Goal: Task Accomplishment & Management: Manage account settings

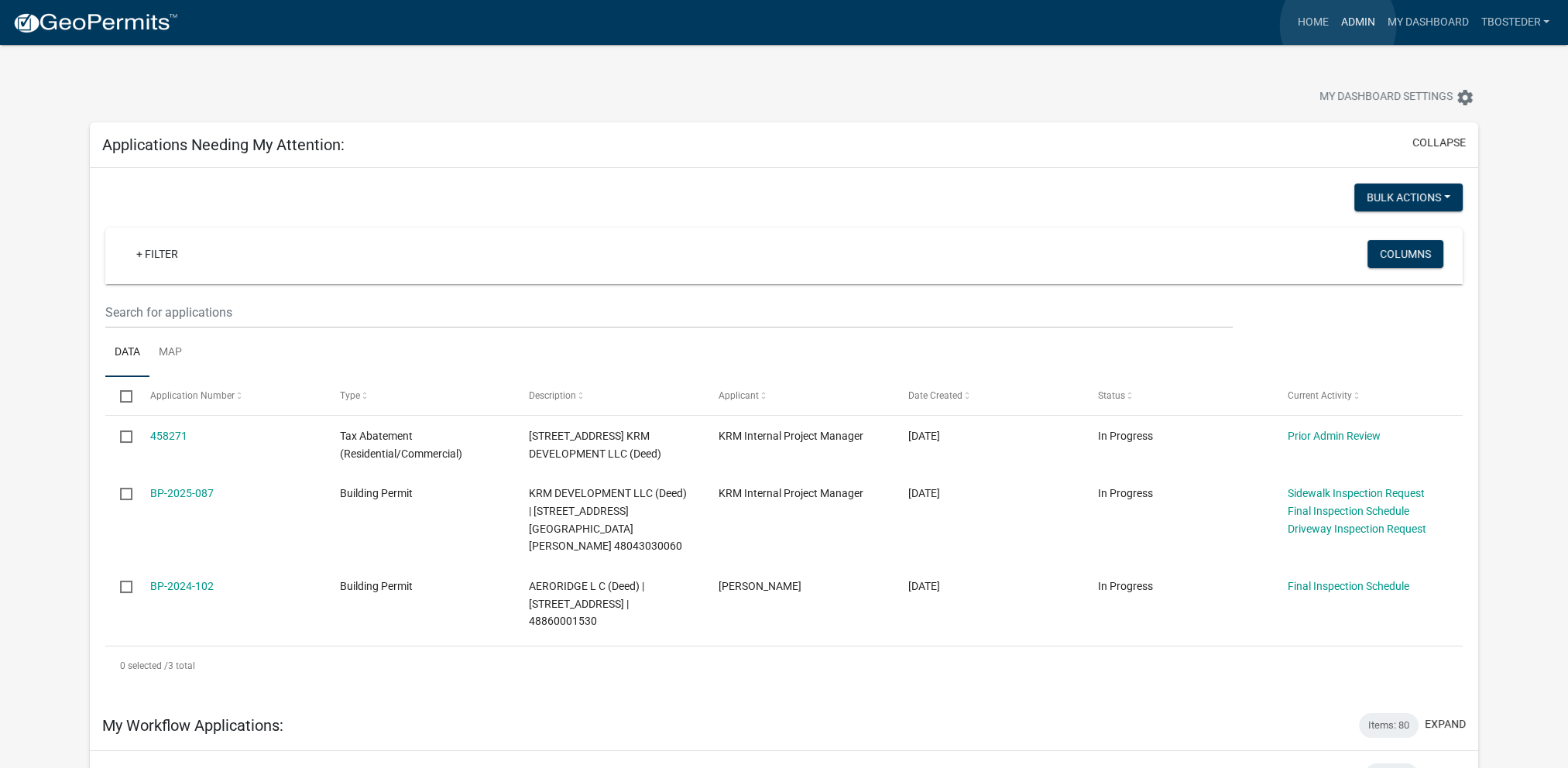
click at [1339, 26] on link "Admin" at bounding box center [1358, 22] width 46 height 30
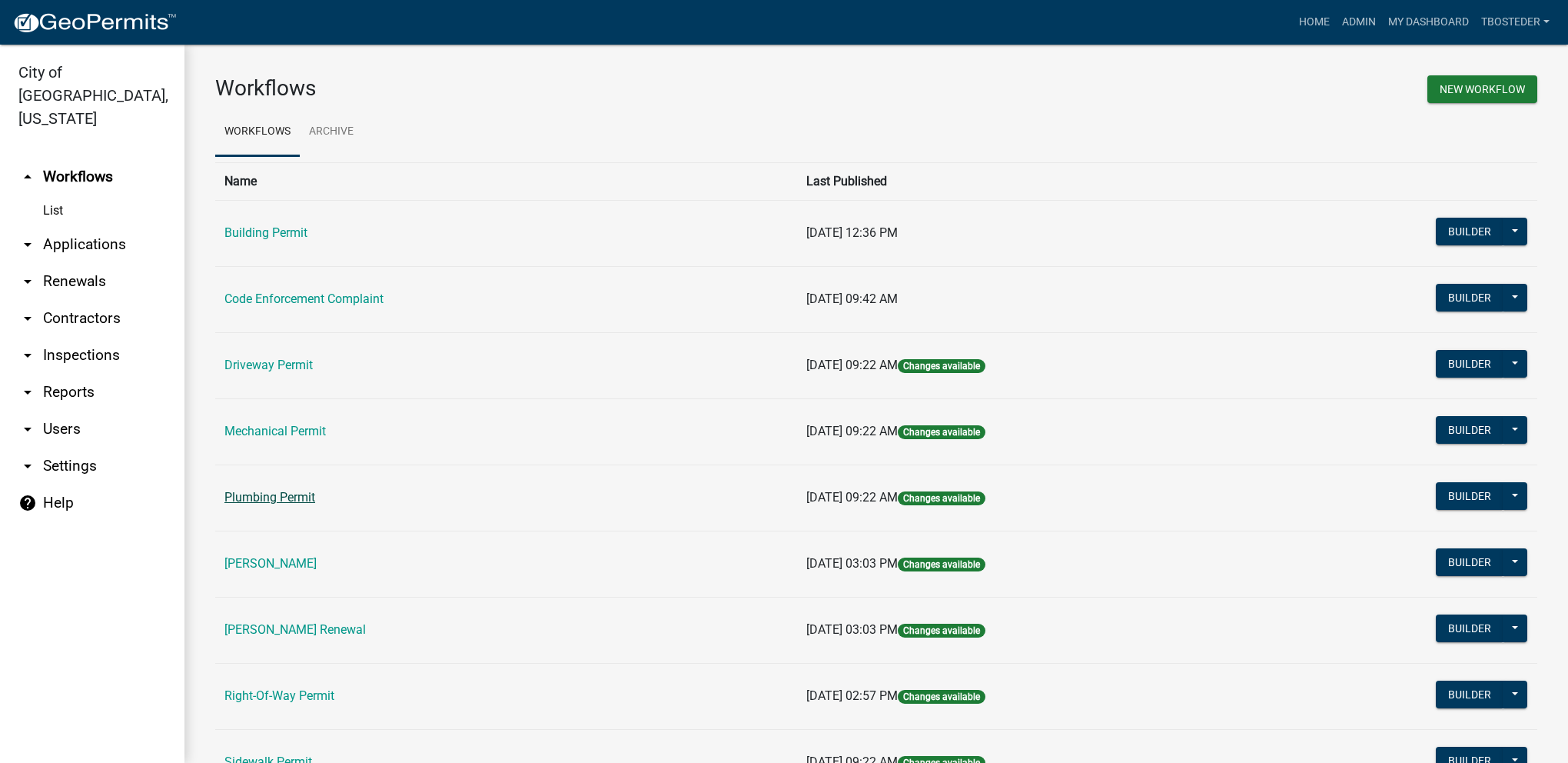
click at [310, 495] on link "Plumbing Permit" at bounding box center [270, 497] width 90 height 14
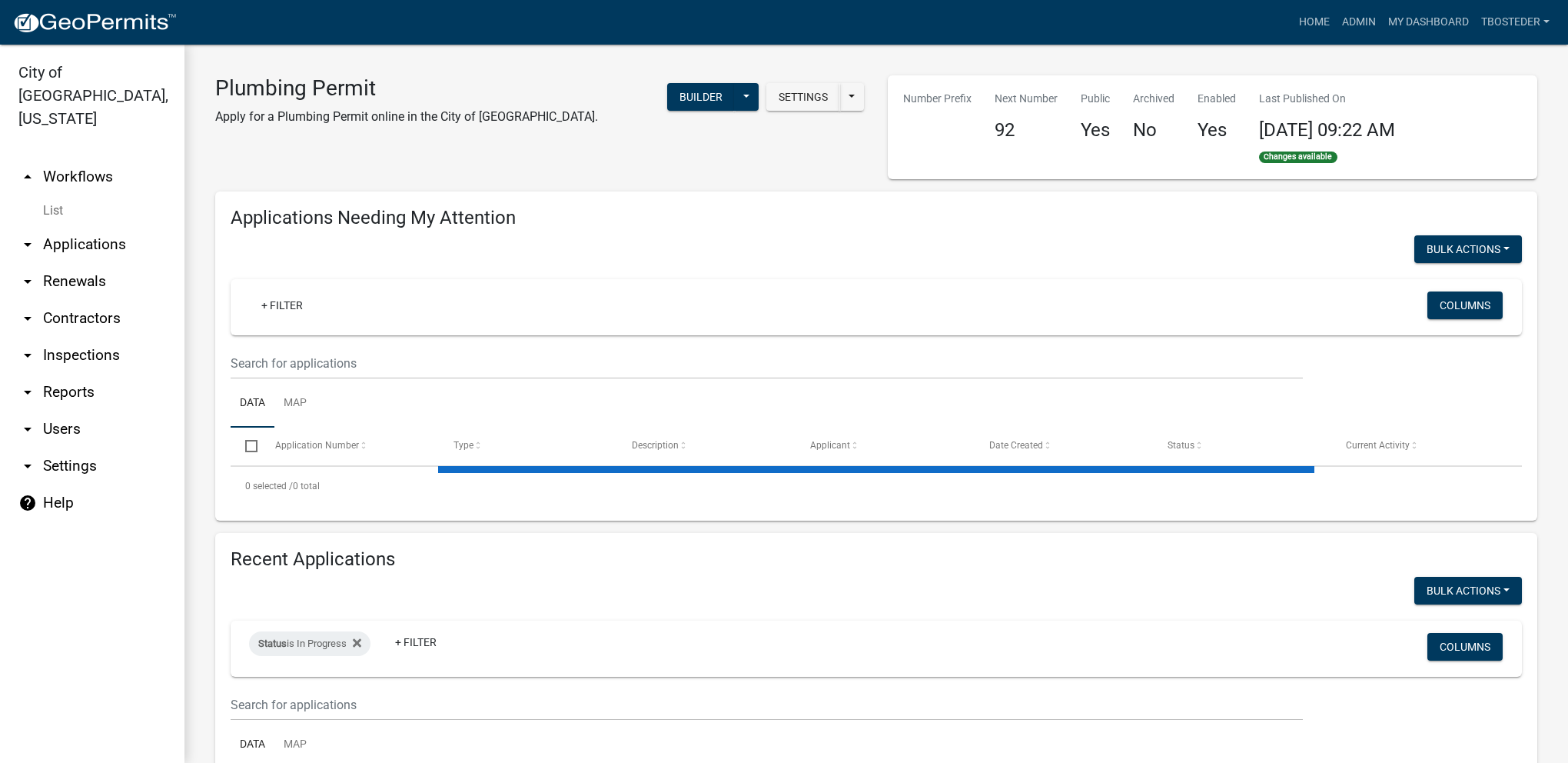
select select "1: 25"
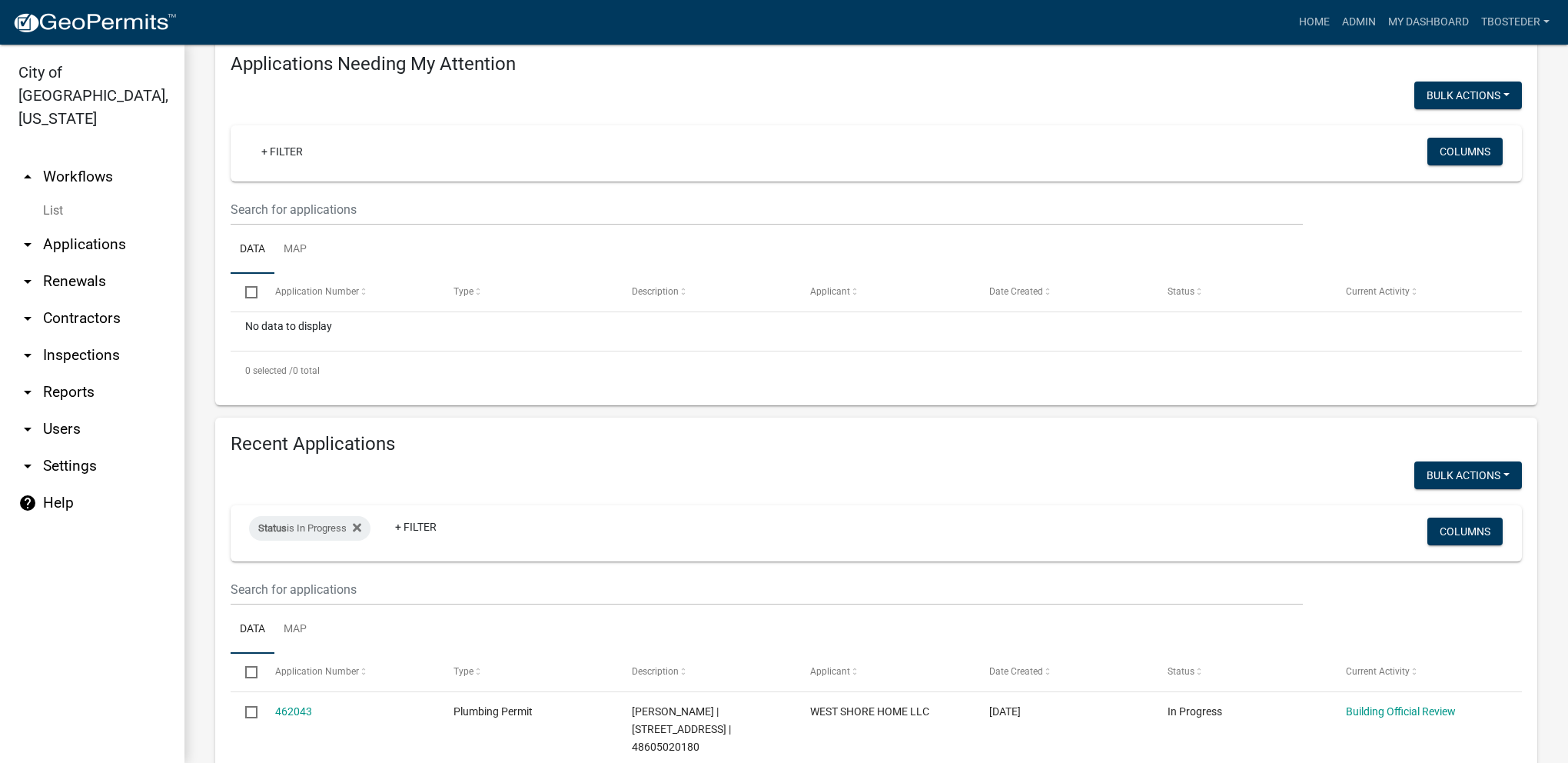
scroll to position [231, 0]
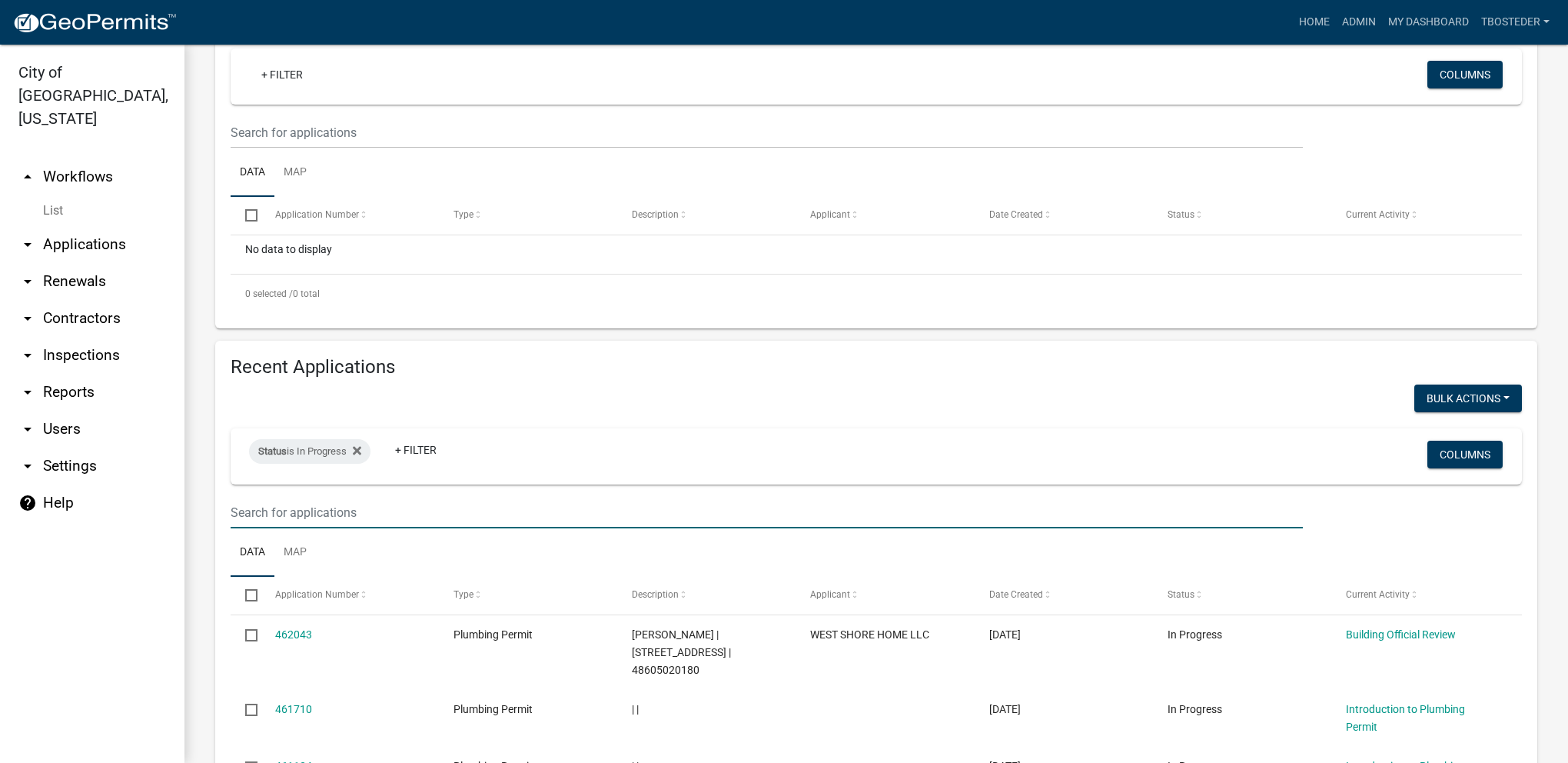
click at [373, 148] on input "text" at bounding box center [767, 133] width 1072 height 32
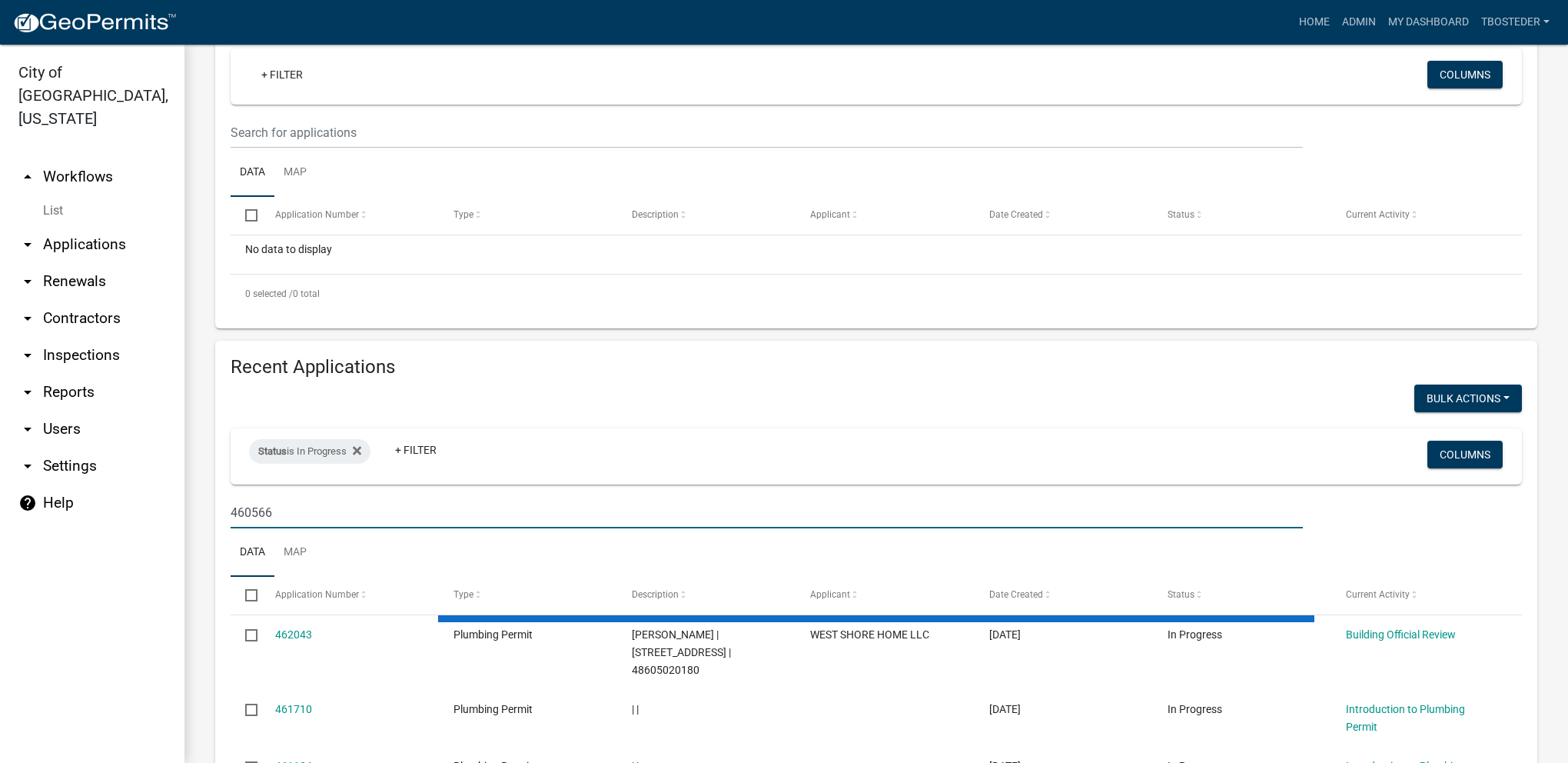
type input "460566"
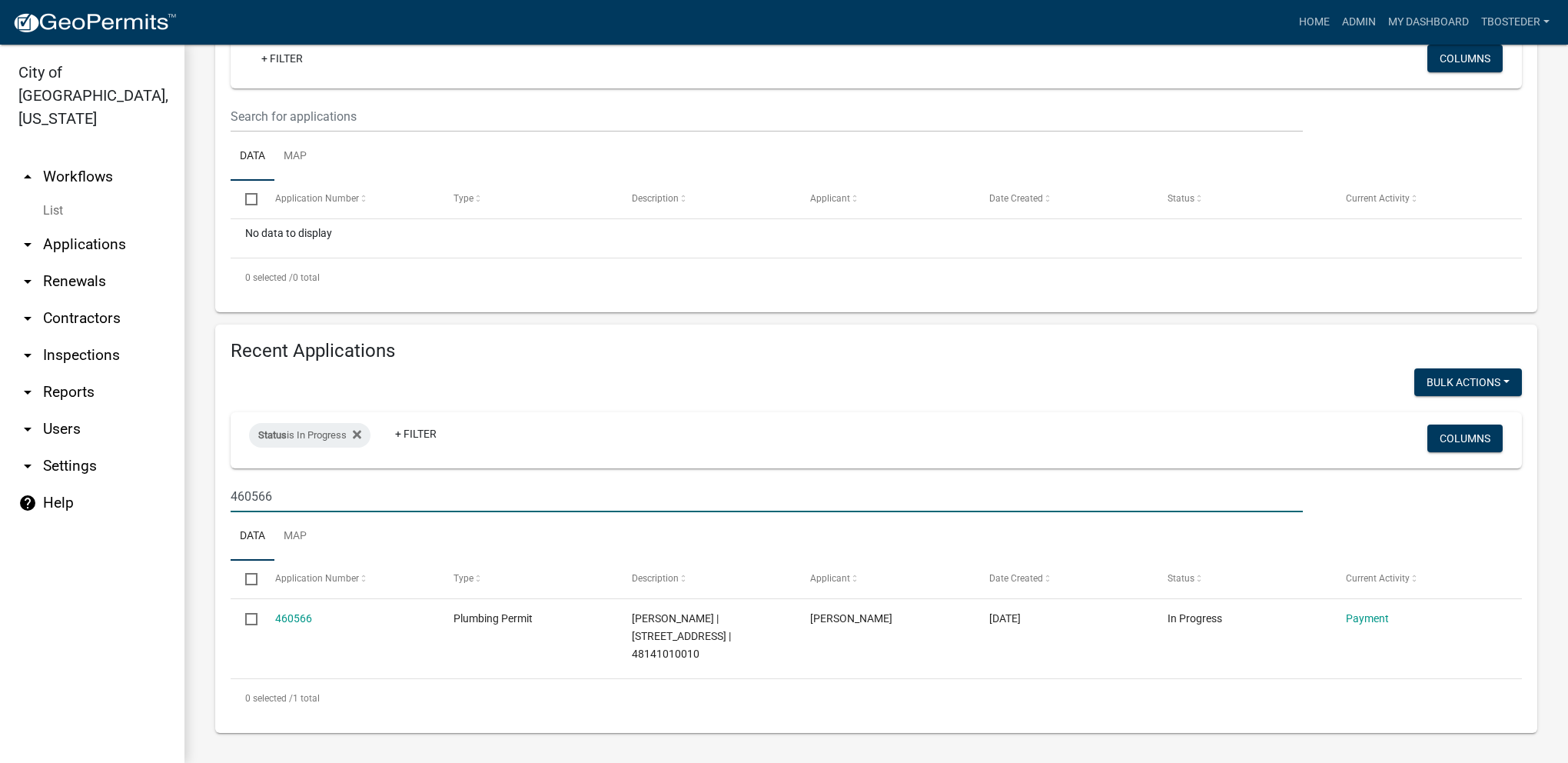
scroll to position [230, 0]
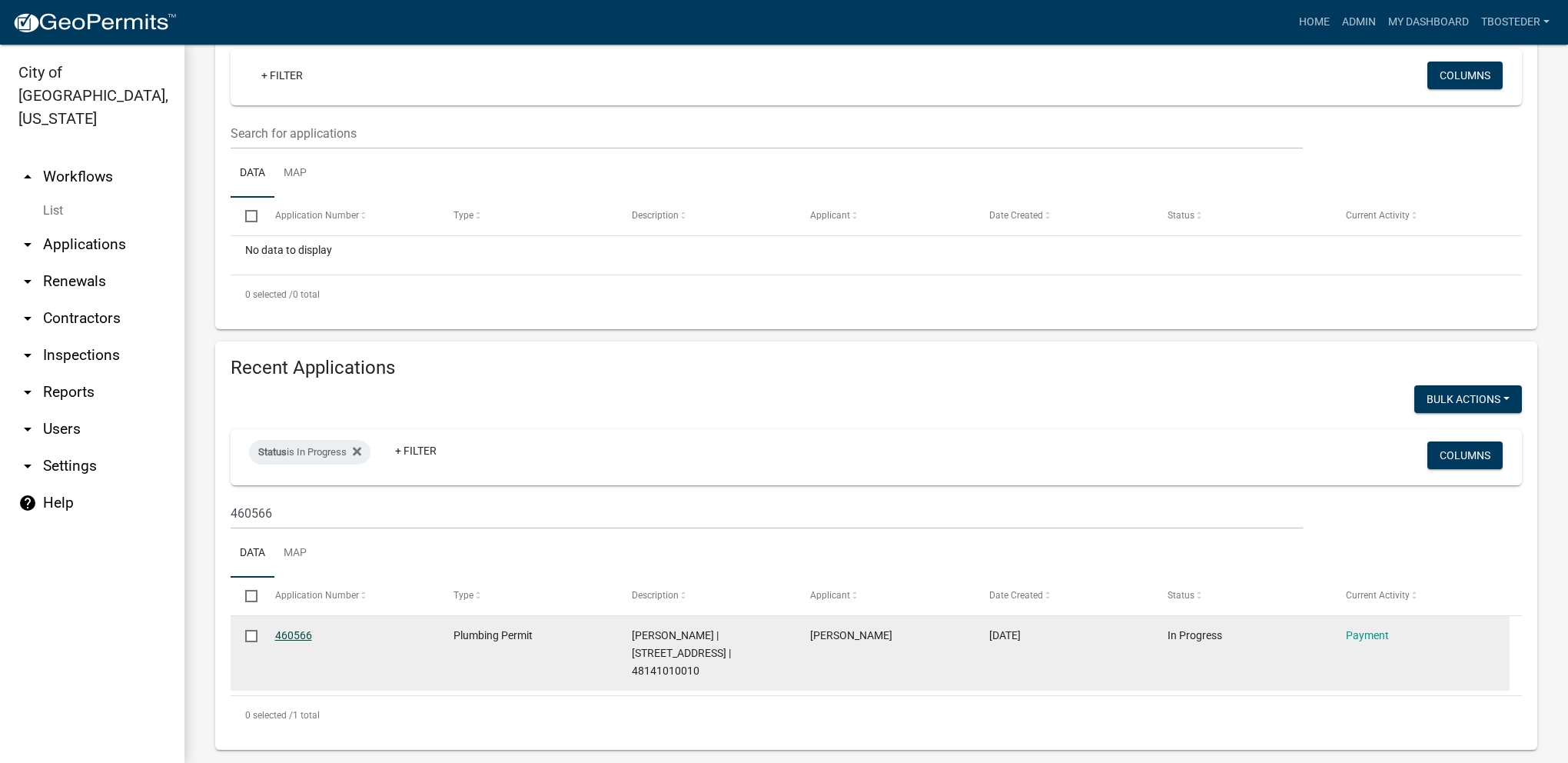
click at [308, 638] on link "460566" at bounding box center [294, 634] width 37 height 12
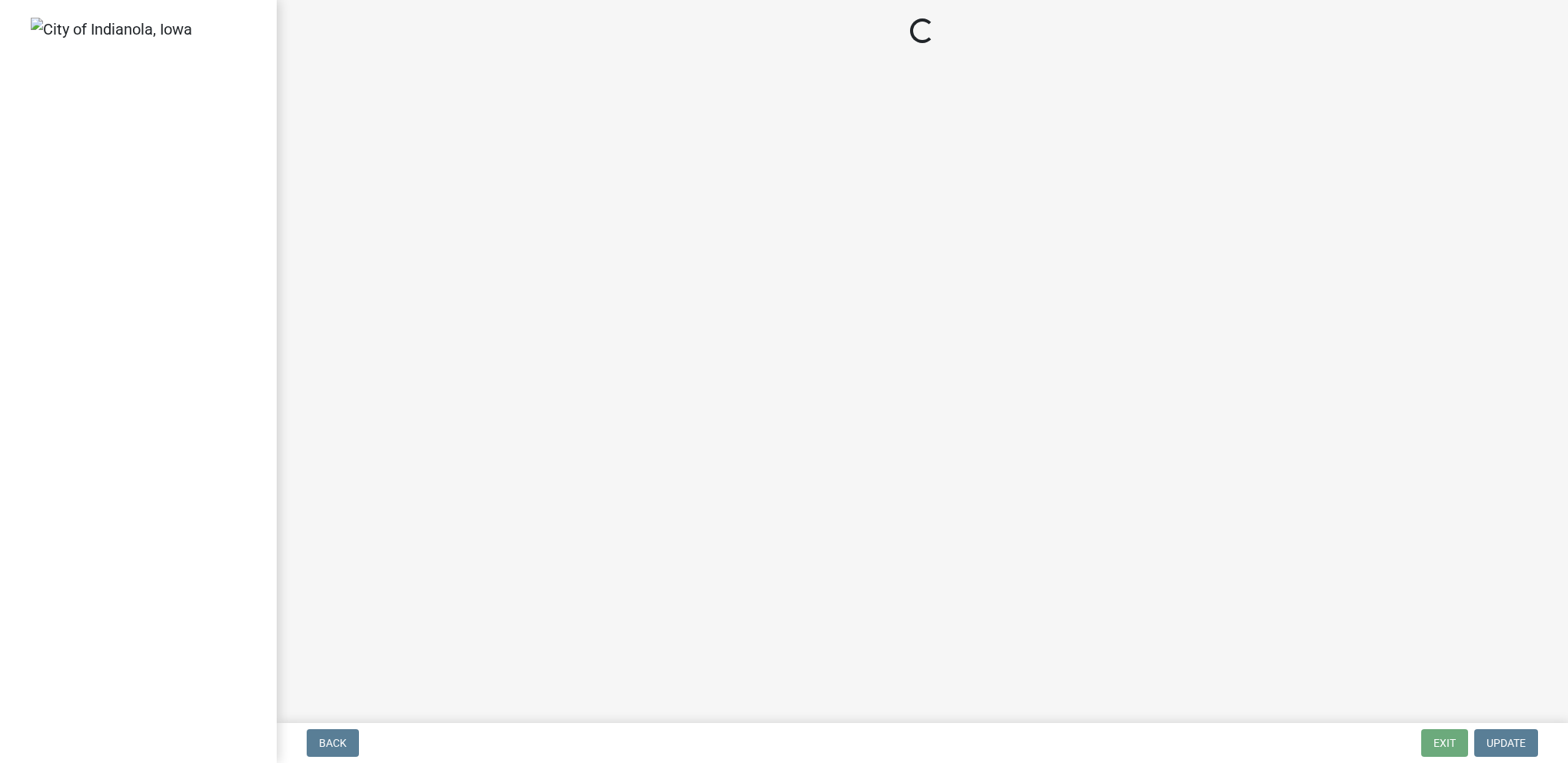
select select "3: 3"
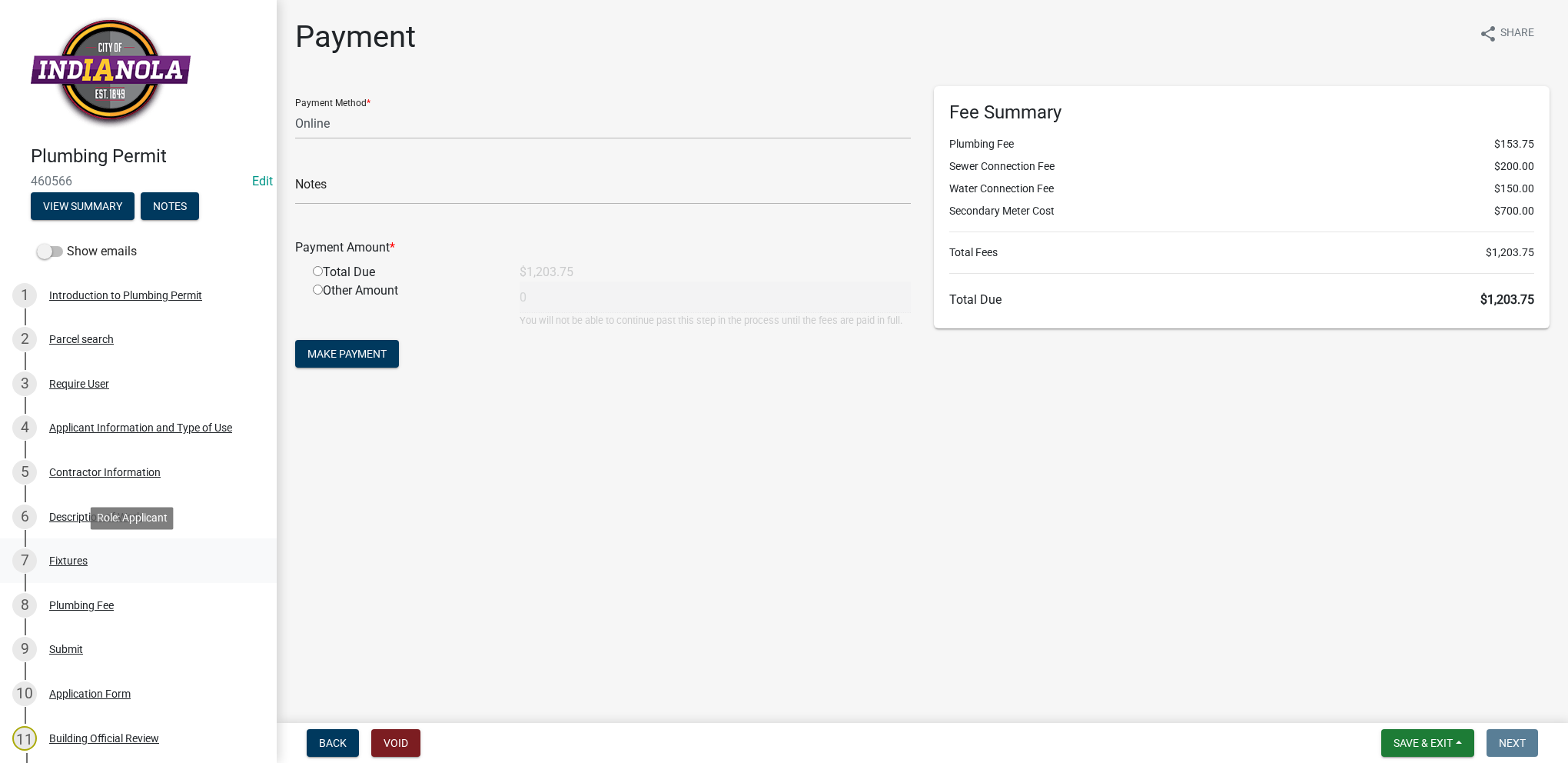
click at [201, 581] on link "7 Fixtures" at bounding box center [138, 561] width 277 height 44
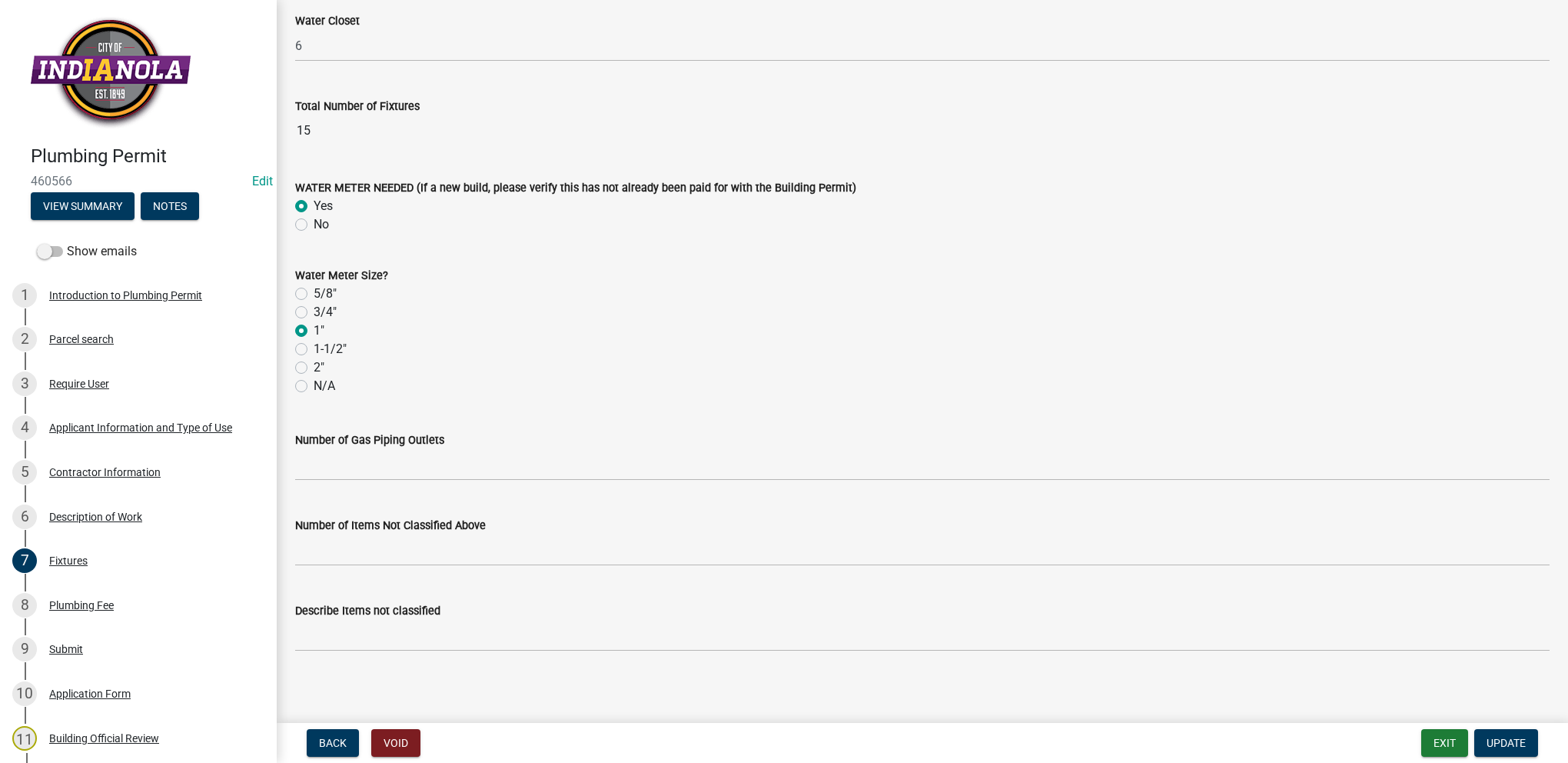
scroll to position [2437, 0]
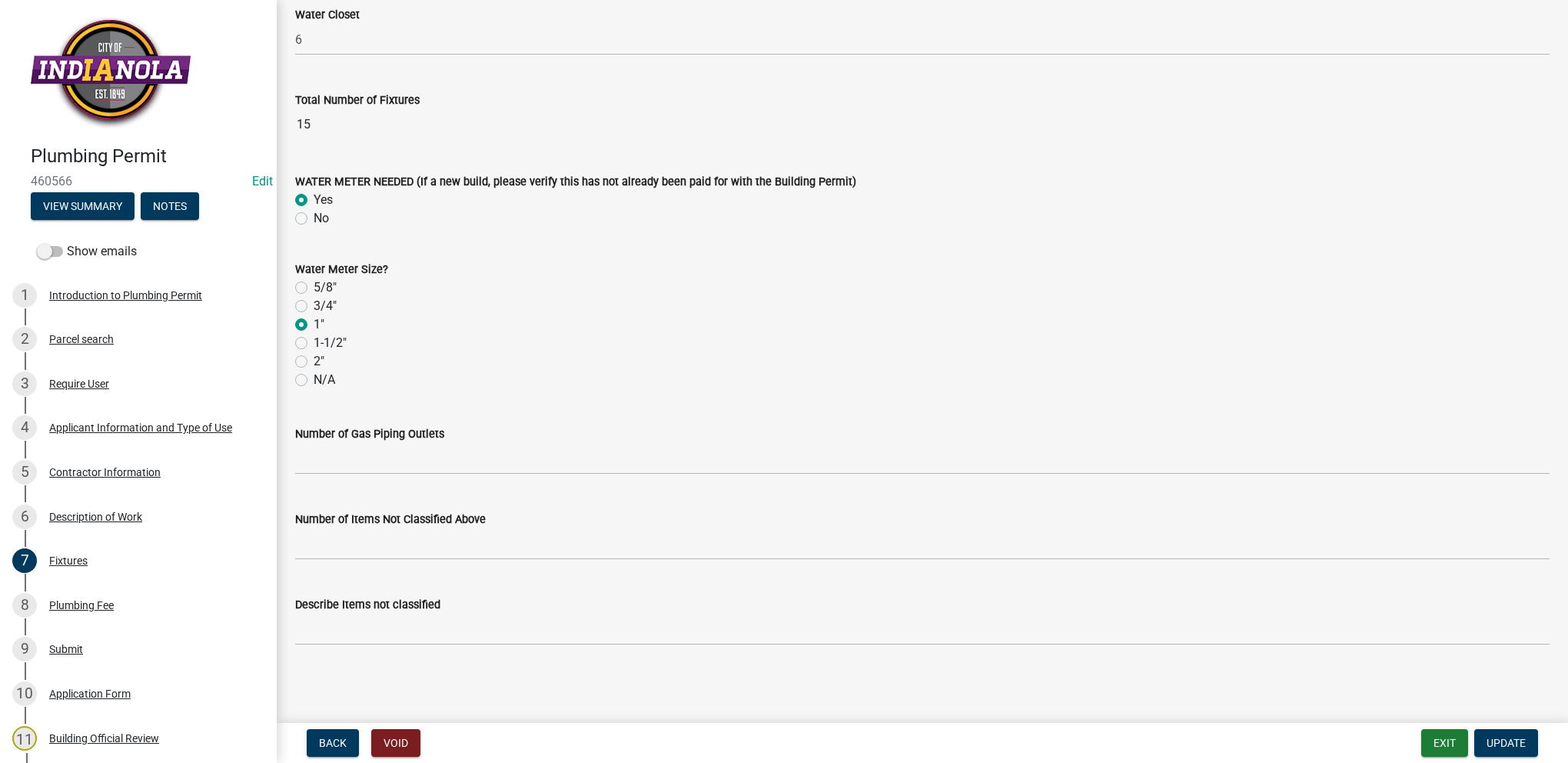
click at [313, 219] on label "No" at bounding box center [321, 218] width 15 height 18
click at [313, 219] on input "No" at bounding box center [318, 214] width 10 height 10
radio input "true"
click at [313, 383] on label "N/A" at bounding box center [324, 380] width 21 height 18
click at [313, 380] on input "N/A" at bounding box center [318, 376] width 10 height 10
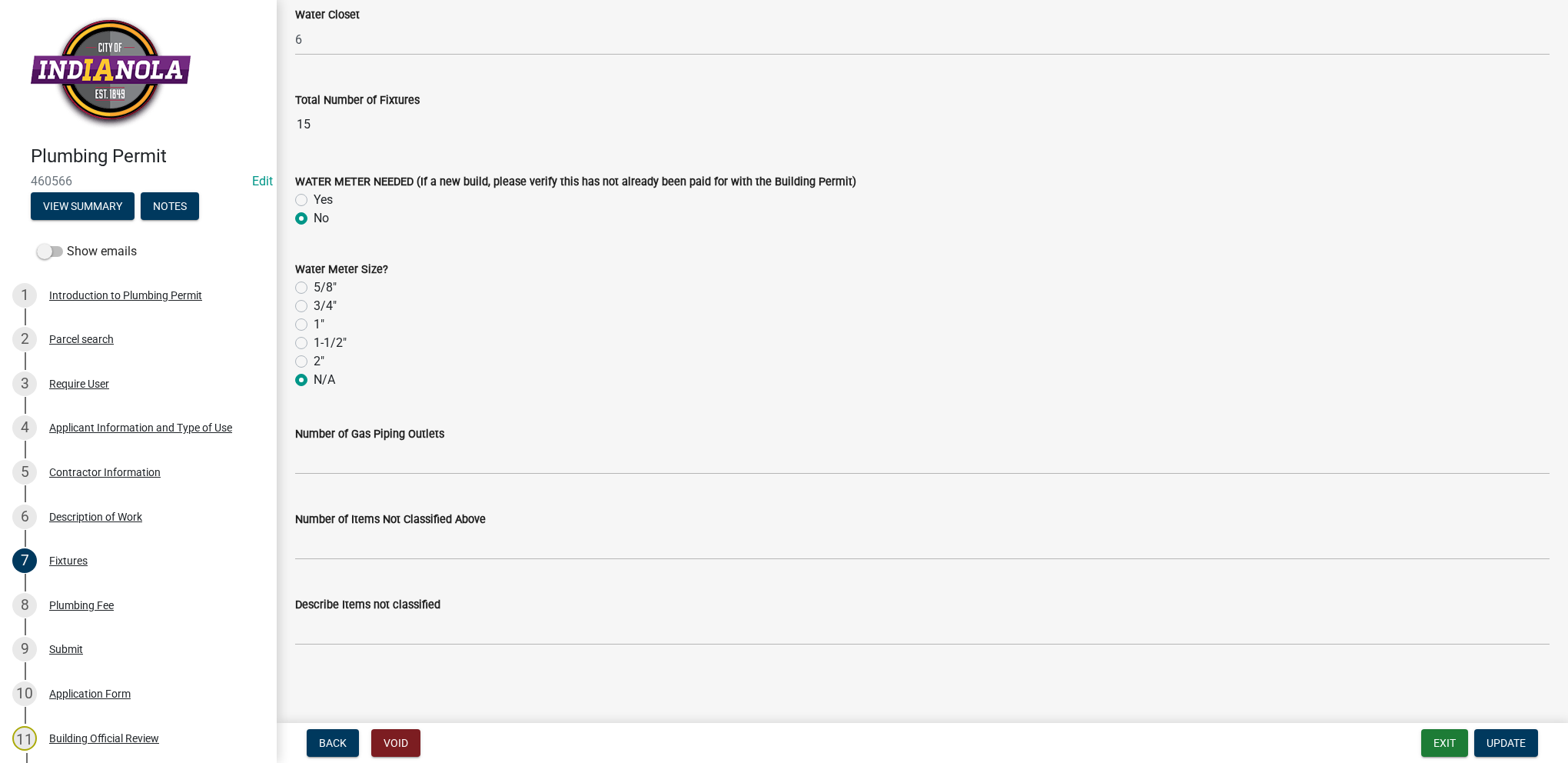
radio input "true"
click at [1512, 740] on span "Update" at bounding box center [1505, 742] width 39 height 12
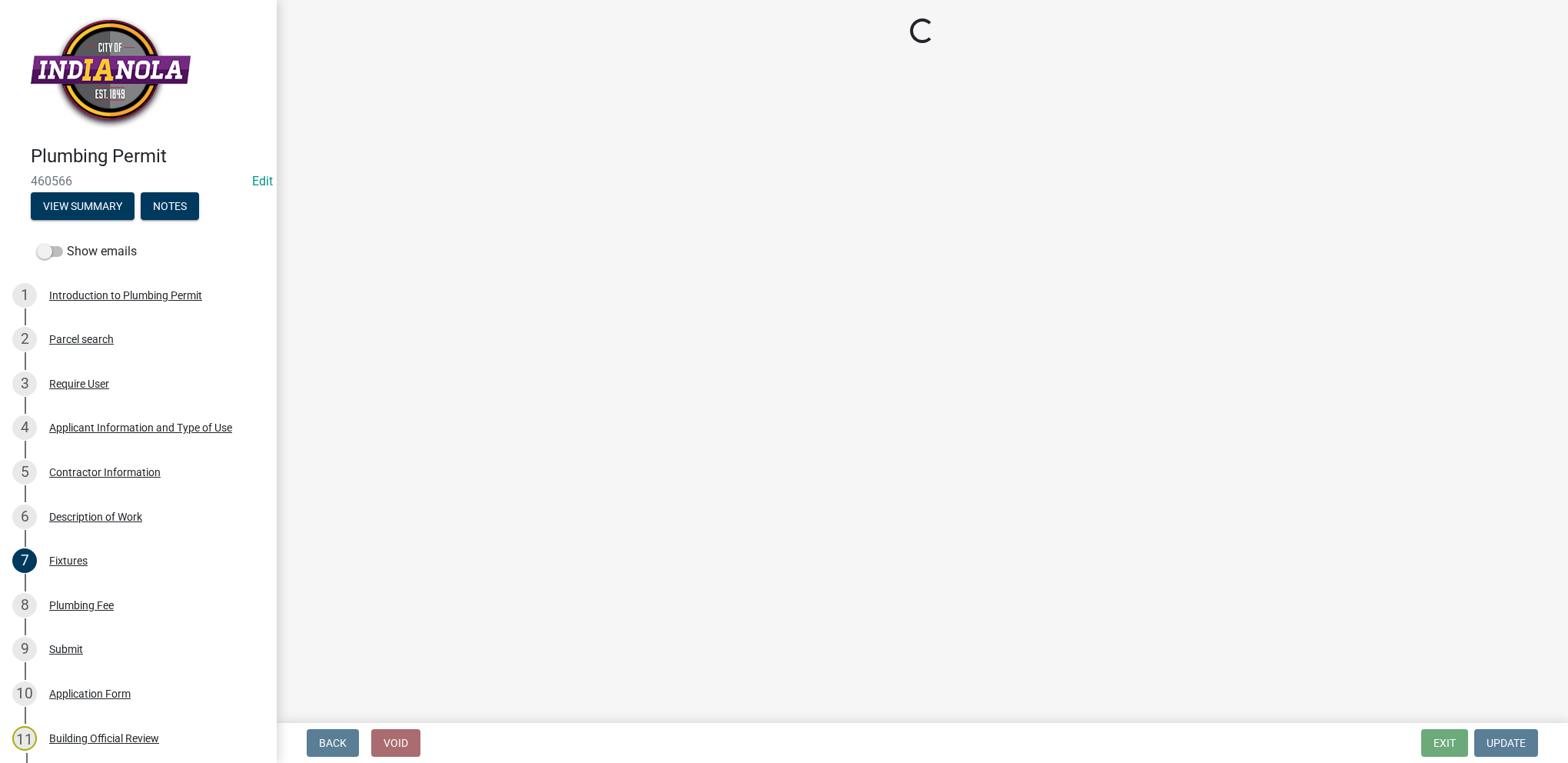
select select "3: 3"
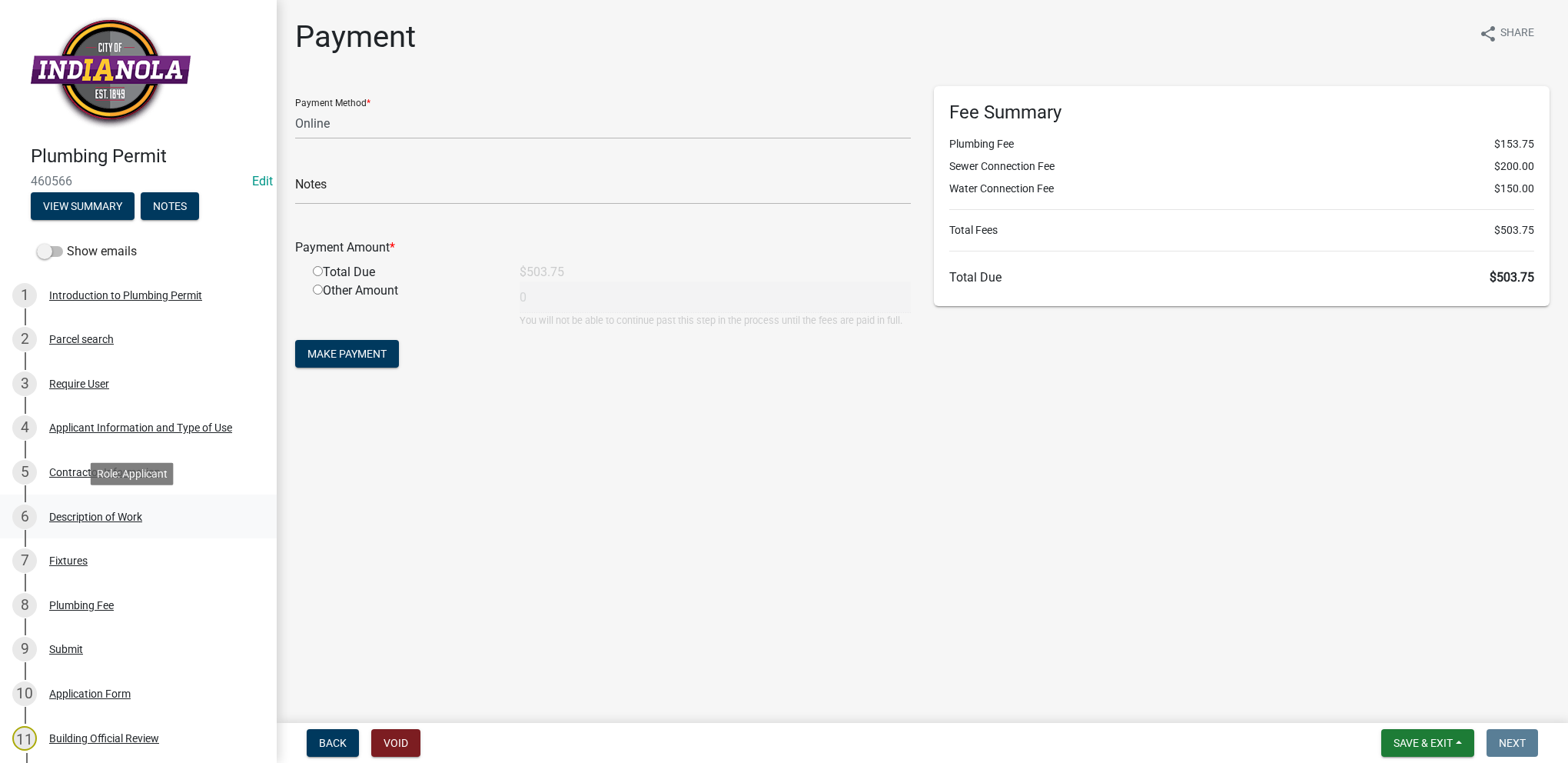
click at [40, 514] on div "6 Description of Work" at bounding box center [132, 516] width 240 height 25
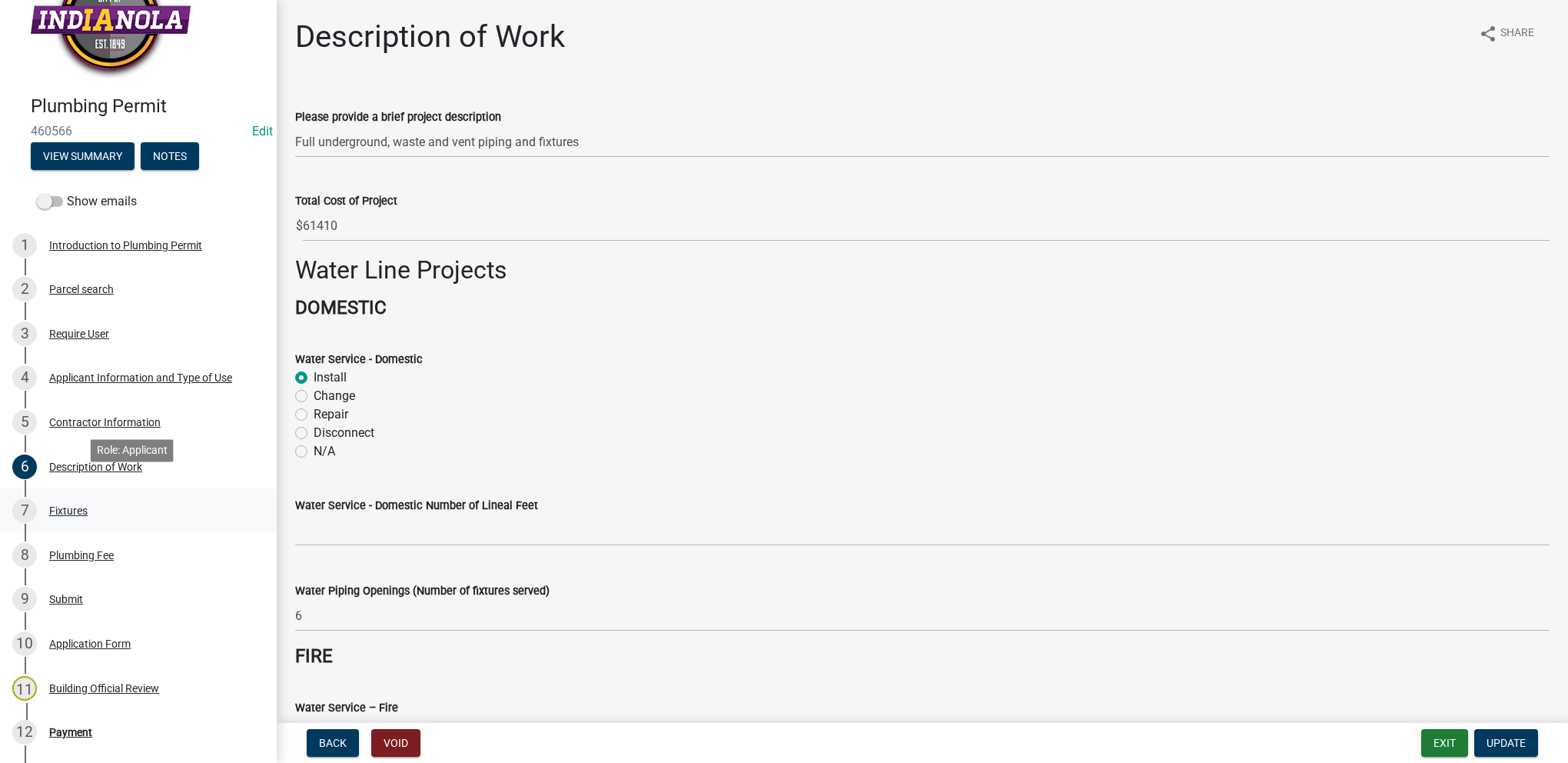
scroll to position [77, 0]
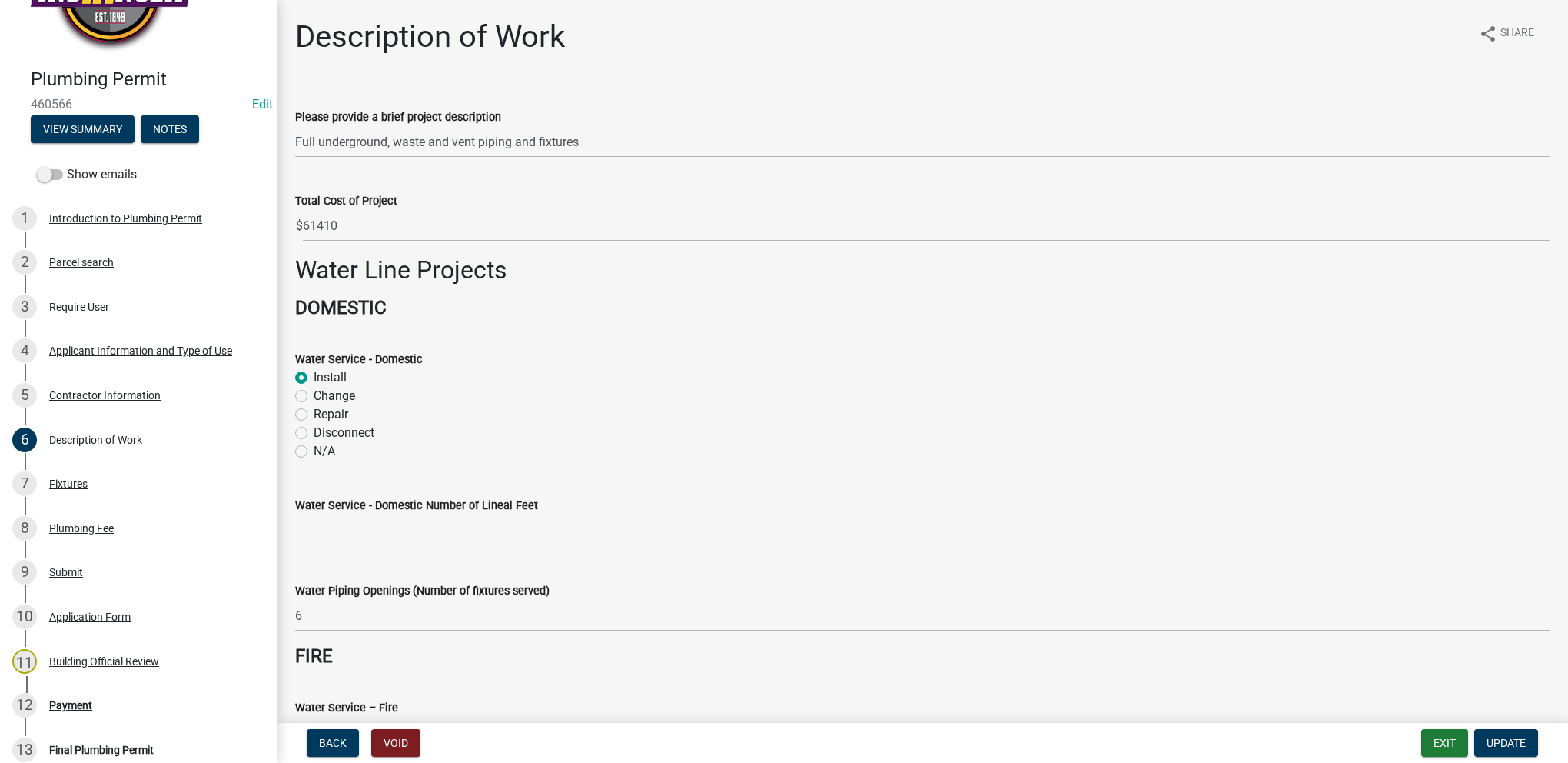
click at [152, 539] on div "8 Plumbing Fee" at bounding box center [132, 528] width 240 height 25
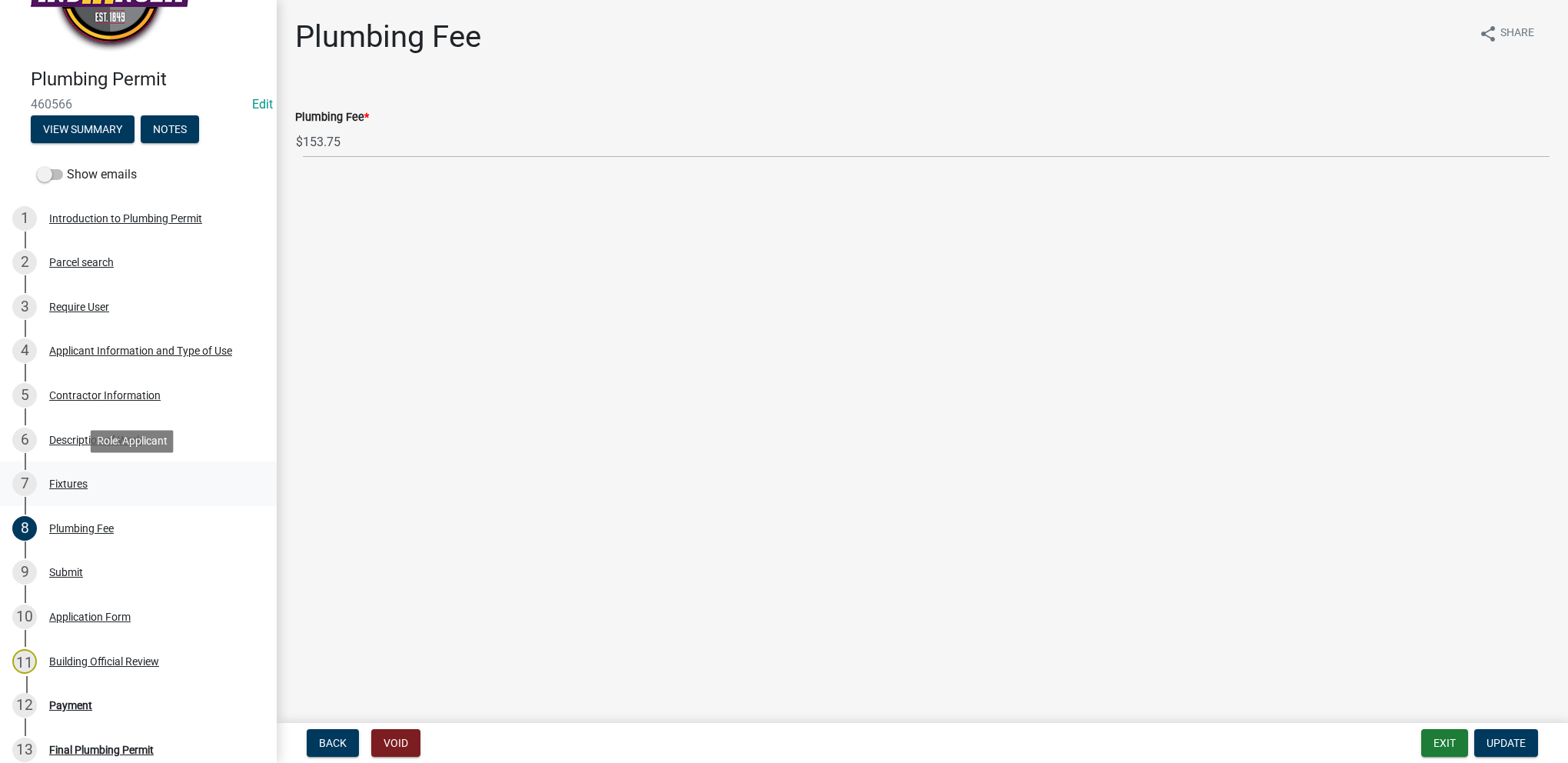
click at [155, 484] on div "7 Fixtures" at bounding box center [132, 484] width 240 height 25
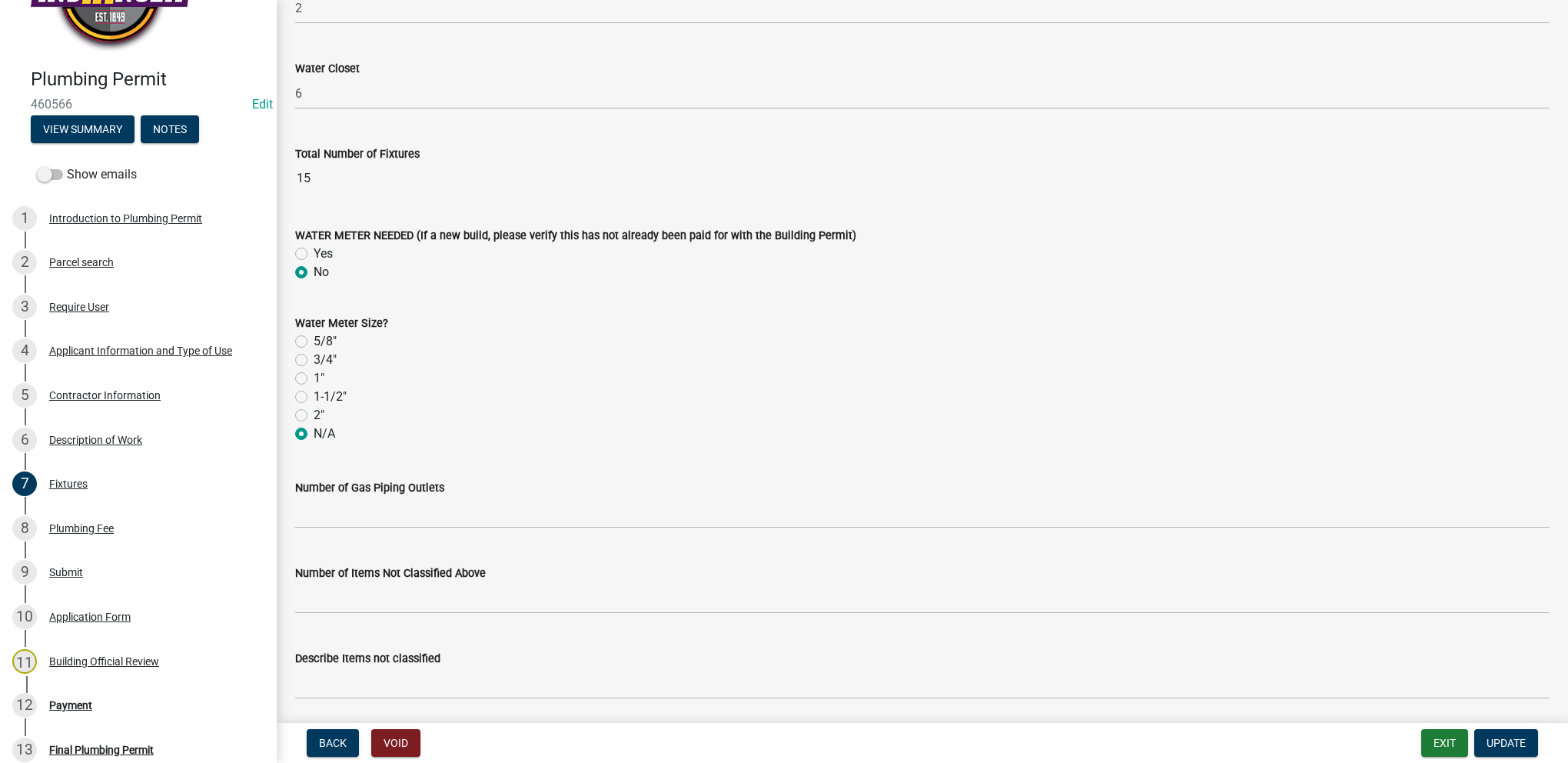
scroll to position [2437, 0]
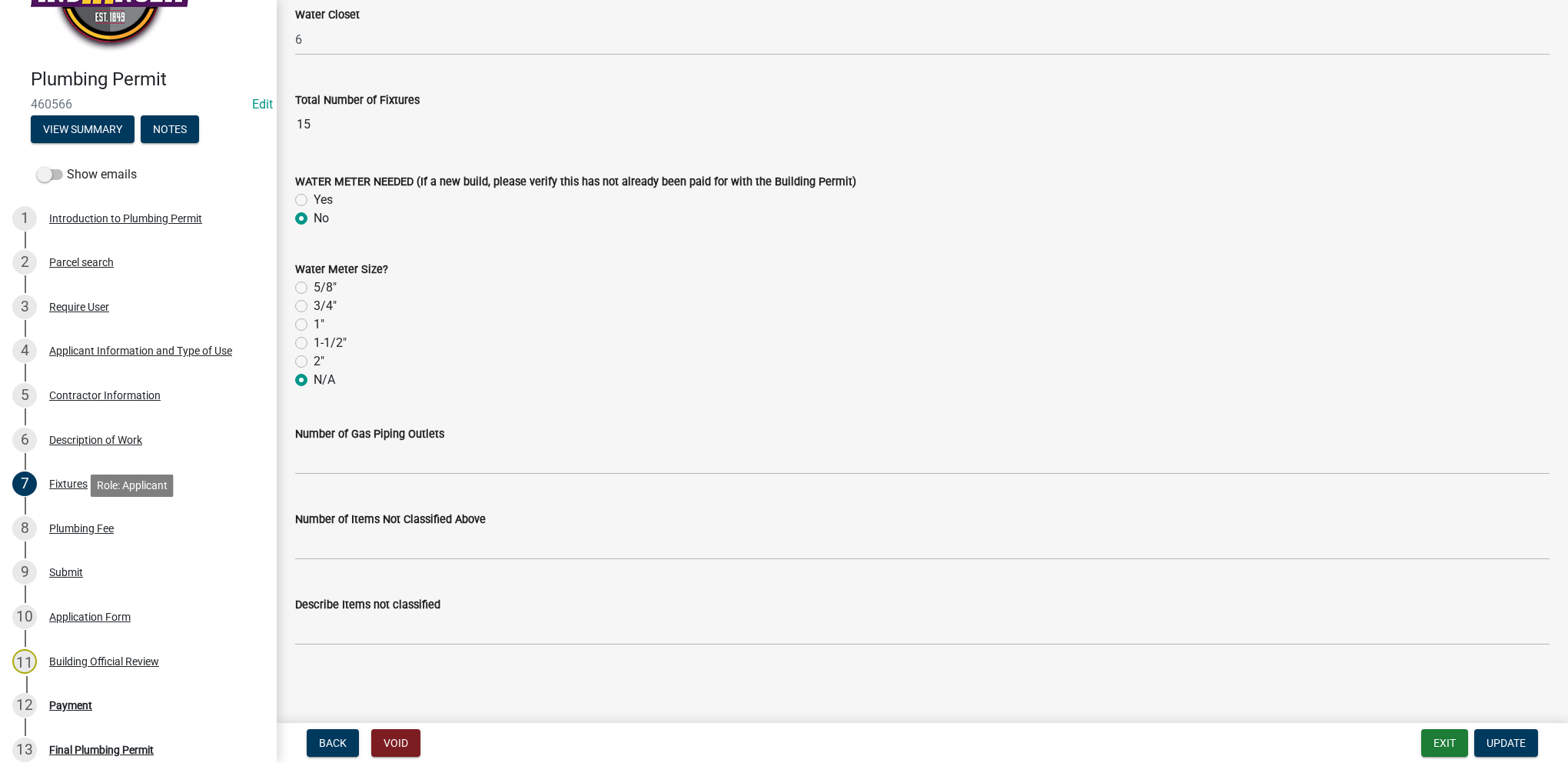
click at [123, 526] on div "8 Plumbing Fee" at bounding box center [132, 528] width 240 height 25
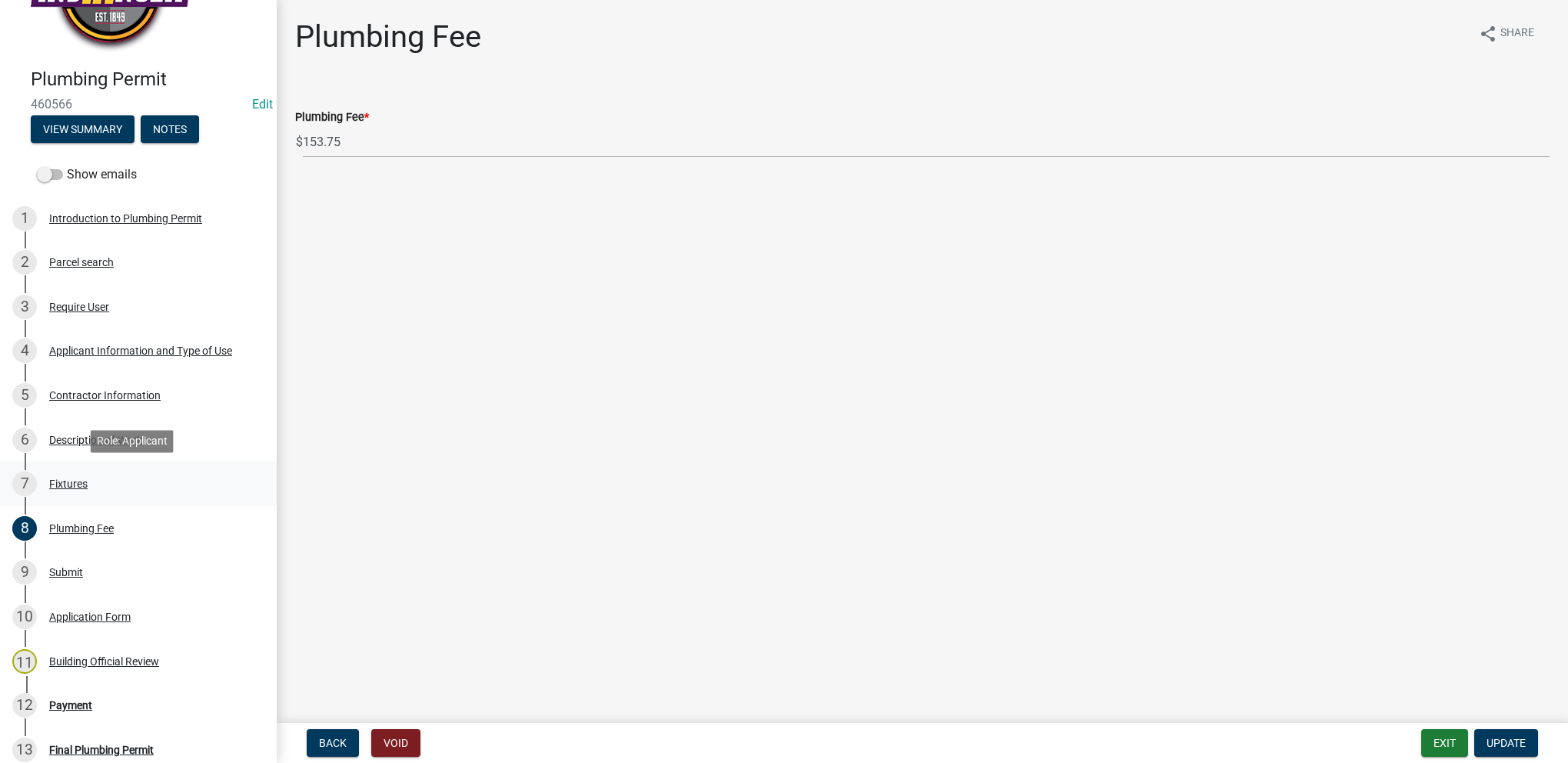
click at [140, 492] on div "7 Fixtures" at bounding box center [132, 484] width 240 height 25
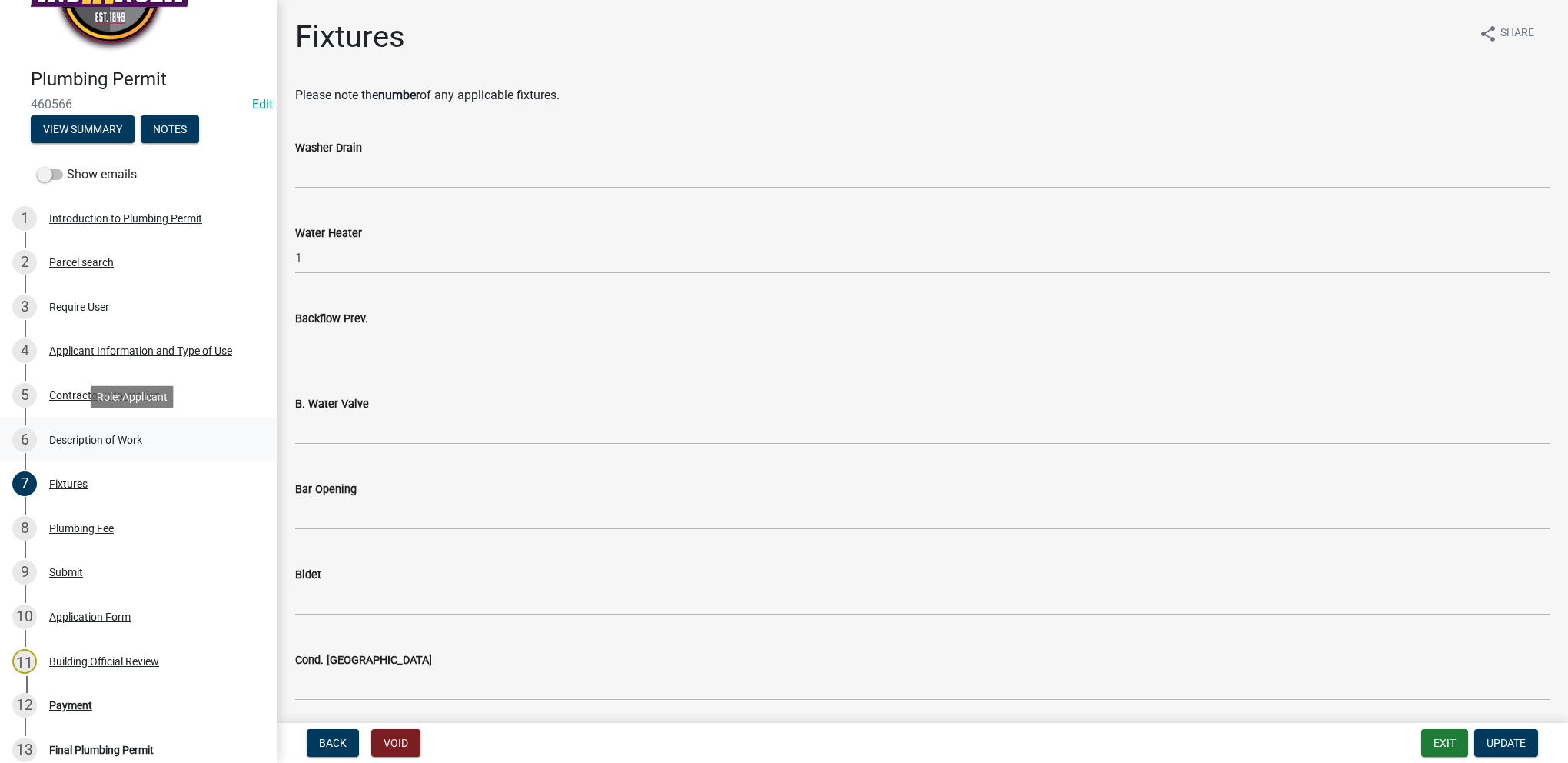
click at [140, 446] on div "6 Description of Work" at bounding box center [132, 440] width 240 height 25
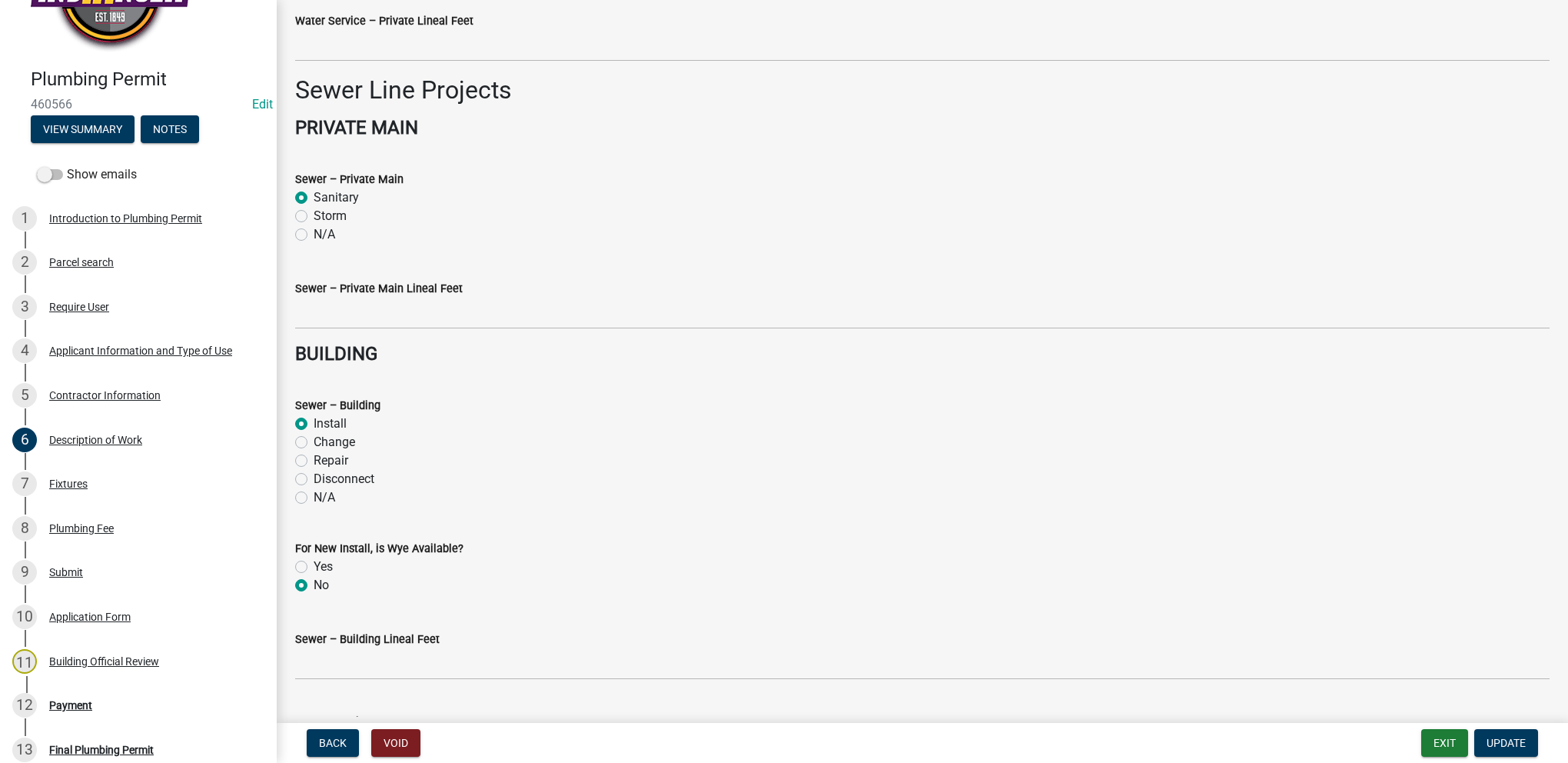
scroll to position [1141, 0]
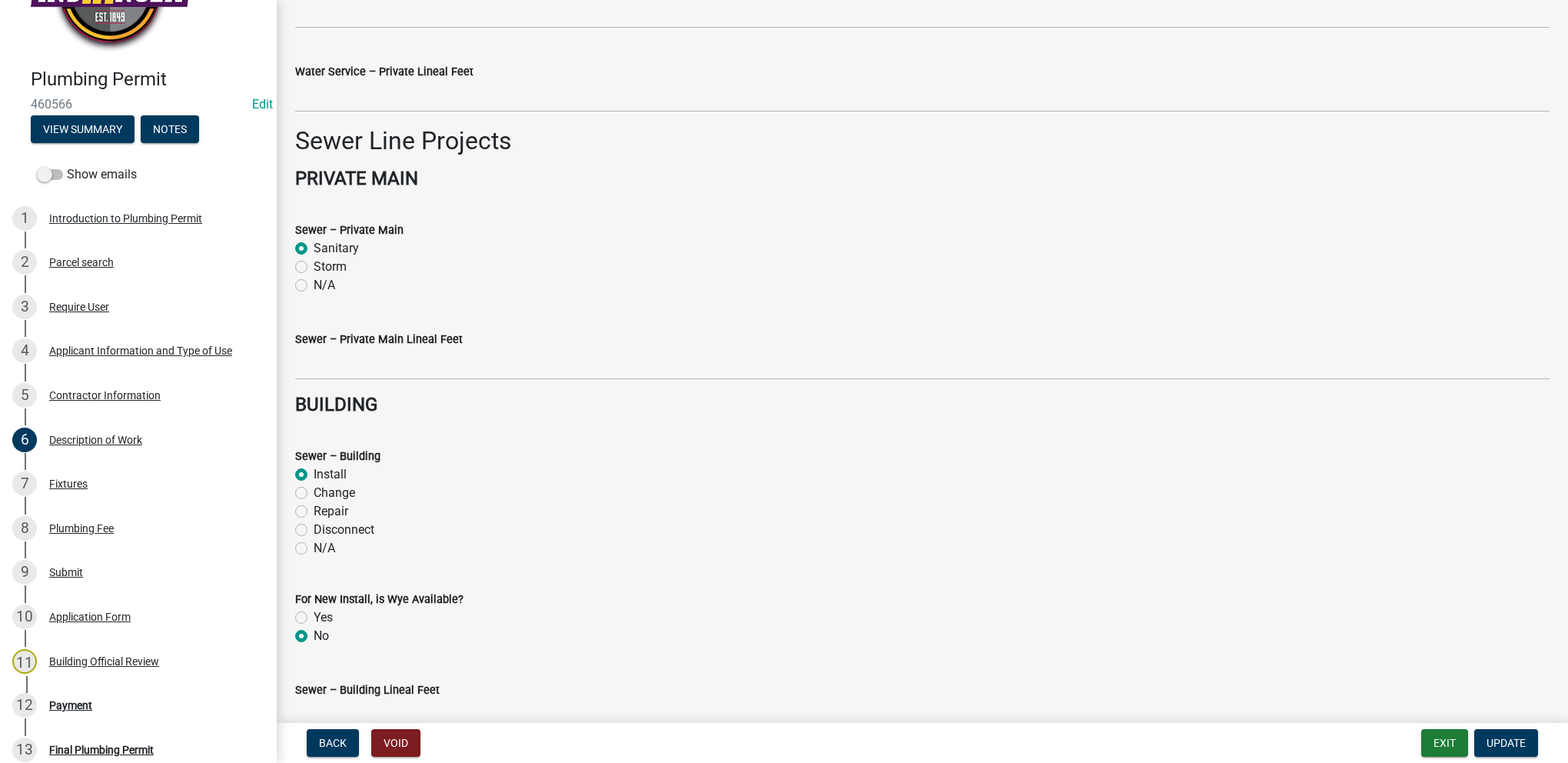
click at [313, 286] on label "N/A" at bounding box center [324, 285] width 21 height 18
click at [313, 286] on input "N/A" at bounding box center [318, 281] width 10 height 10
radio input "true"
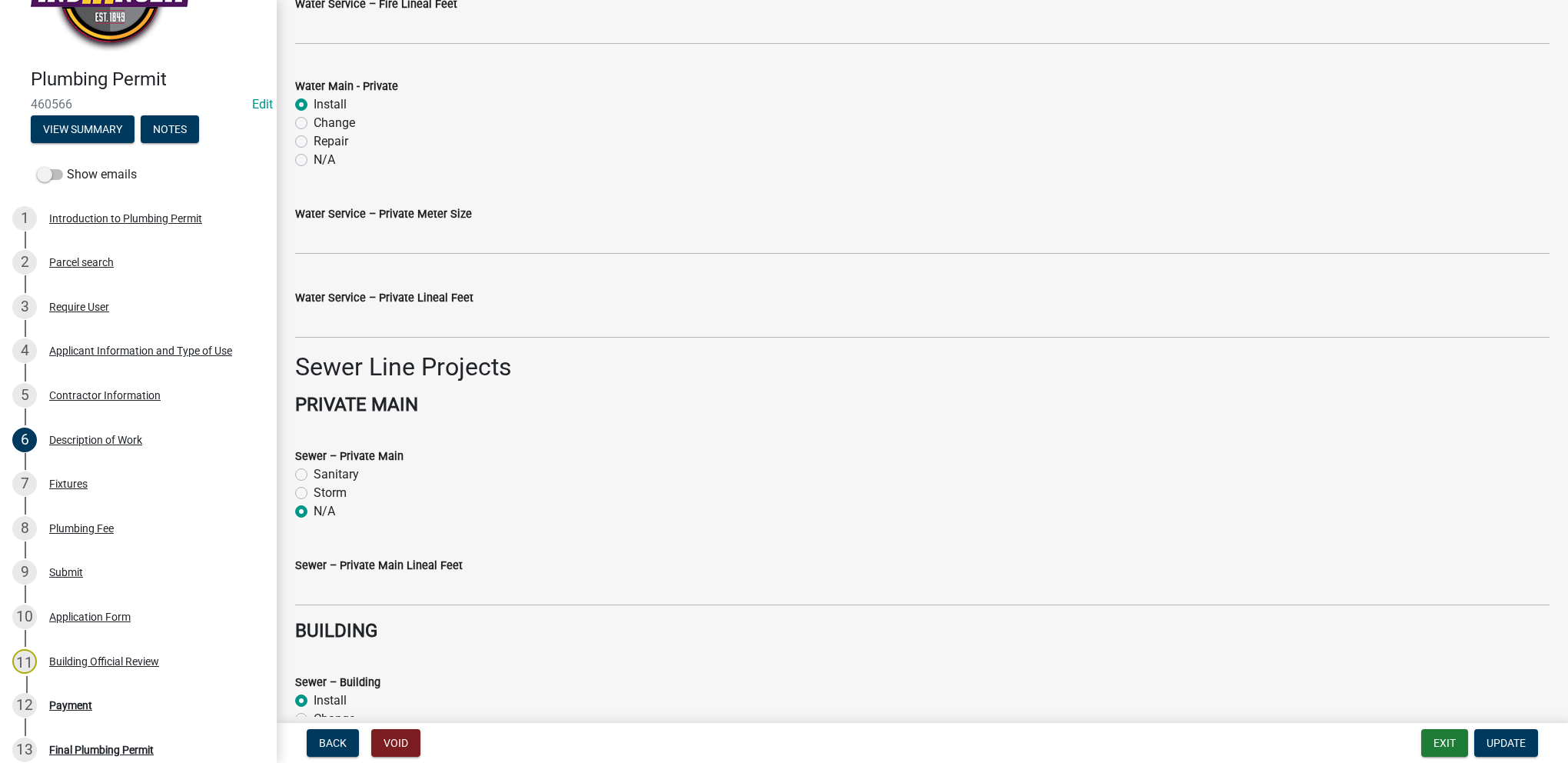
scroll to position [911, 0]
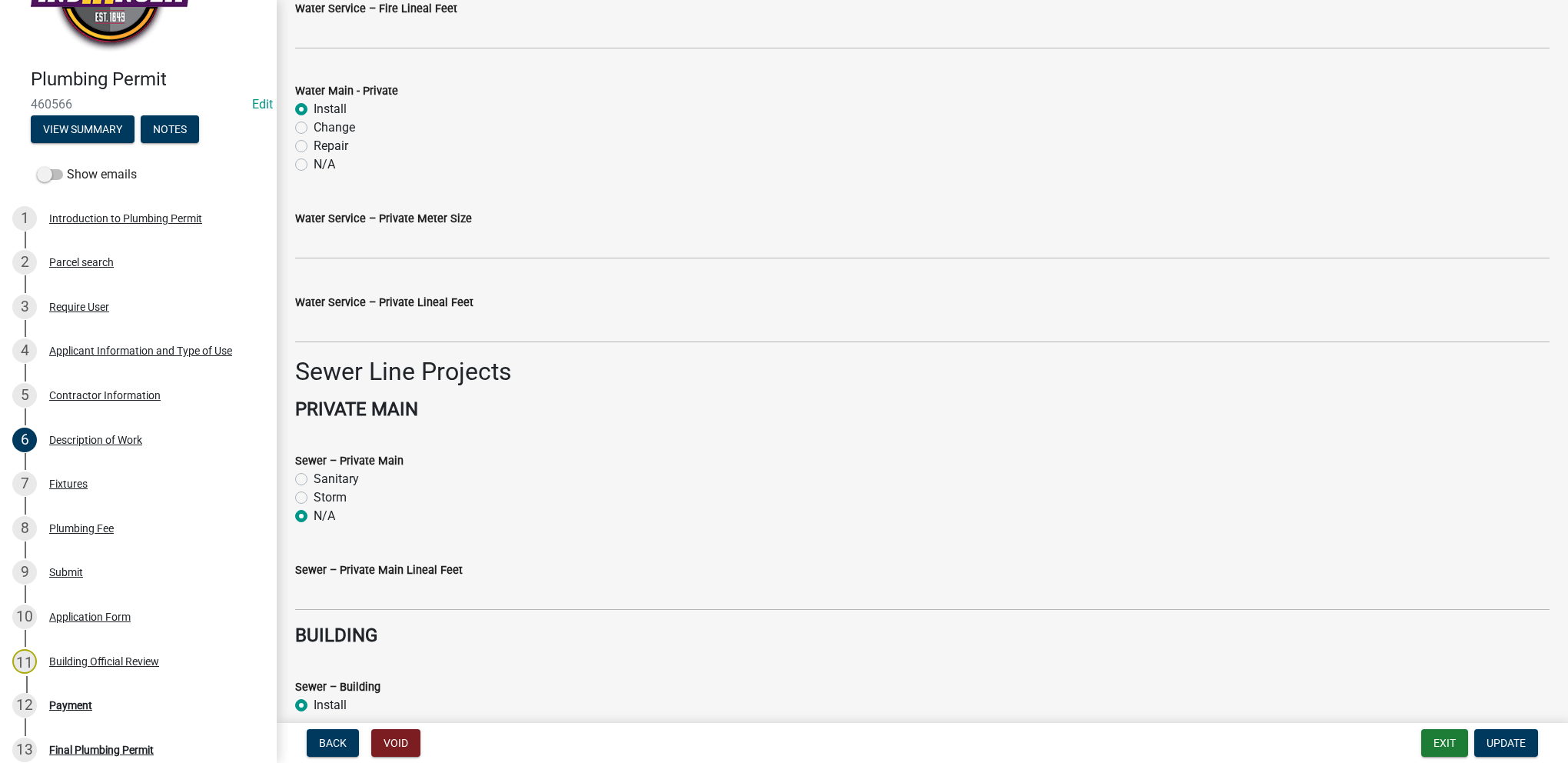
click at [313, 162] on label "N/A" at bounding box center [324, 164] width 21 height 18
click at [313, 162] on input "N/A" at bounding box center [318, 160] width 10 height 10
radio input "true"
click at [1486, 743] on span "Update" at bounding box center [1505, 742] width 39 height 12
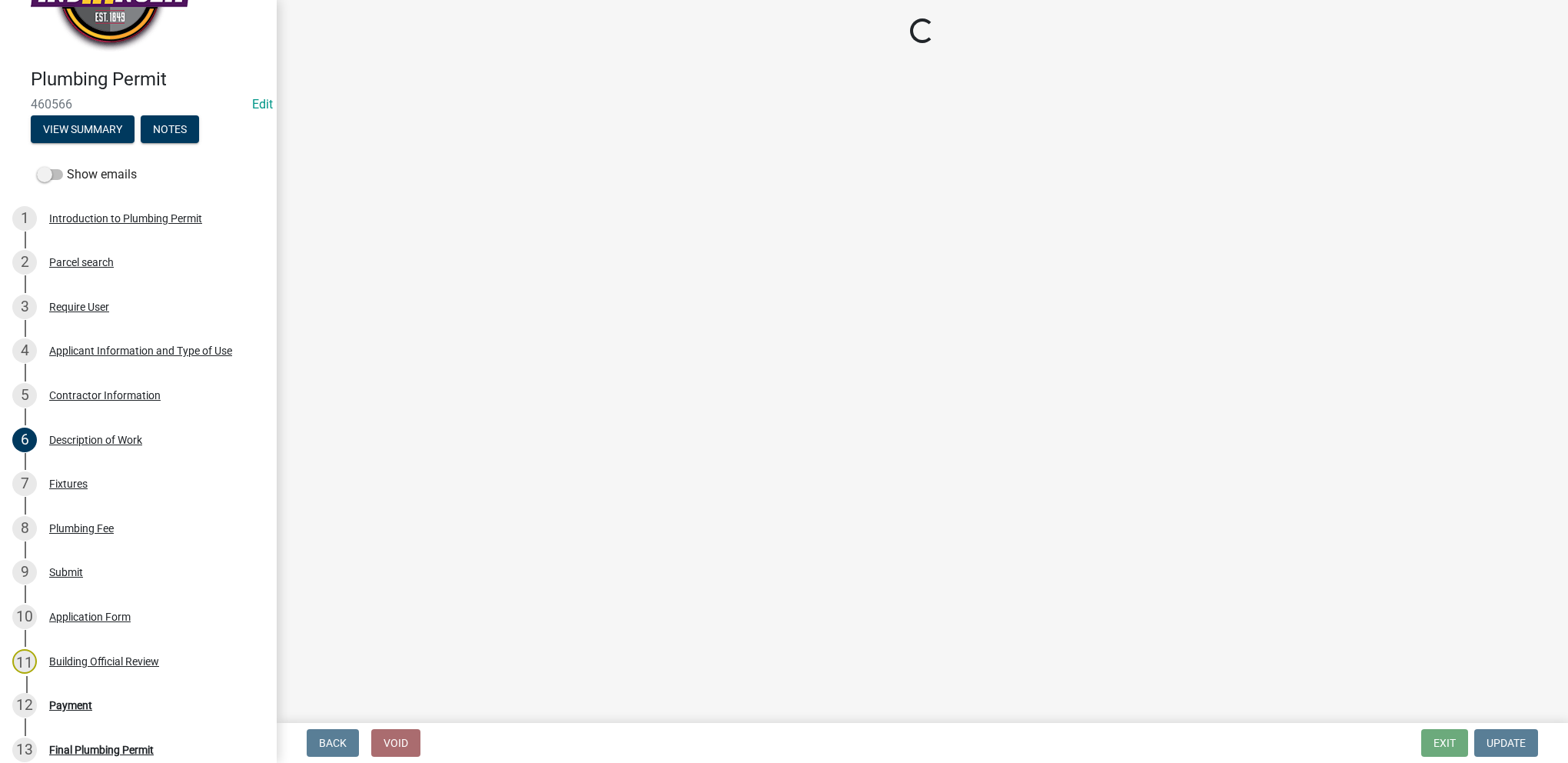
select select "3: 3"
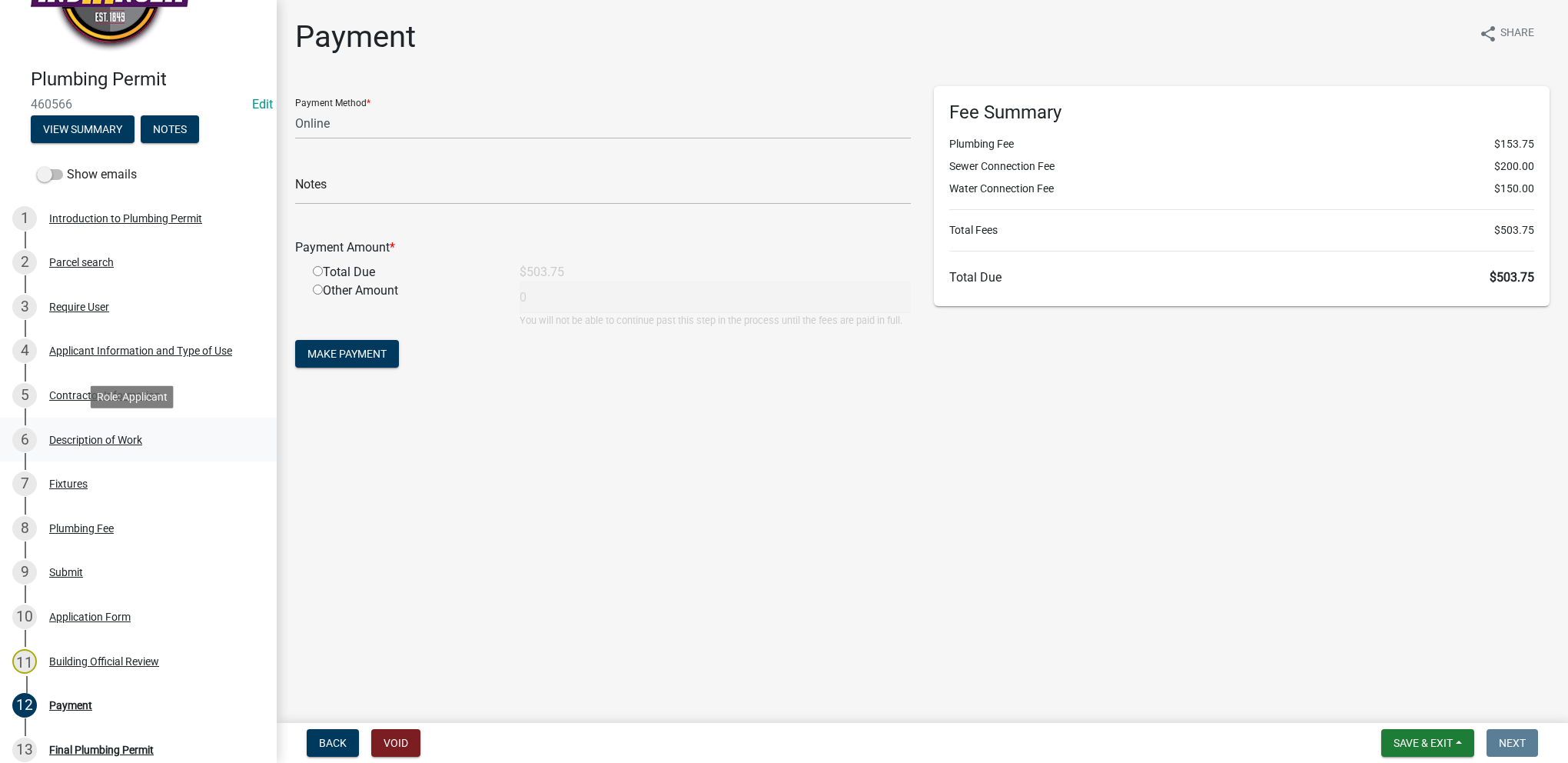
click at [55, 434] on div "Description of Work" at bounding box center [95, 440] width 93 height 11
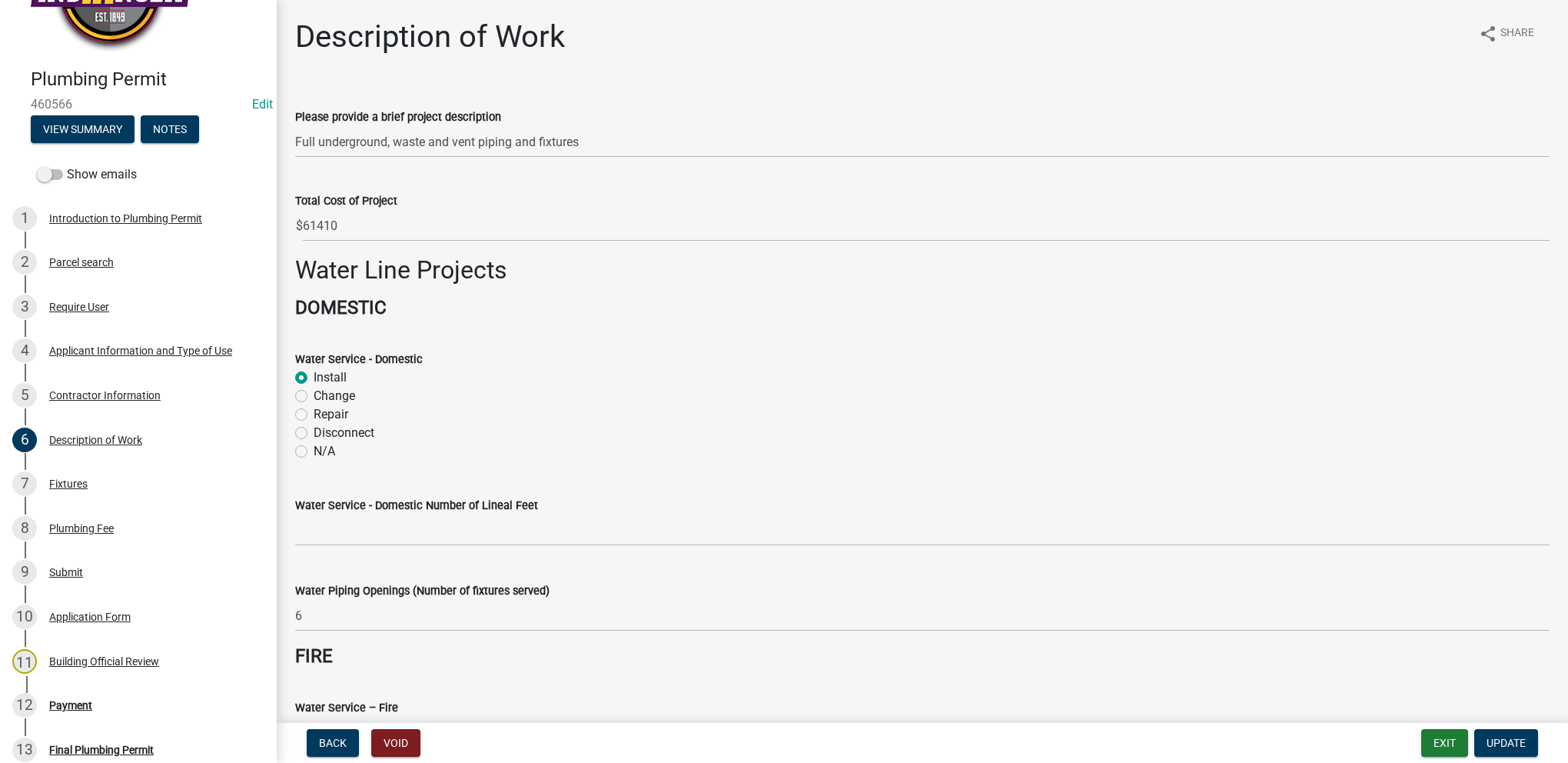
click at [313, 455] on label "N/A" at bounding box center [324, 451] width 21 height 18
click at [313, 452] on input "N/A" at bounding box center [318, 447] width 10 height 10
radio input "true"
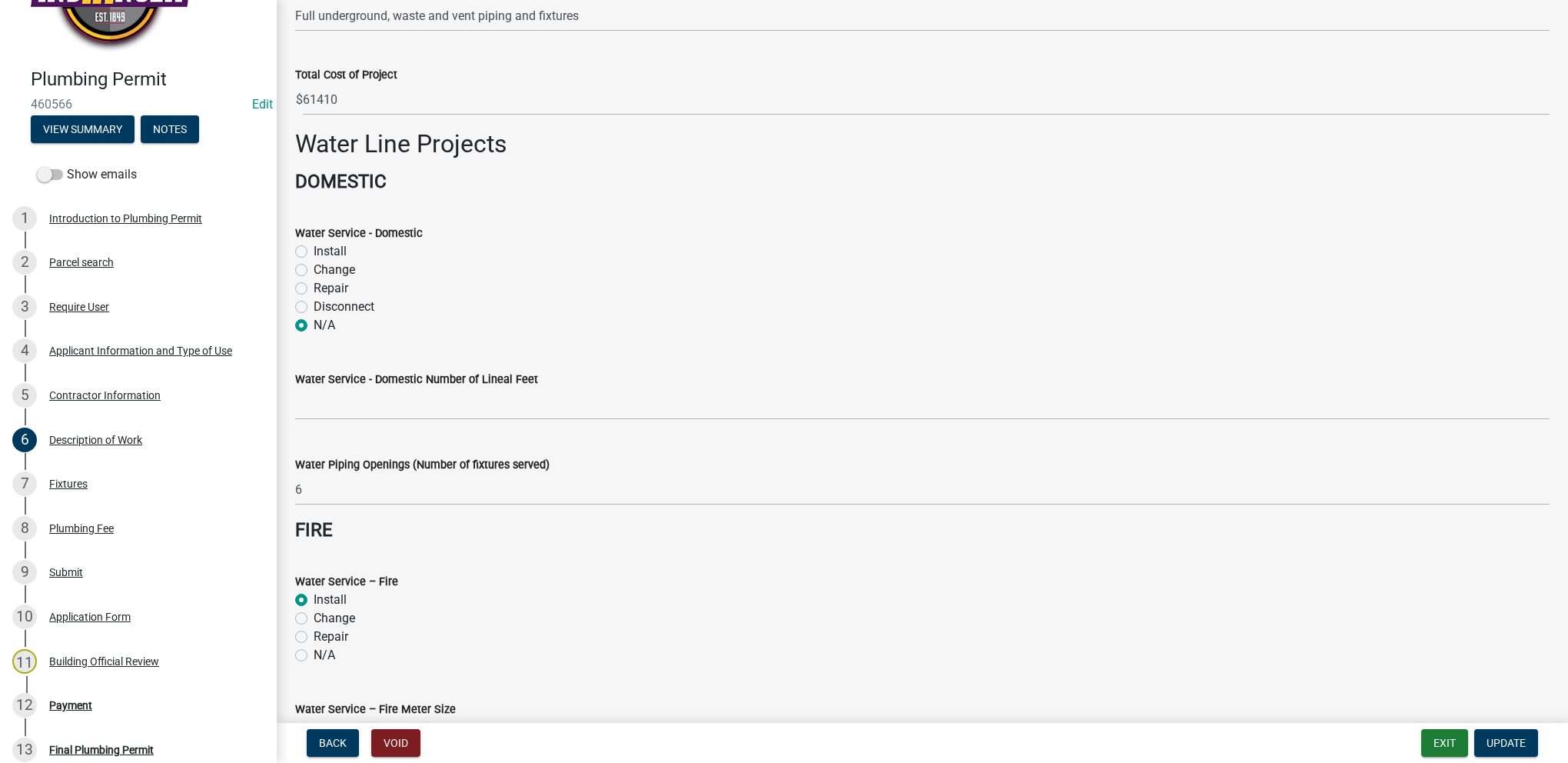
scroll to position [154, 0]
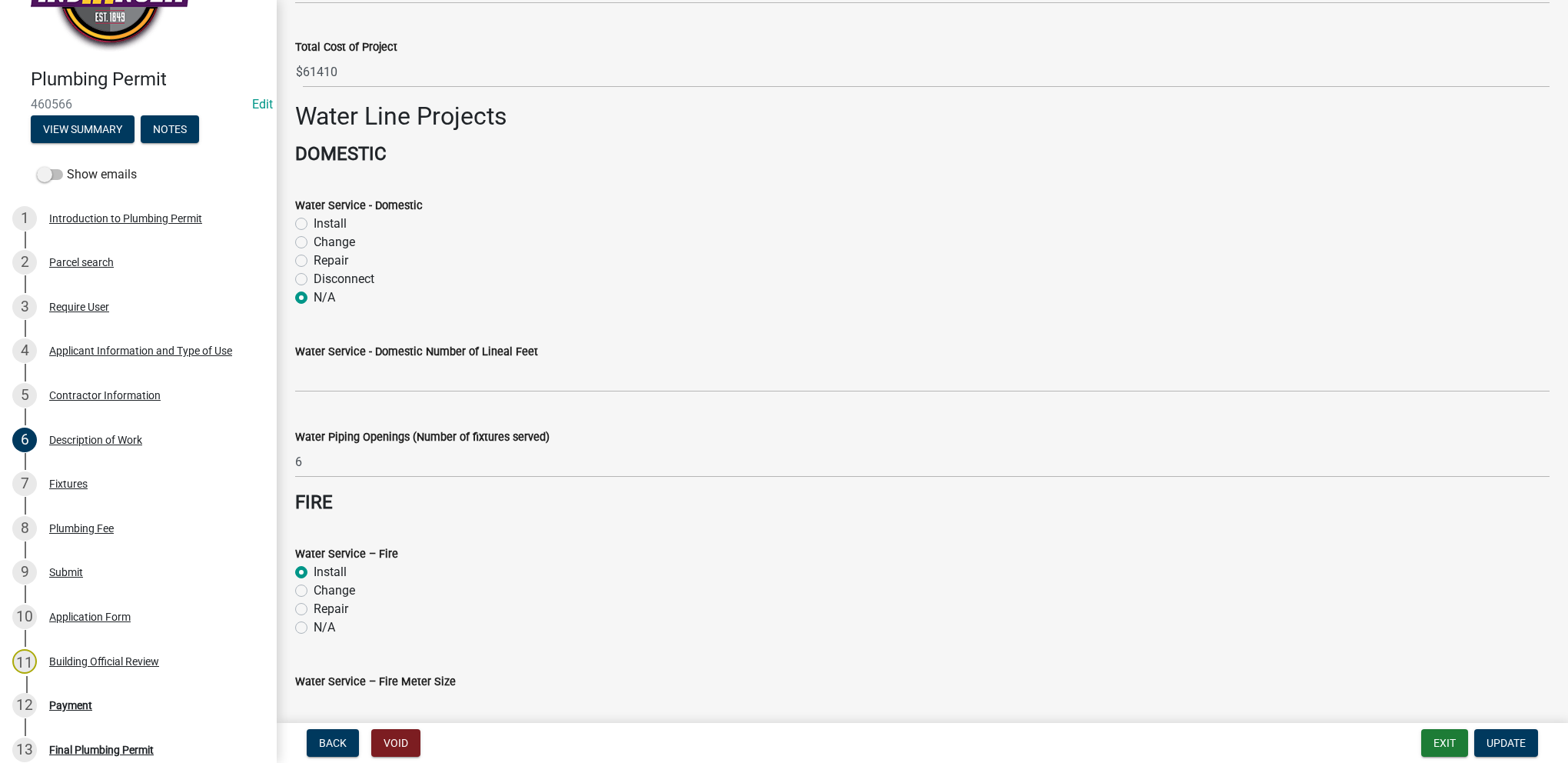
click at [313, 625] on label "N/A" at bounding box center [324, 627] width 21 height 18
click at [313, 625] on input "N/A" at bounding box center [318, 623] width 10 height 10
radio input "true"
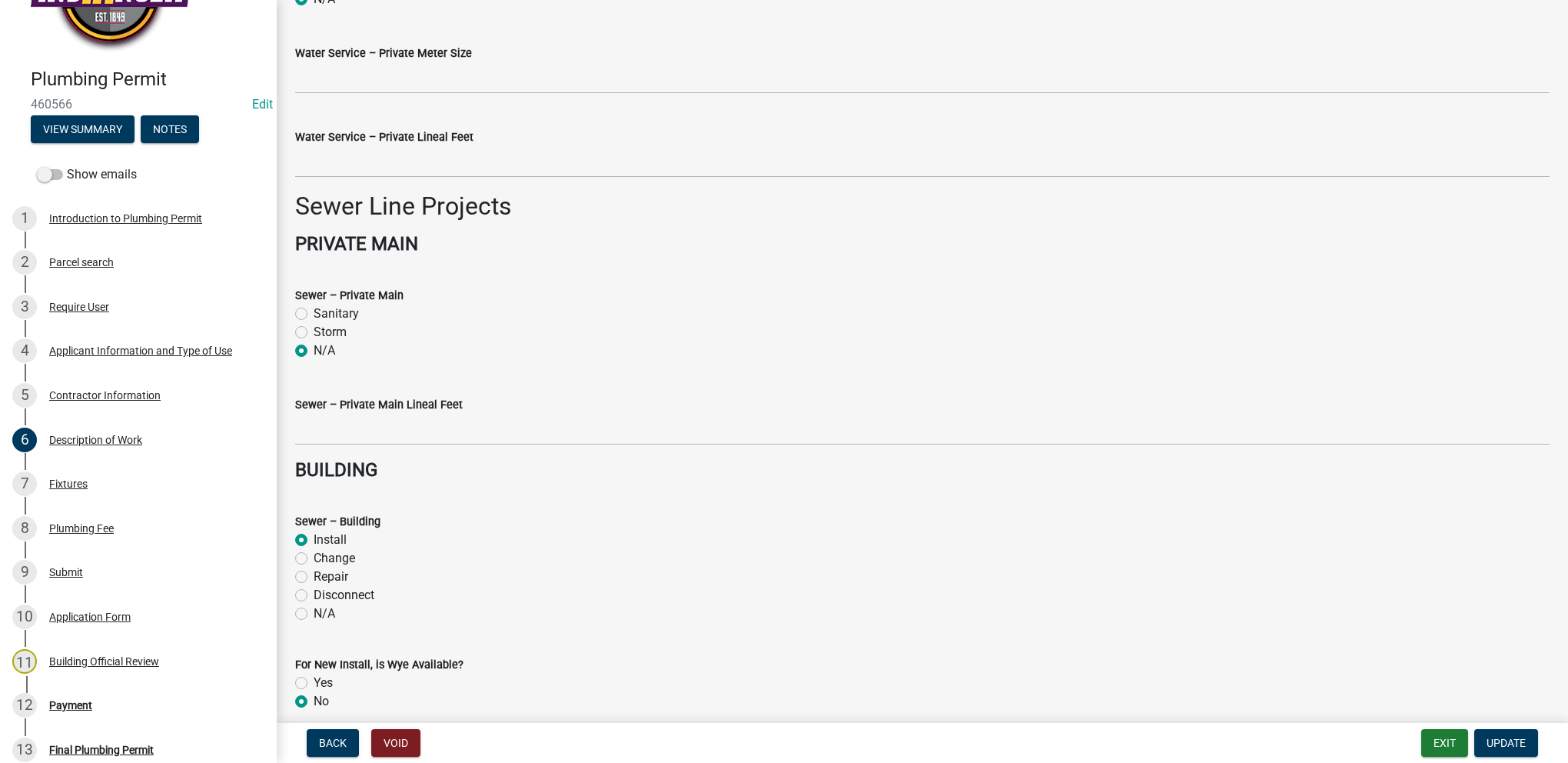
scroll to position [1077, 0]
click at [313, 612] on label "N/A" at bounding box center [324, 612] width 21 height 18
click at [313, 612] on input "N/A" at bounding box center [318, 608] width 10 height 10
radio input "true"
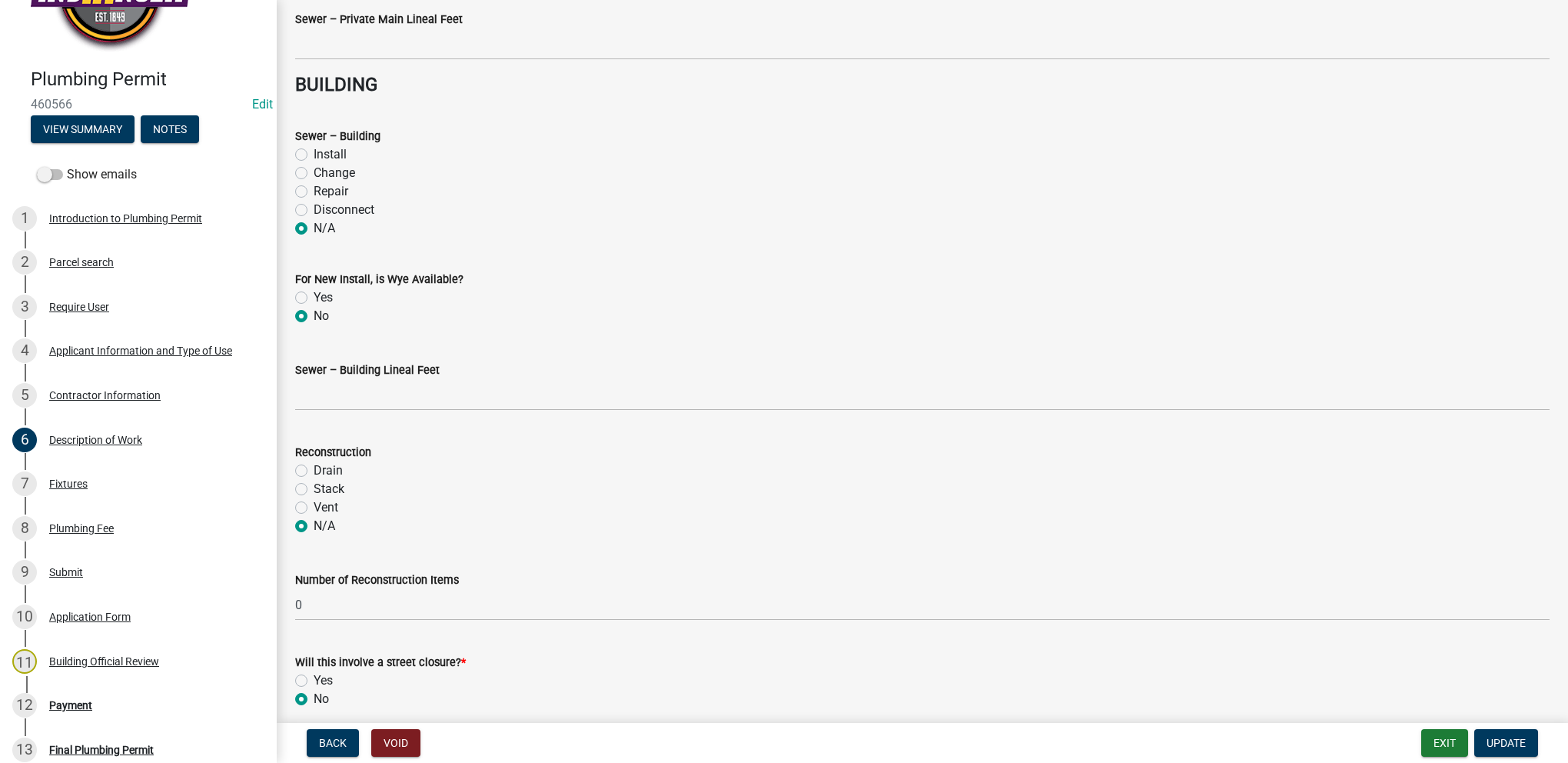
scroll to position [1526, 0]
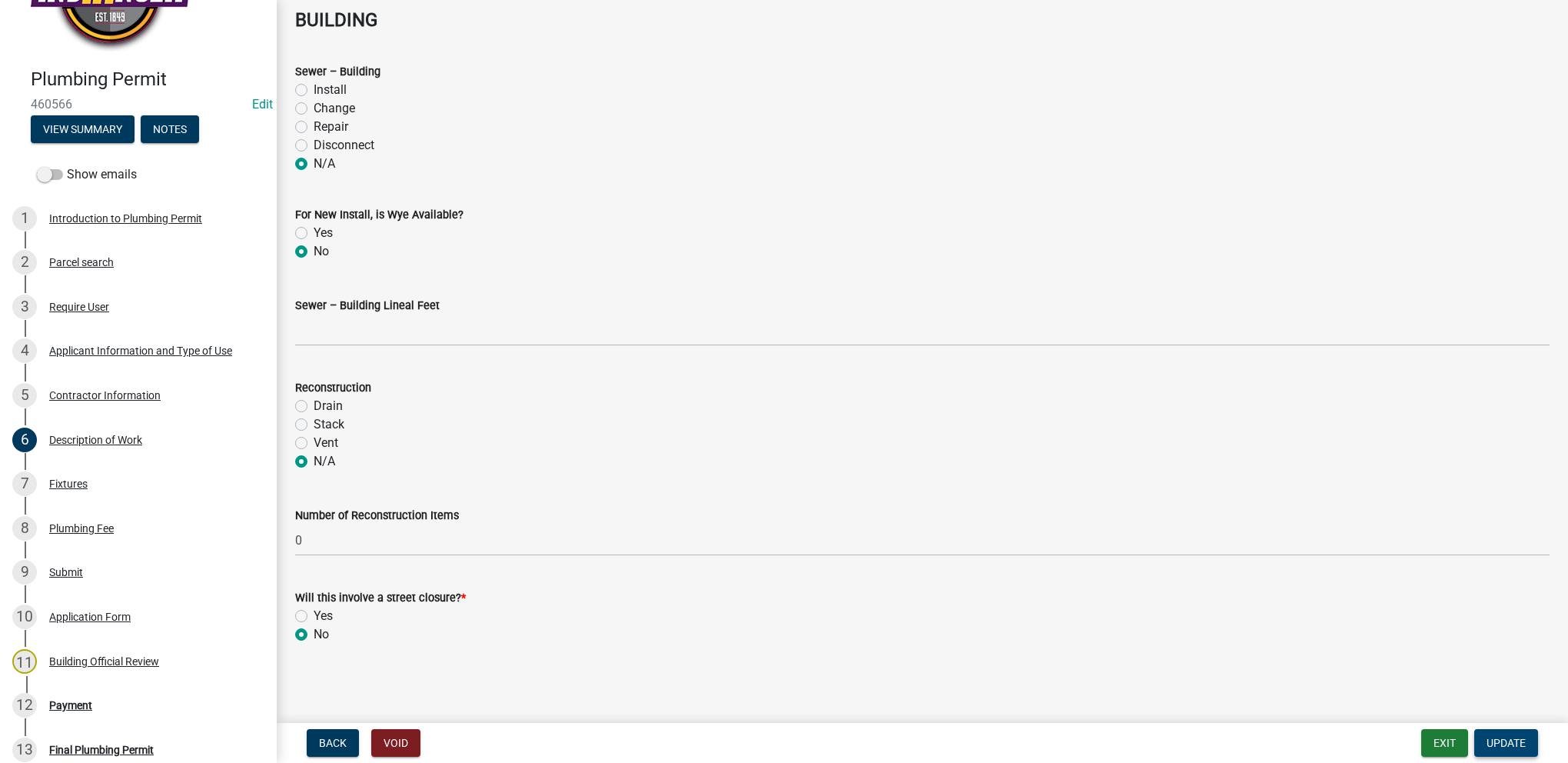
click at [1492, 746] on span "Update" at bounding box center [1505, 742] width 39 height 12
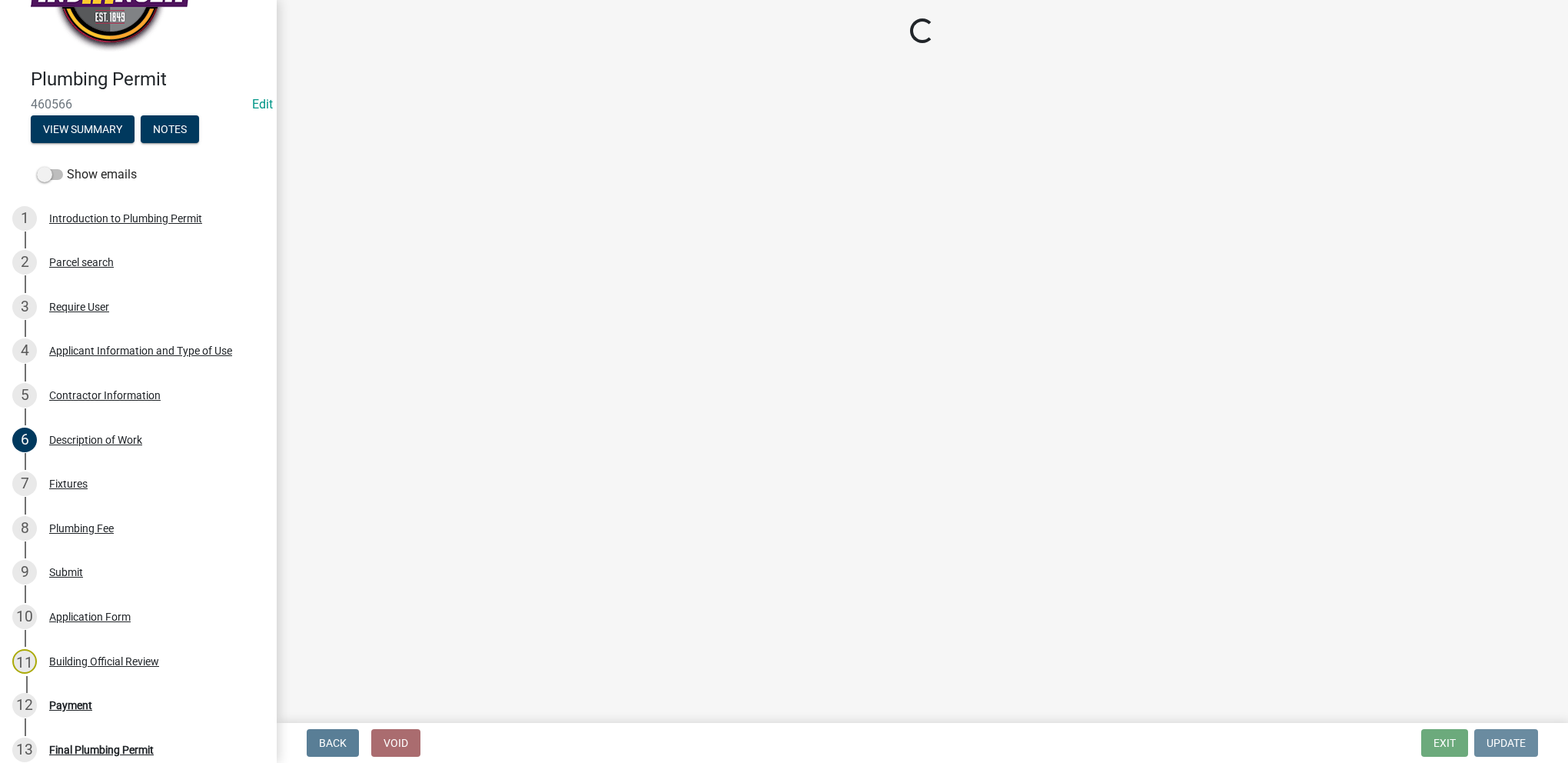
scroll to position [0, 0]
select select "3: 3"
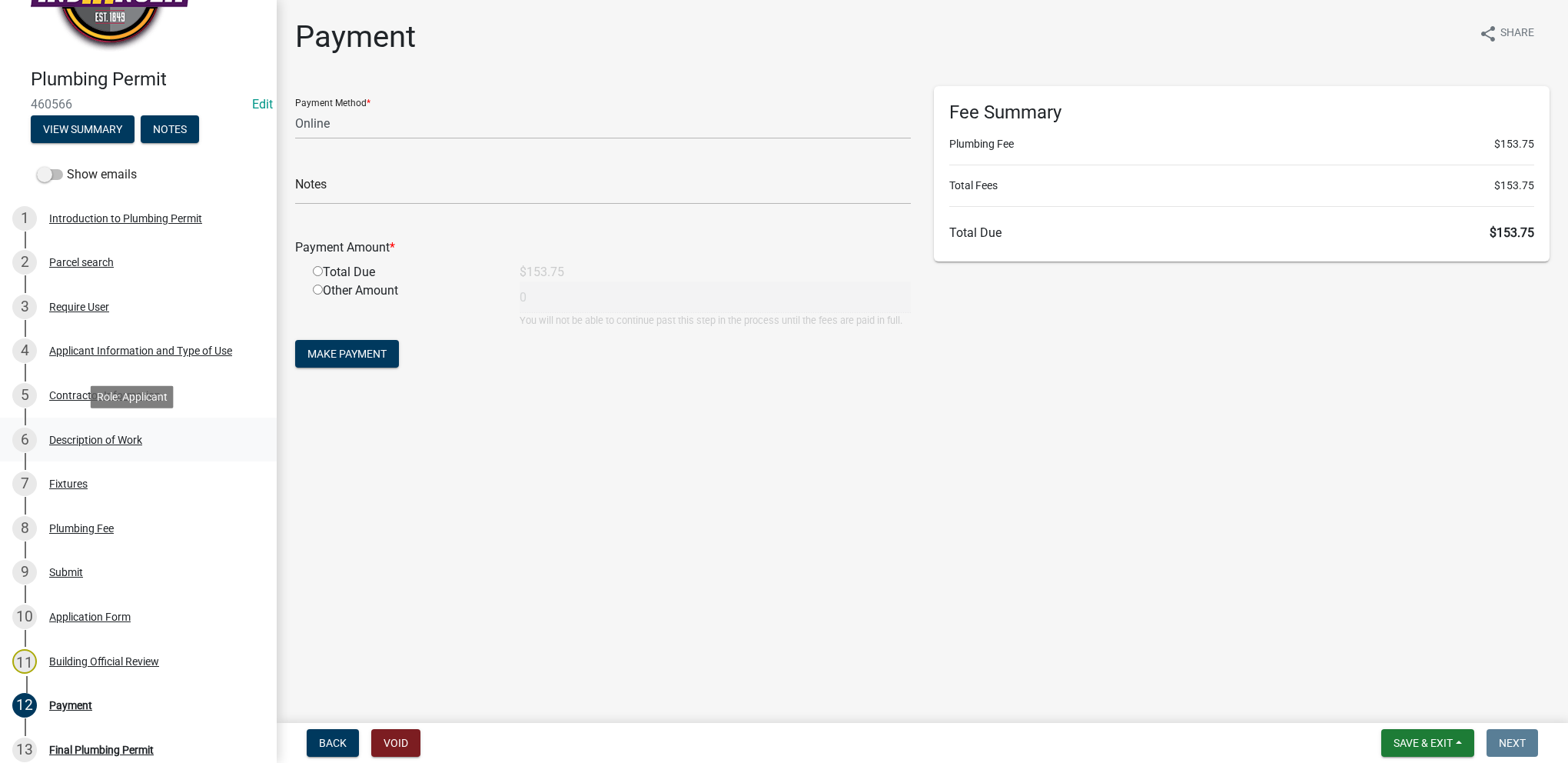
click at [161, 441] on div "6 Description of Work" at bounding box center [132, 440] width 240 height 25
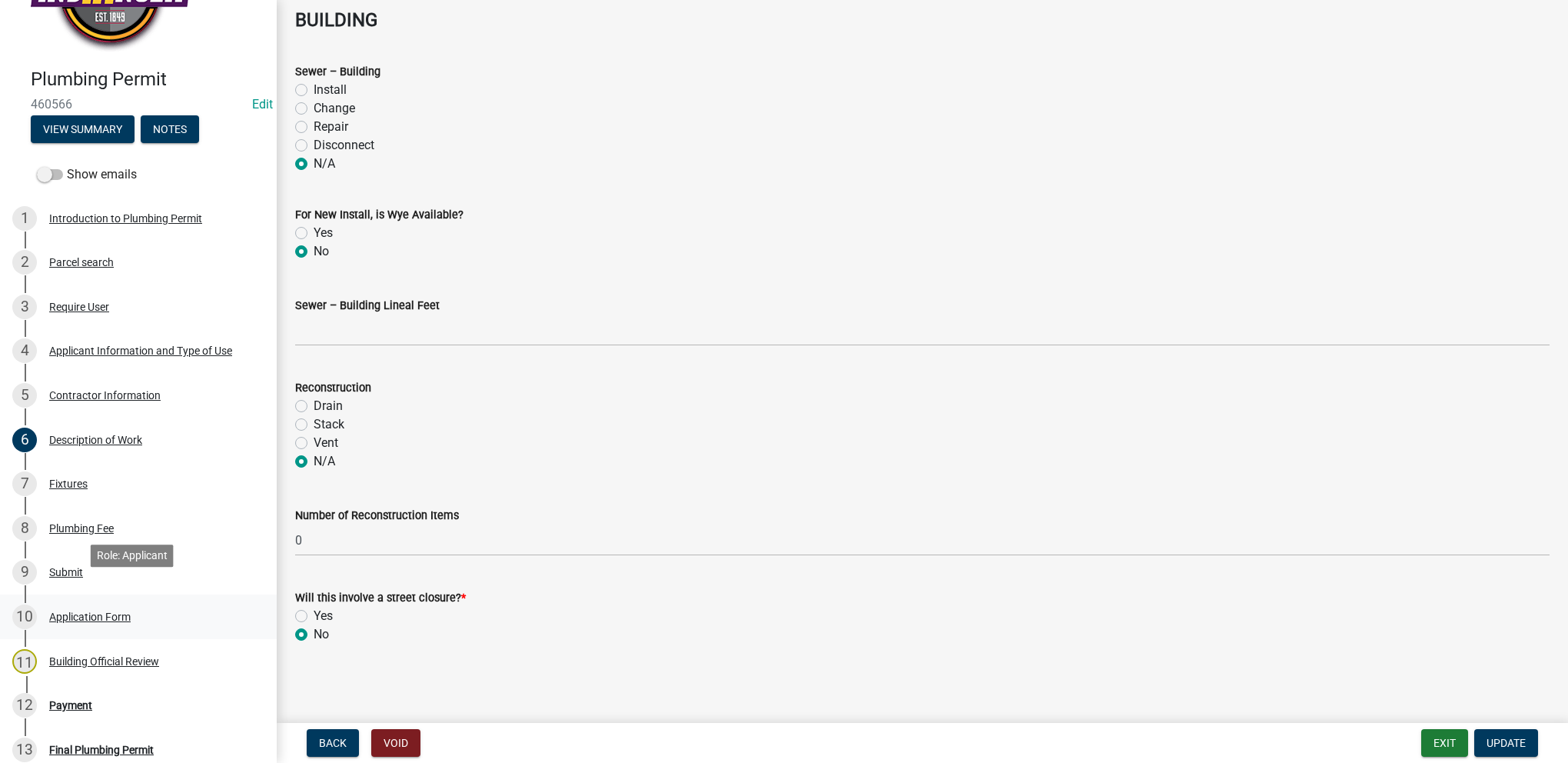
scroll to position [154, 0]
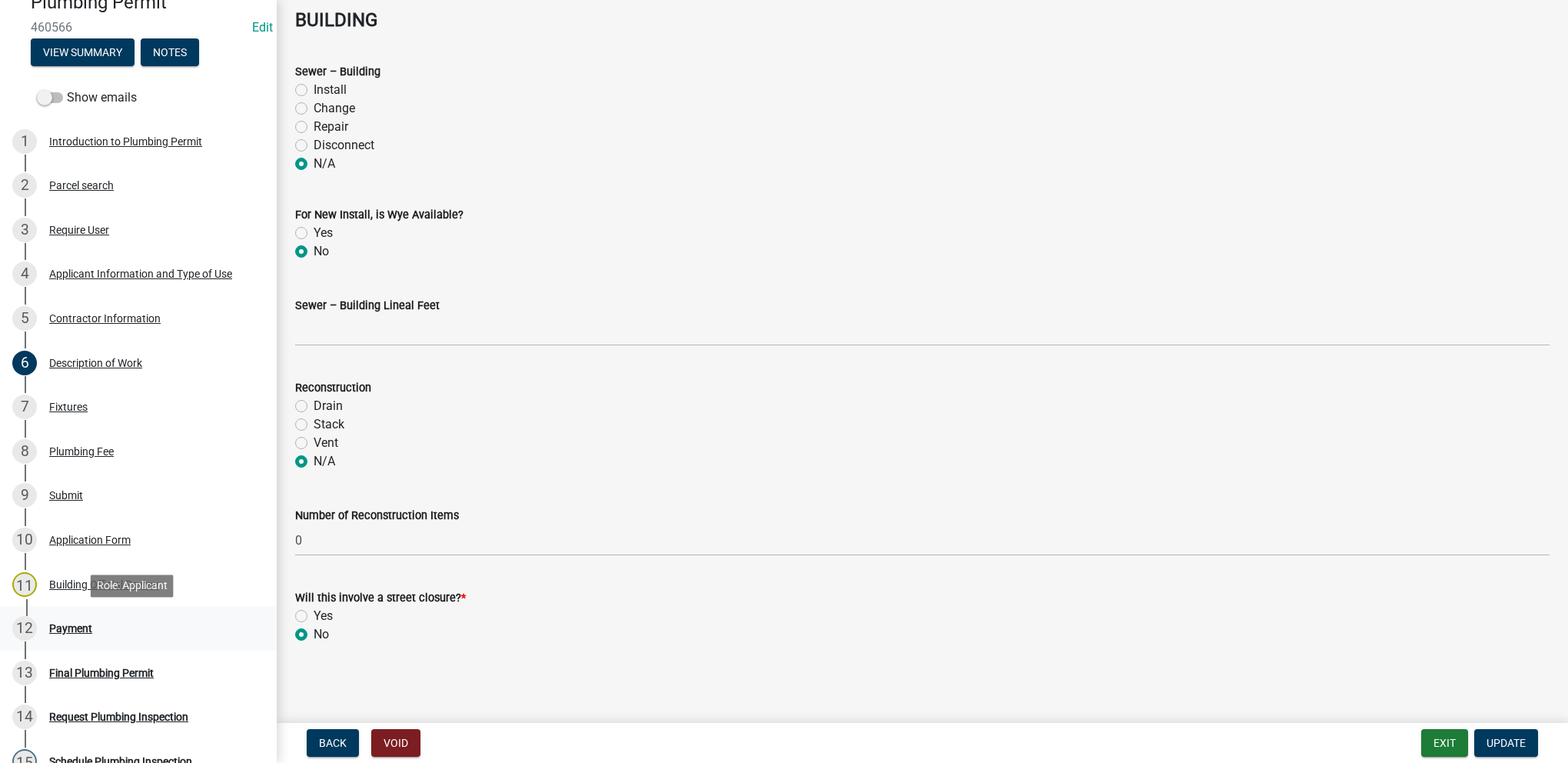
click at [203, 634] on div "12 Payment" at bounding box center [132, 628] width 240 height 25
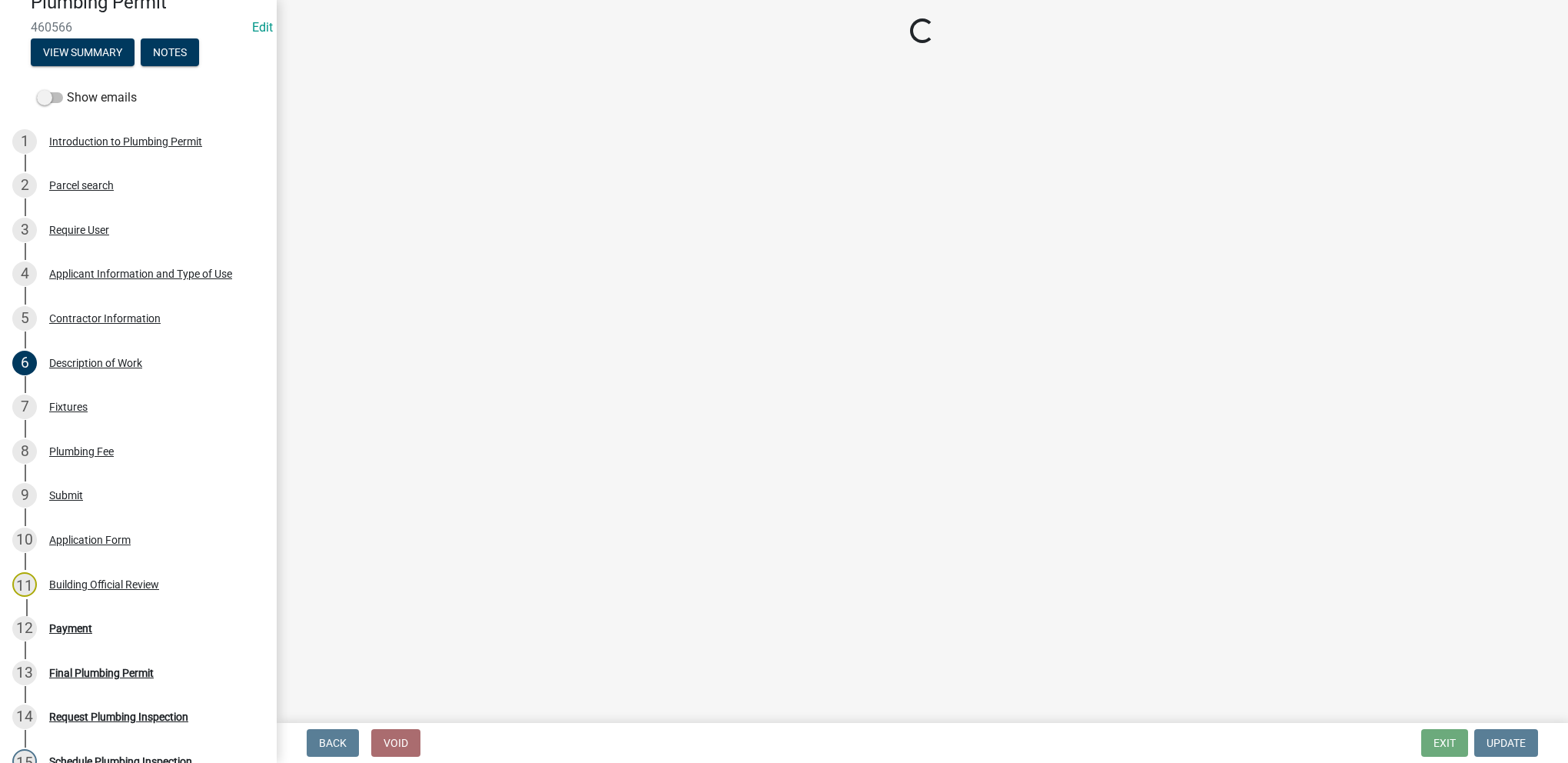
select select "3: 3"
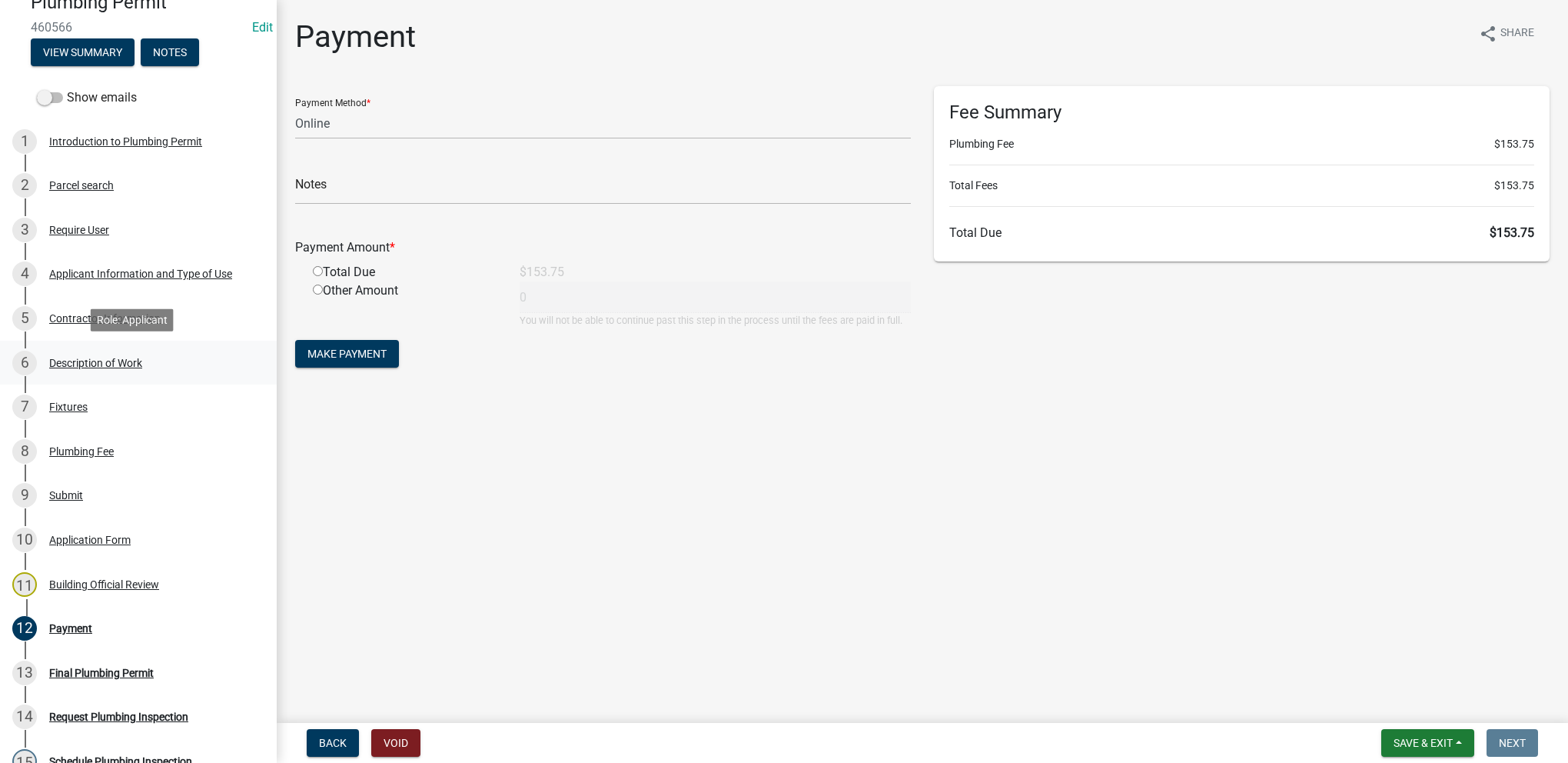
click at [110, 354] on div "6 Description of Work" at bounding box center [132, 363] width 240 height 25
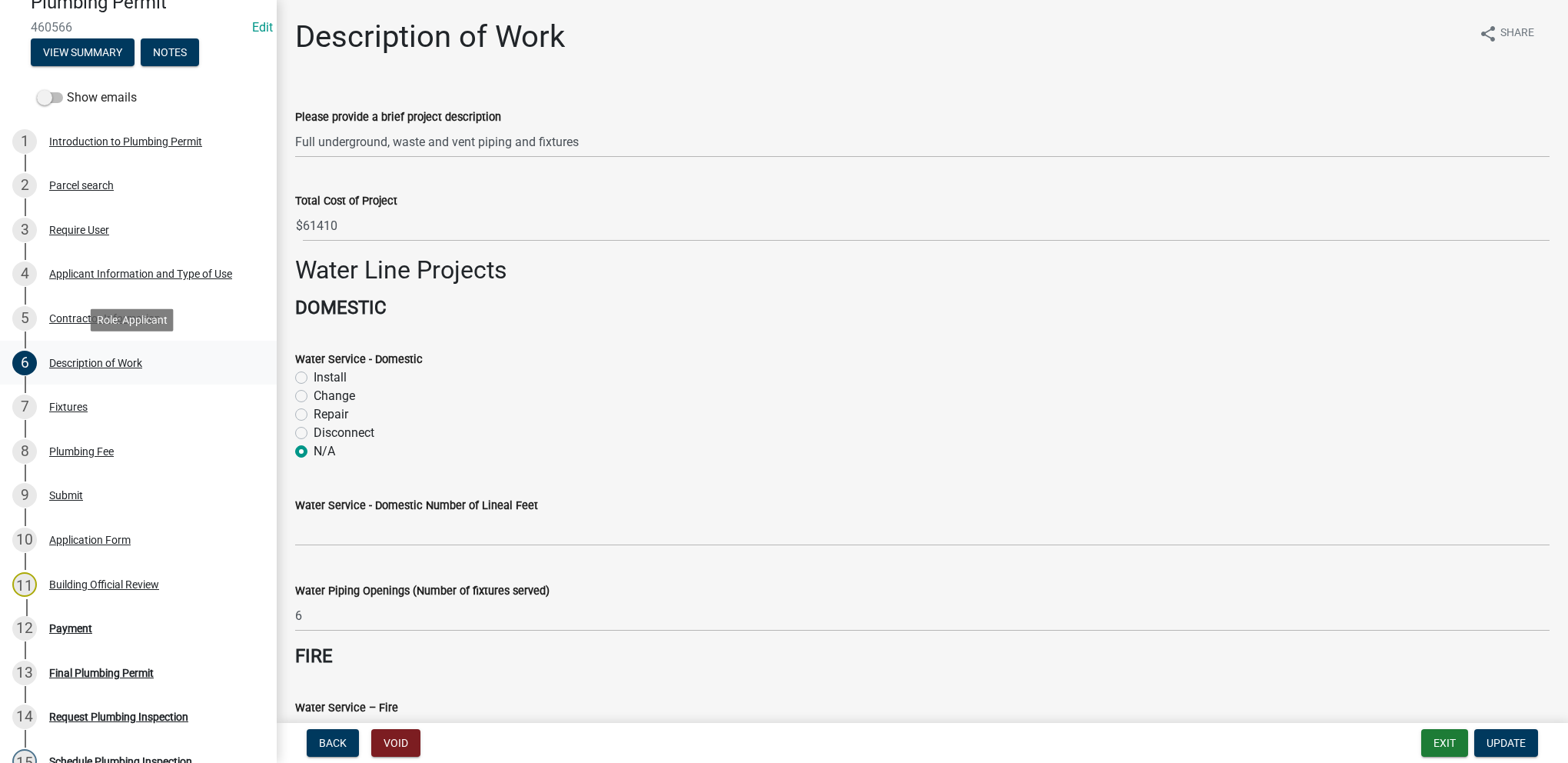
click at [155, 360] on div "6 Description of Work" at bounding box center [132, 363] width 240 height 25
click at [160, 425] on link "7 Fixtures" at bounding box center [138, 407] width 277 height 44
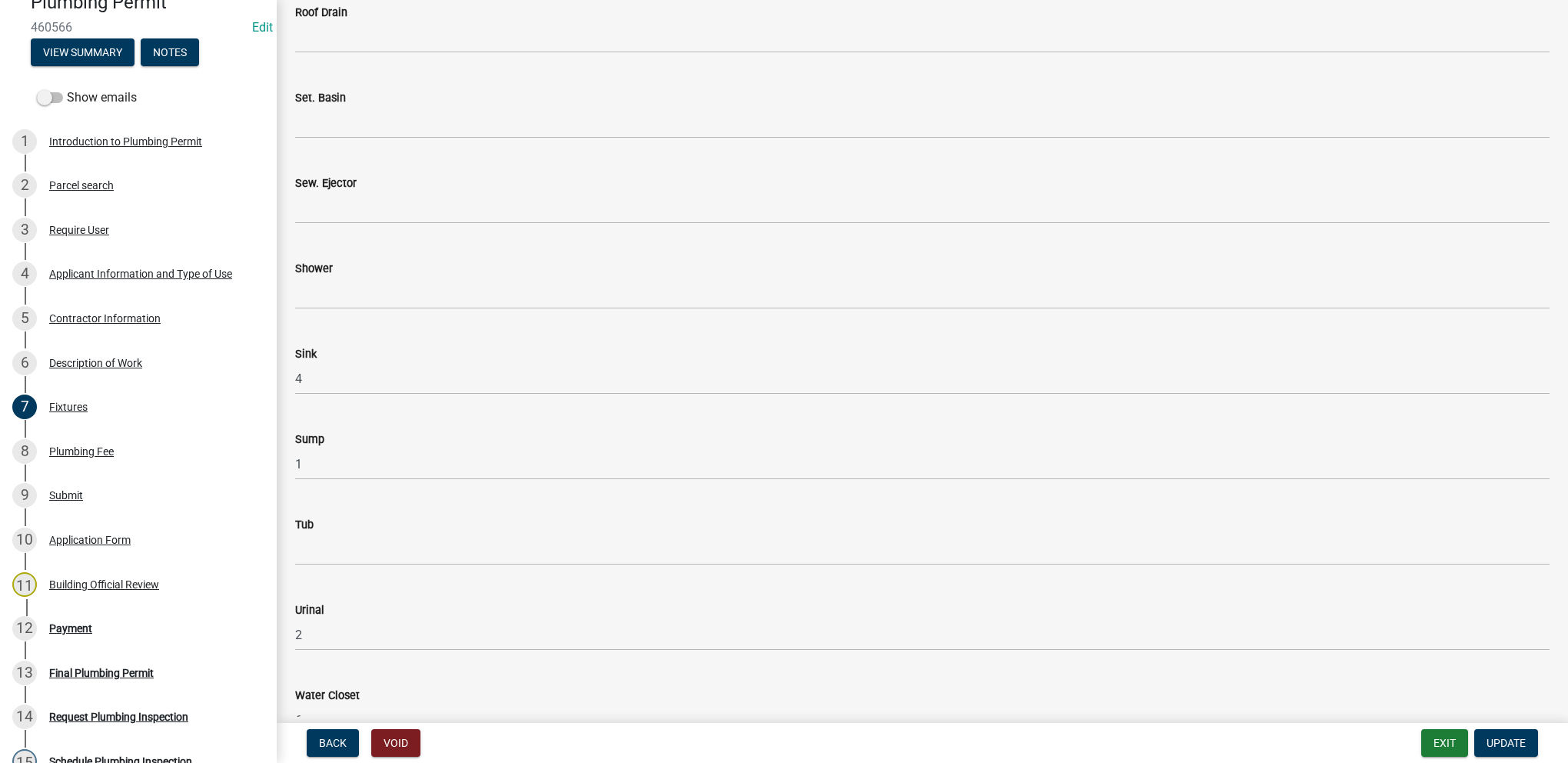
scroll to position [1769, 0]
click at [91, 190] on div "Parcel search" at bounding box center [81, 186] width 64 height 11
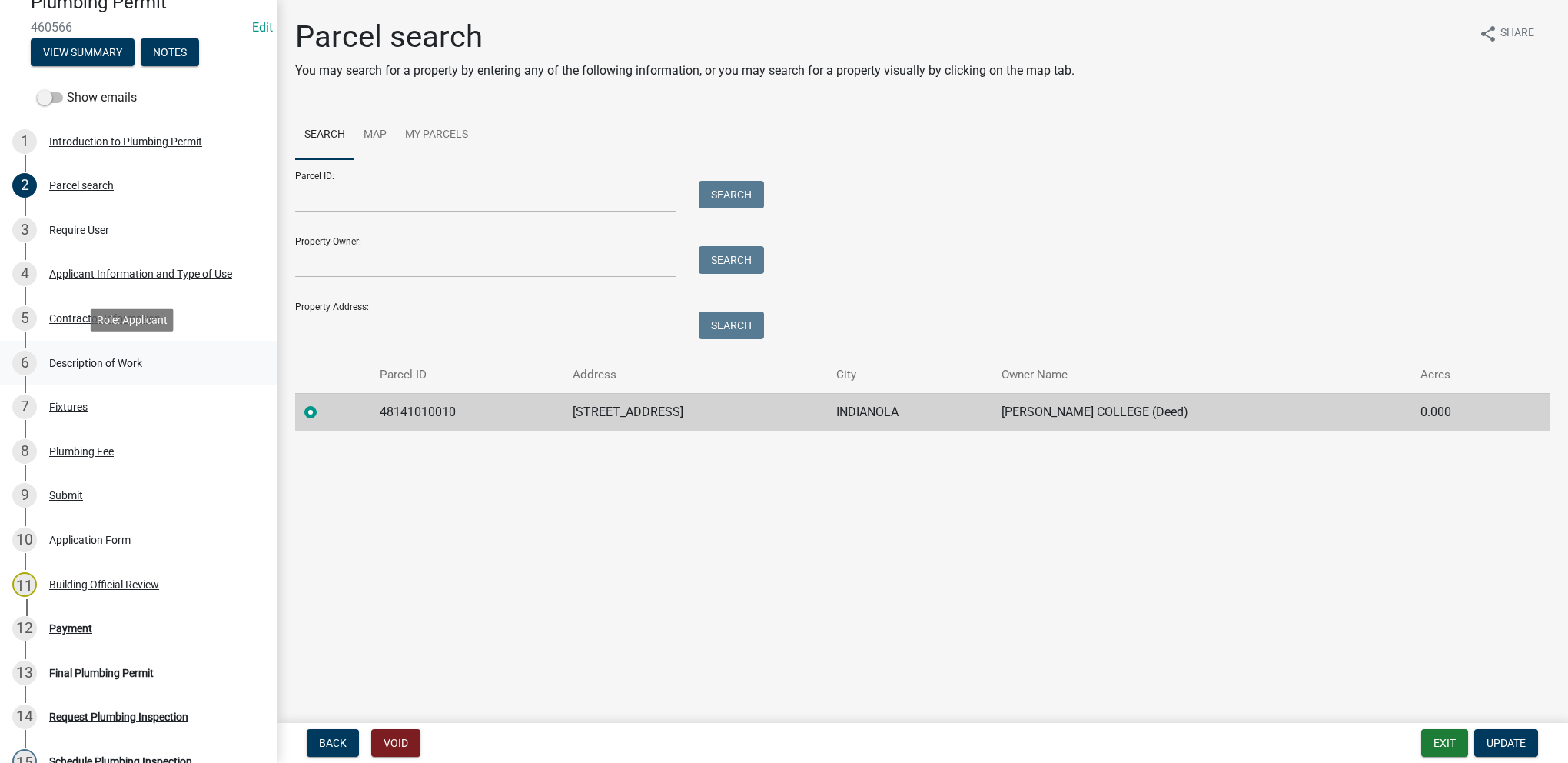
click at [212, 366] on div "6 Description of Work" at bounding box center [132, 363] width 240 height 25
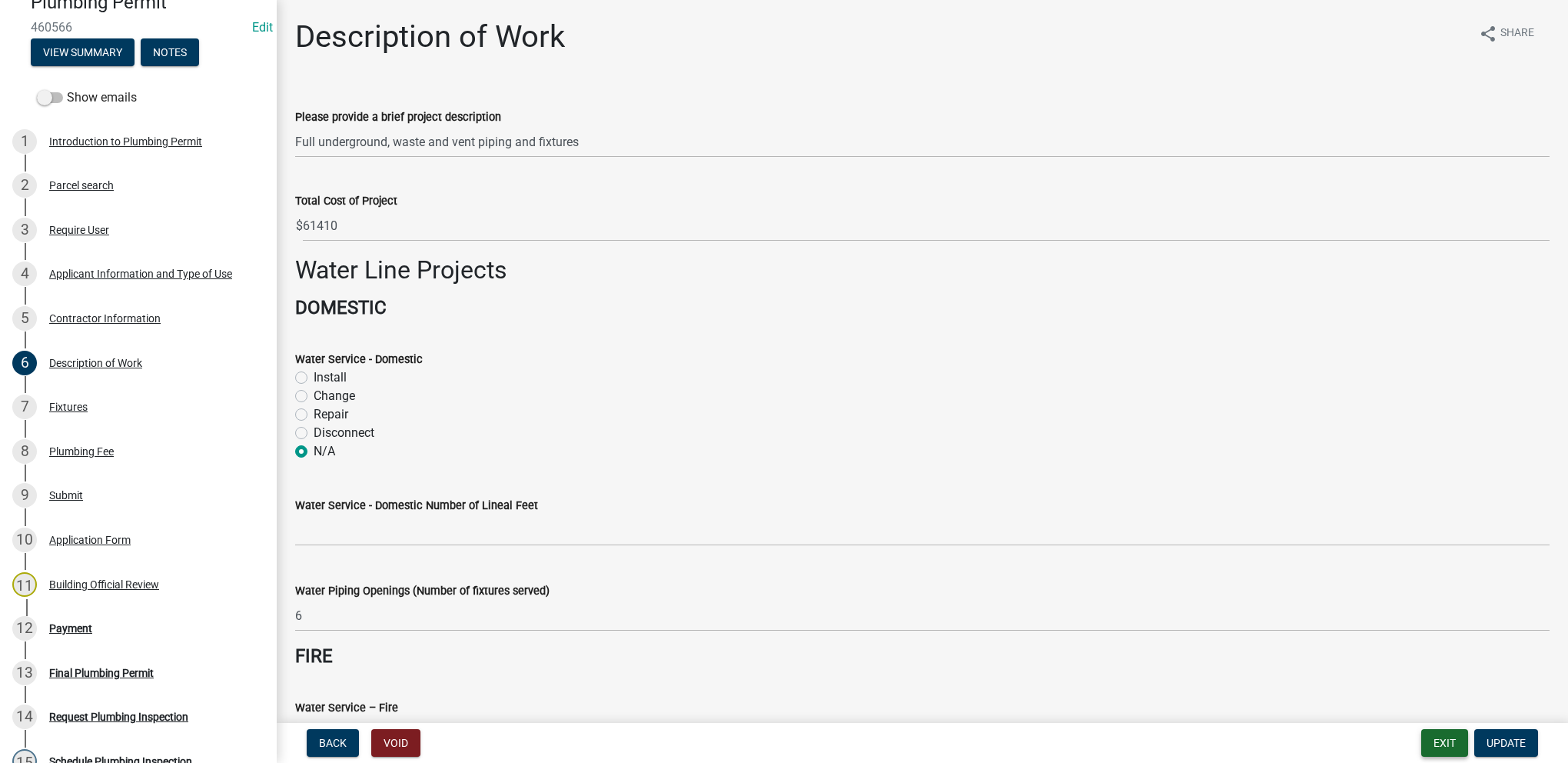
click at [1456, 746] on button "Exit" at bounding box center [1444, 742] width 47 height 28
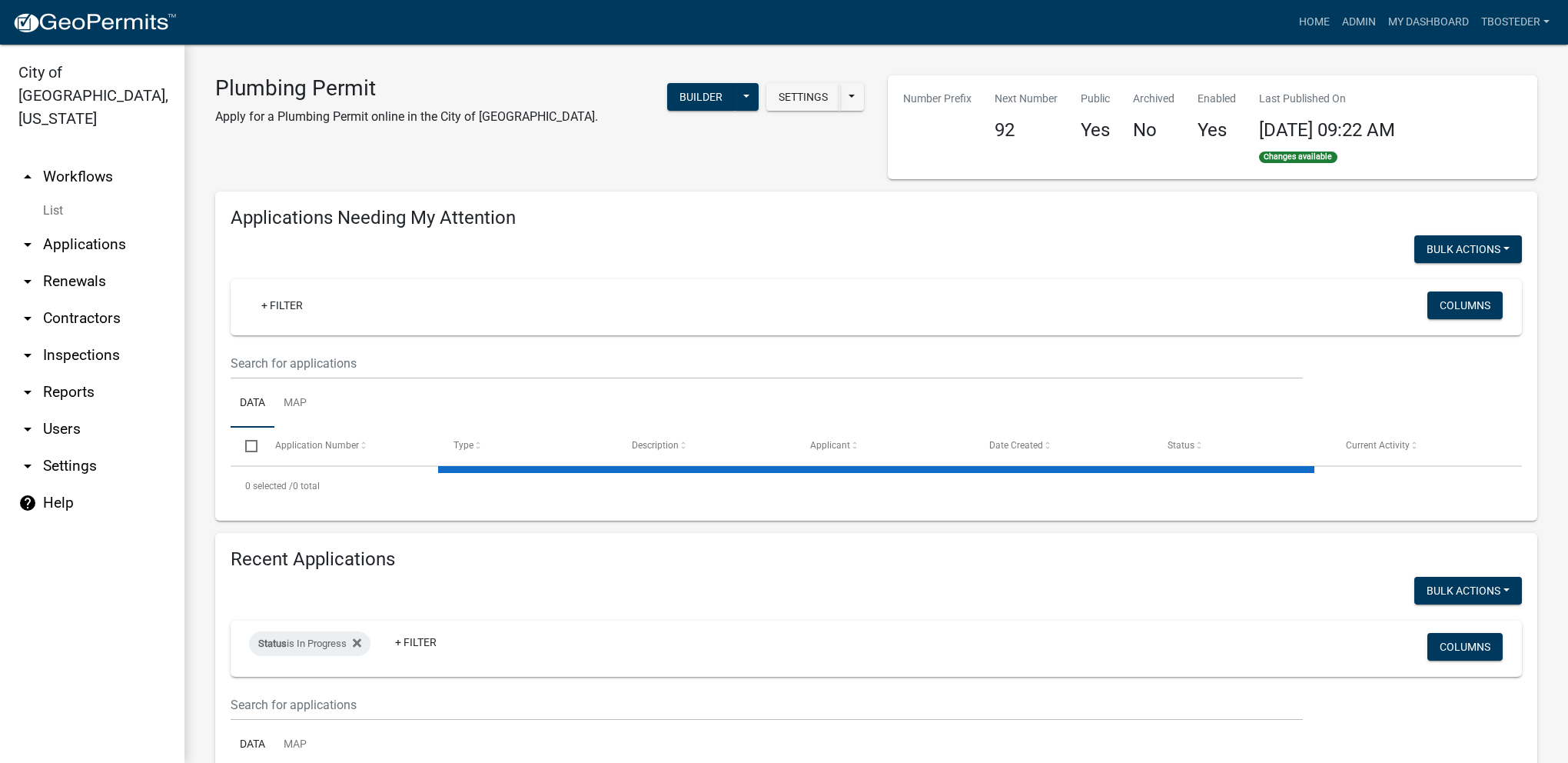
select select "1: 25"
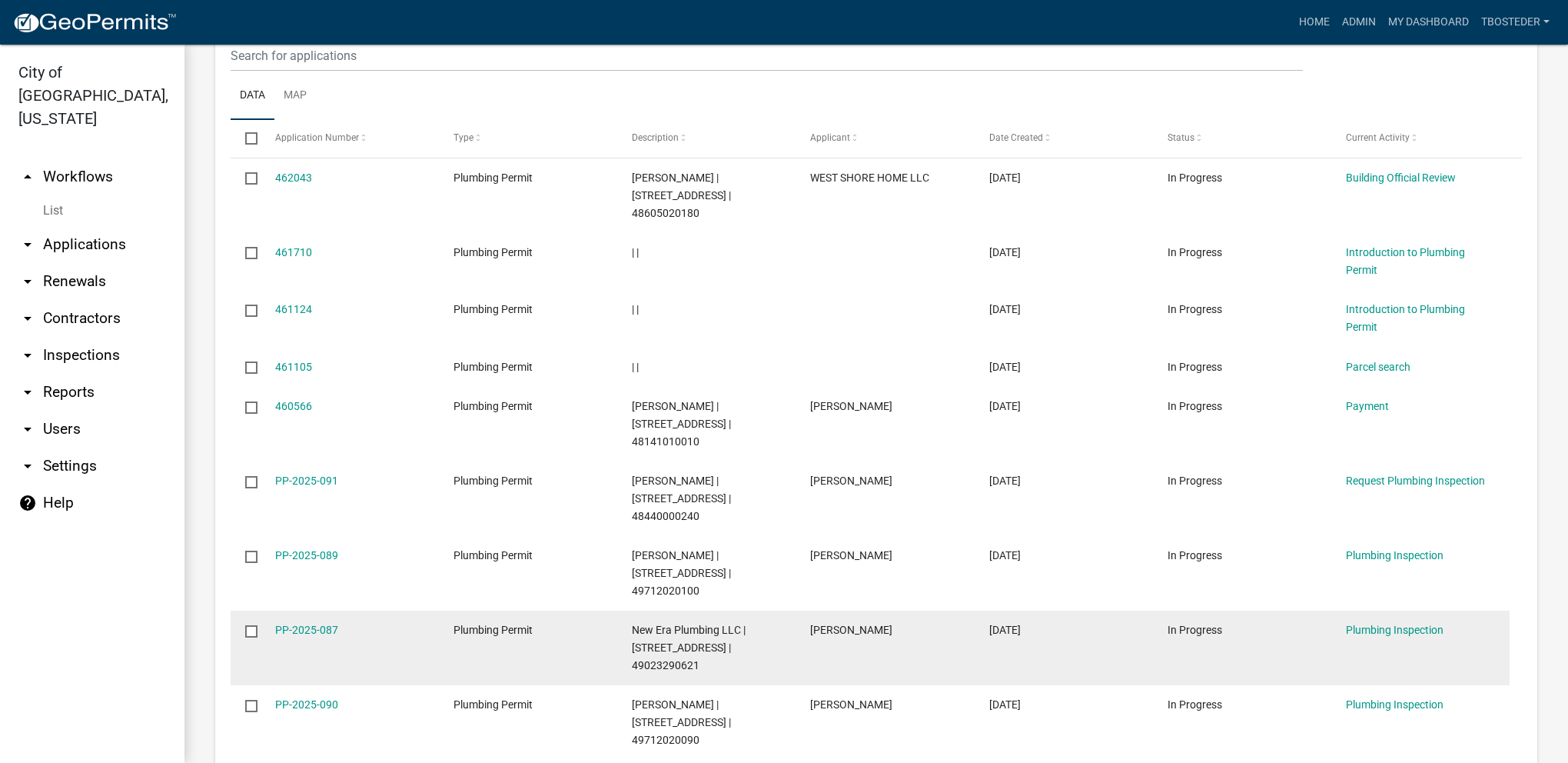
scroll to position [692, 0]
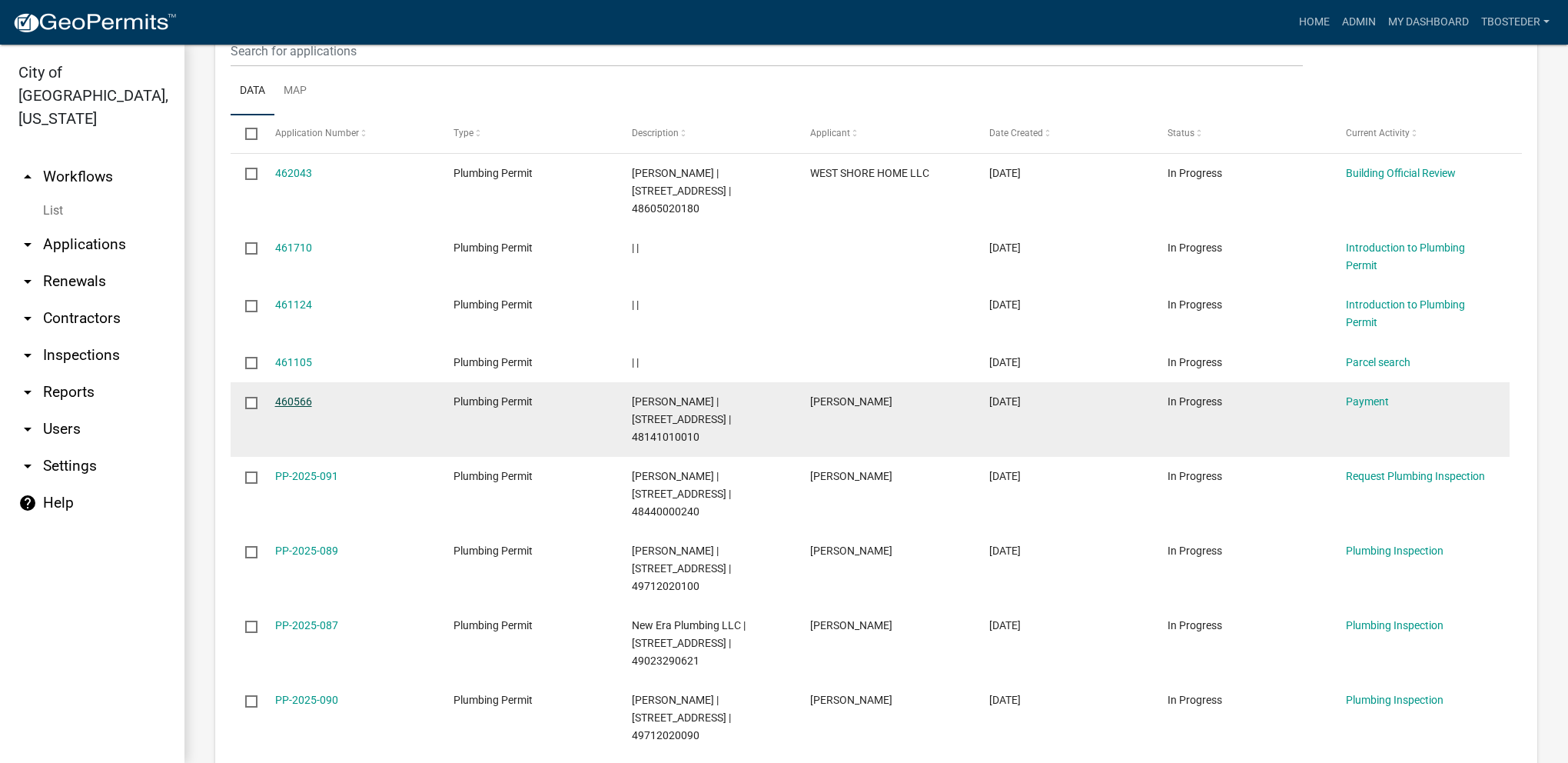
click at [302, 395] on link "460566" at bounding box center [294, 401] width 37 height 12
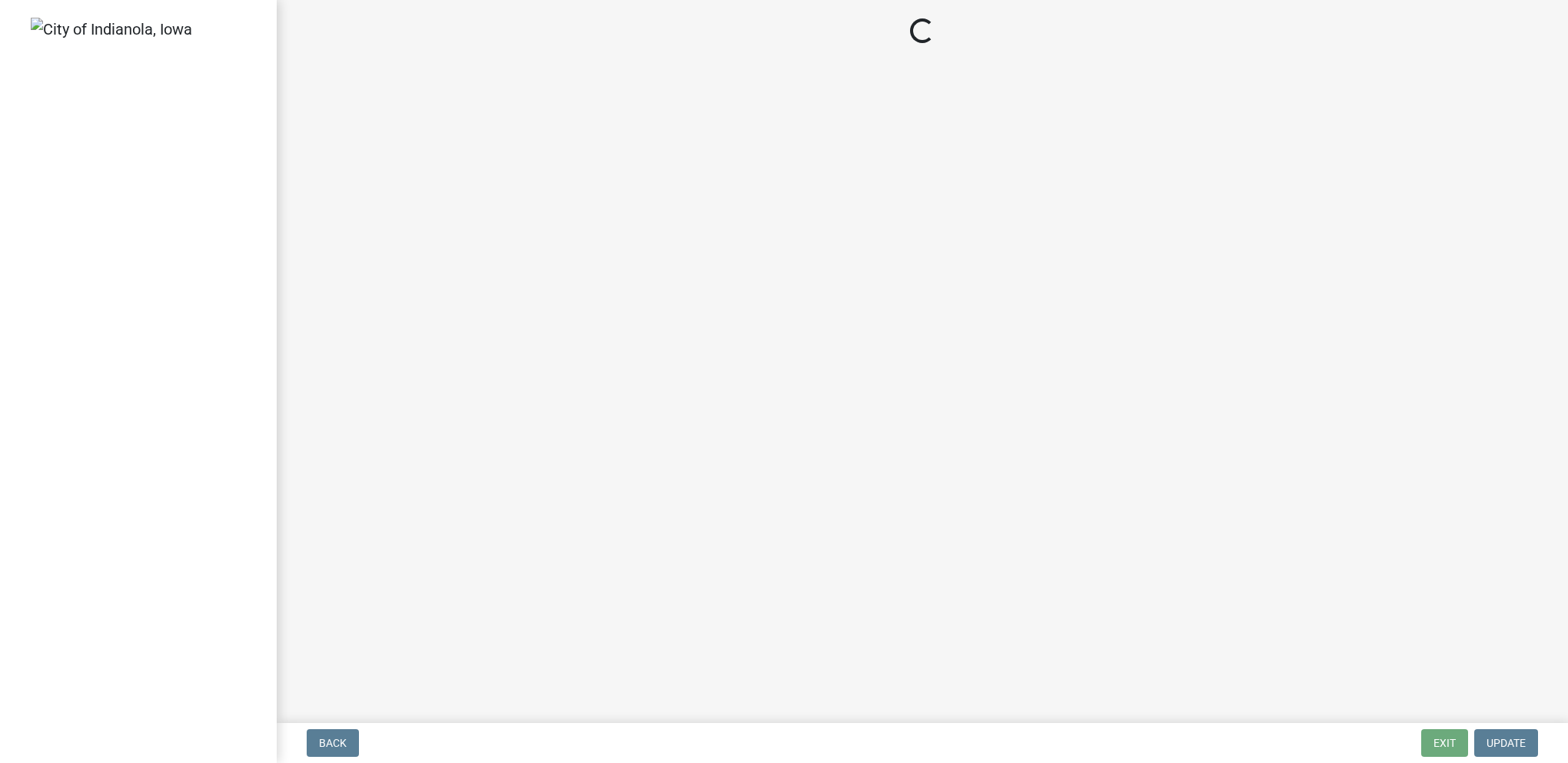
select select "3: 3"
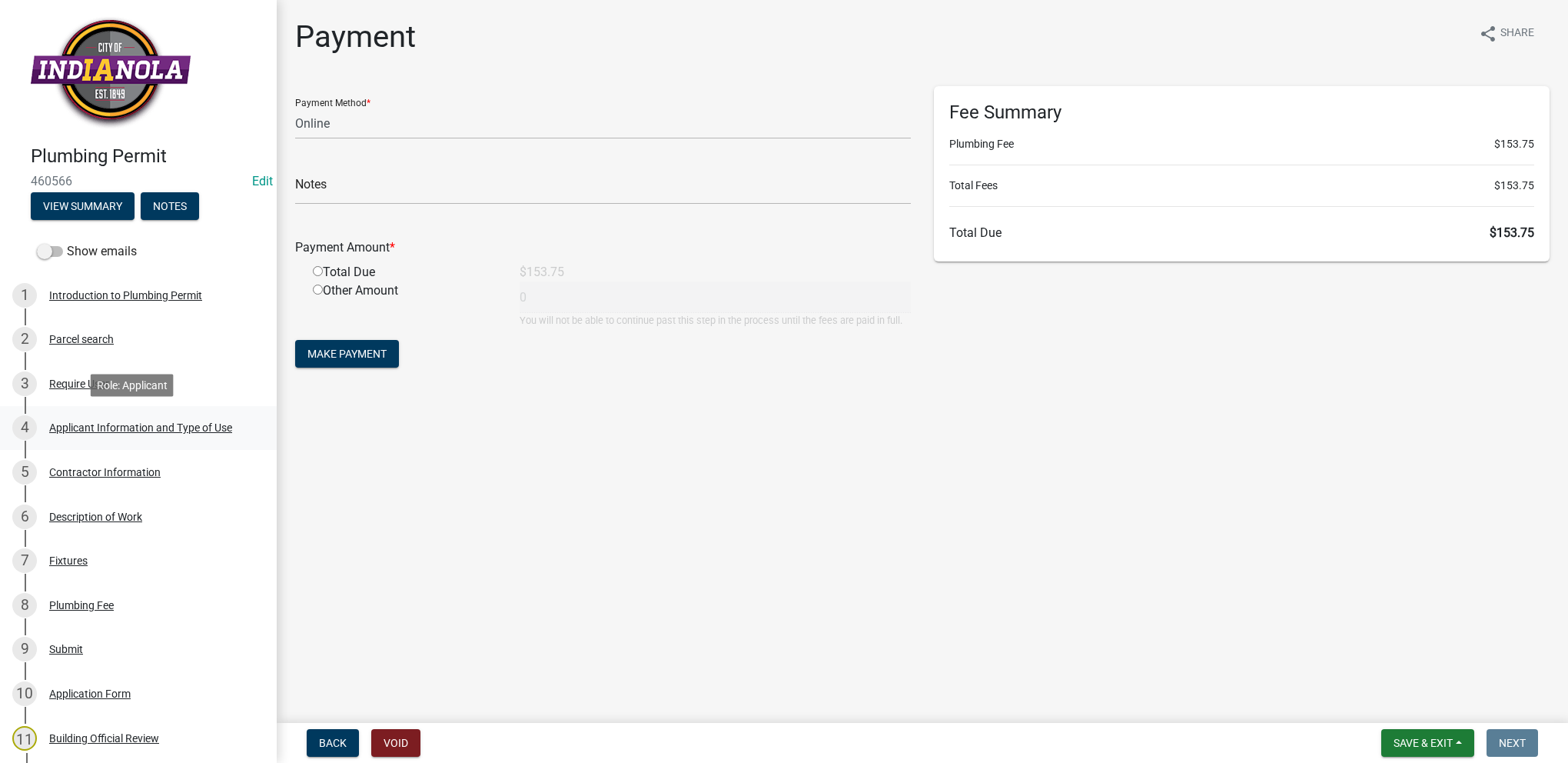
scroll to position [77, 0]
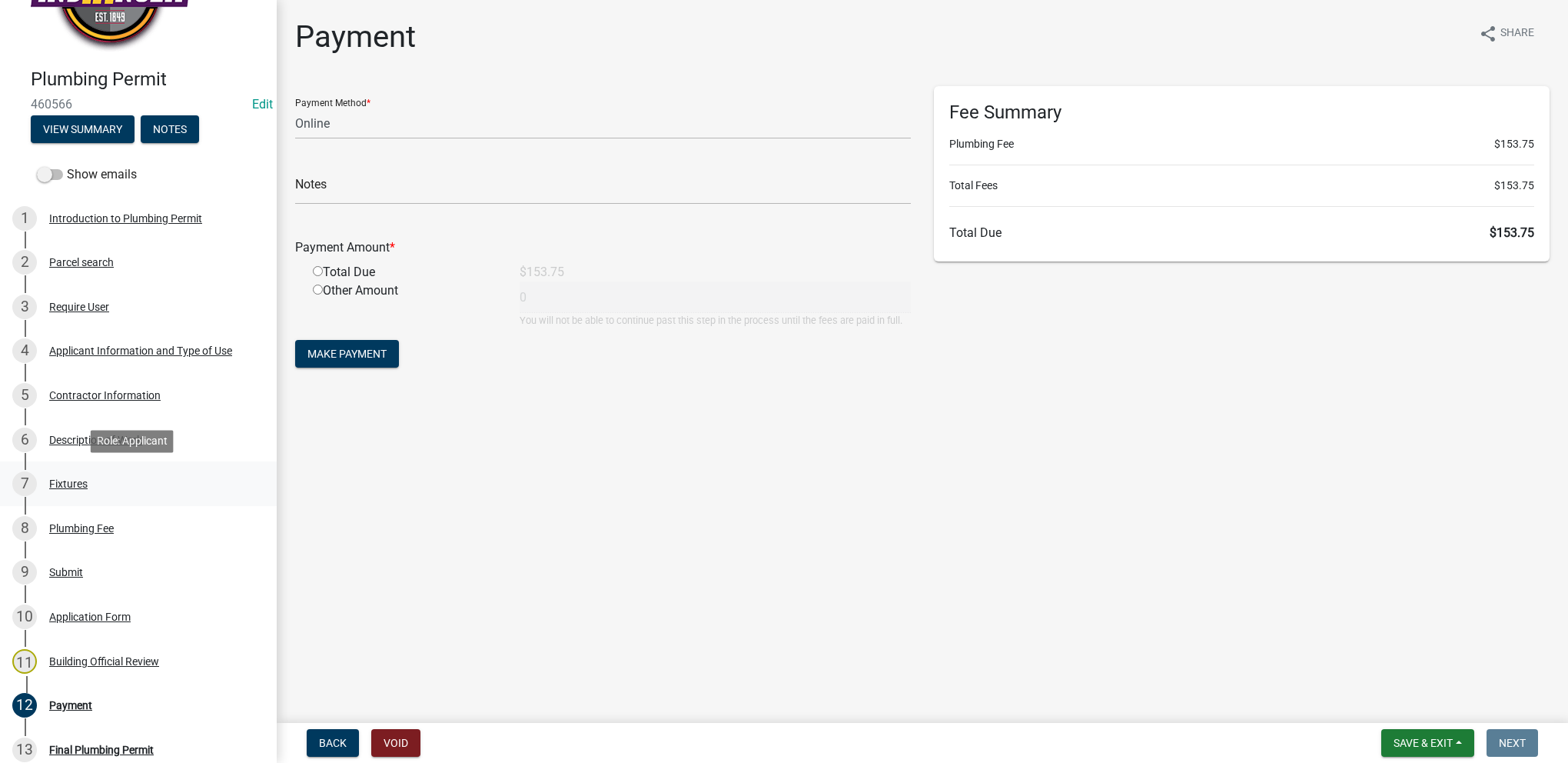
click at [183, 488] on div "7 Fixtures" at bounding box center [132, 484] width 240 height 25
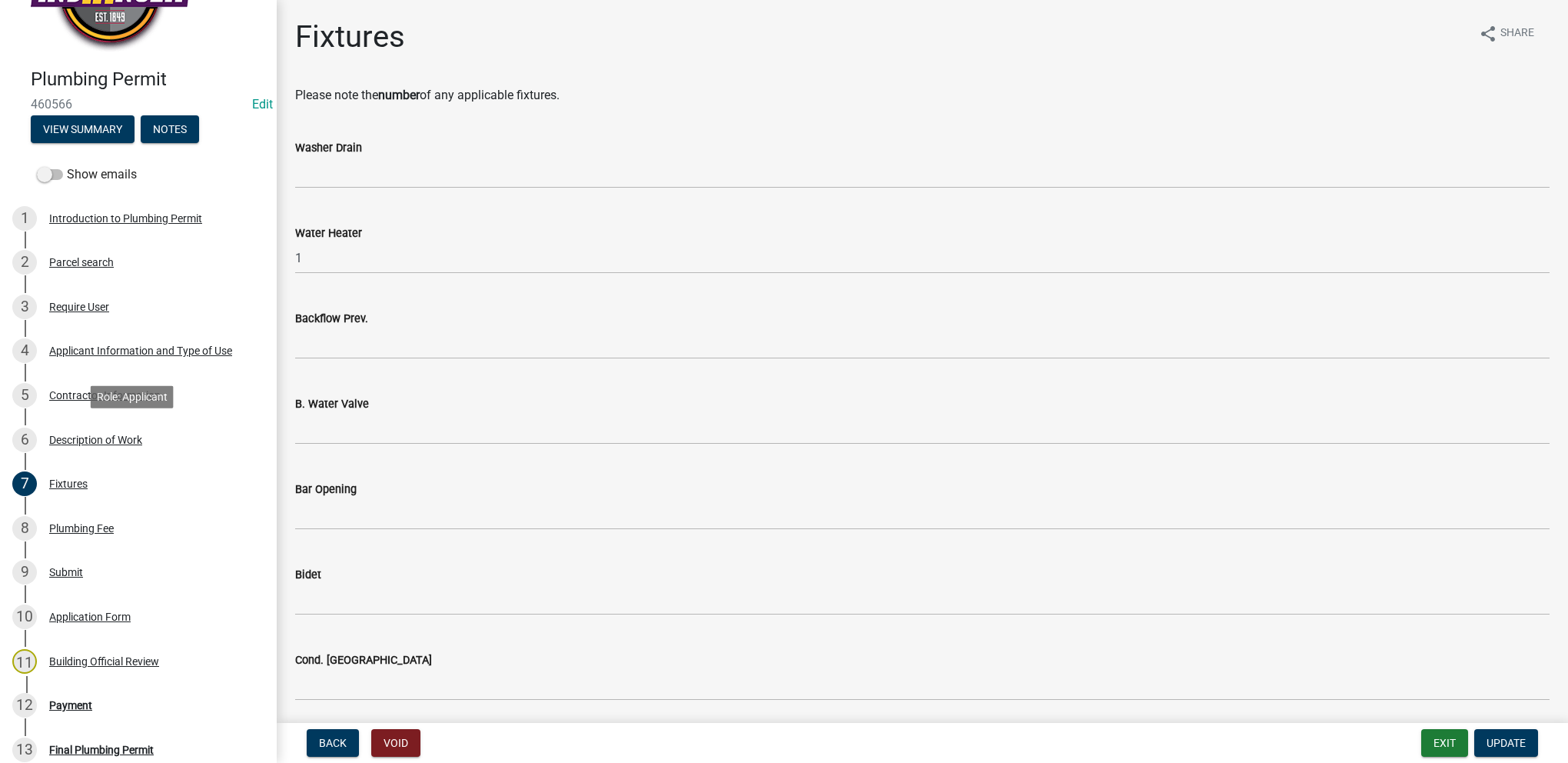
click at [163, 443] on div "6 Description of Work" at bounding box center [132, 440] width 240 height 25
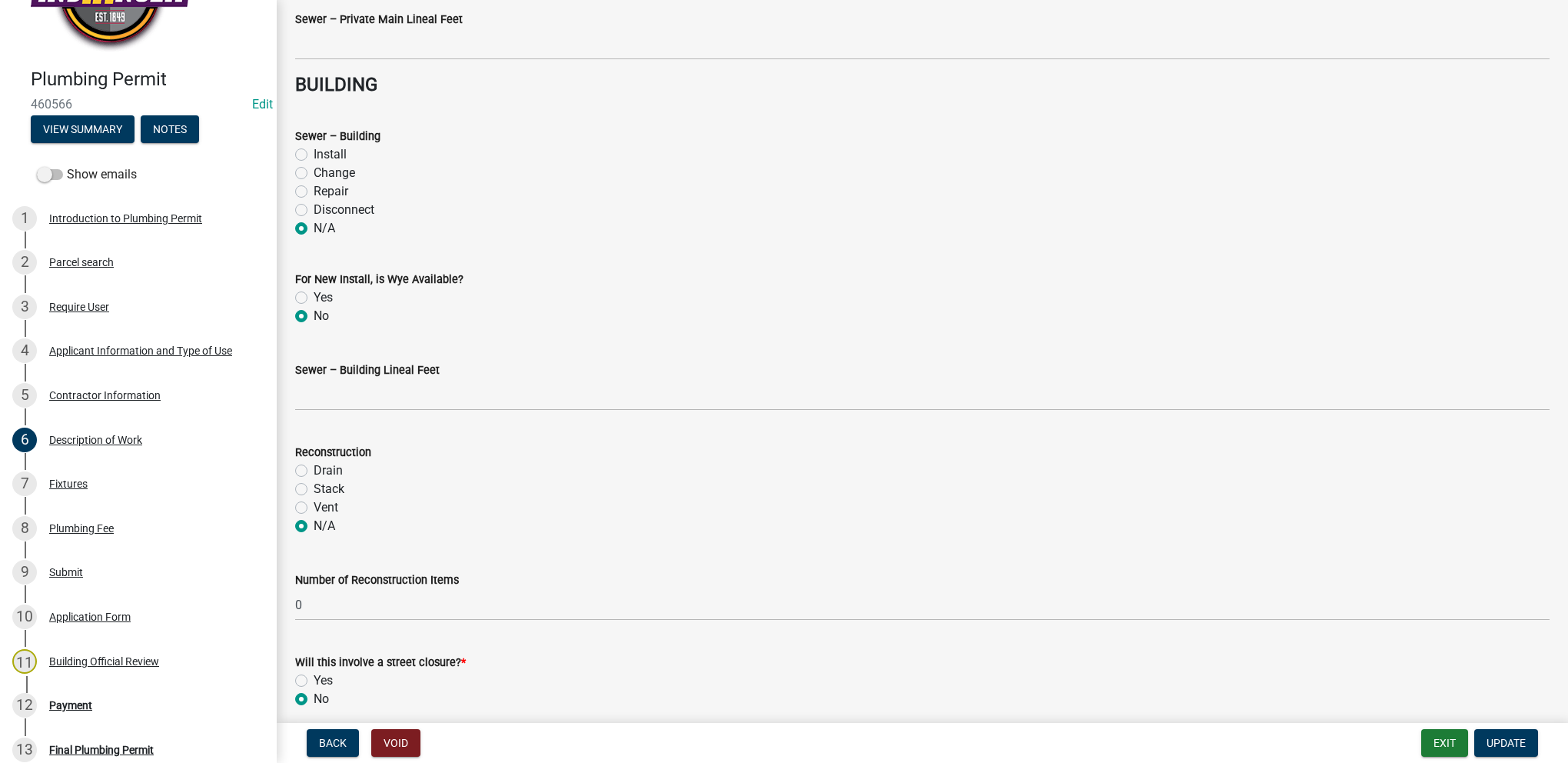
scroll to position [1526, 0]
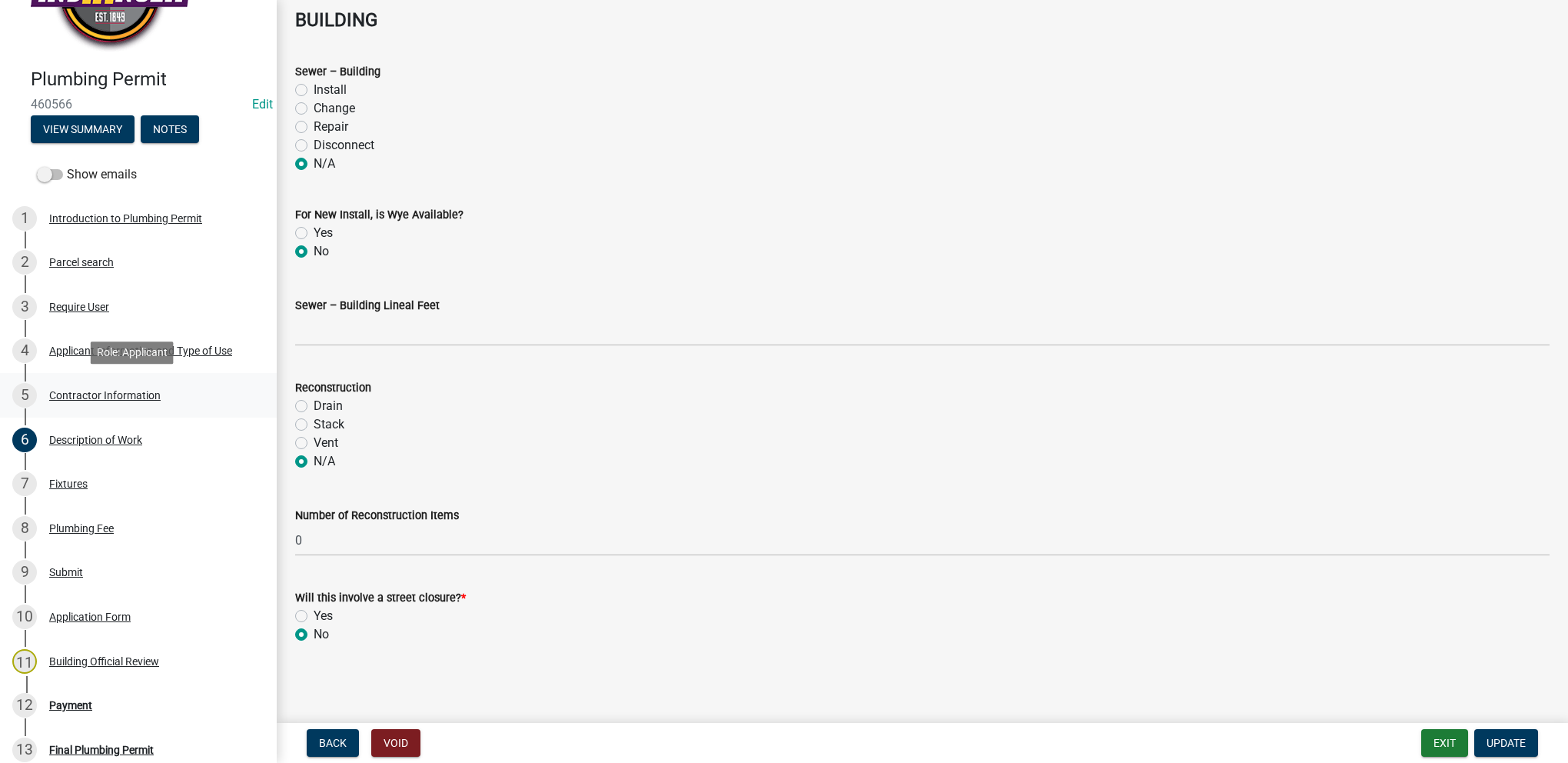
click at [159, 399] on div "5 Contractor Information" at bounding box center [132, 395] width 240 height 25
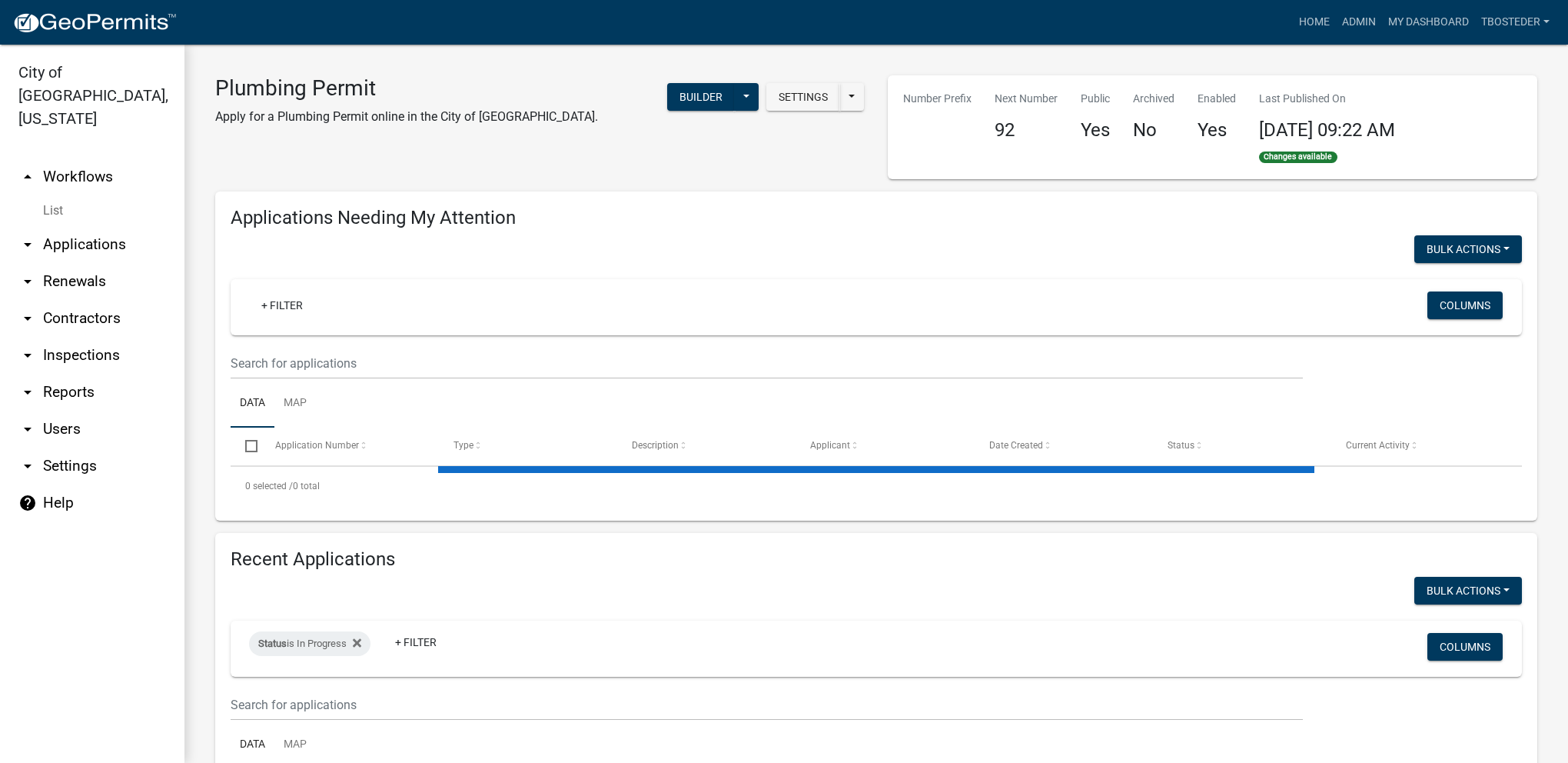
select select "1: 25"
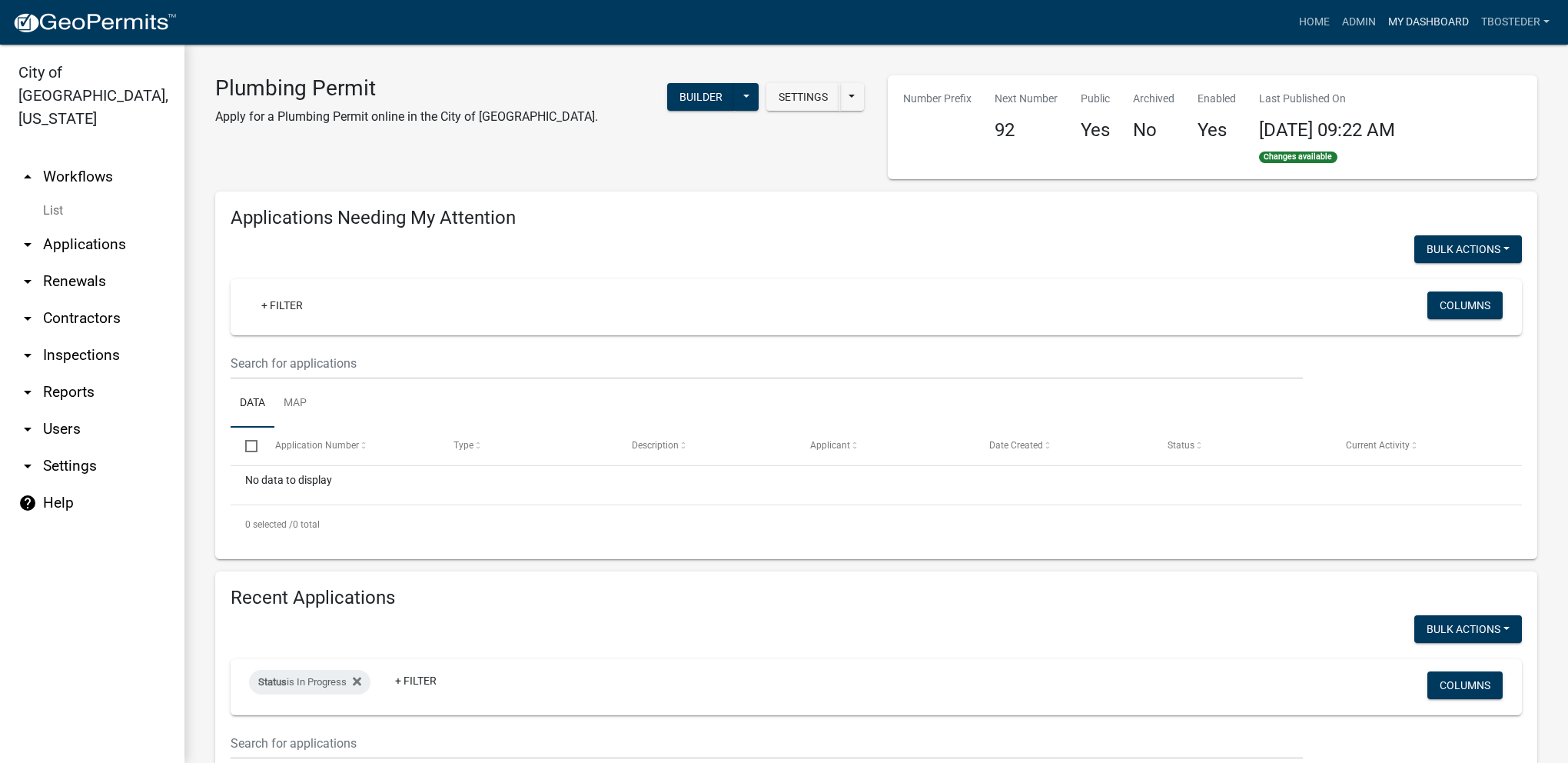
click at [1402, 29] on link "My Dashboard" at bounding box center [1428, 22] width 93 height 29
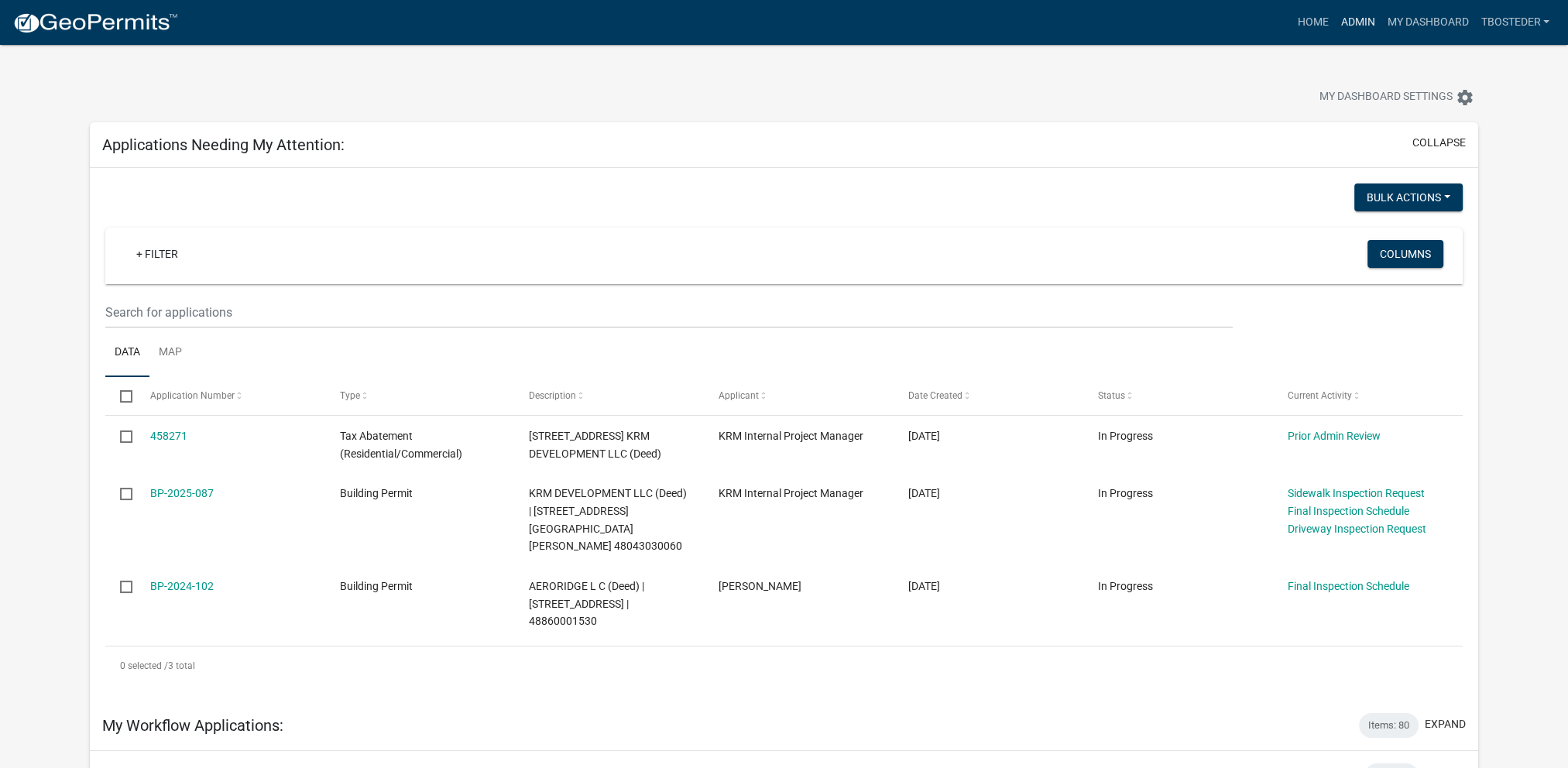
click at [1355, 22] on link "Admin" at bounding box center [1358, 22] width 46 height 30
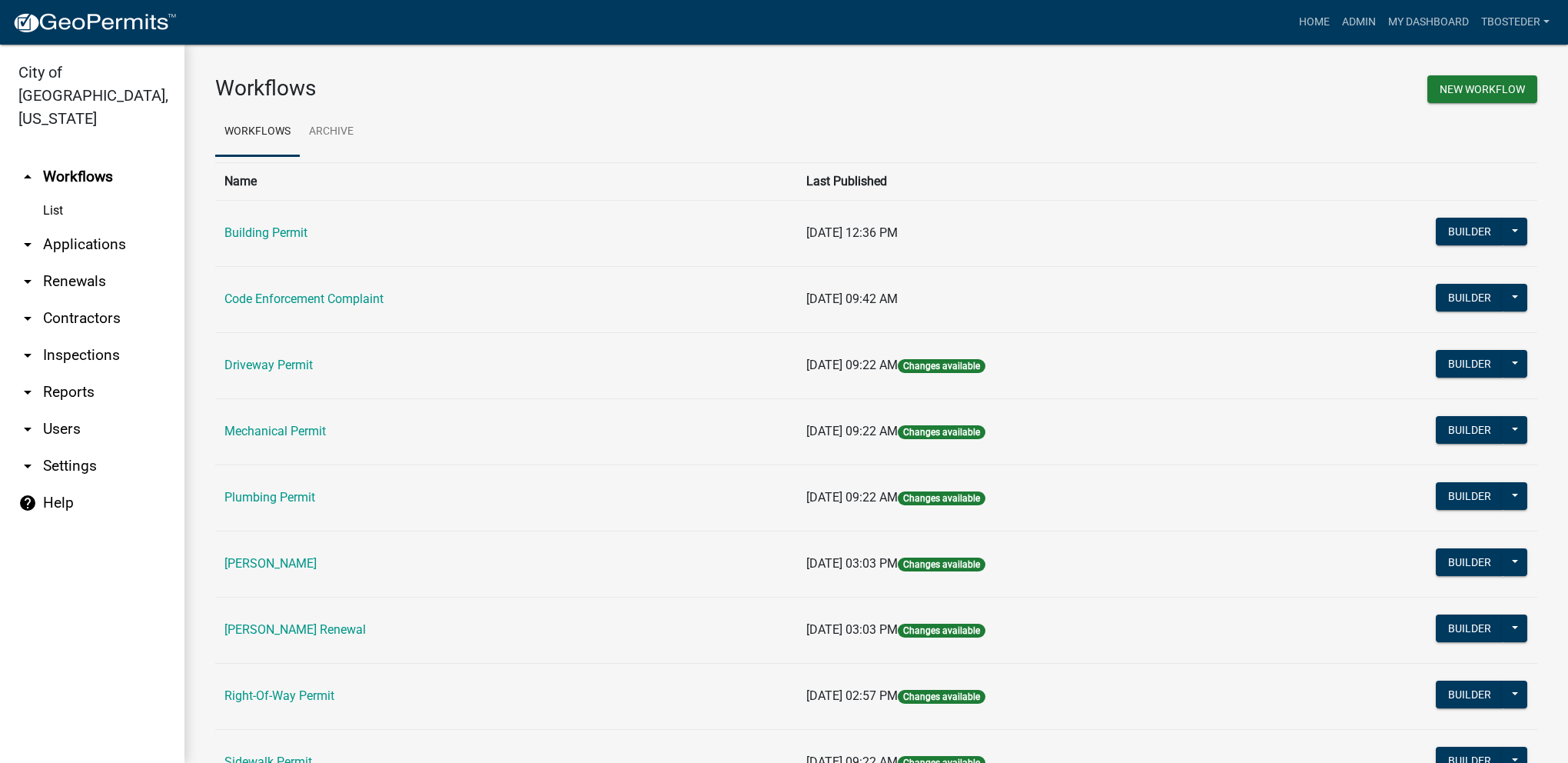
drag, startPoint x: 276, startPoint y: 232, endPoint x: 51, endPoint y: 310, distance: 238.1
click at [276, 232] on link "Building Permit" at bounding box center [266, 233] width 83 height 14
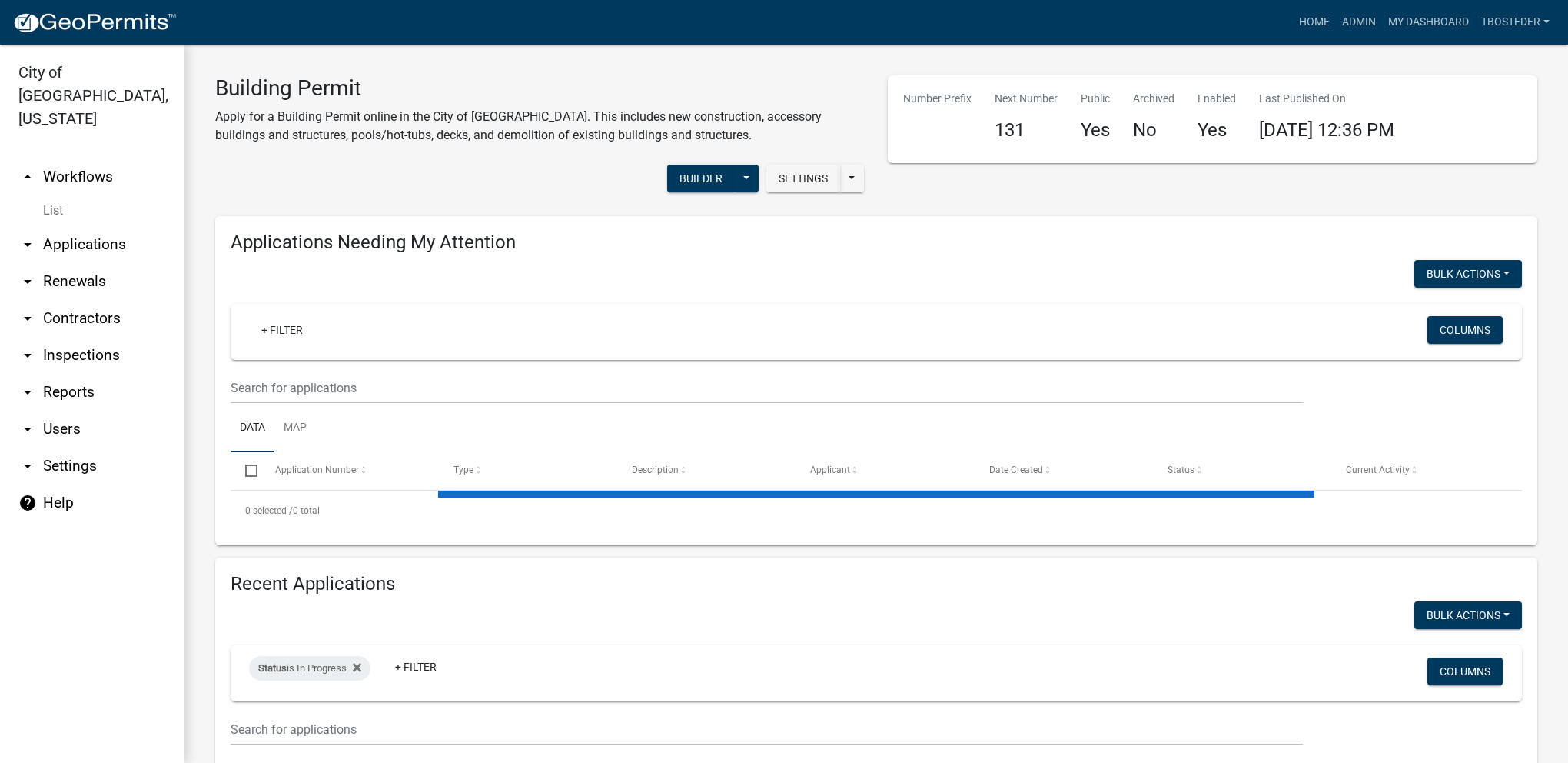
select select "1: 25"
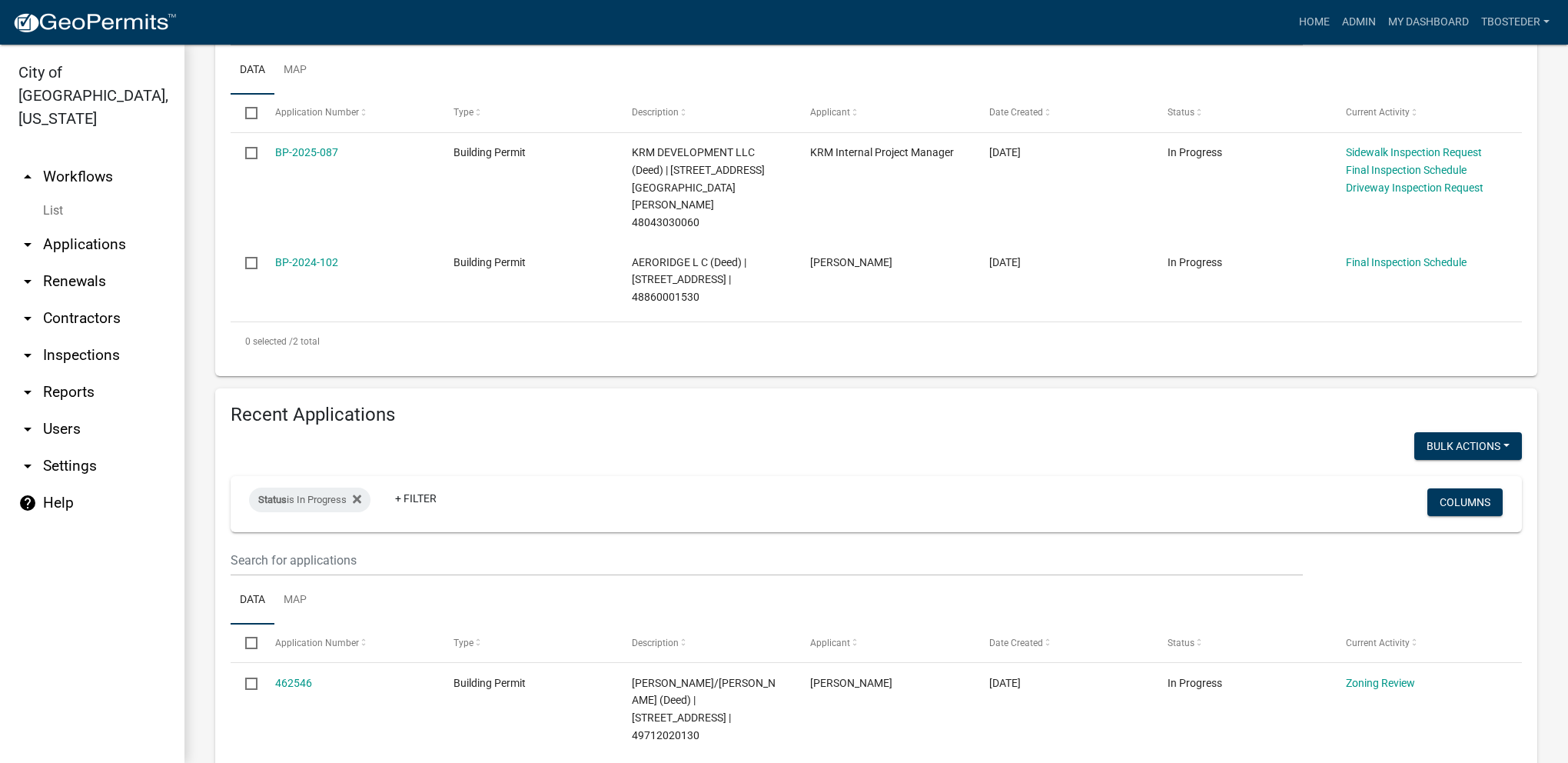
scroll to position [384, 0]
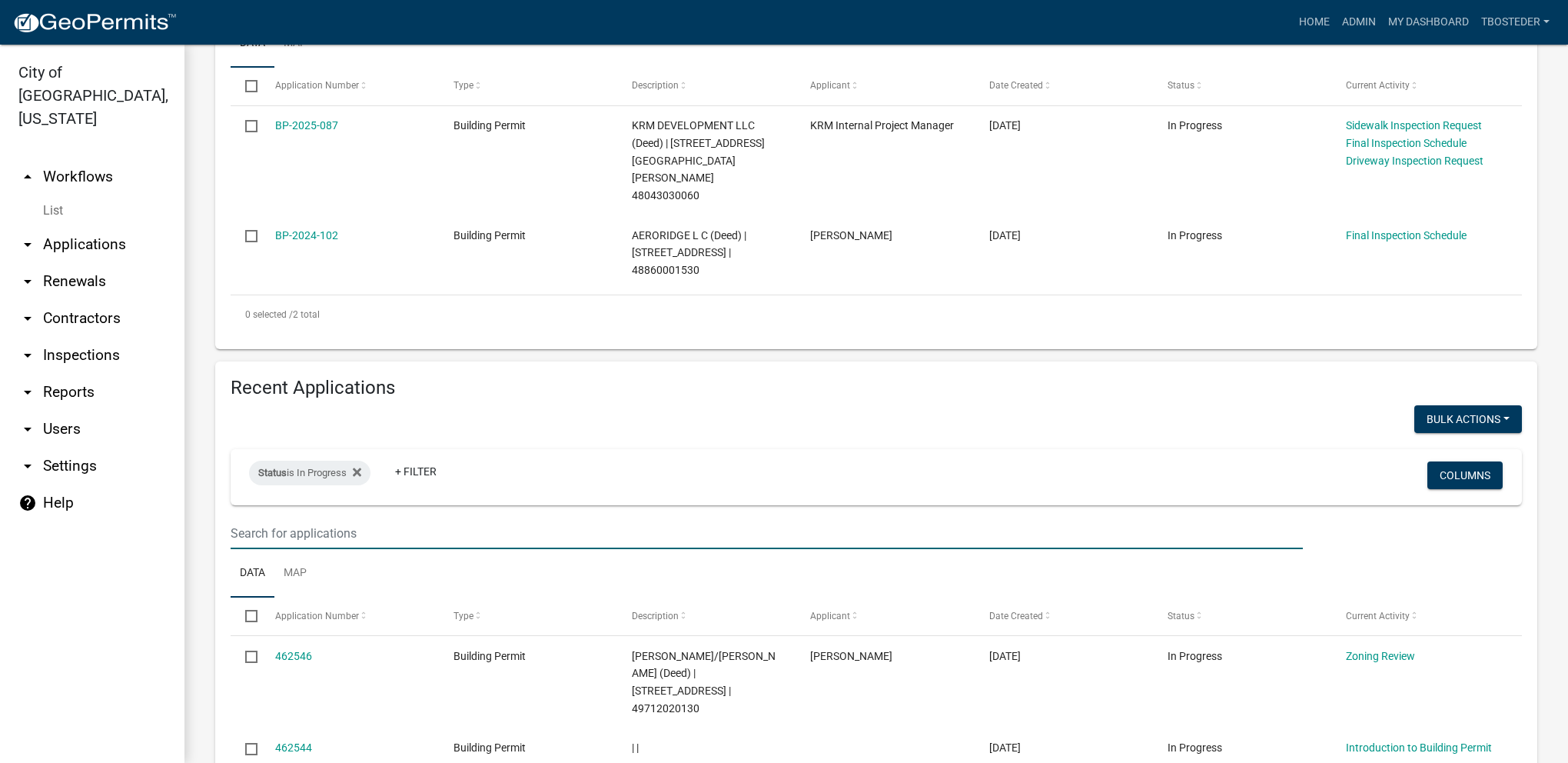
click at [350, 19] on input "text" at bounding box center [767, 4] width 1072 height 32
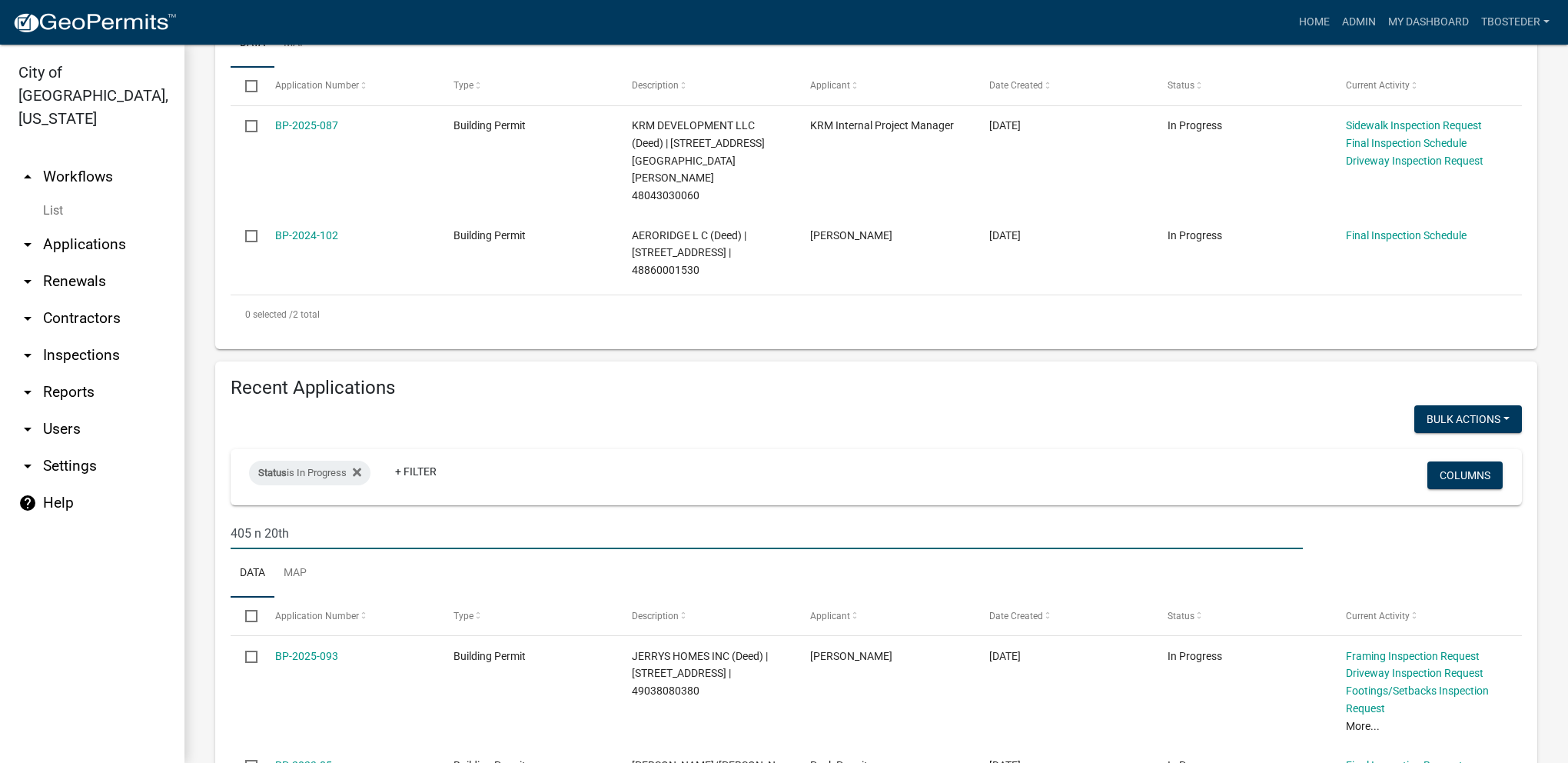
type input "405 n 20th"
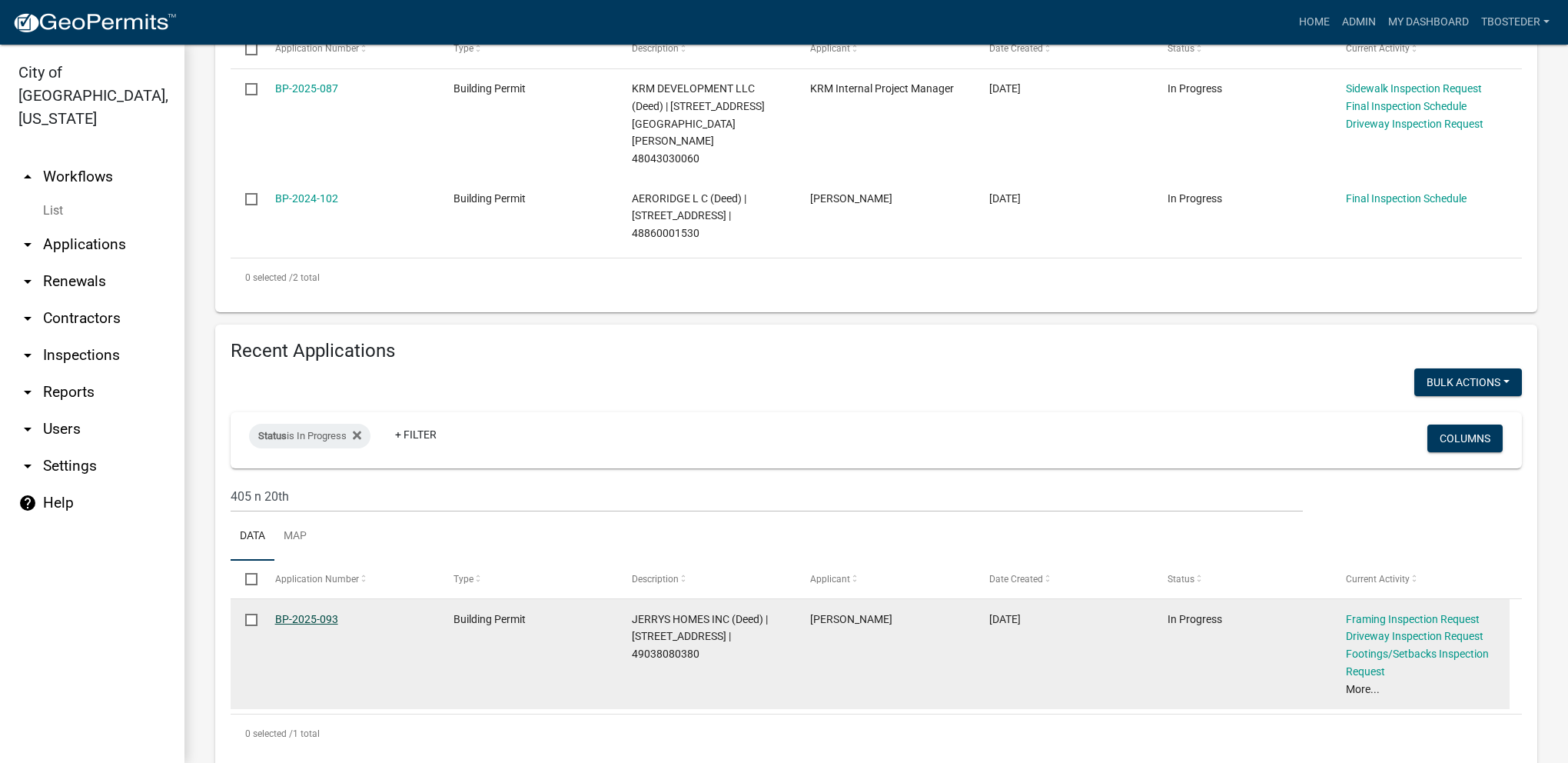
click at [323, 613] on link "BP-2025-093" at bounding box center [306, 618] width 63 height 12
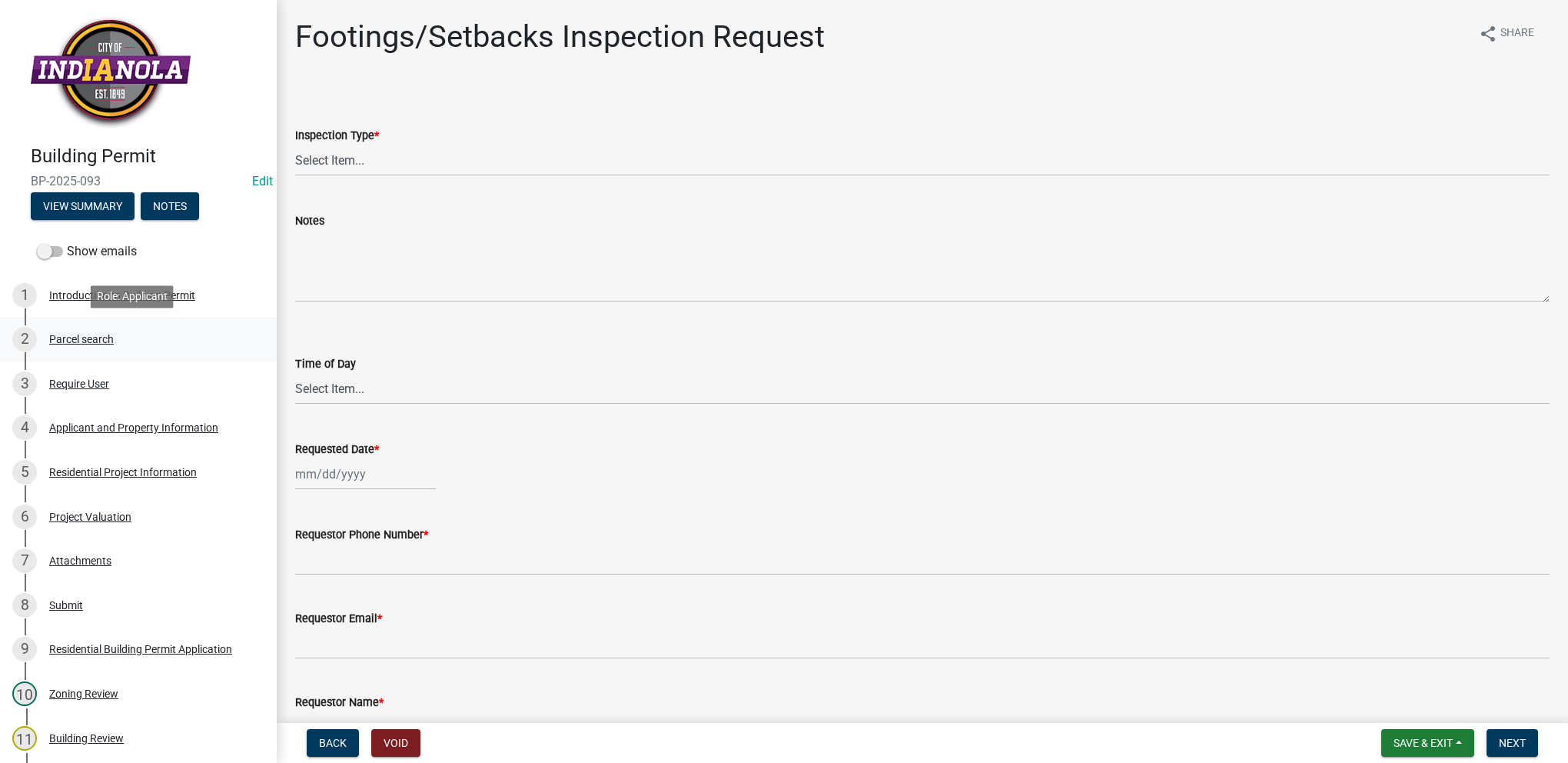
click at [86, 328] on div "2 Parcel search" at bounding box center [132, 339] width 240 height 25
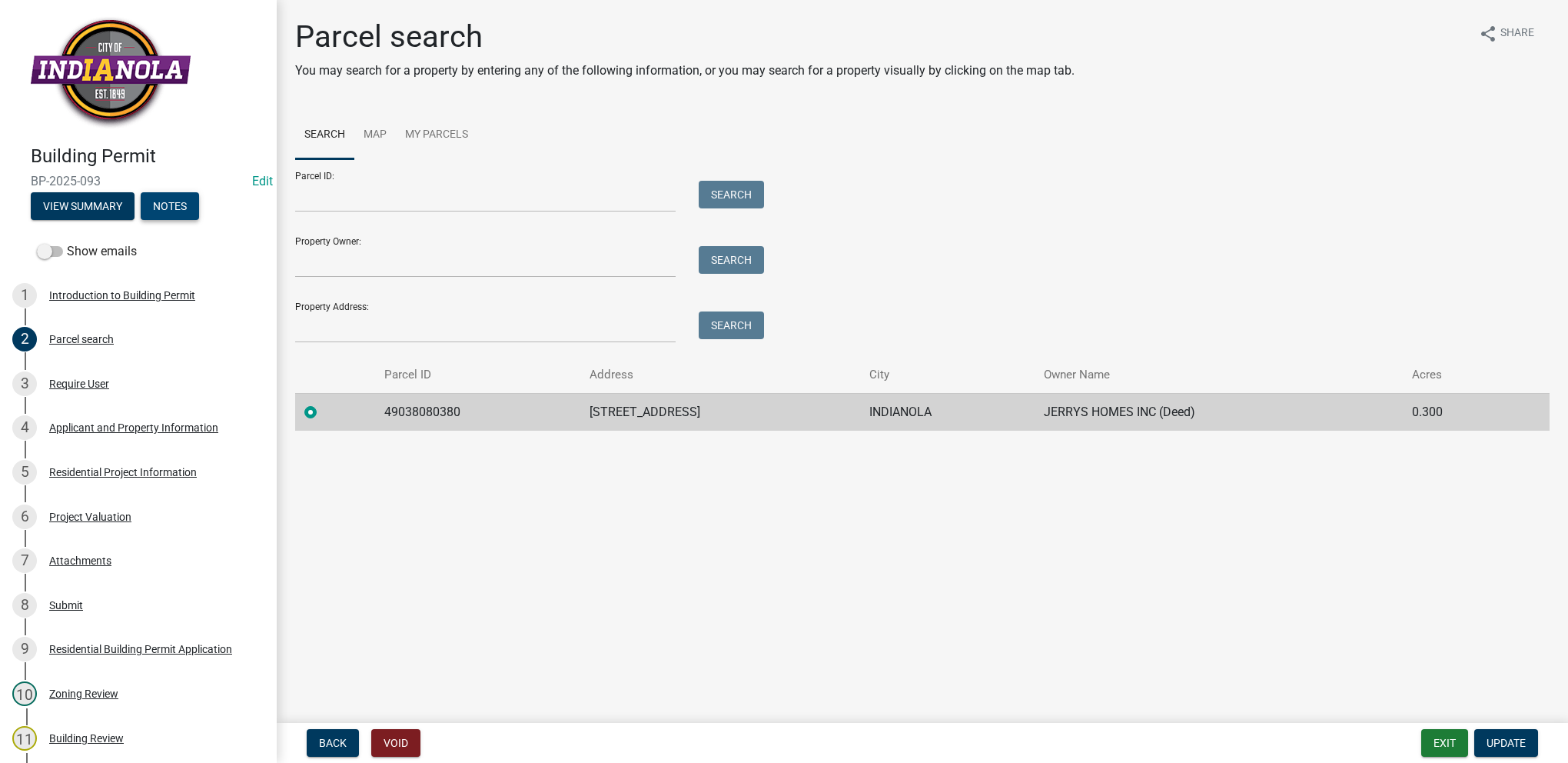
click at [175, 214] on button "Notes" at bounding box center [170, 206] width 59 height 28
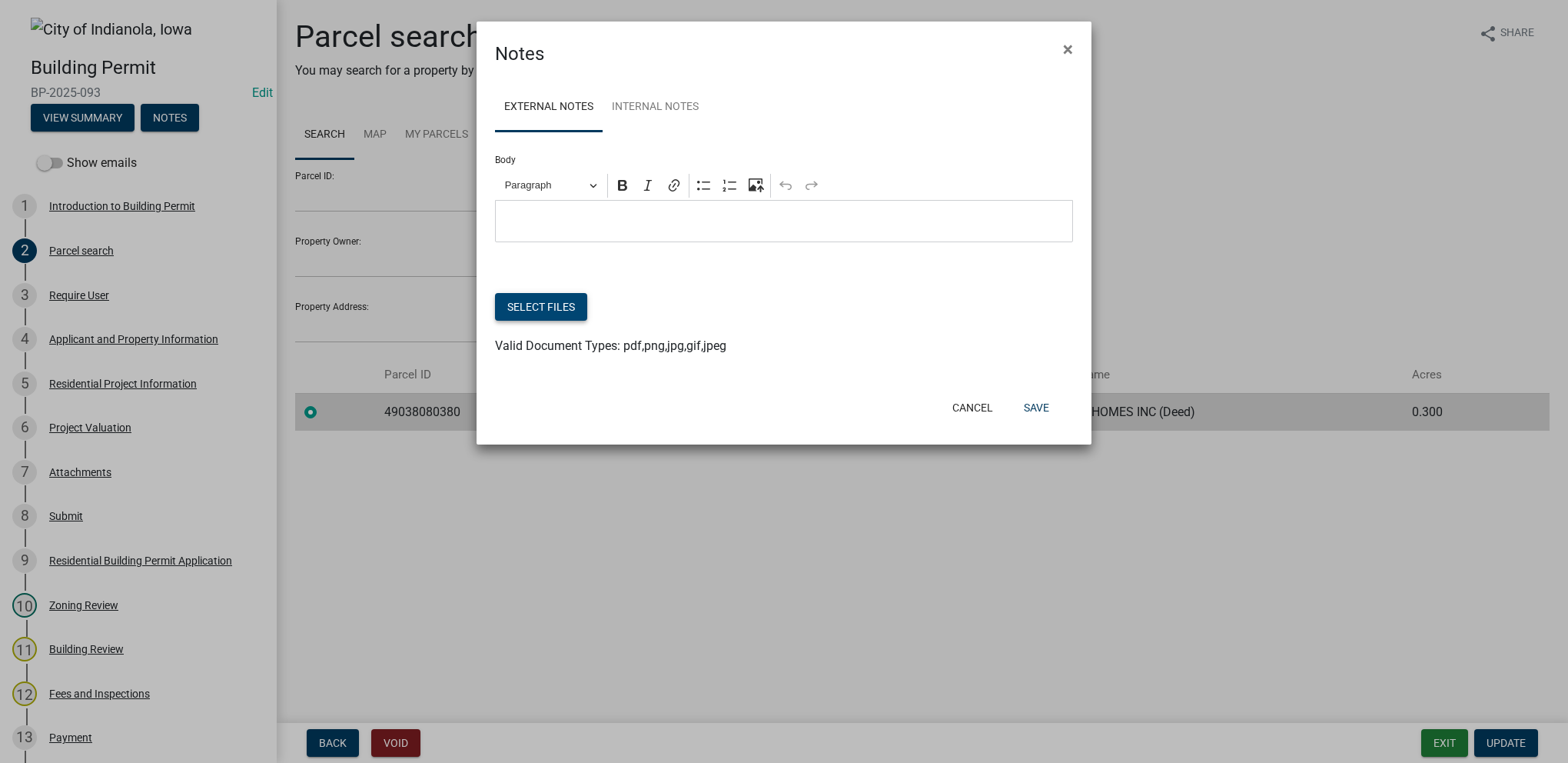
click at [545, 306] on button "Select files" at bounding box center [541, 306] width 92 height 28
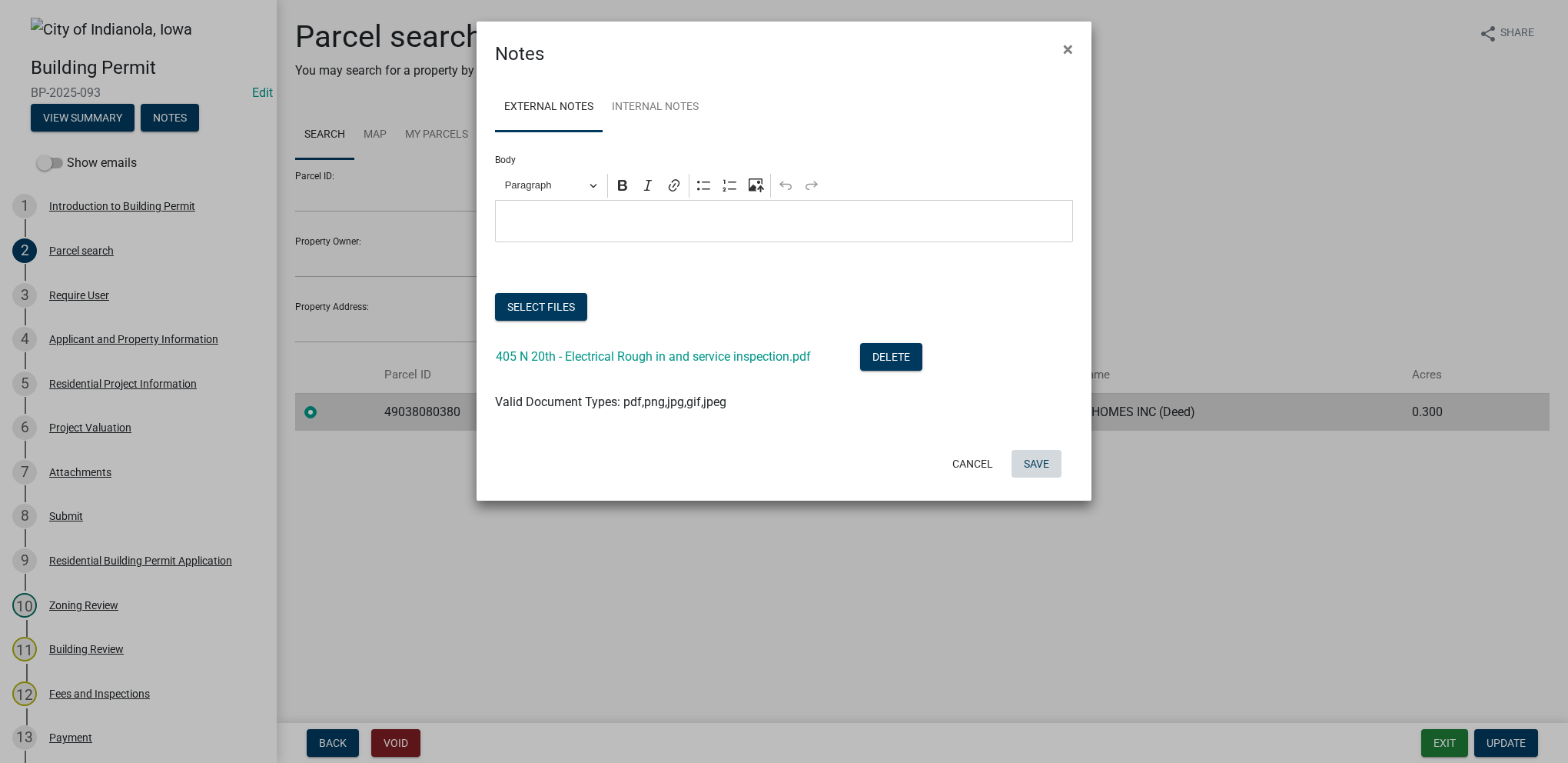
click at [1035, 468] on button "Save" at bounding box center [1036, 464] width 50 height 28
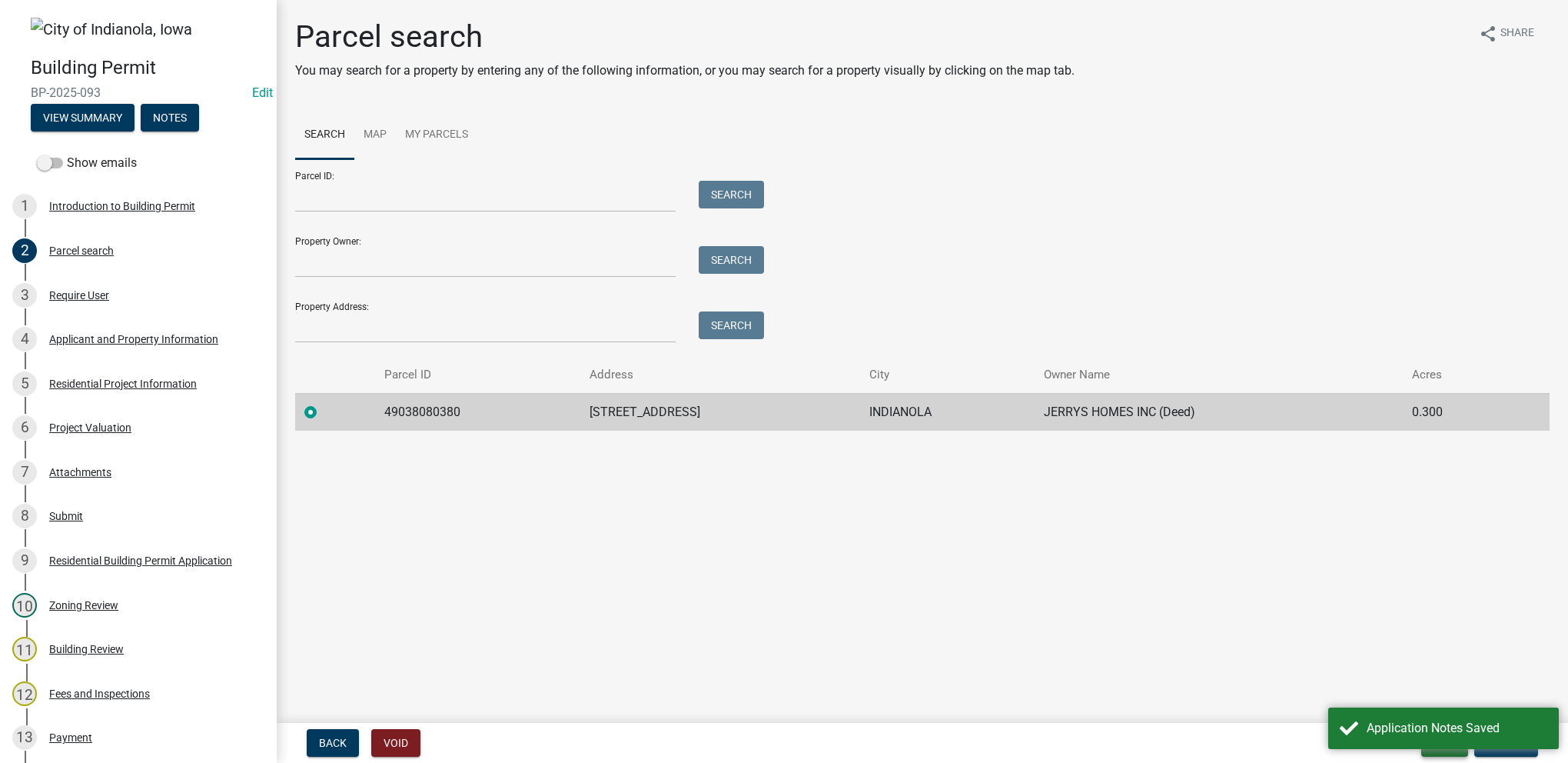
click at [1454, 734] on div "Application Notes Saved" at bounding box center [1457, 728] width 181 height 18
click at [1448, 746] on button "Exit" at bounding box center [1444, 742] width 47 height 28
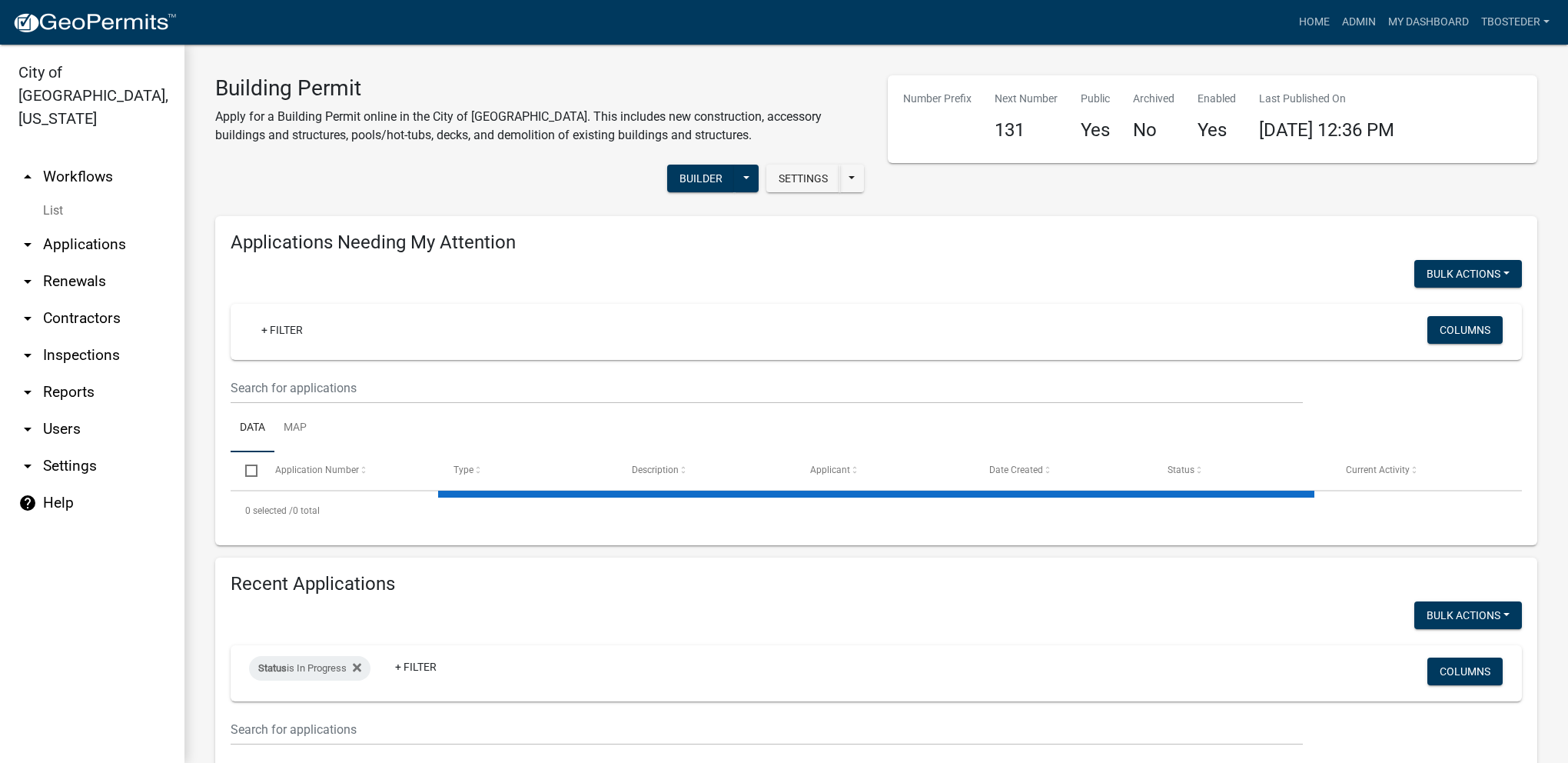
select select "1: 25"
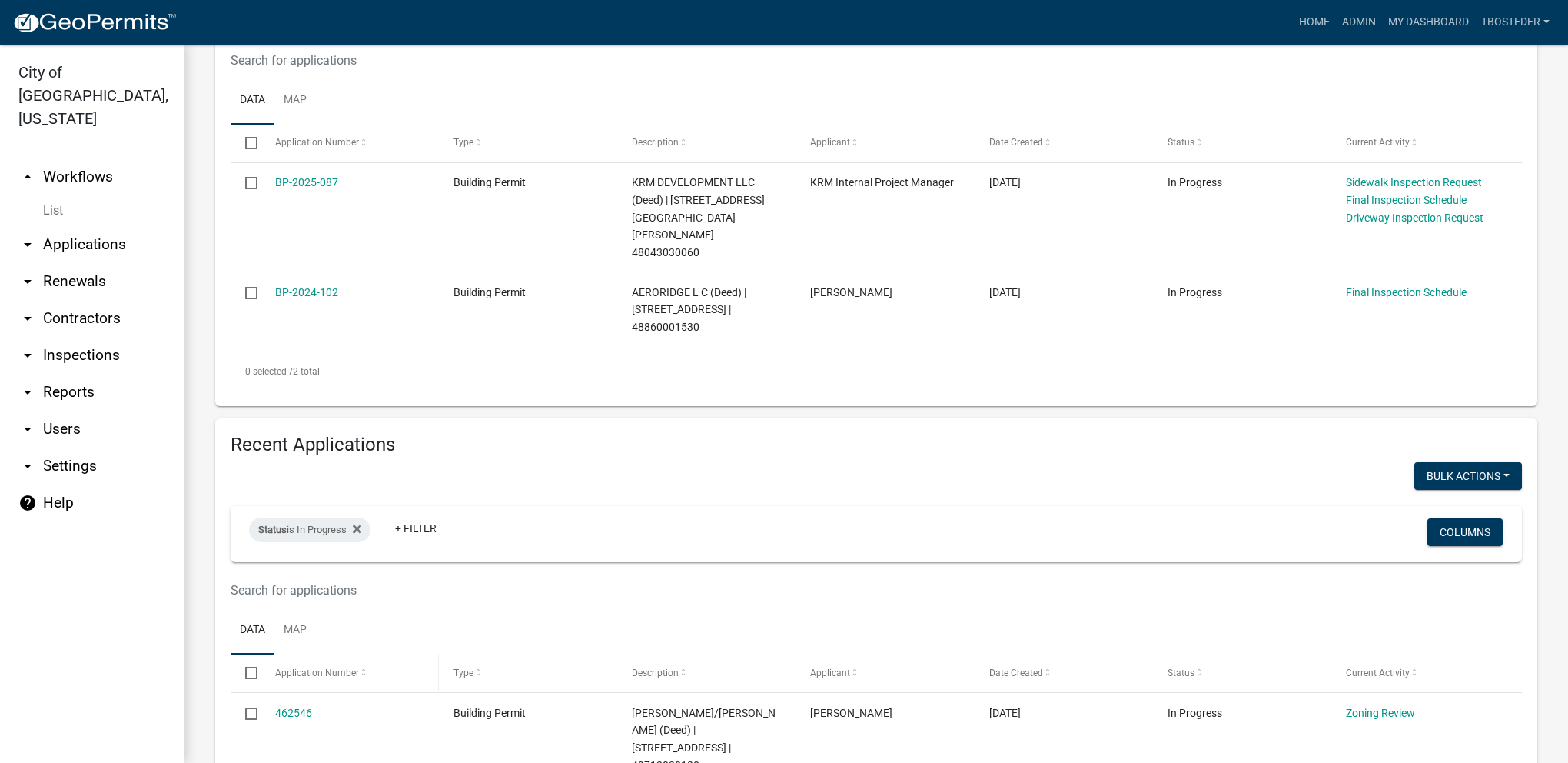
scroll to position [384, 0]
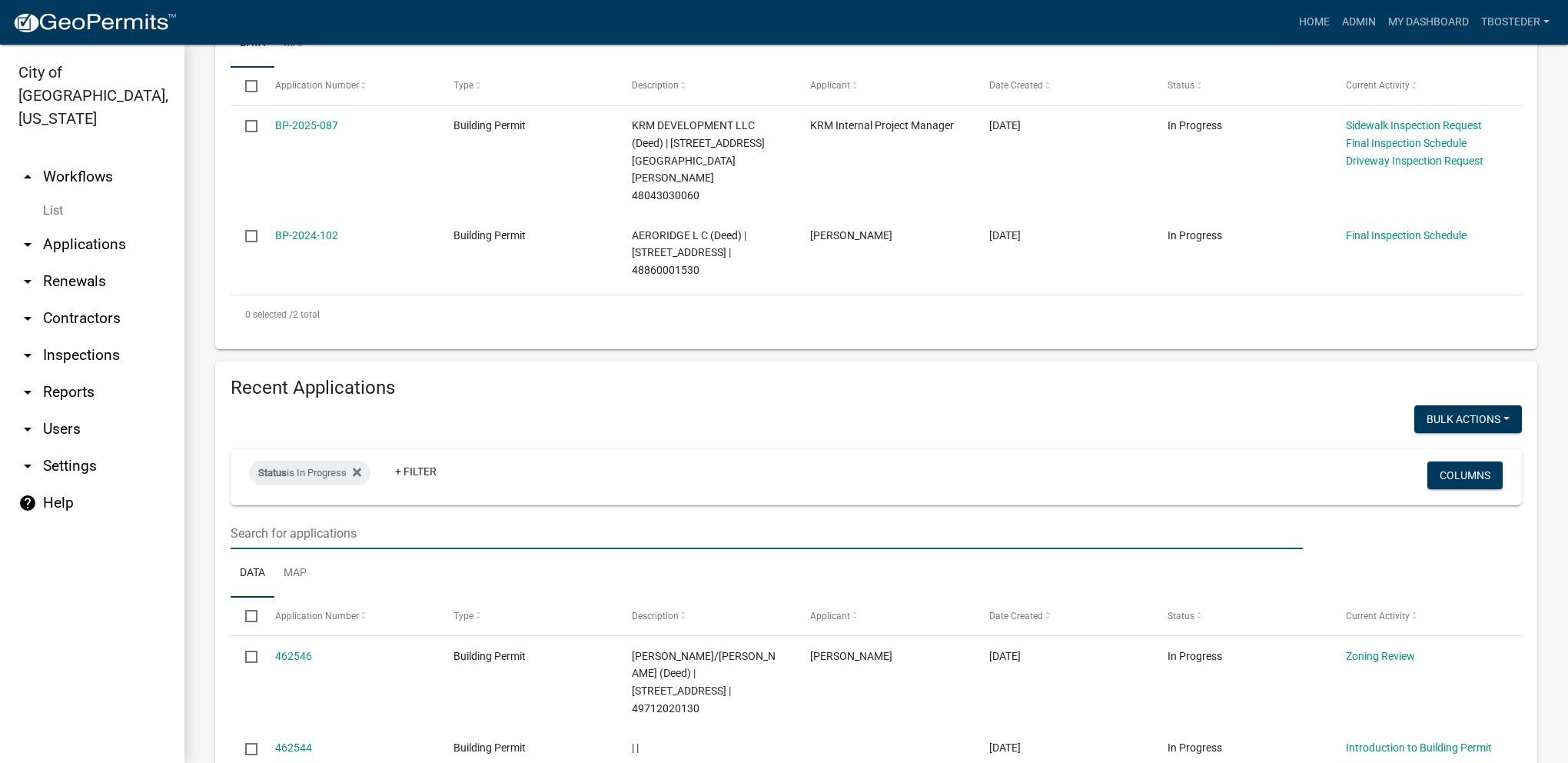
click at [339, 19] on input "text" at bounding box center [767, 4] width 1072 height 32
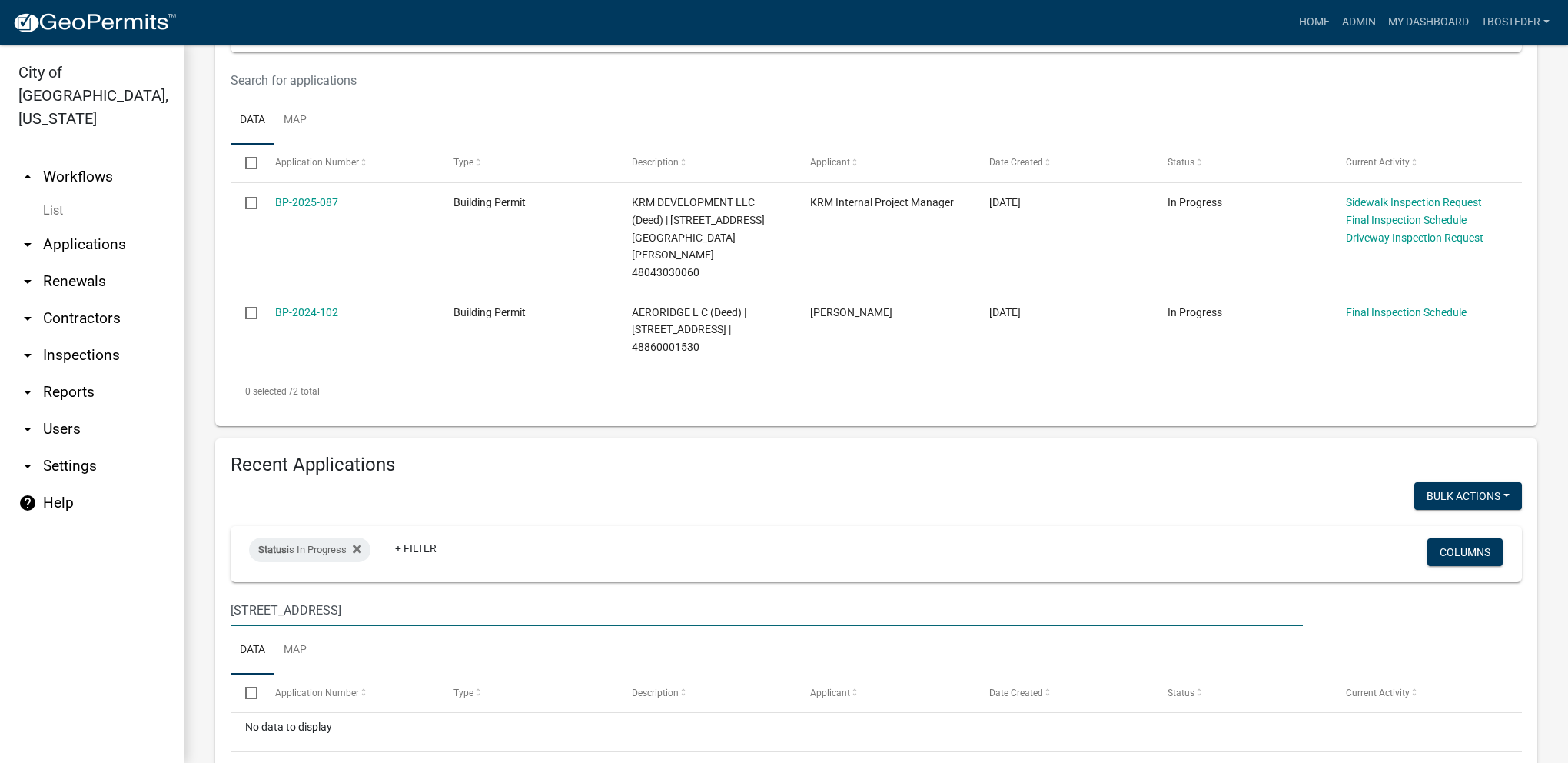
scroll to position [346, 0]
type input "2105 n 7th"
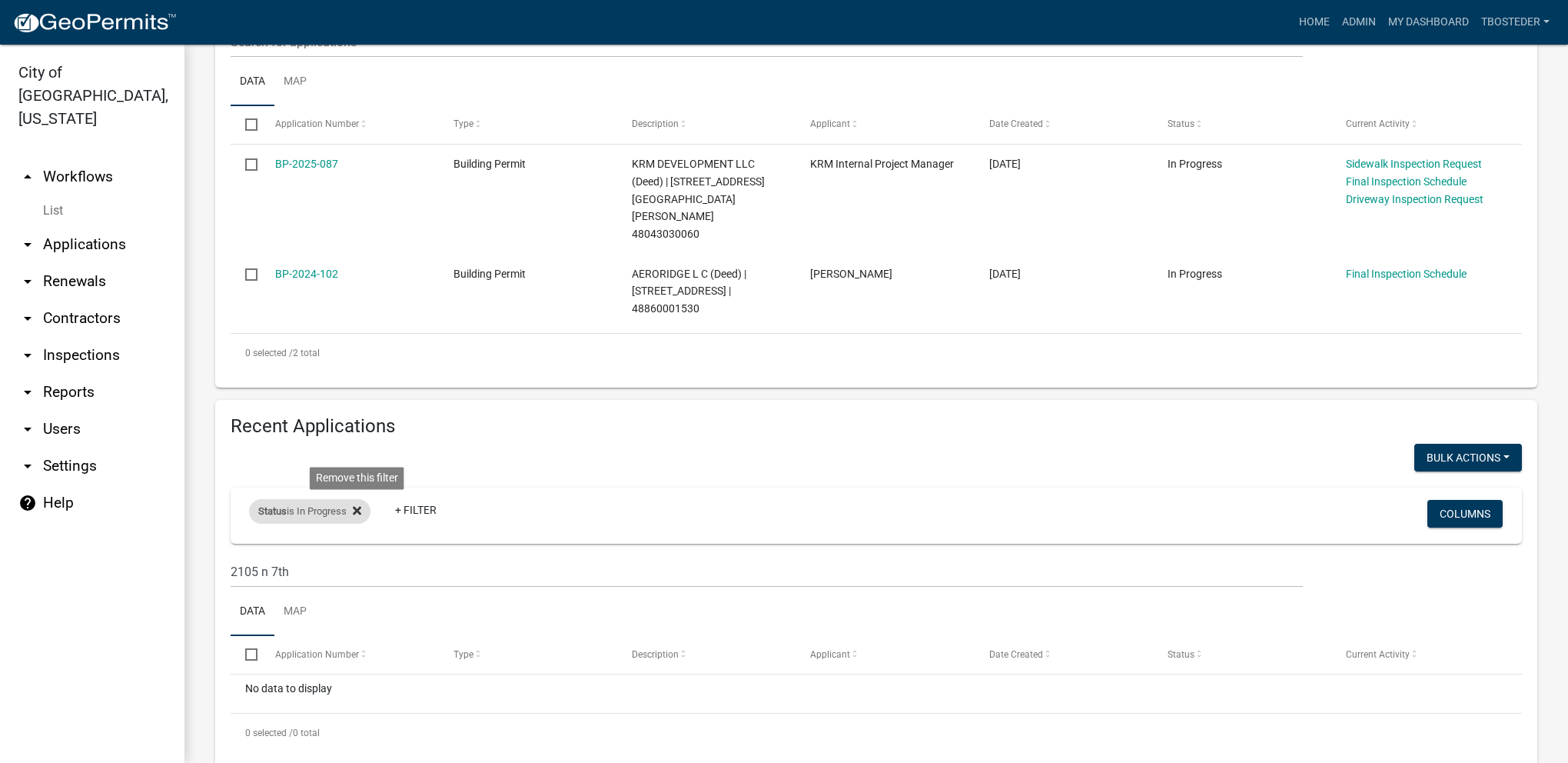
click at [353, 499] on fa-icon at bounding box center [354, 511] width 14 height 25
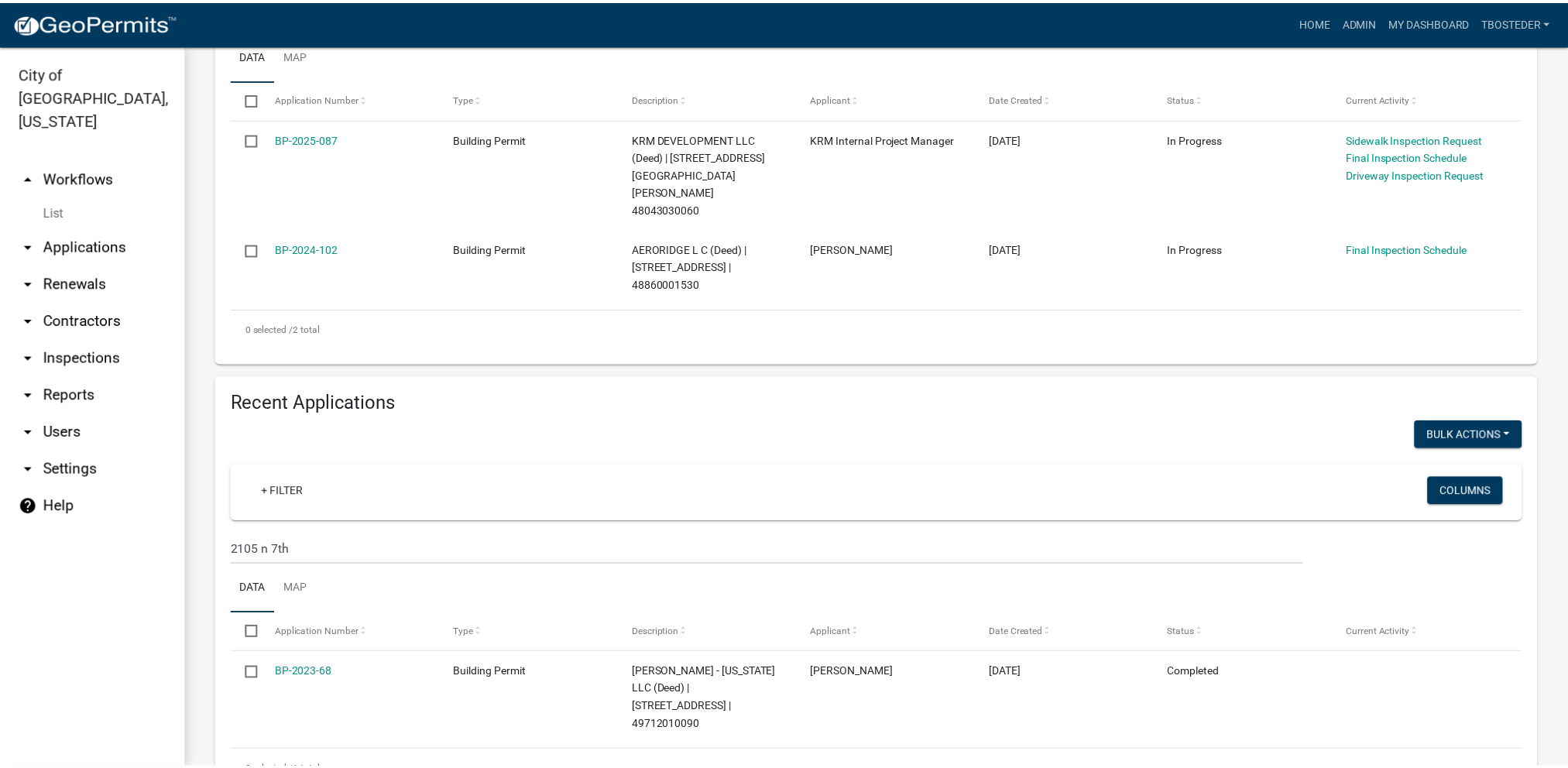
scroll to position [389, 0]
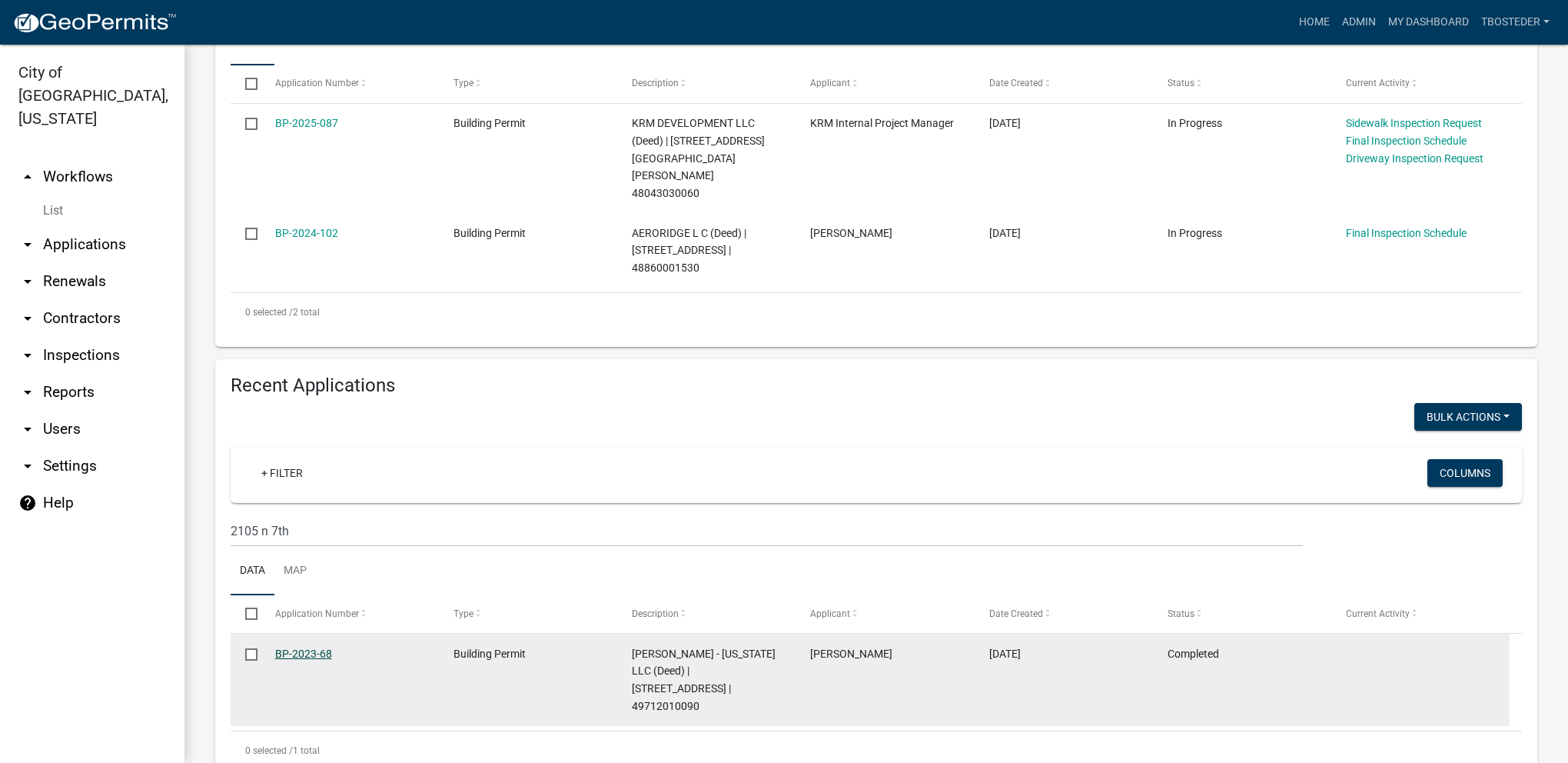
click at [321, 648] on link "BP-2023-68" at bounding box center [304, 653] width 57 height 12
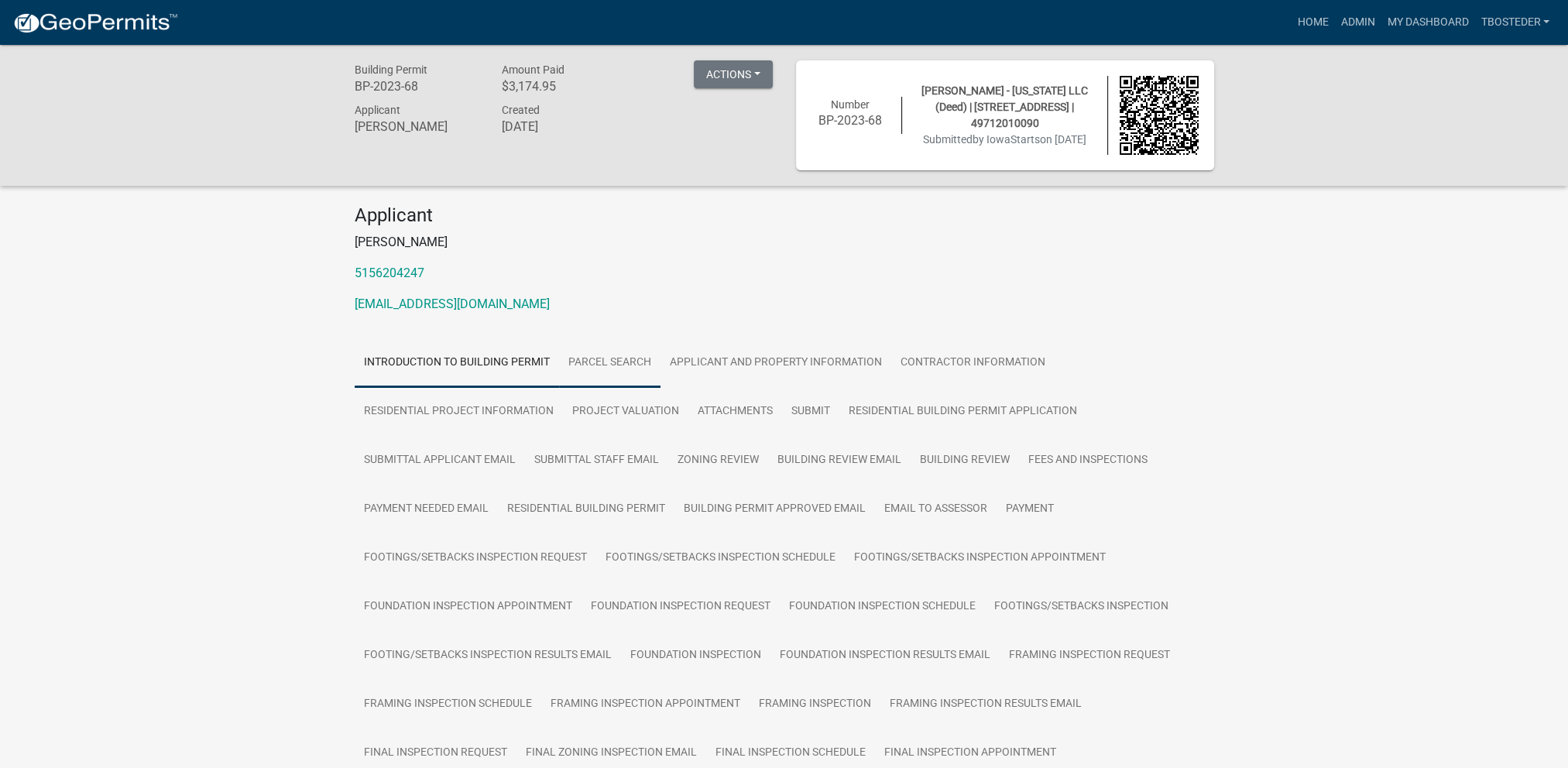
click at [617, 359] on link "Parcel search" at bounding box center [609, 363] width 102 height 50
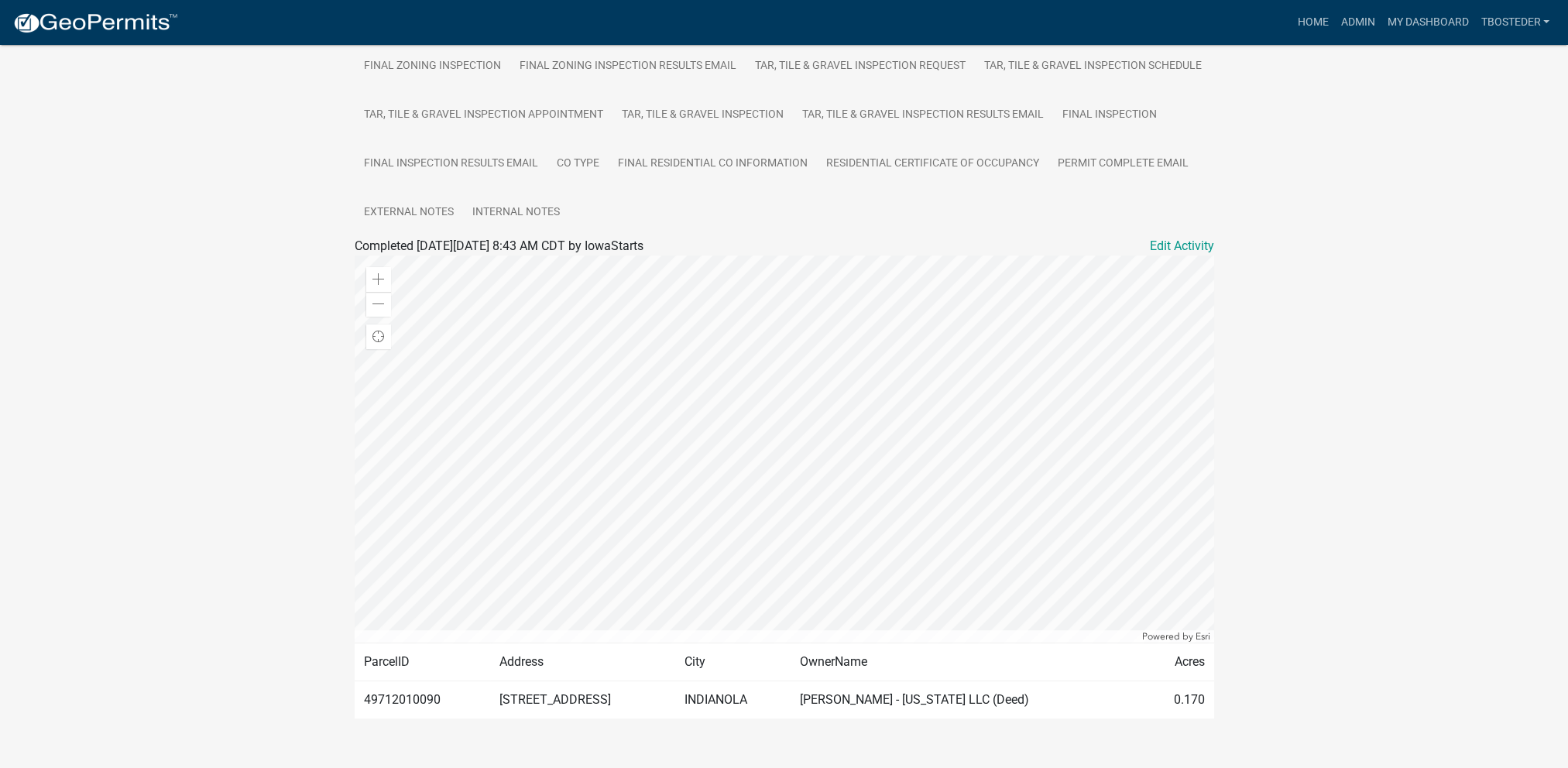
scroll to position [765, 0]
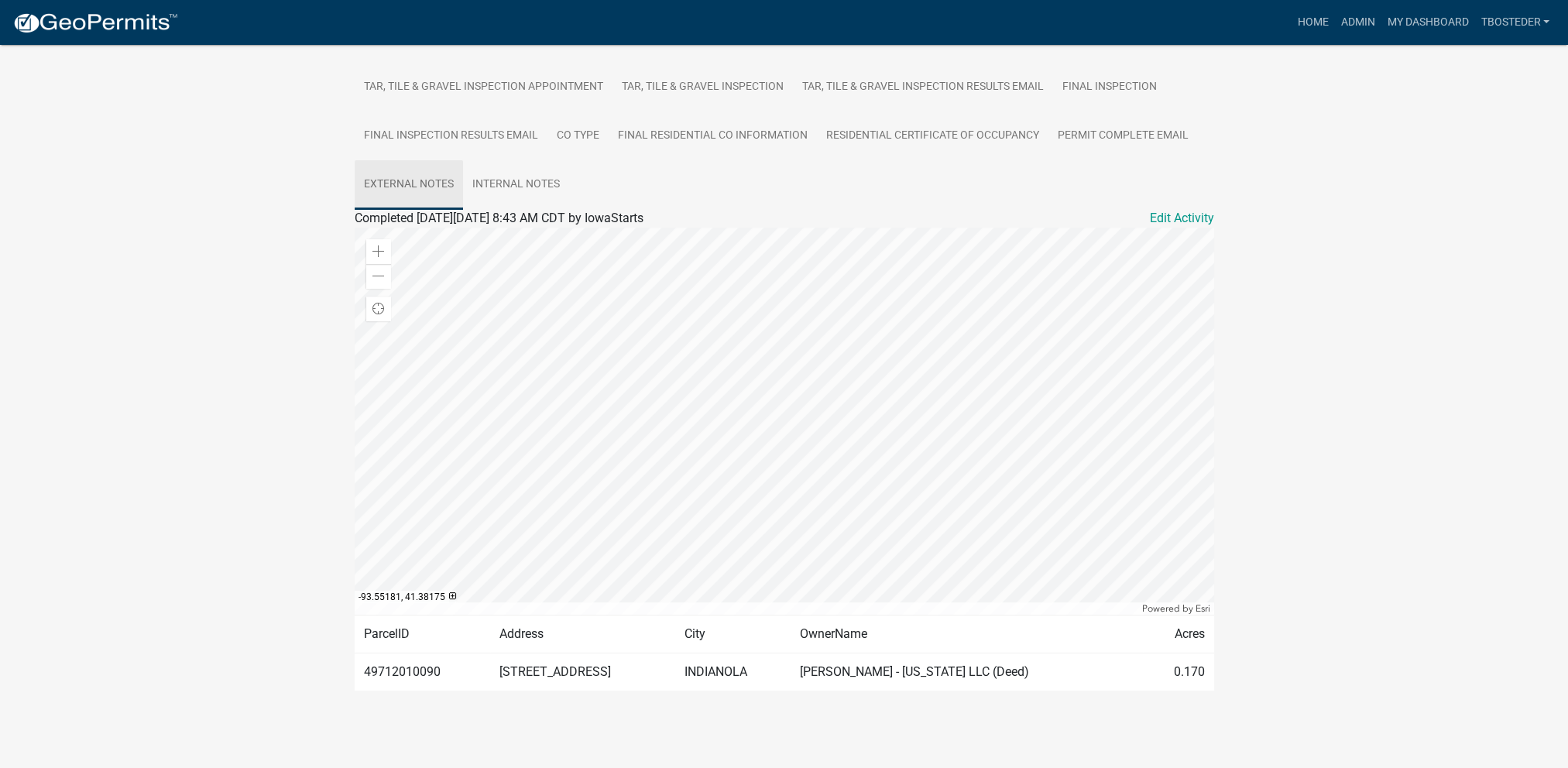
click at [421, 191] on link "External Notes" at bounding box center [409, 185] width 109 height 50
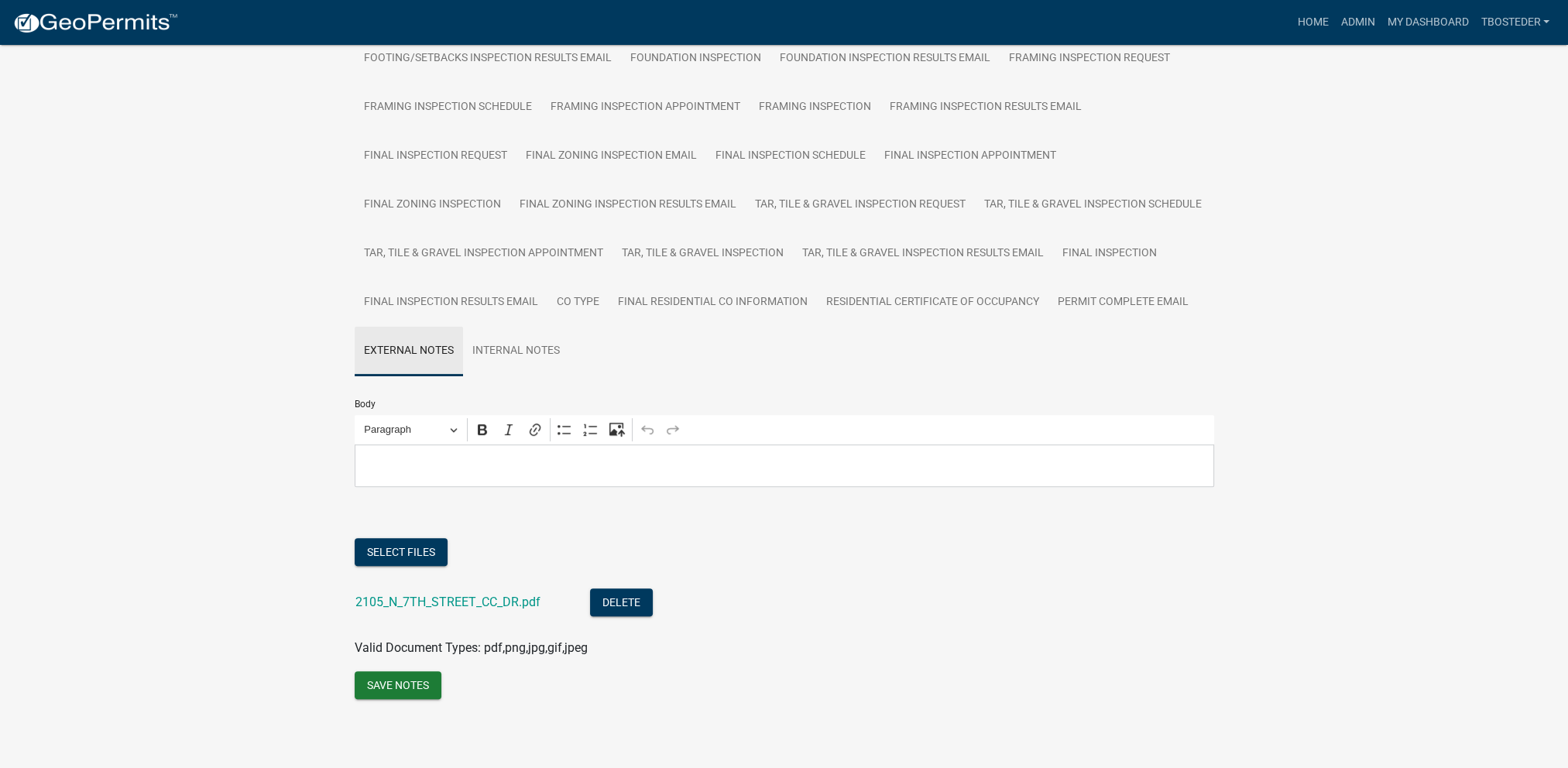
scroll to position [599, 0]
click at [429, 544] on button "Select files" at bounding box center [401, 551] width 93 height 28
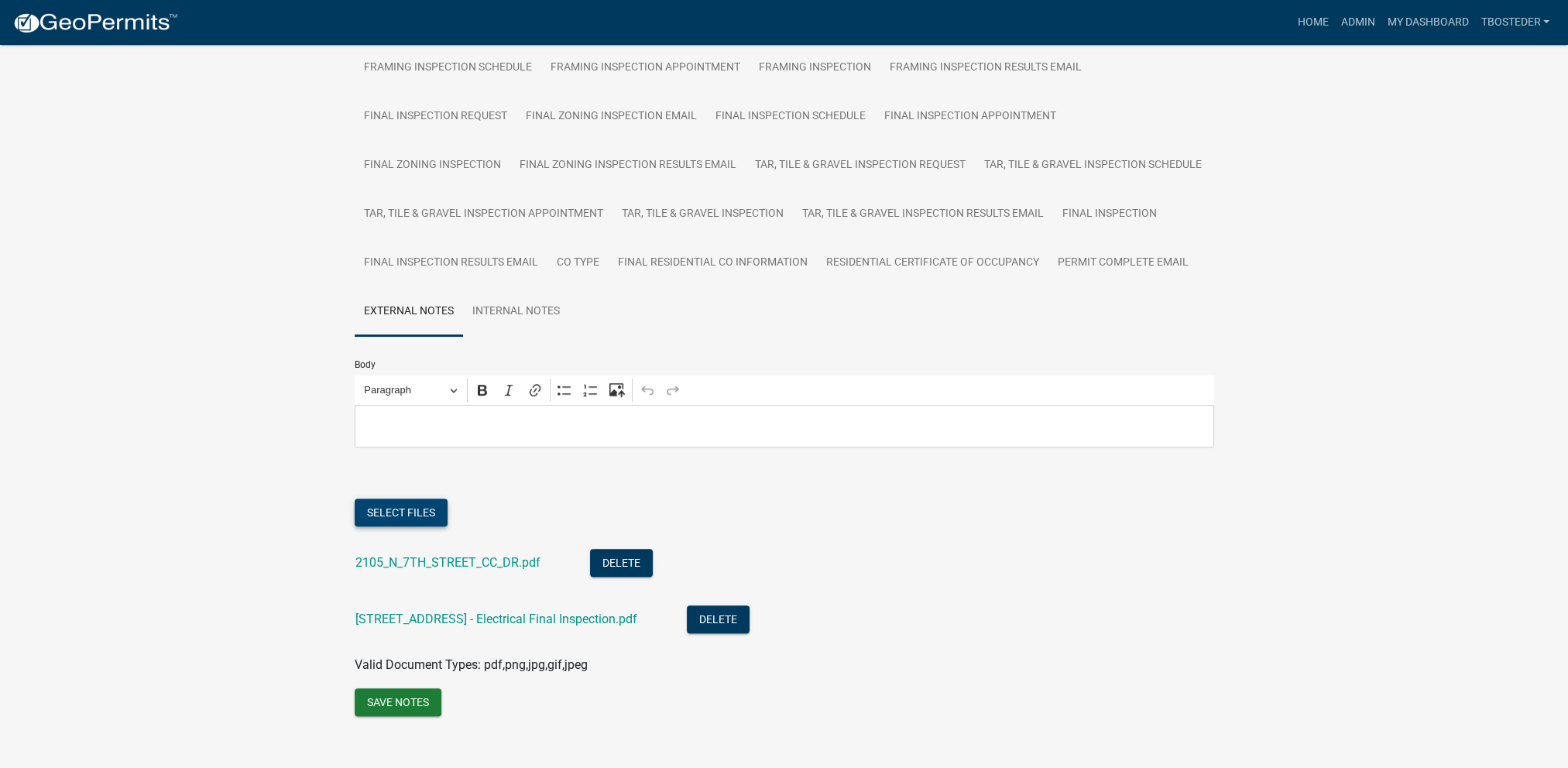
scroll to position [656, 0]
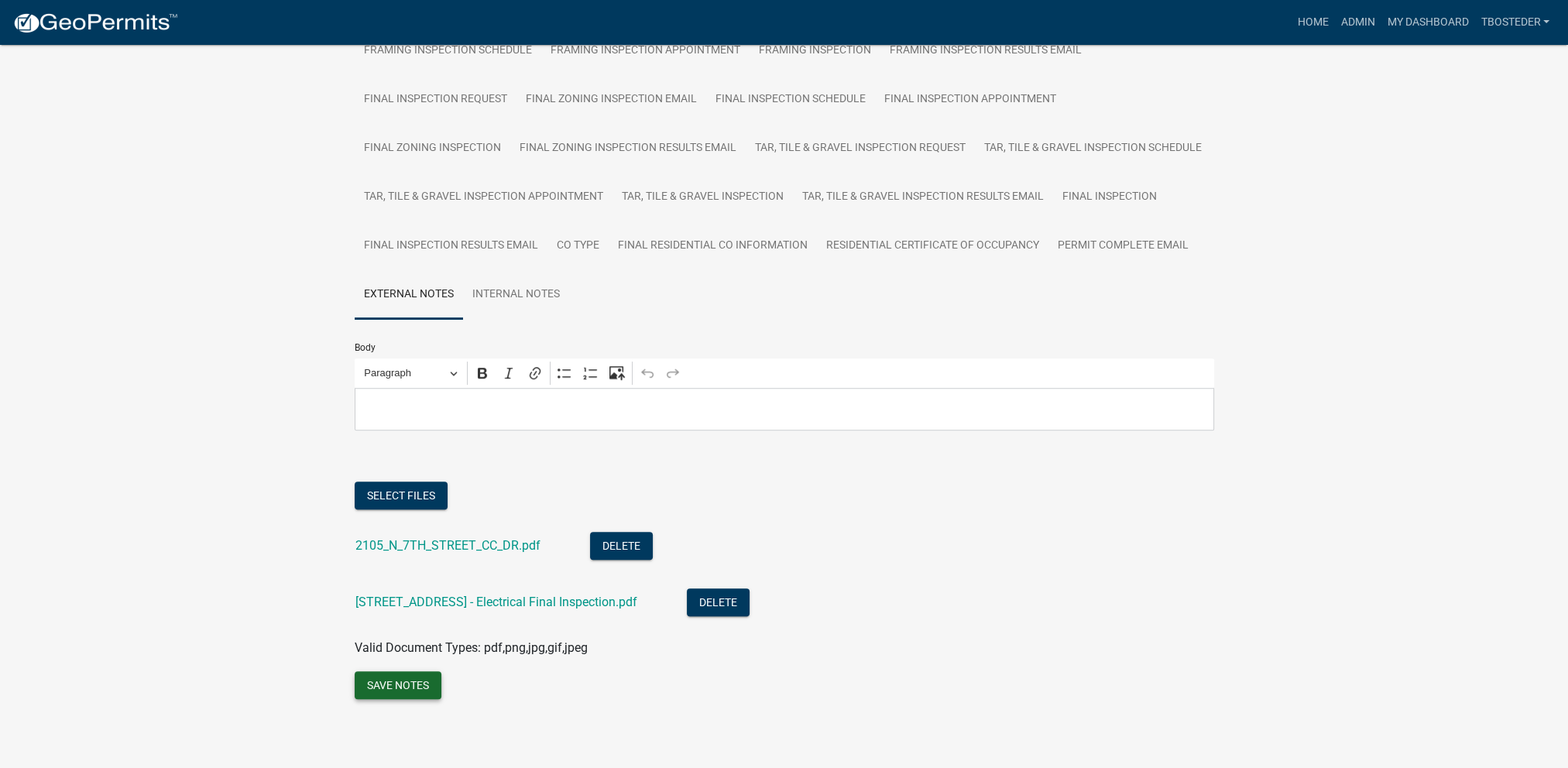
click at [395, 688] on button "Save Notes" at bounding box center [398, 685] width 86 height 28
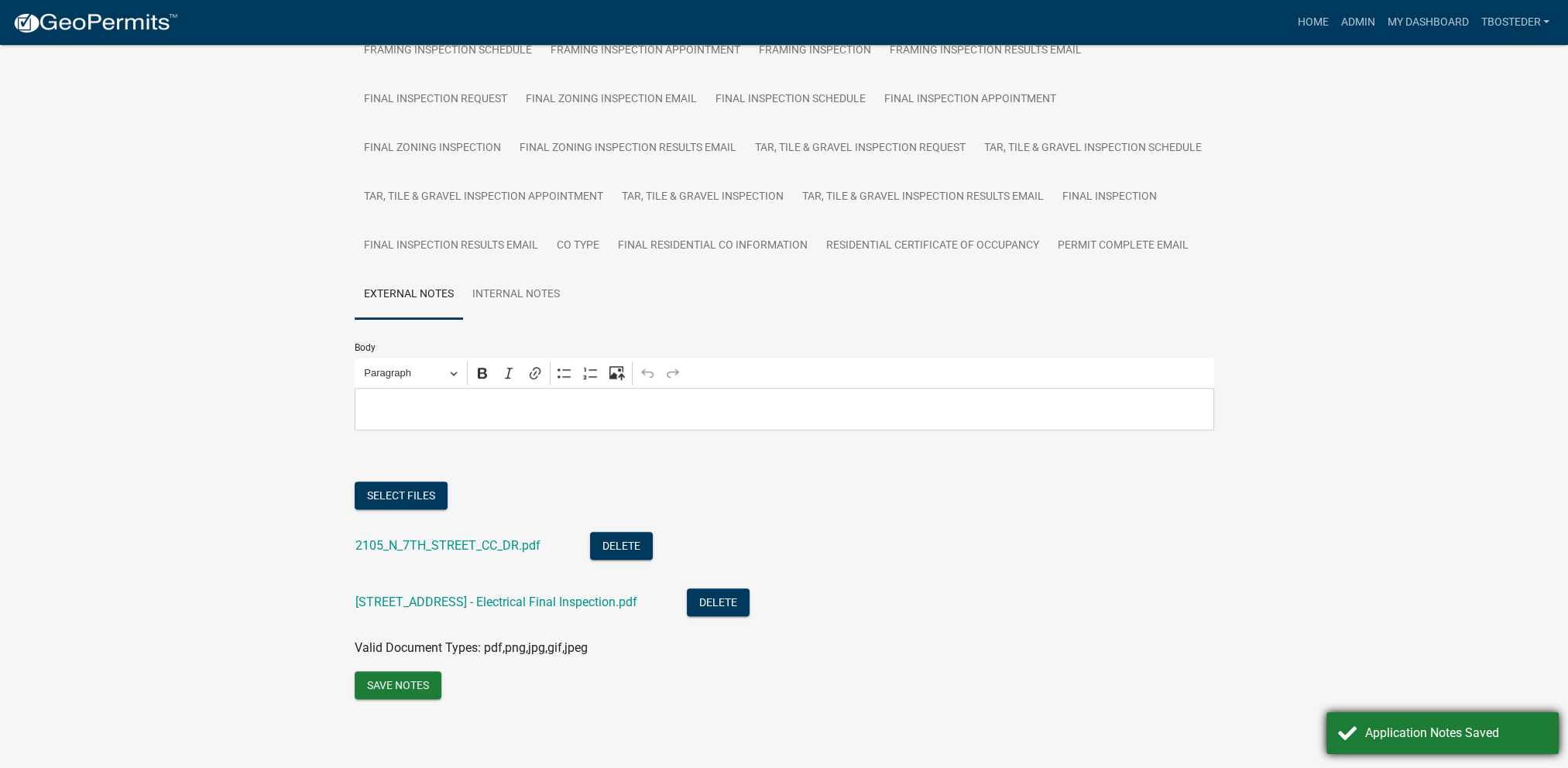
click at [1413, 738] on div "Application Notes Saved" at bounding box center [1457, 733] width 182 height 18
click at [1360, 15] on link "Admin" at bounding box center [1358, 22] width 46 height 30
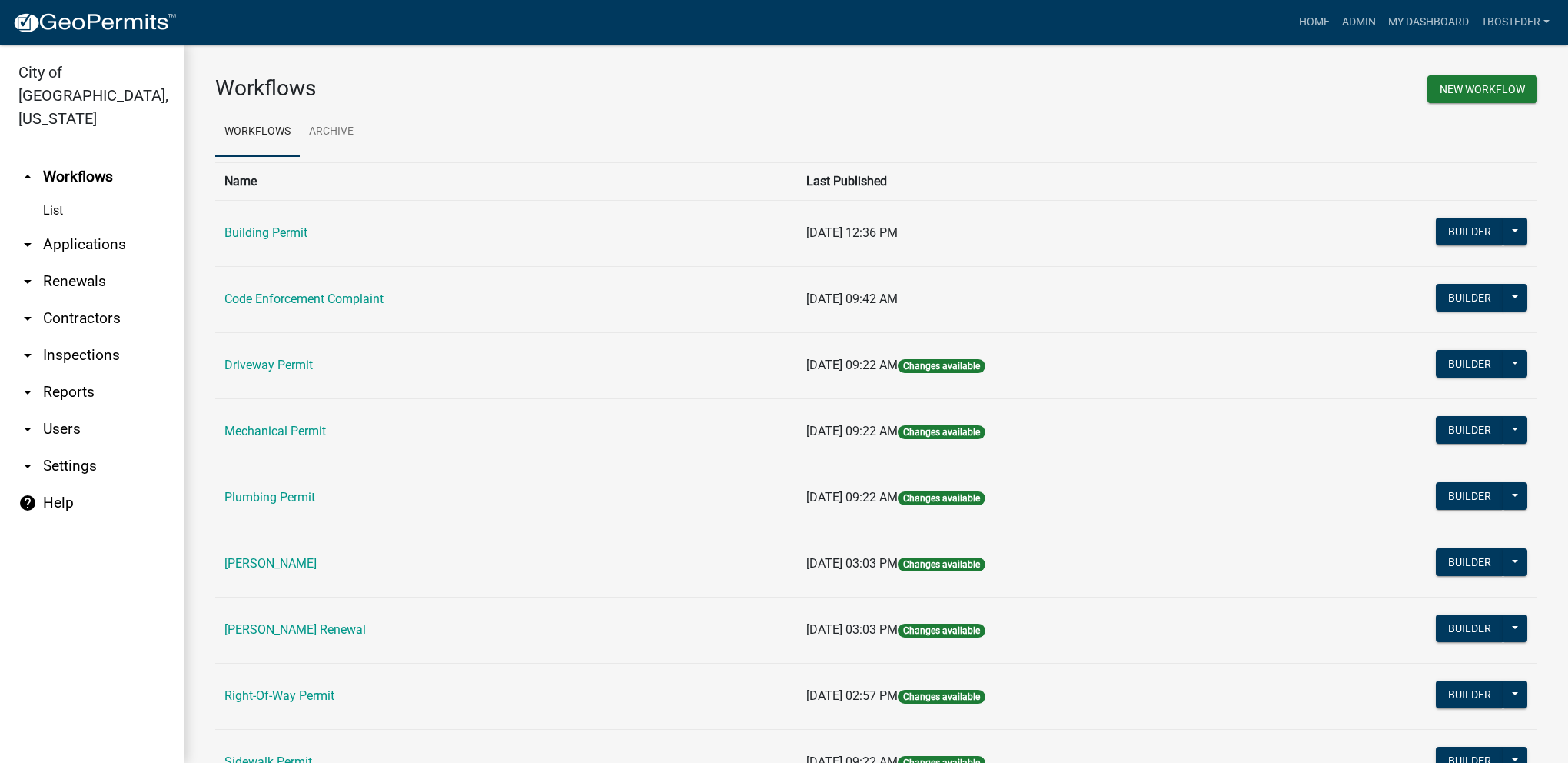
click at [223, 235] on td "Building Permit" at bounding box center [505, 233] width 582 height 66
click at [256, 231] on link "Building Permit" at bounding box center [266, 233] width 83 height 14
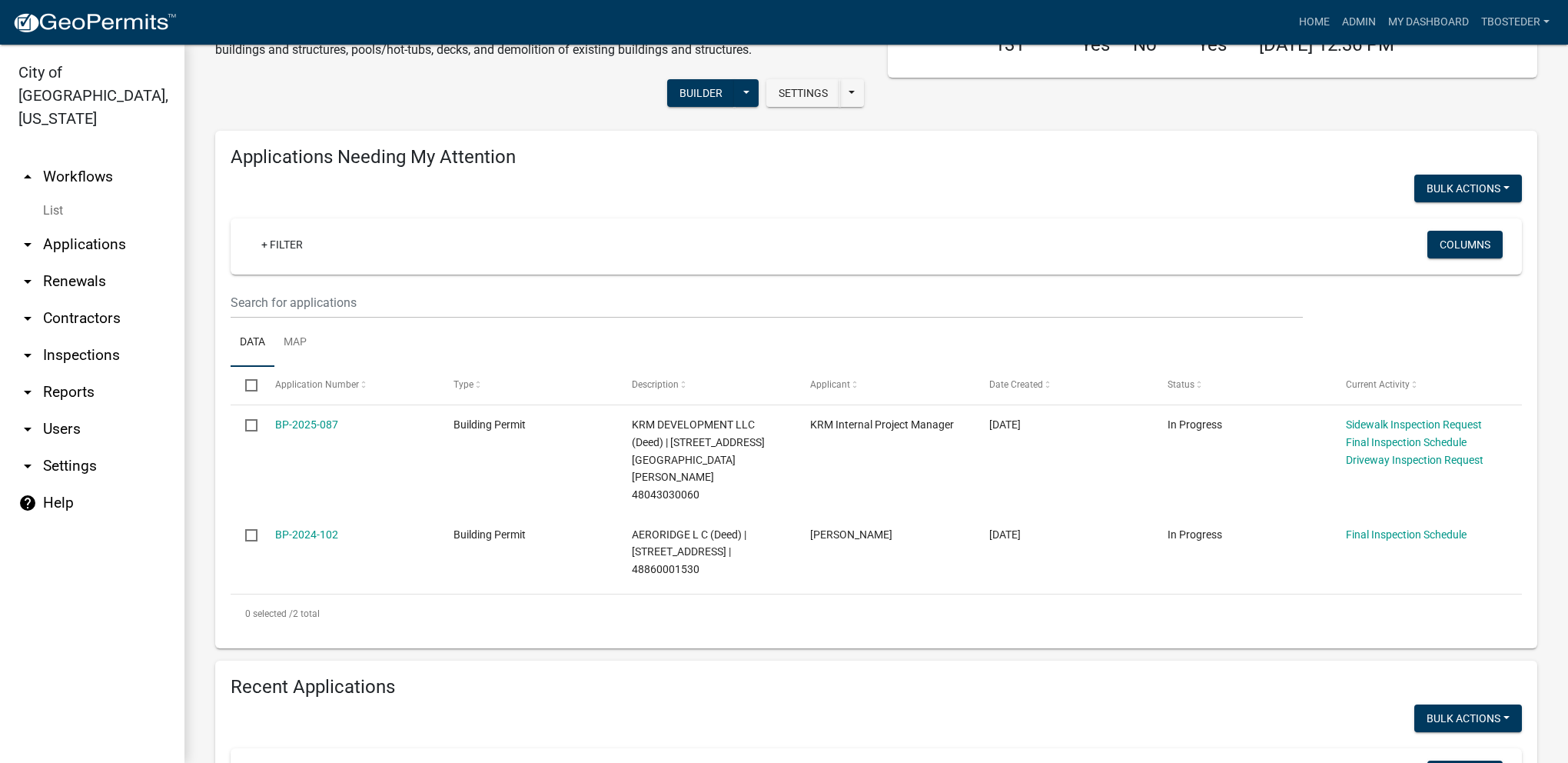
select select "1: 25"
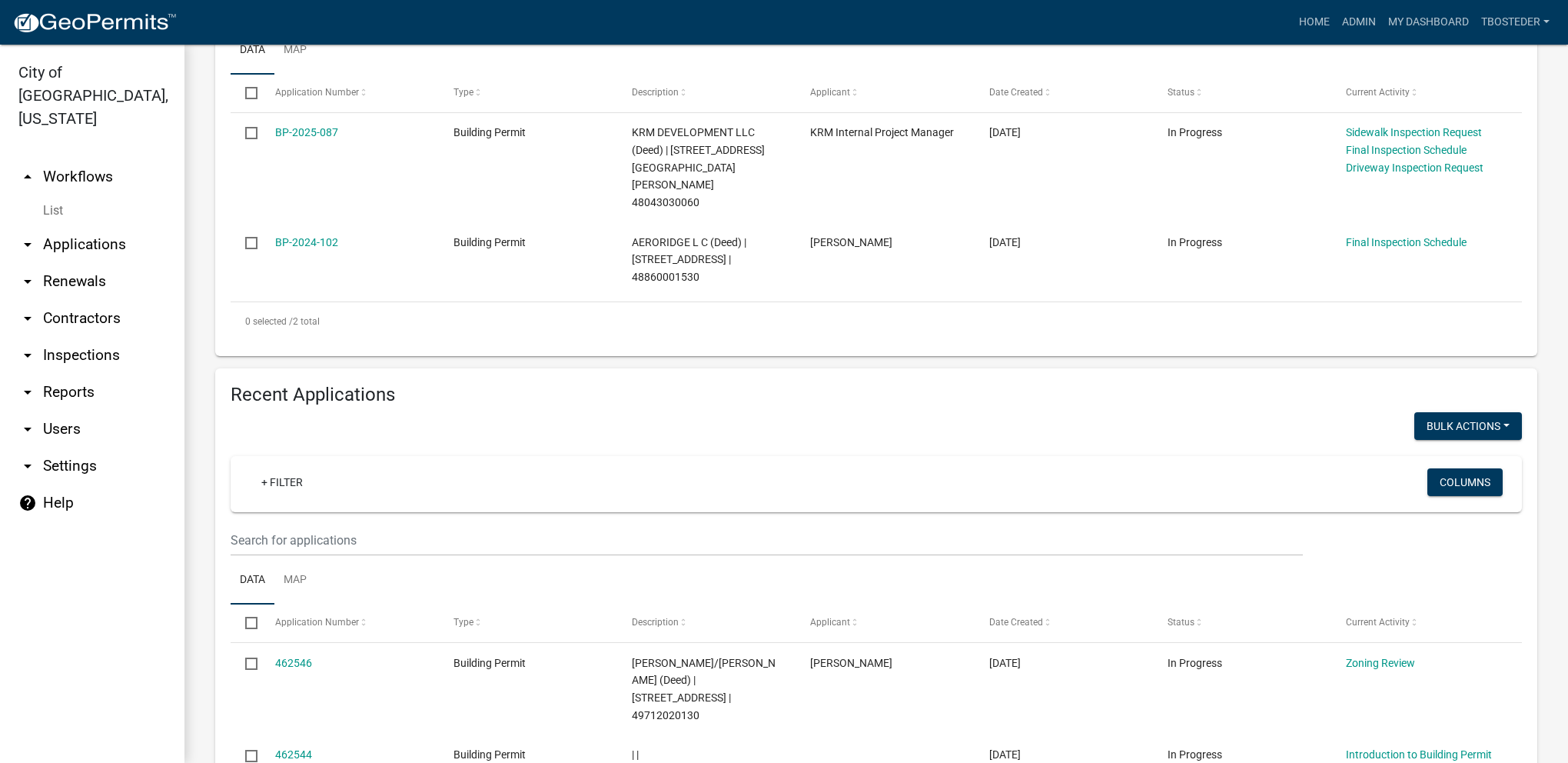
scroll to position [384, 0]
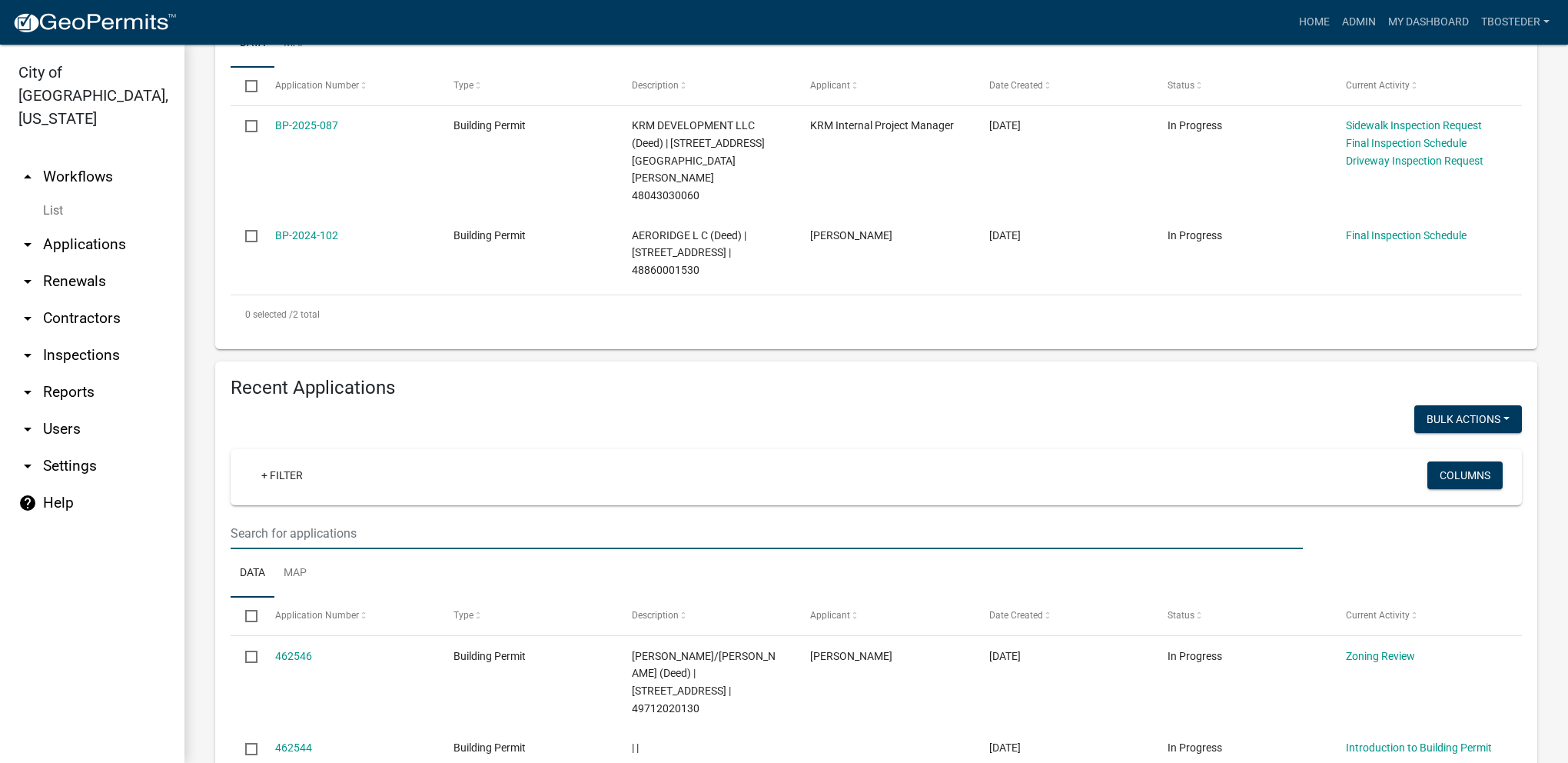
click at [357, 19] on input "text" at bounding box center [767, 4] width 1072 height 32
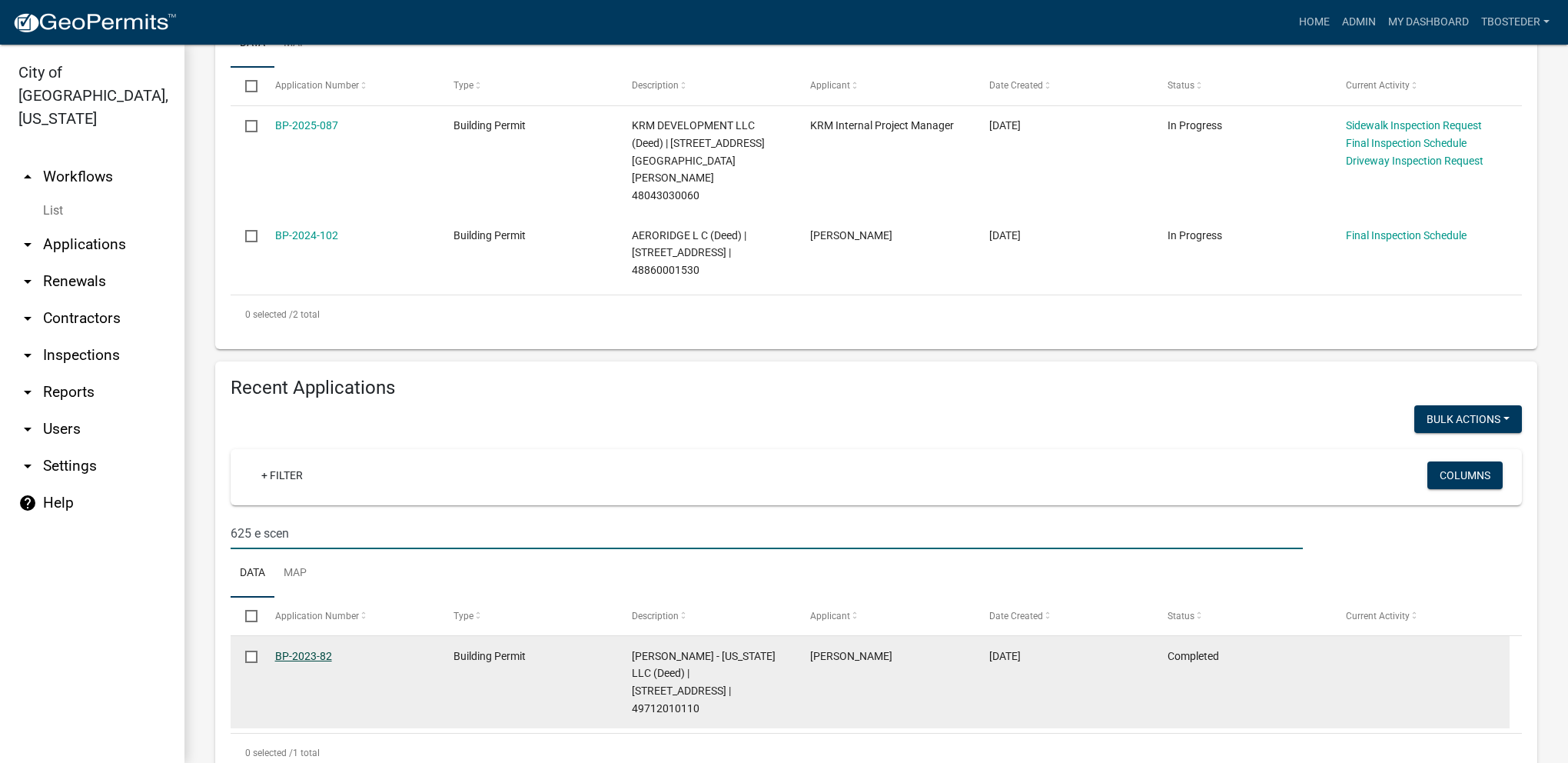
type input "625 e scen"
click at [302, 649] on link "BP-2023-82" at bounding box center [304, 655] width 57 height 12
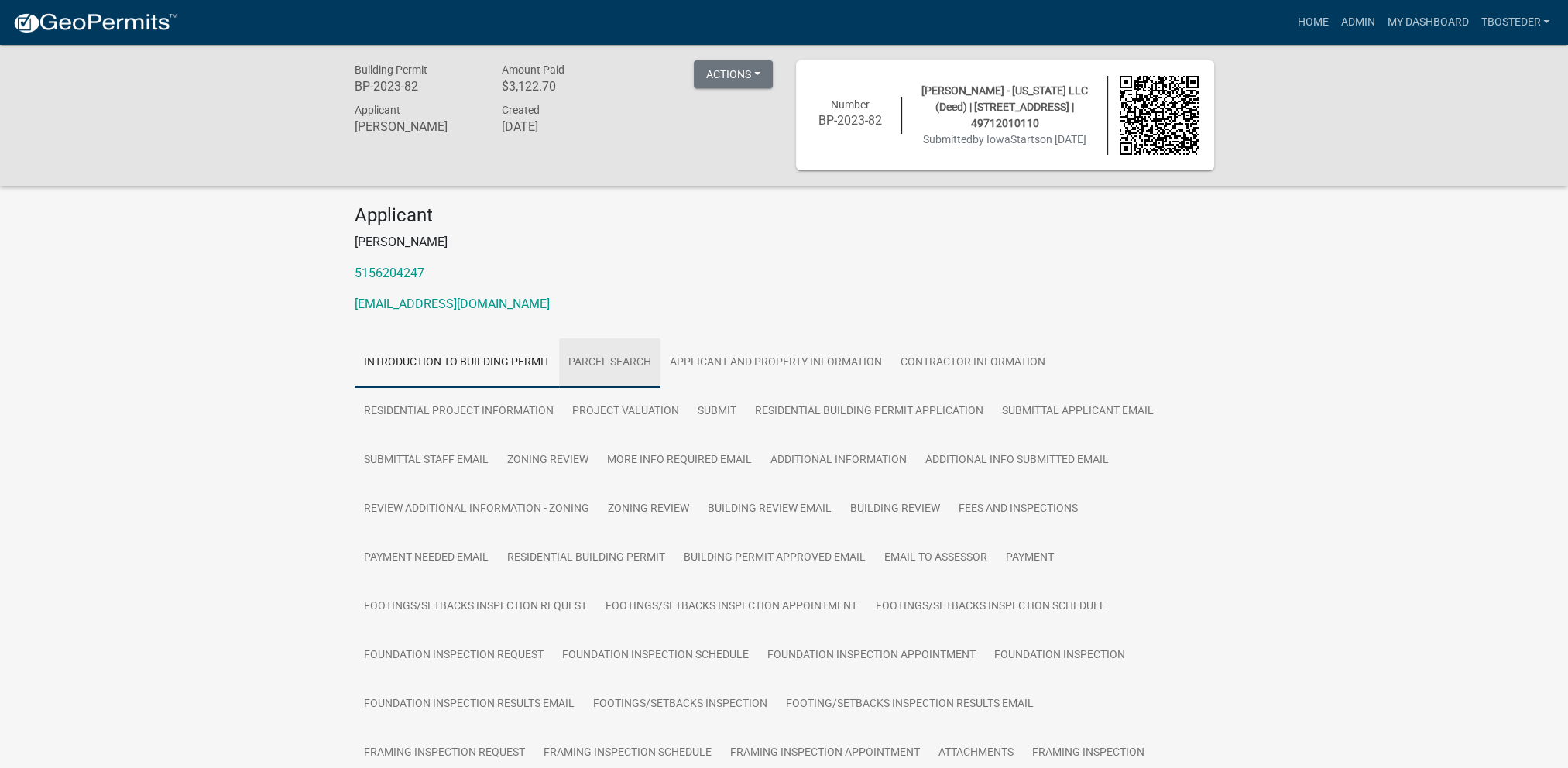
click at [608, 348] on link "Parcel search" at bounding box center [609, 363] width 102 height 50
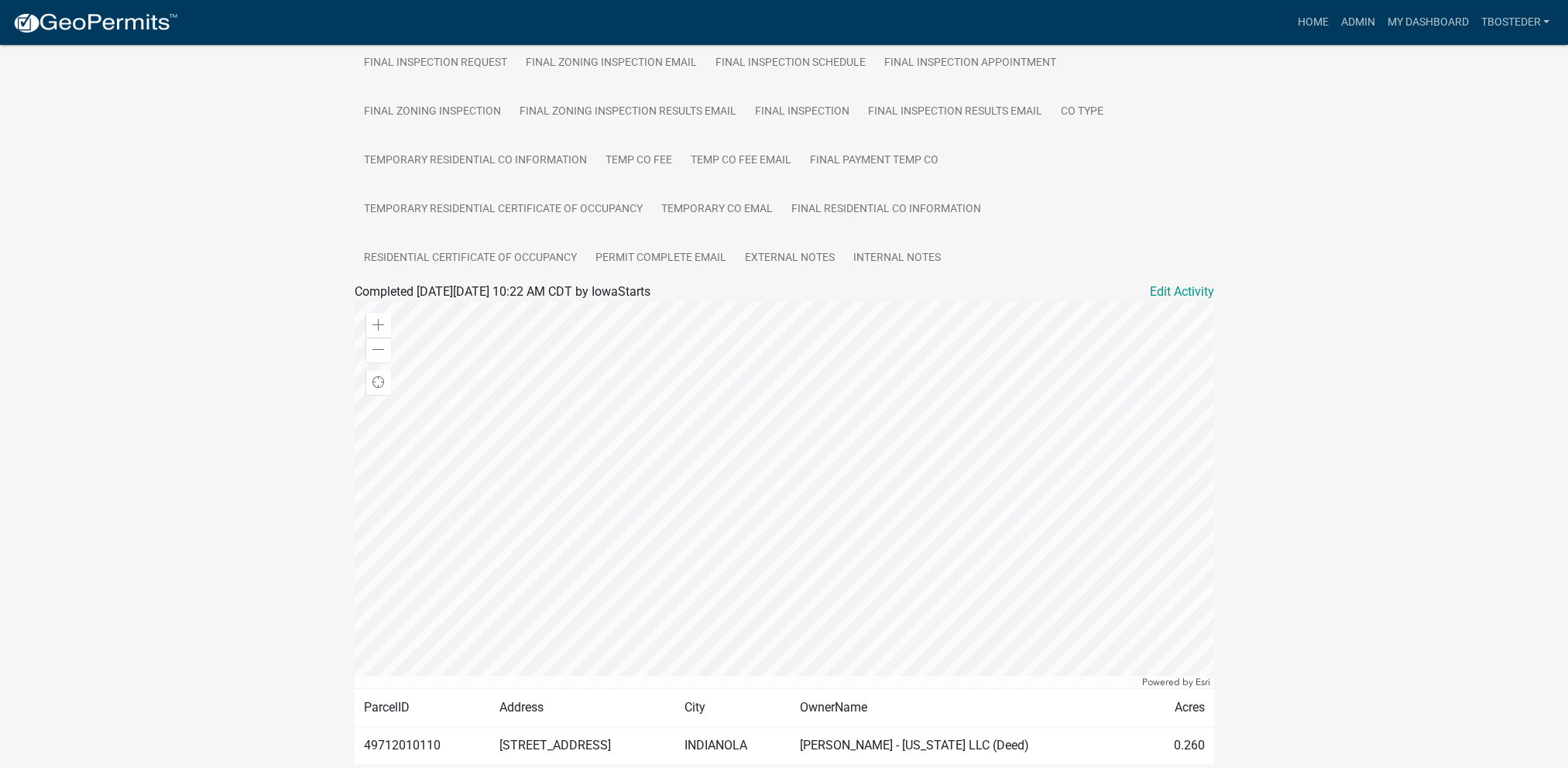
scroll to position [911, 0]
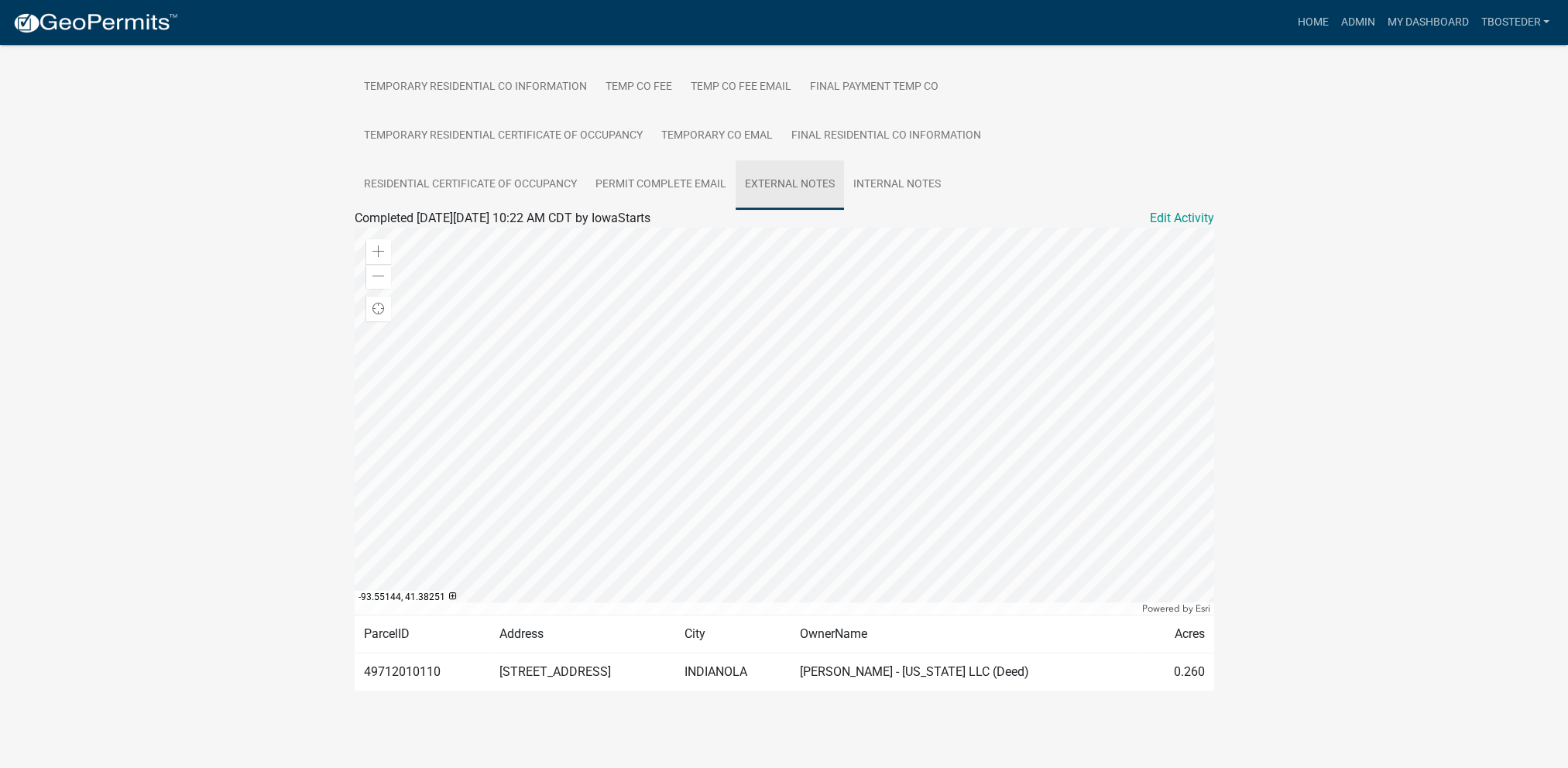
click at [767, 180] on link "External Notes" at bounding box center [790, 185] width 109 height 50
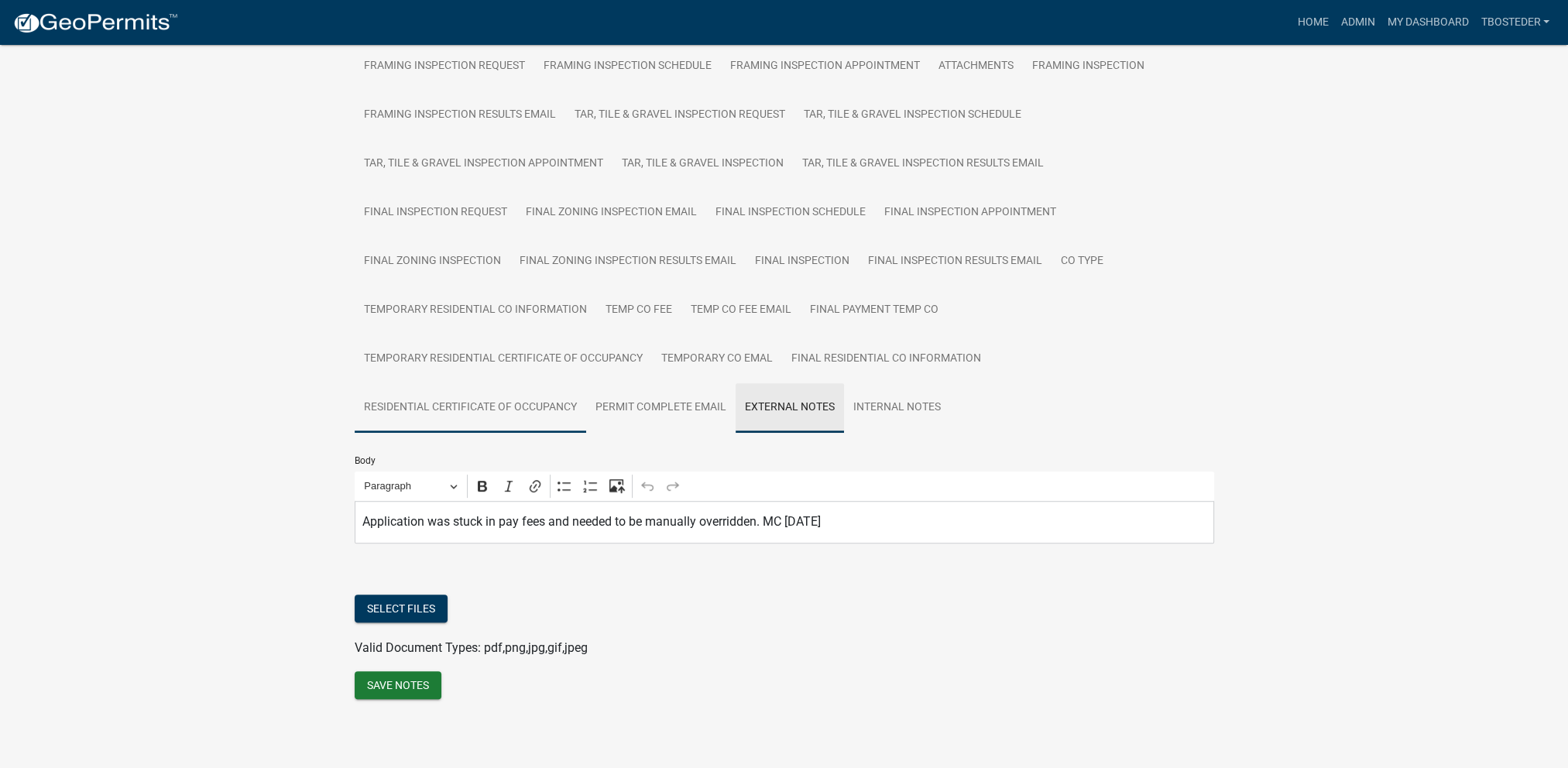
scroll to position [690, 0]
click at [364, 603] on button "Select files" at bounding box center [401, 608] width 93 height 28
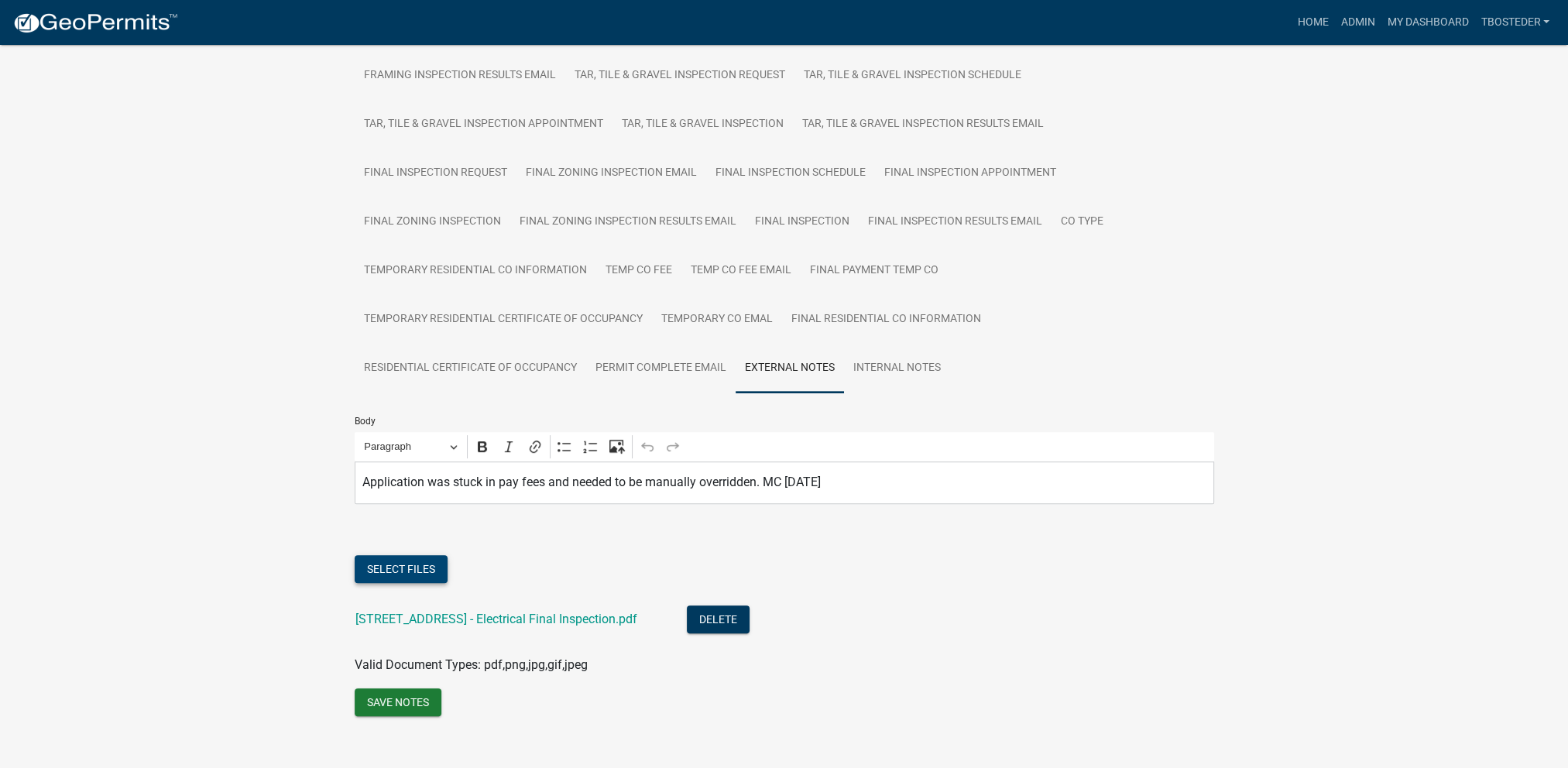
scroll to position [746, 0]
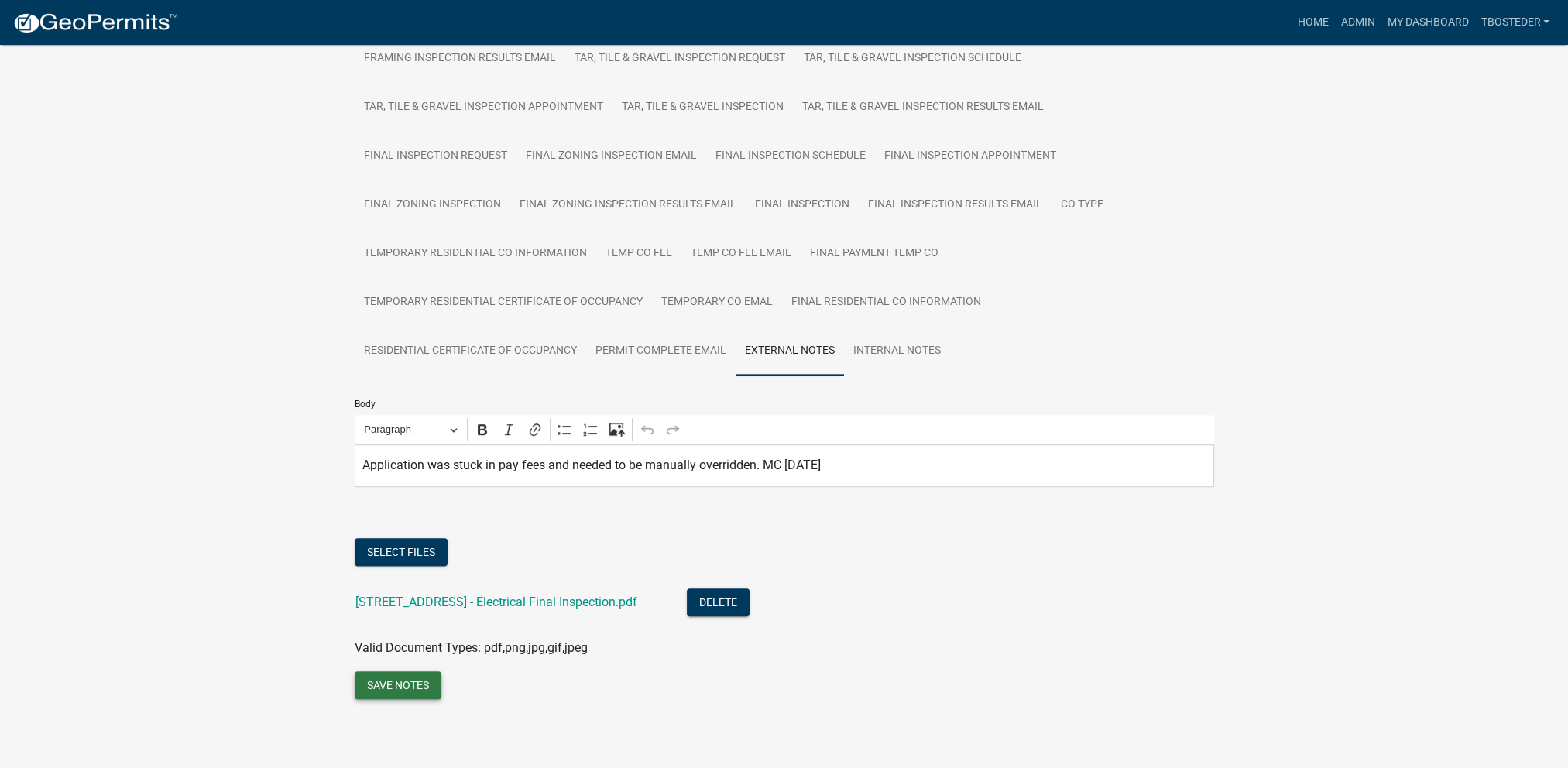
click at [387, 689] on button "Save Notes" at bounding box center [398, 685] width 86 height 28
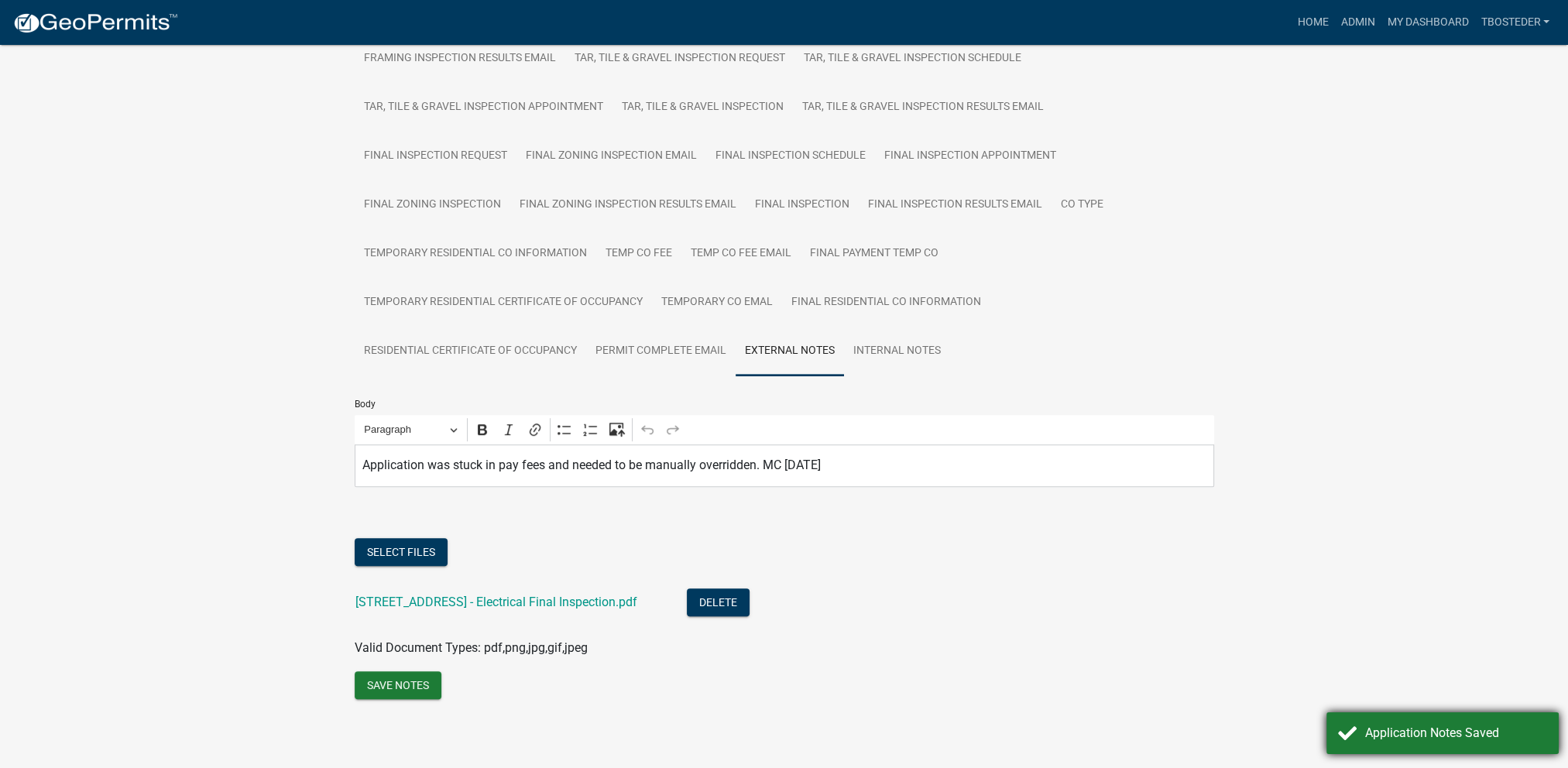
click at [1397, 722] on div "Application Notes Saved" at bounding box center [1442, 733] width 233 height 42
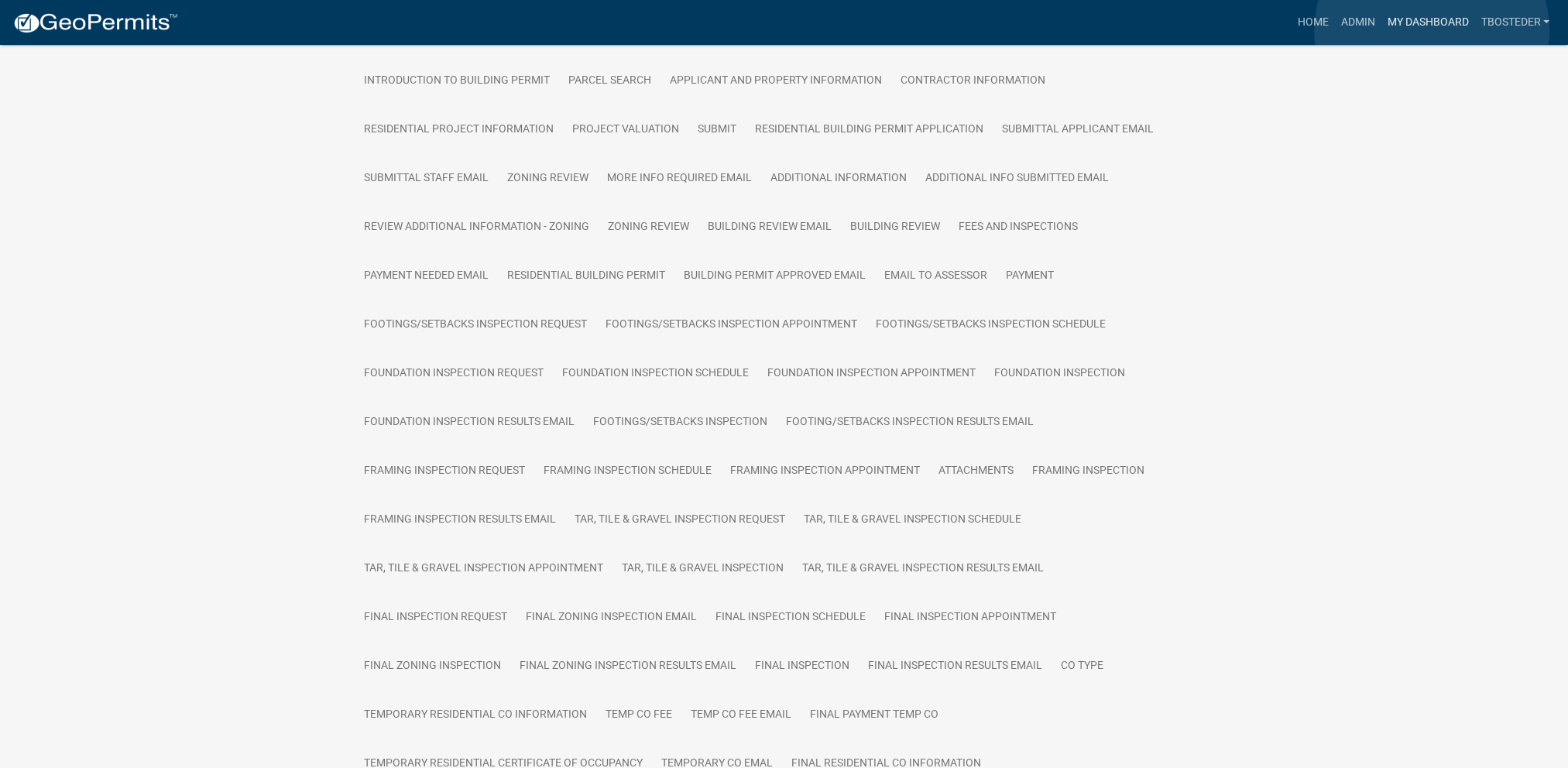
click at [1432, 31] on link "My Dashboard" at bounding box center [1427, 22] width 94 height 30
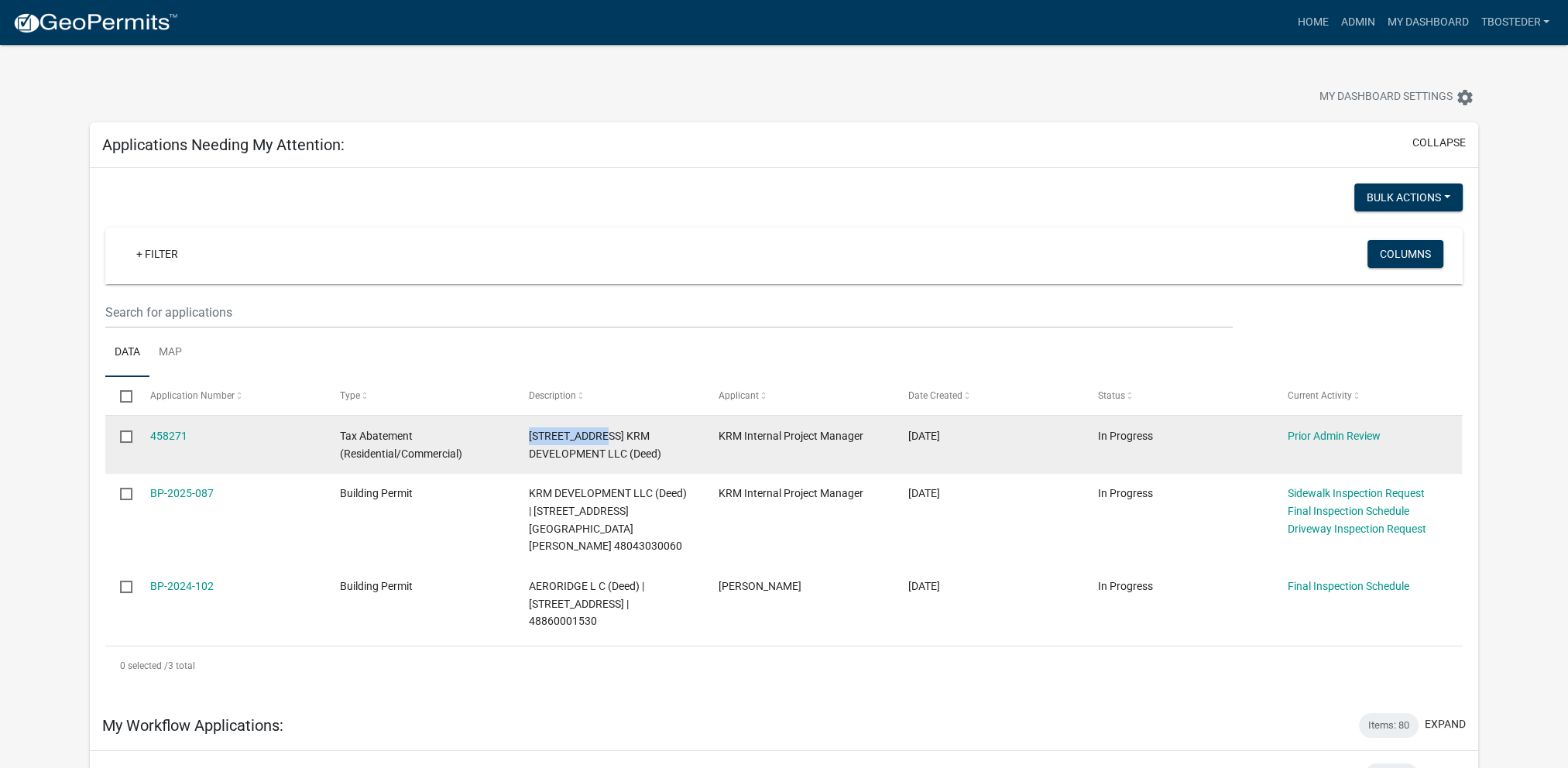
drag, startPoint x: 527, startPoint y: 436, endPoint x: 600, endPoint y: 432, distance: 73.1
click at [600, 432] on datatable-body-cell "[STREET_ADDRESS] KRM DEVELOPMENT LLC (Deed)" at bounding box center [608, 444] width 190 height 58
copy span "[STREET_ADDRESS]"
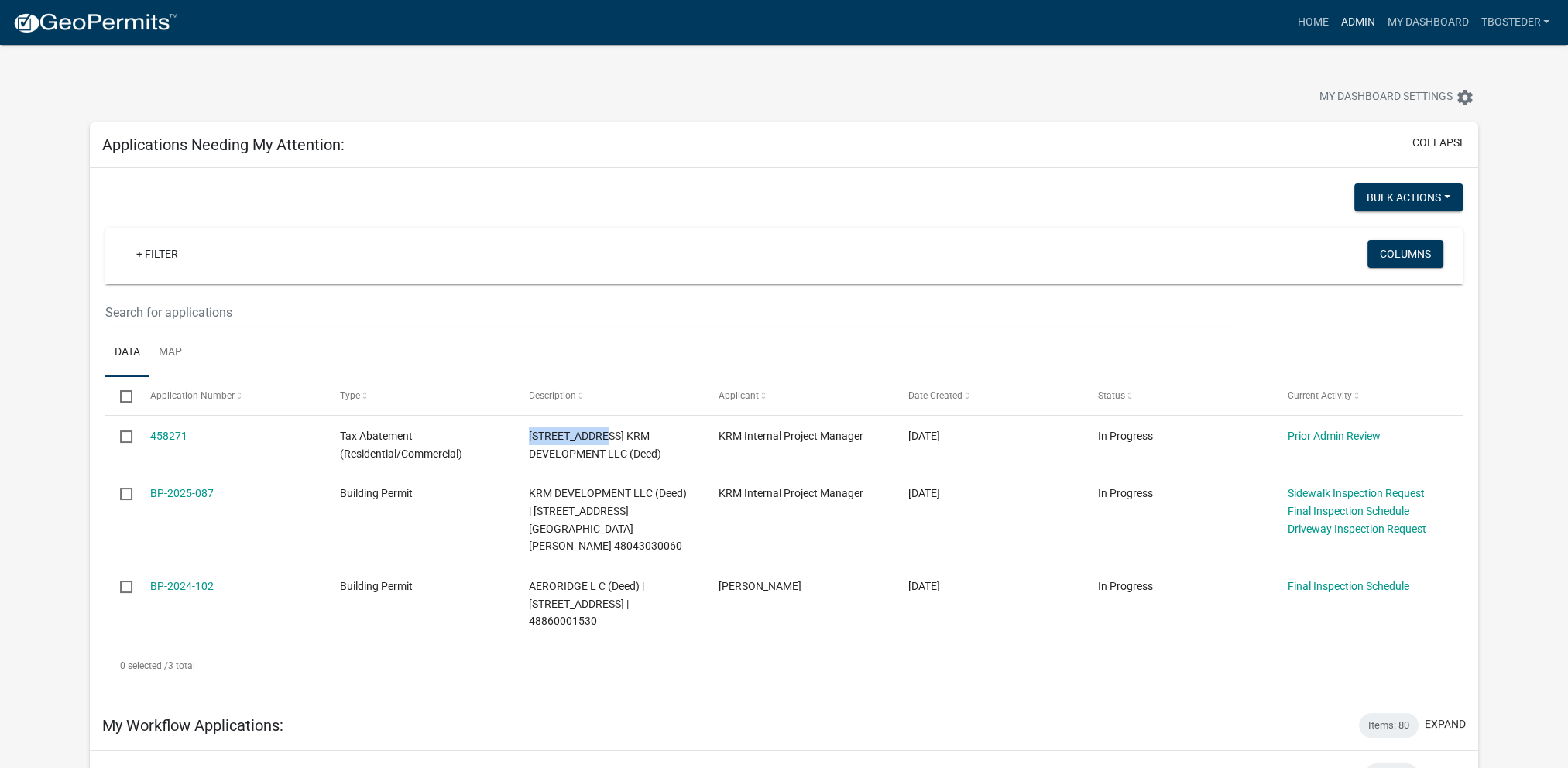
click at [1362, 18] on link "Admin" at bounding box center [1358, 22] width 46 height 30
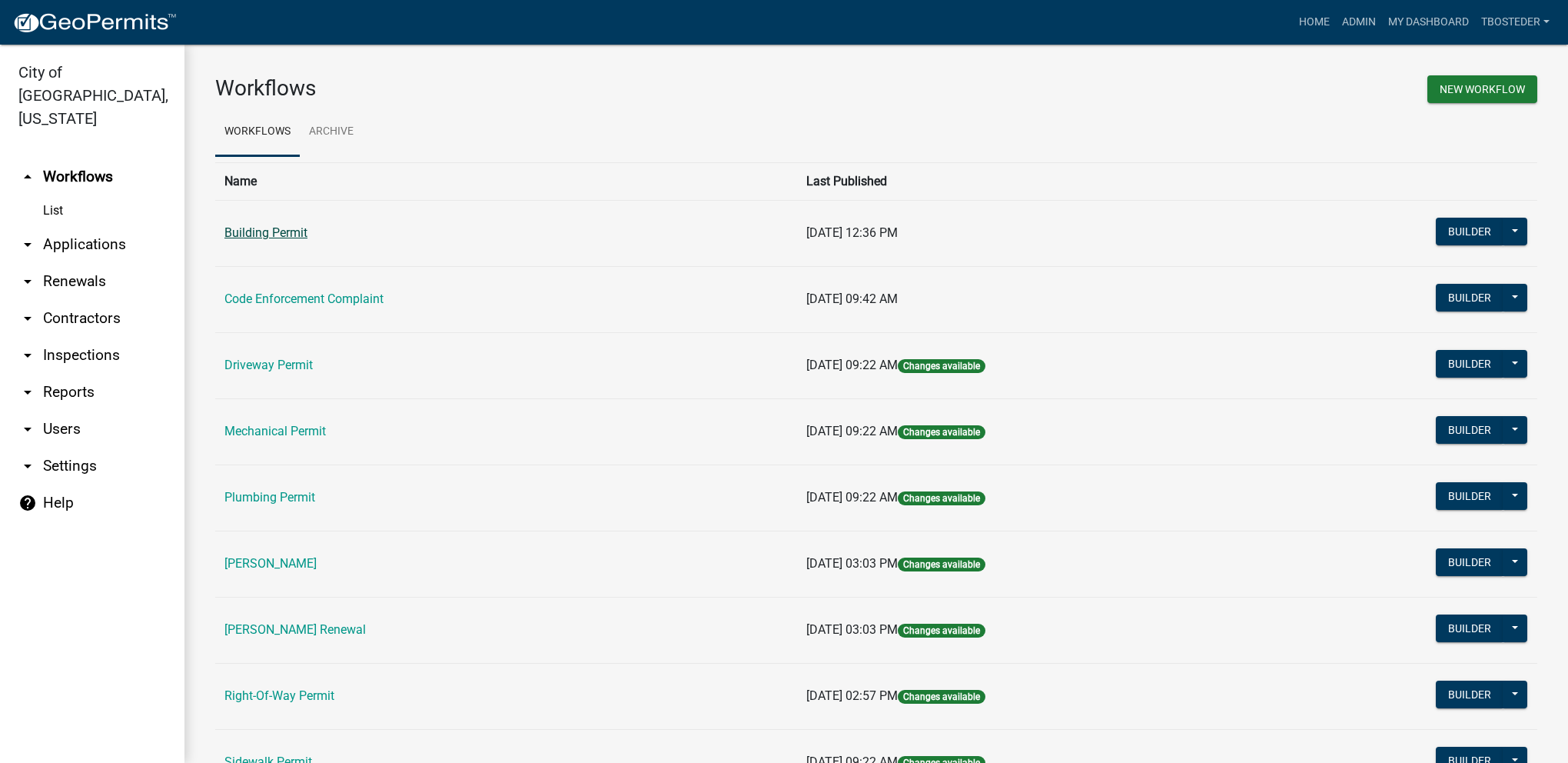
click at [289, 228] on link "Building Permit" at bounding box center [266, 233] width 83 height 14
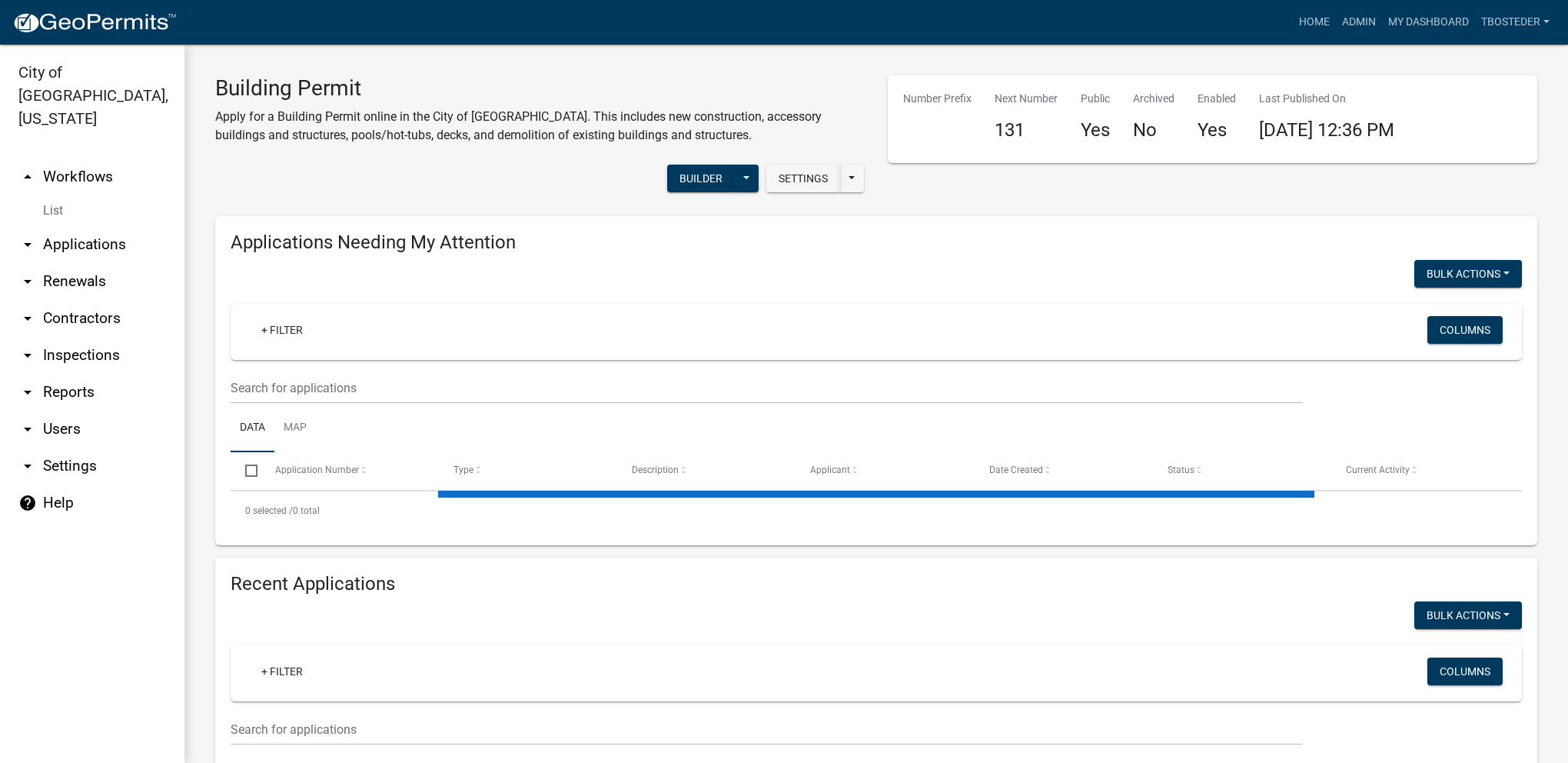
select select "1: 25"
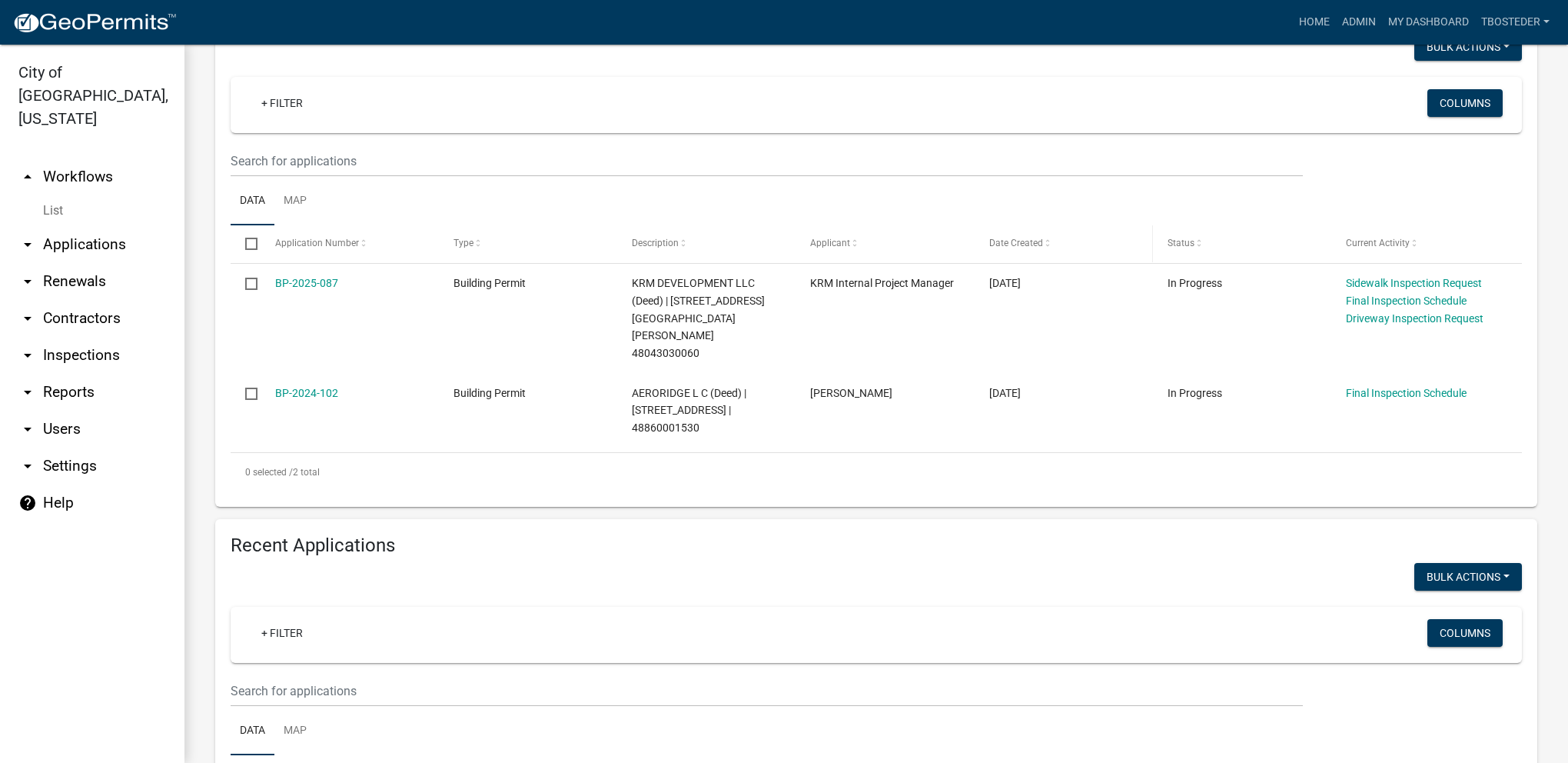
scroll to position [231, 0]
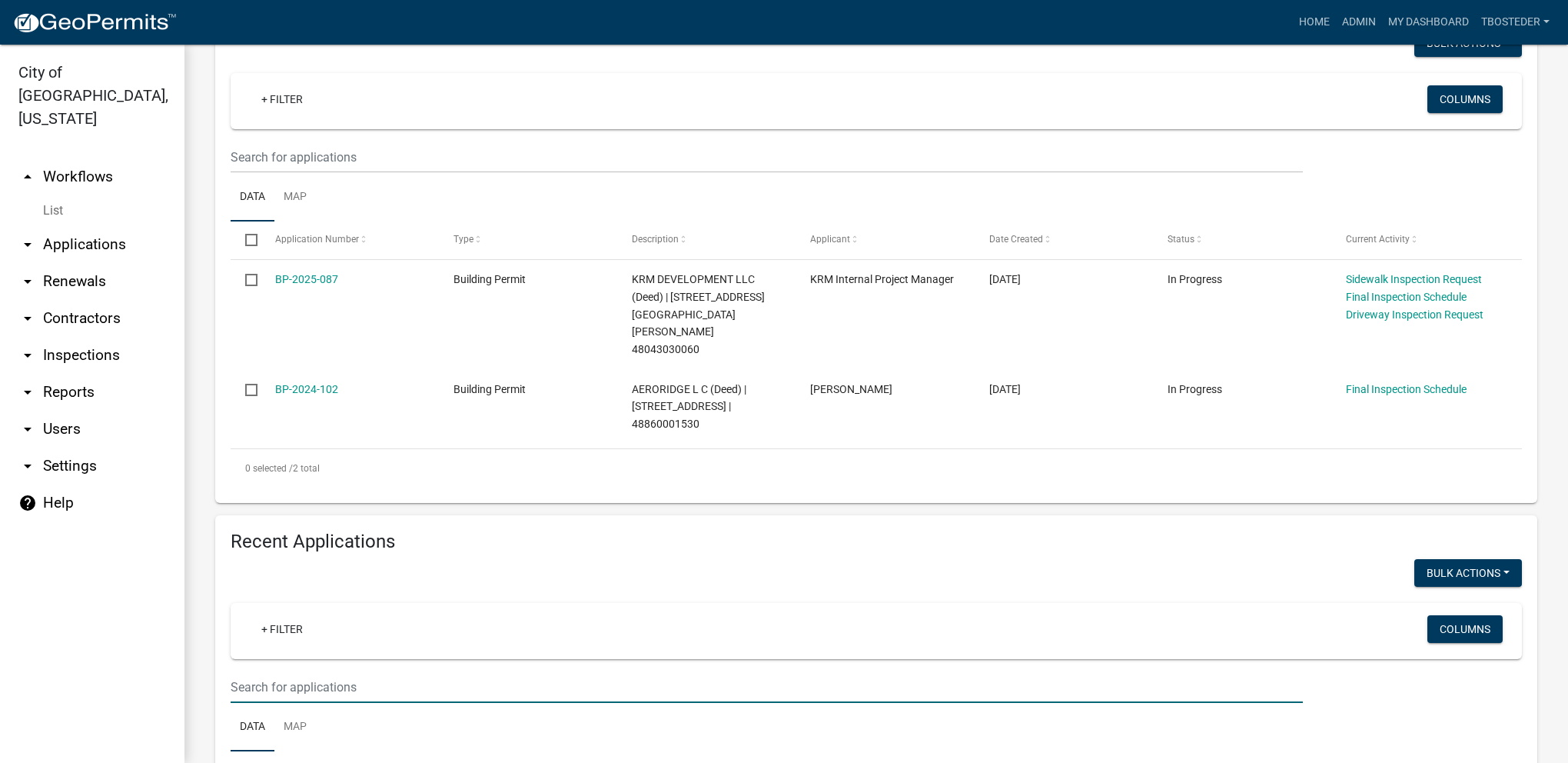
paste input "[STREET_ADDRESS]"
type input "[STREET_ADDRESS]"
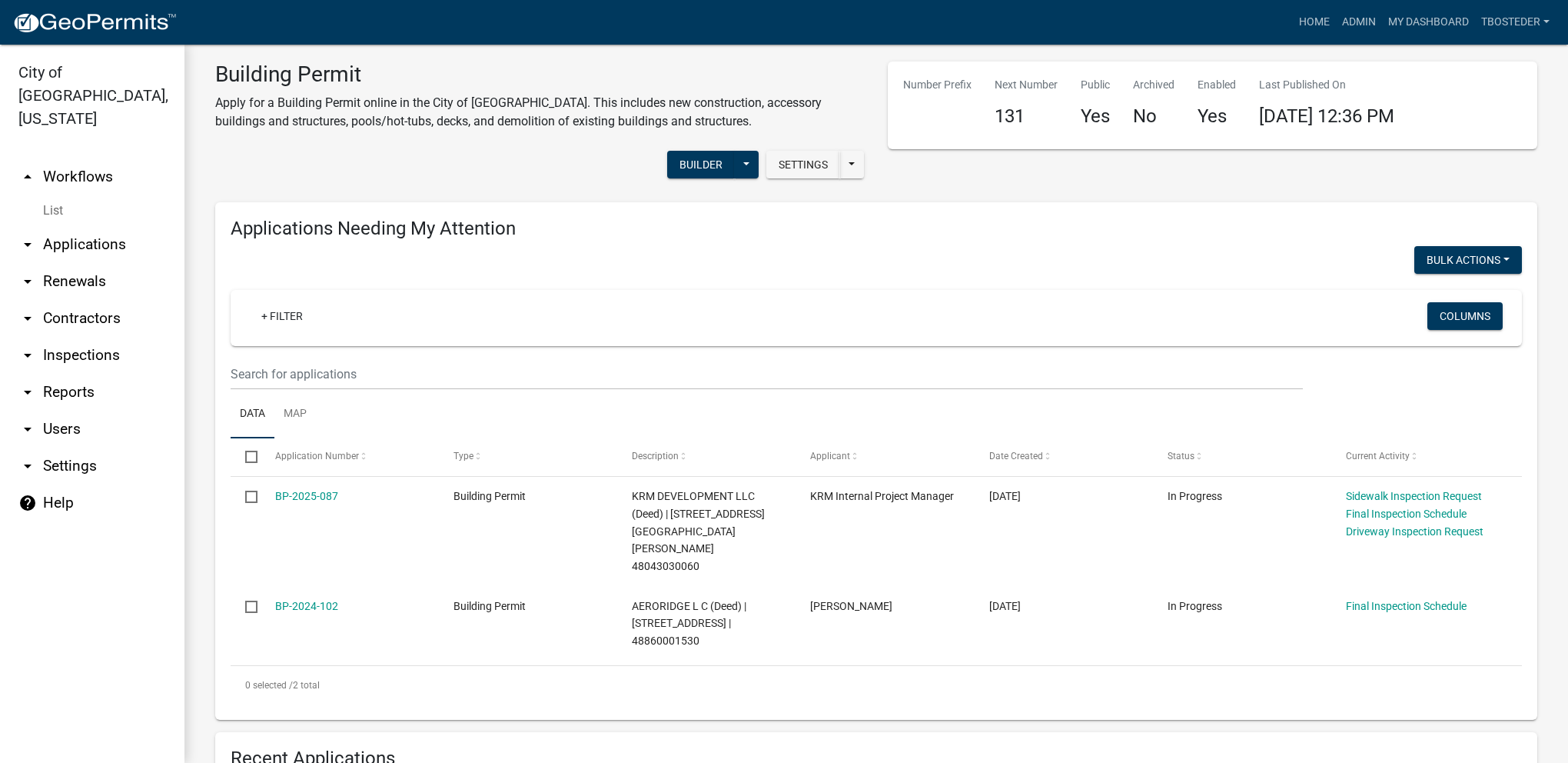
scroll to position [0, 0]
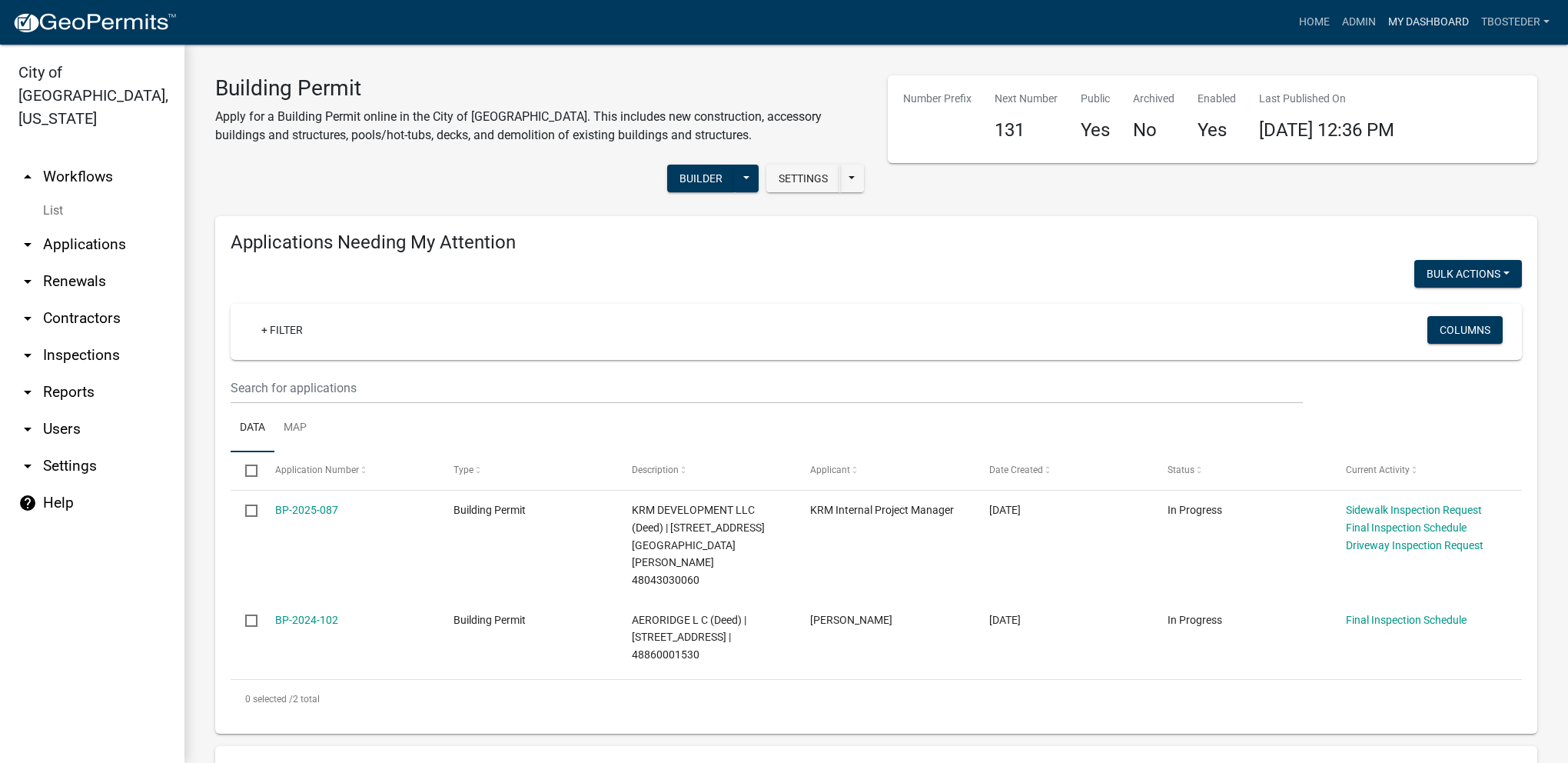
click at [1461, 22] on link "My Dashboard" at bounding box center [1428, 22] width 93 height 29
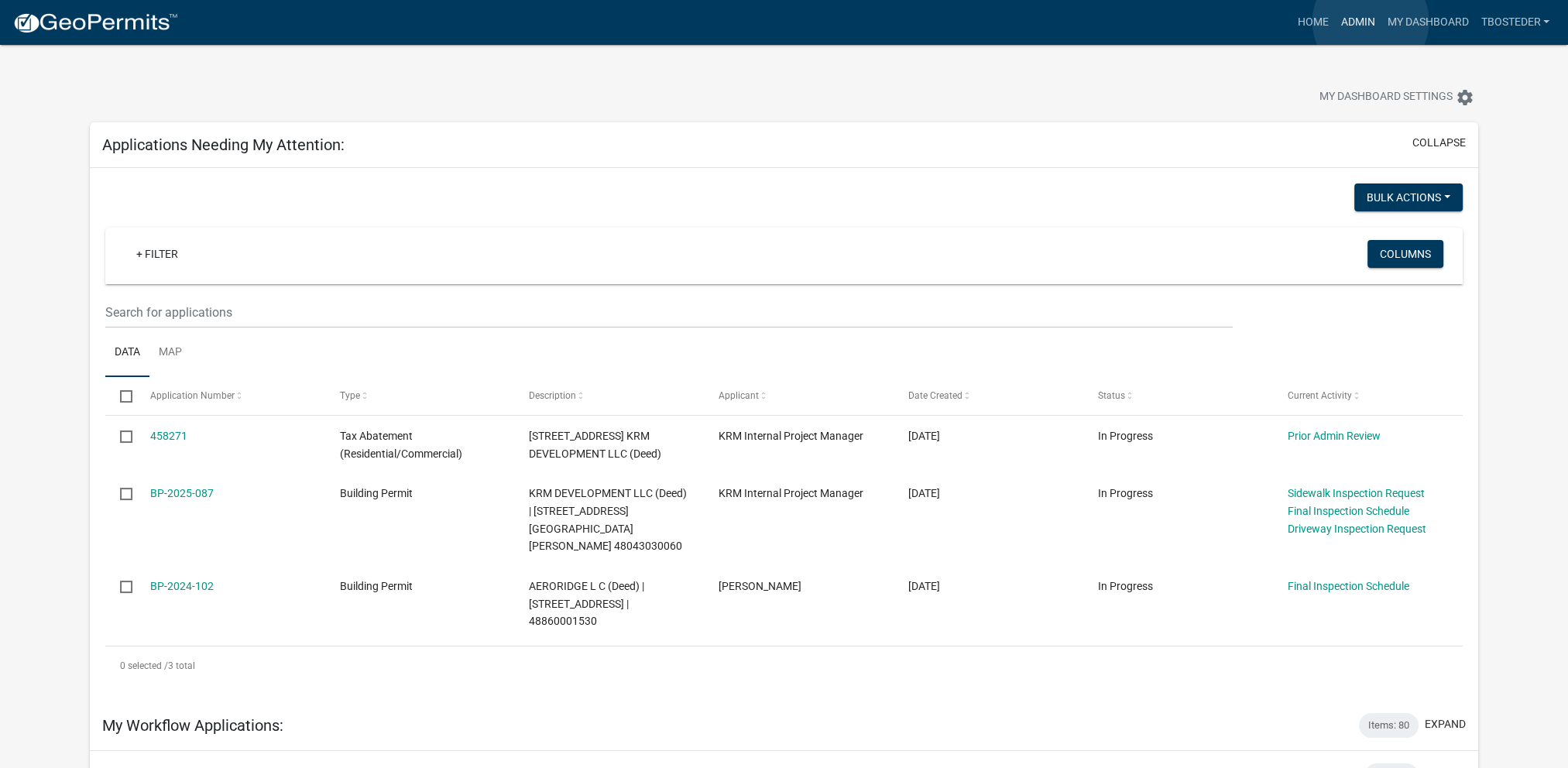
click at [1371, 22] on link "Admin" at bounding box center [1358, 22] width 46 height 30
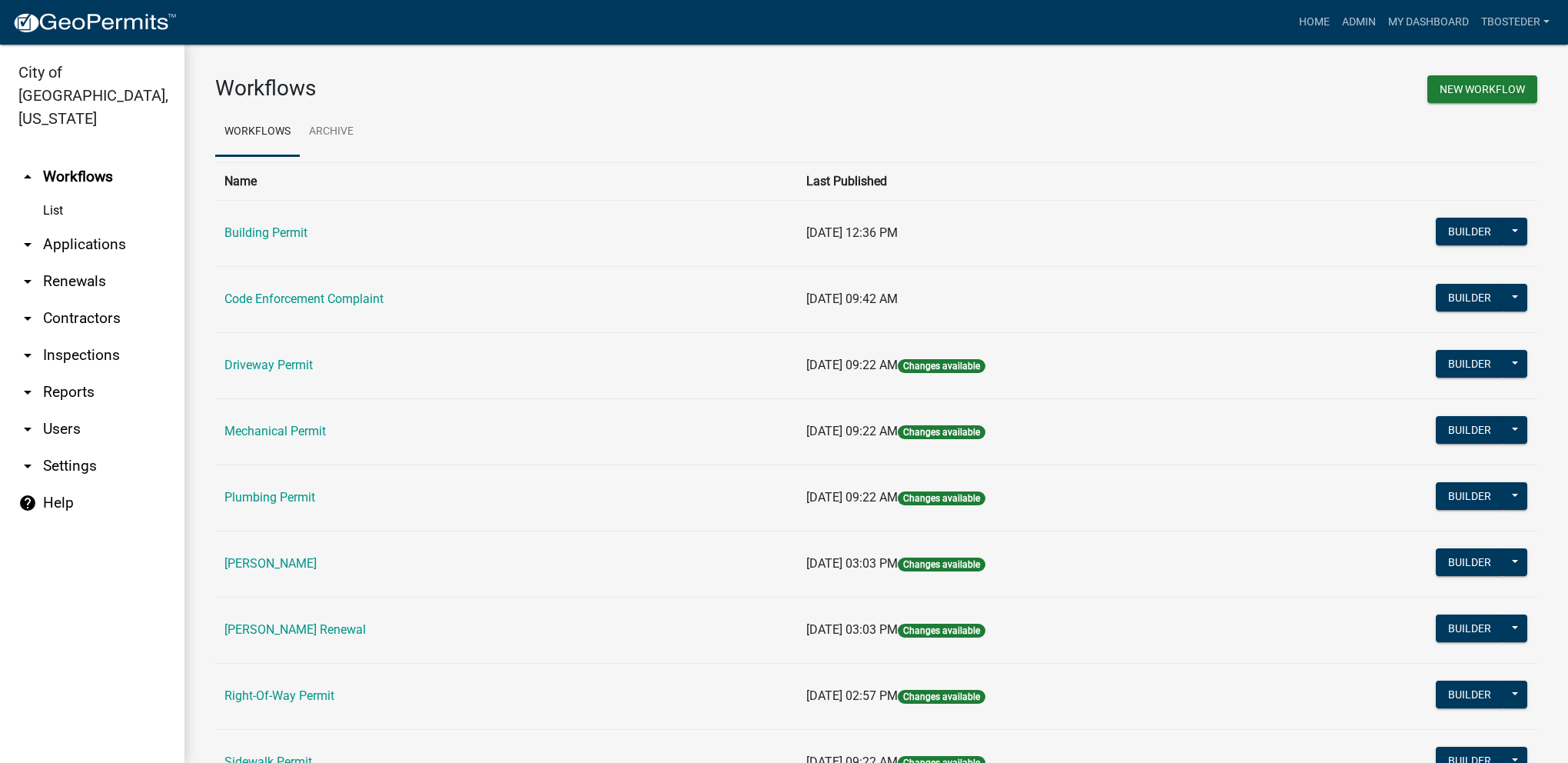
click at [118, 374] on link "arrow_drop_down Reports" at bounding box center [92, 392] width 184 height 37
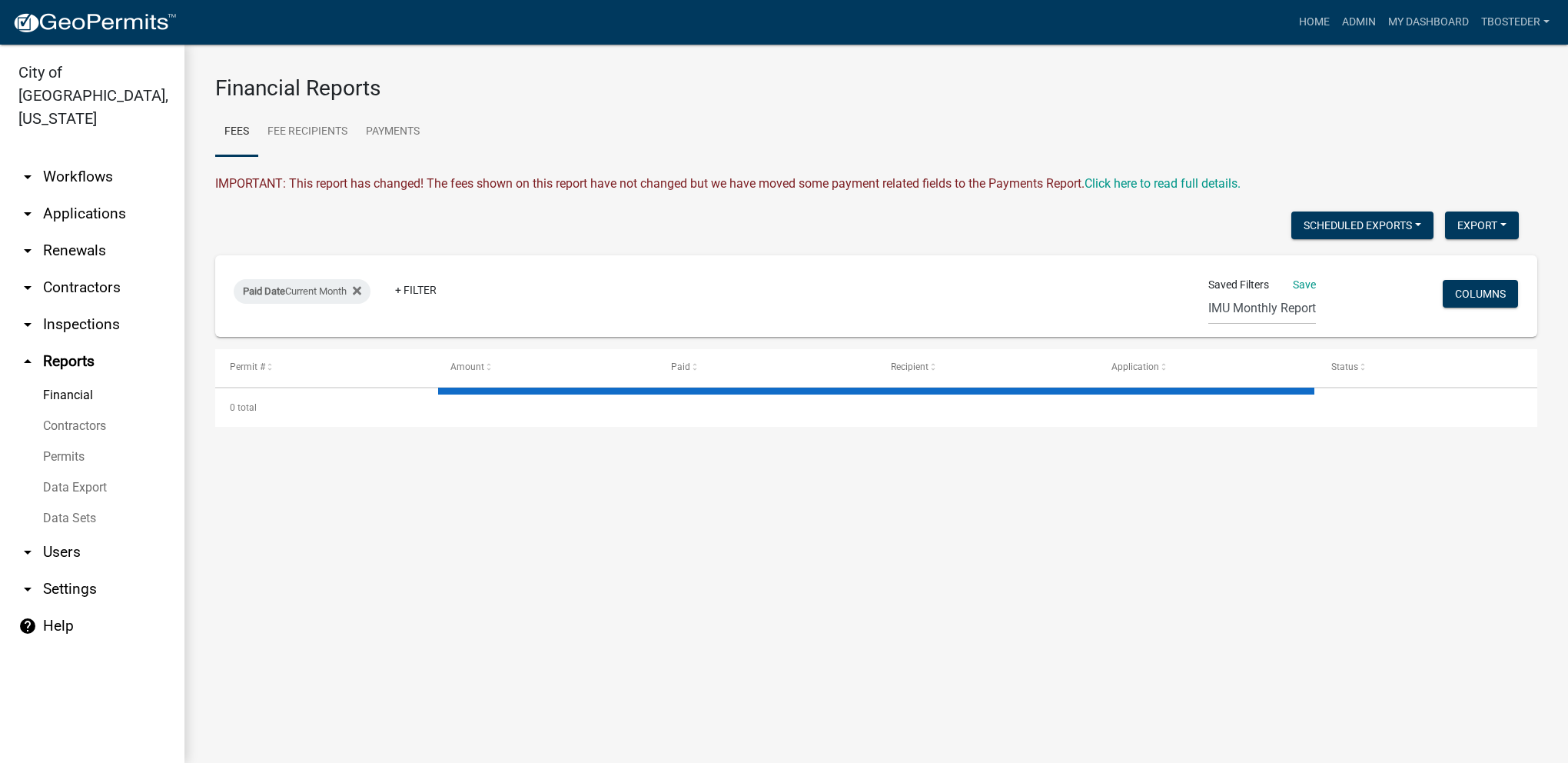
click at [71, 380] on link "Financial" at bounding box center [92, 395] width 184 height 31
select select "2: 50"
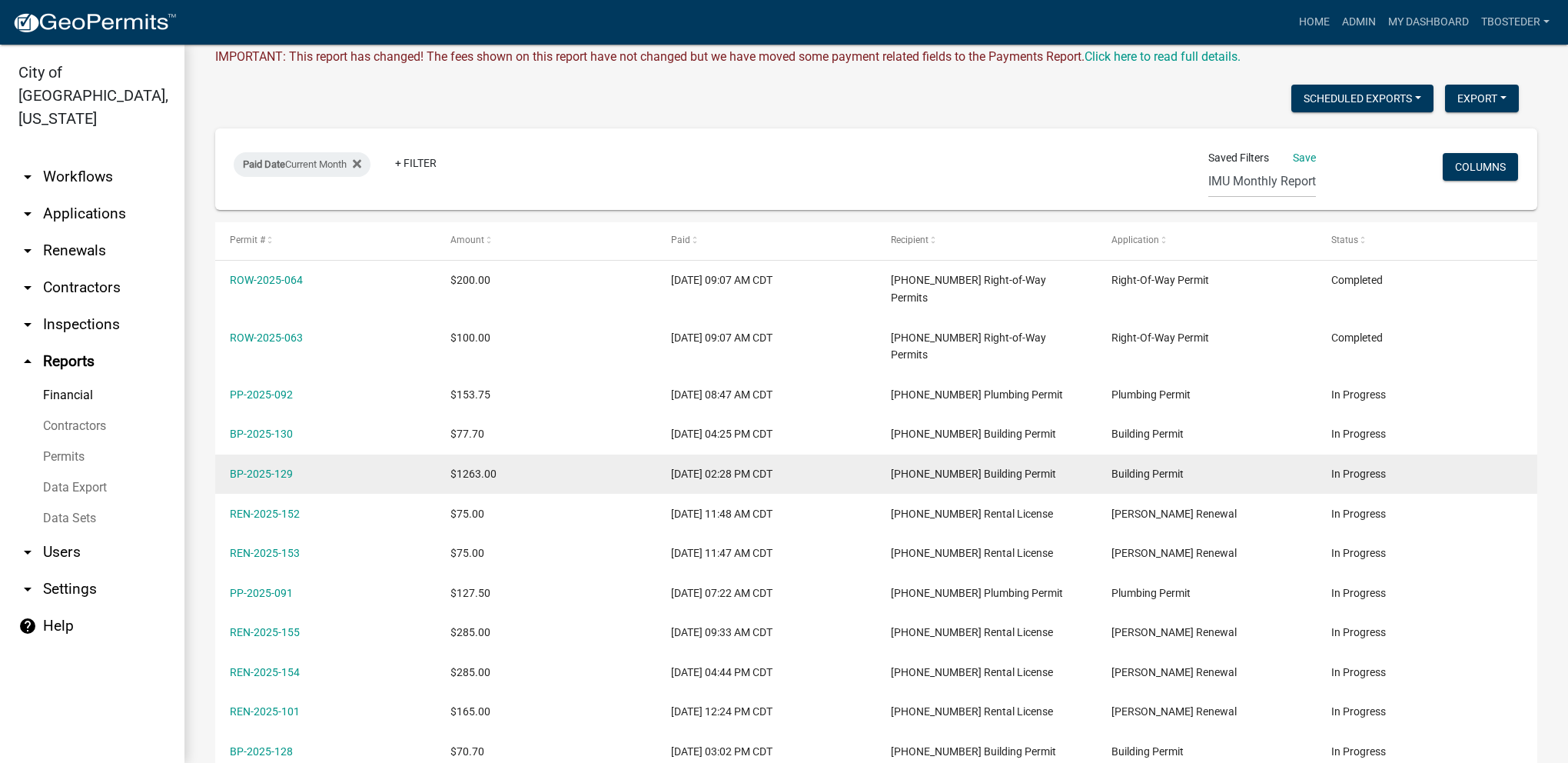
scroll to position [154, 0]
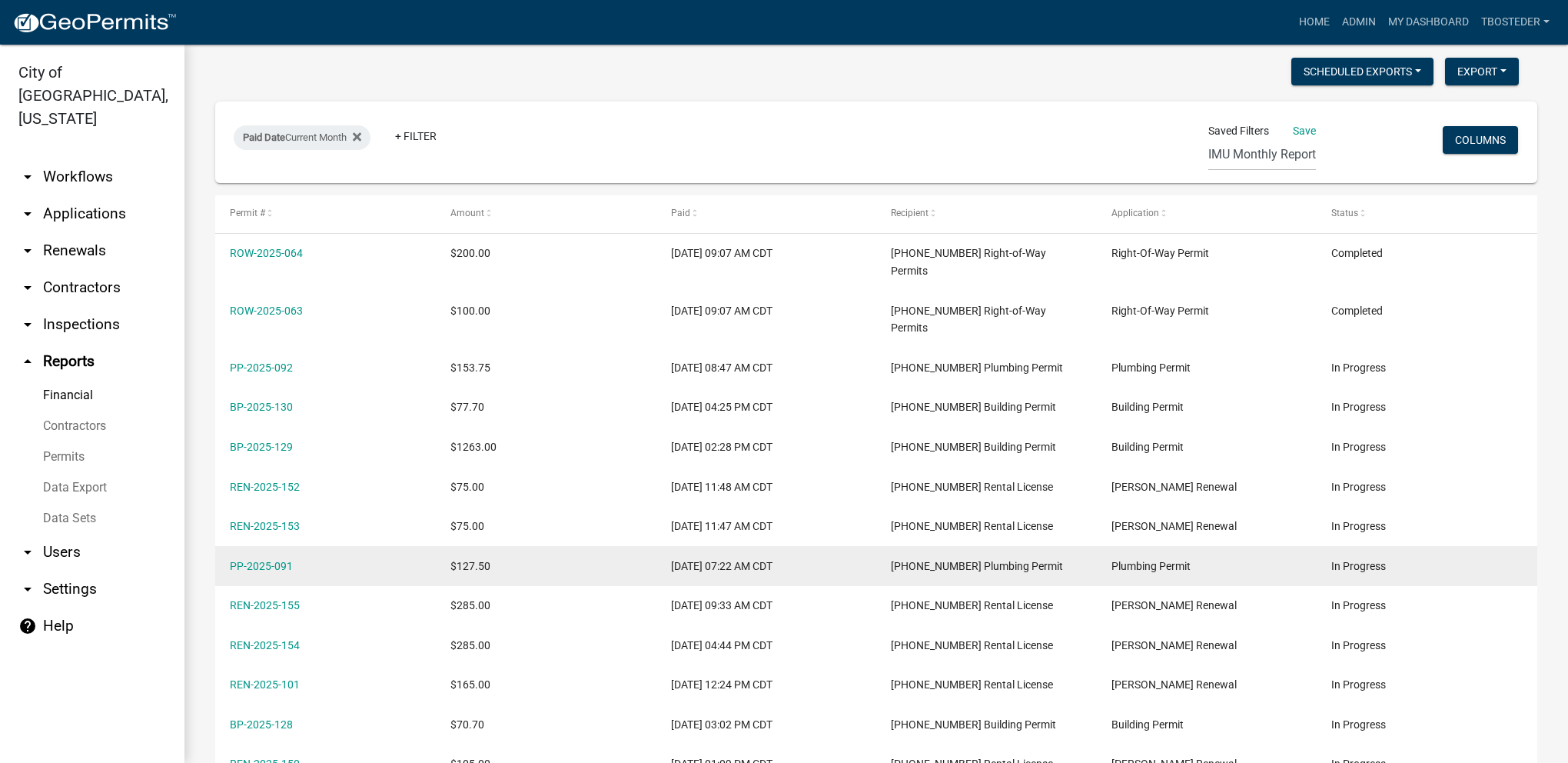
drag, startPoint x: 306, startPoint y: 529, endPoint x: 229, endPoint y: 535, distance: 77.2
click at [229, 546] on datatable-body-cell "PP-2025-091" at bounding box center [325, 566] width 221 height 40
drag, startPoint x: 229, startPoint y: 535, endPoint x: 236, endPoint y: 533, distance: 7.3
copy link "PP-2025-091"
click at [280, 560] on link "PP-2025-091" at bounding box center [261, 565] width 63 height 12
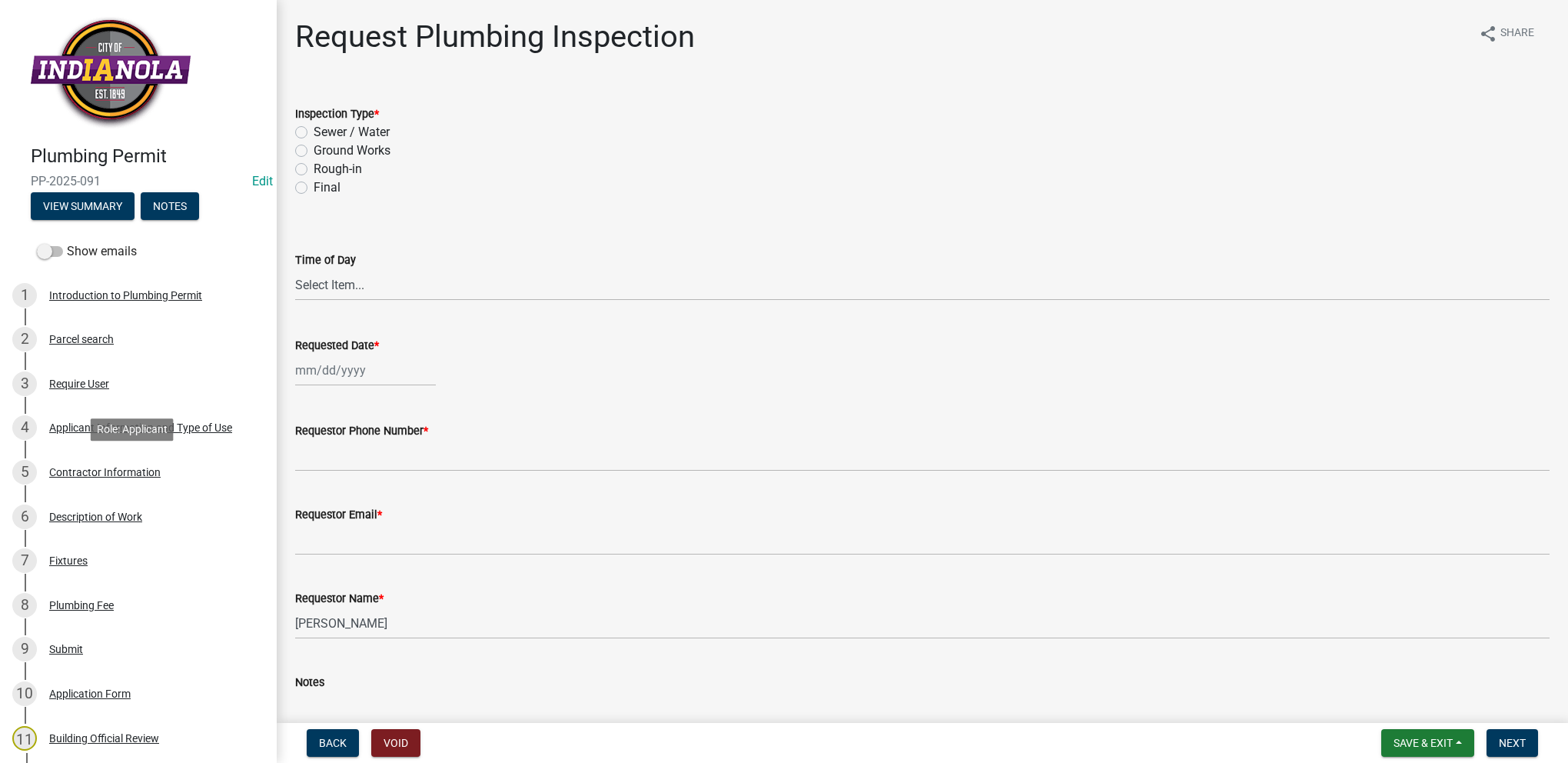
click at [217, 455] on link "5 Contractor Information" at bounding box center [138, 472] width 277 height 44
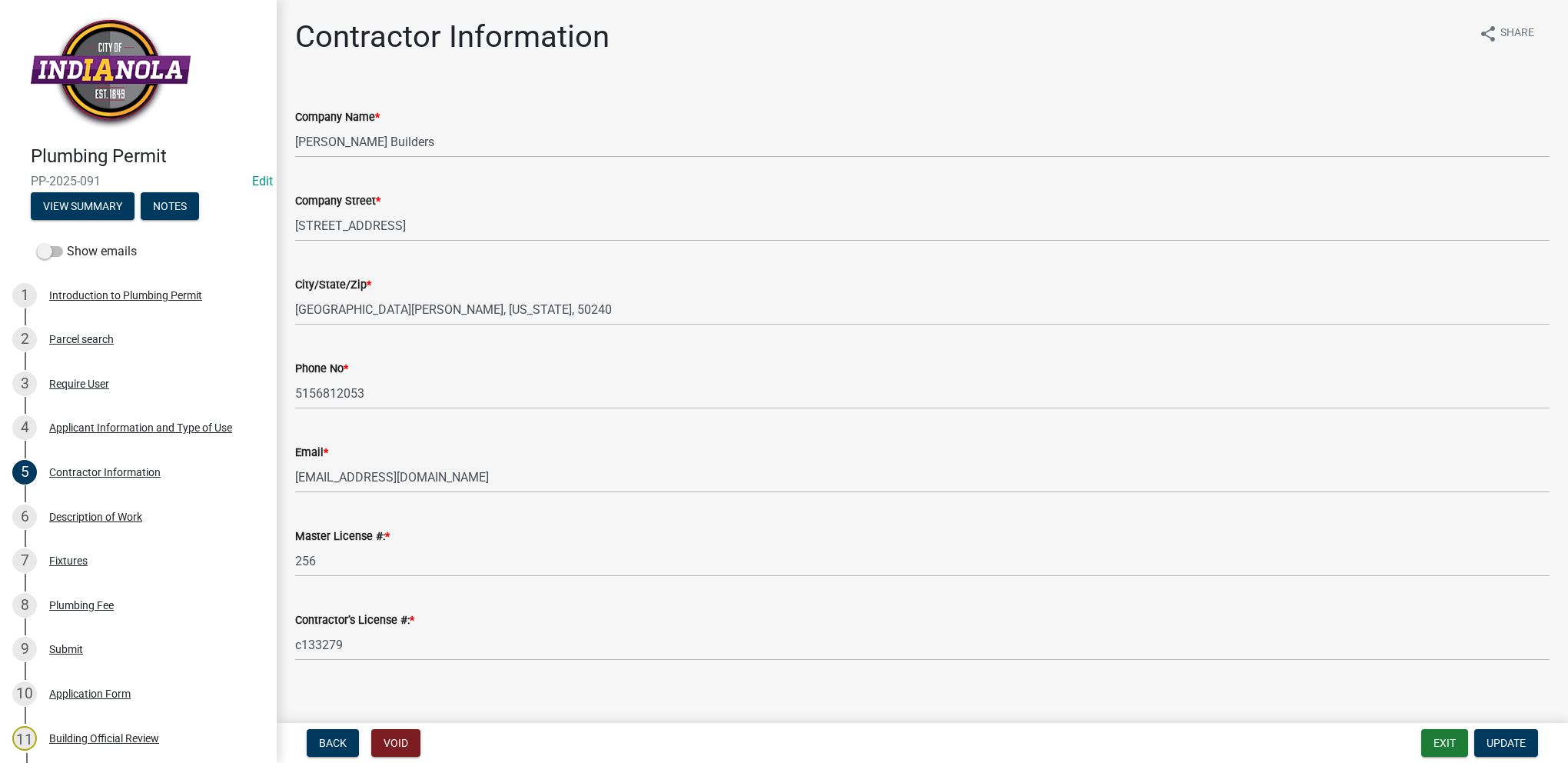
select select "0: null"
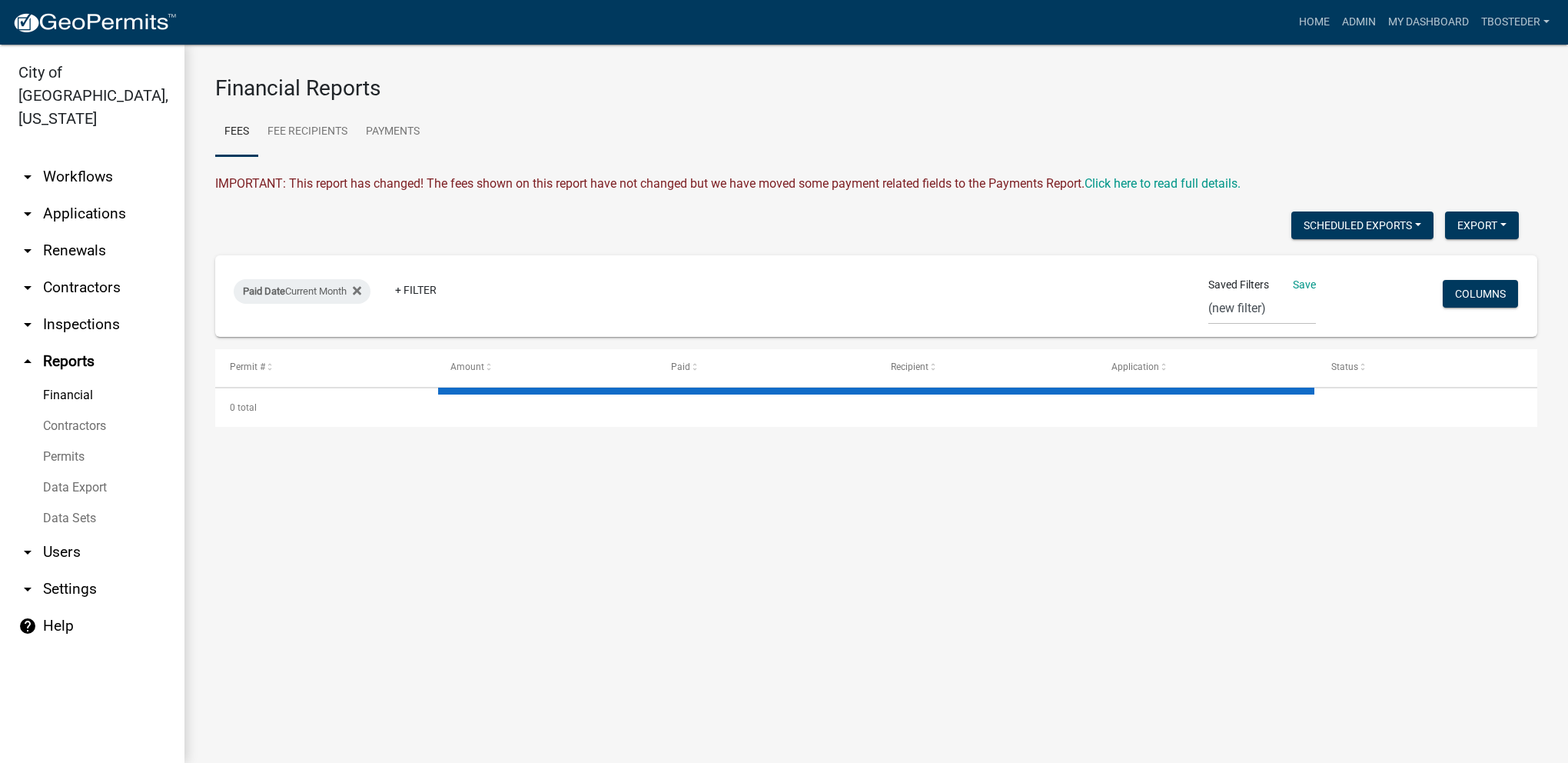
select select "2: 50"
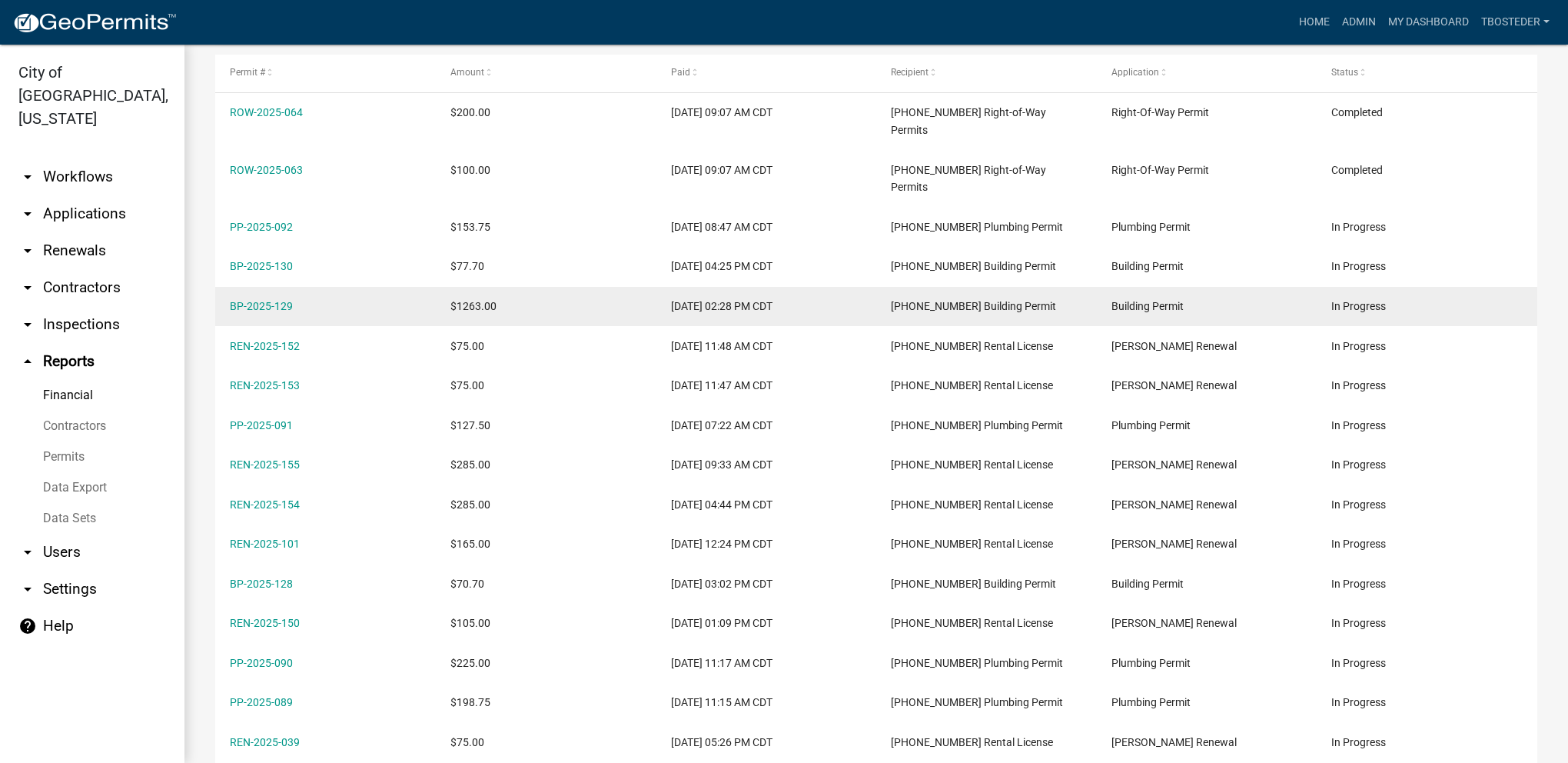
scroll to position [307, 0]
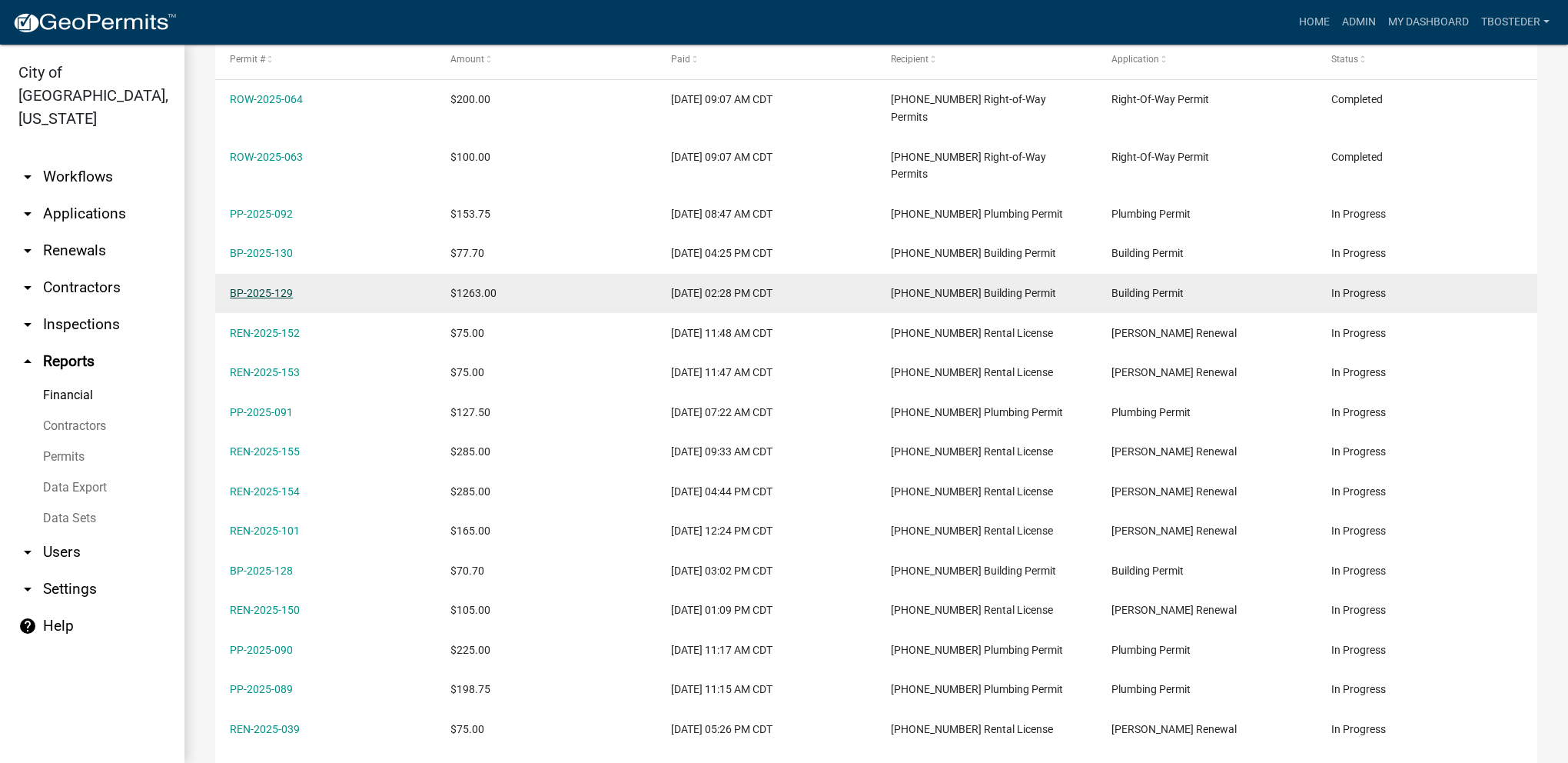
click at [264, 287] on link "BP-2025-129" at bounding box center [261, 292] width 63 height 12
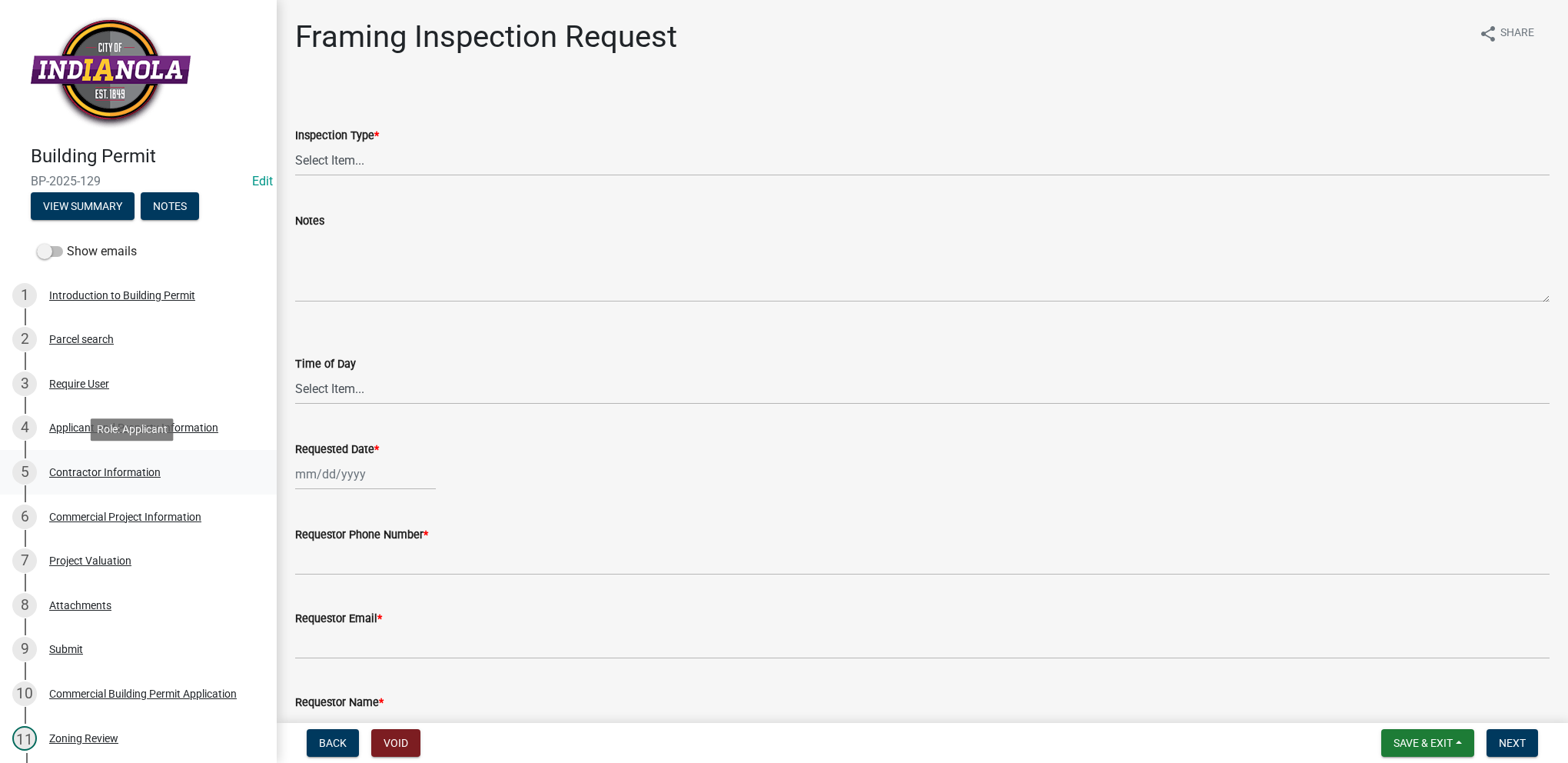
click at [179, 461] on div "5 Contractor Information" at bounding box center [132, 472] width 240 height 25
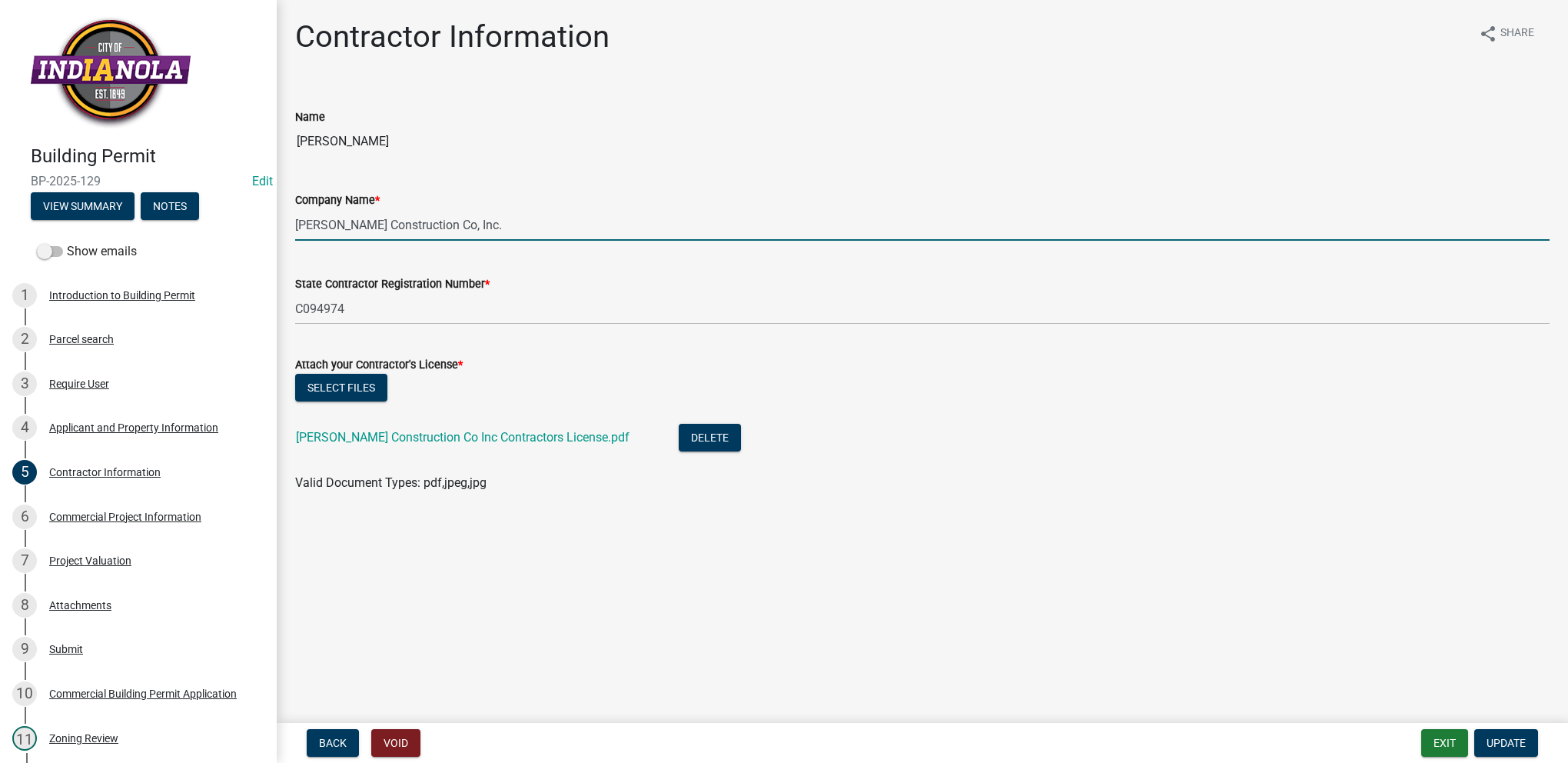
drag, startPoint x: 459, startPoint y: 225, endPoint x: 296, endPoint y: 225, distance: 163.0
click at [296, 225] on input "[PERSON_NAME] Construction Co, Inc." at bounding box center [922, 225] width 1255 height 32
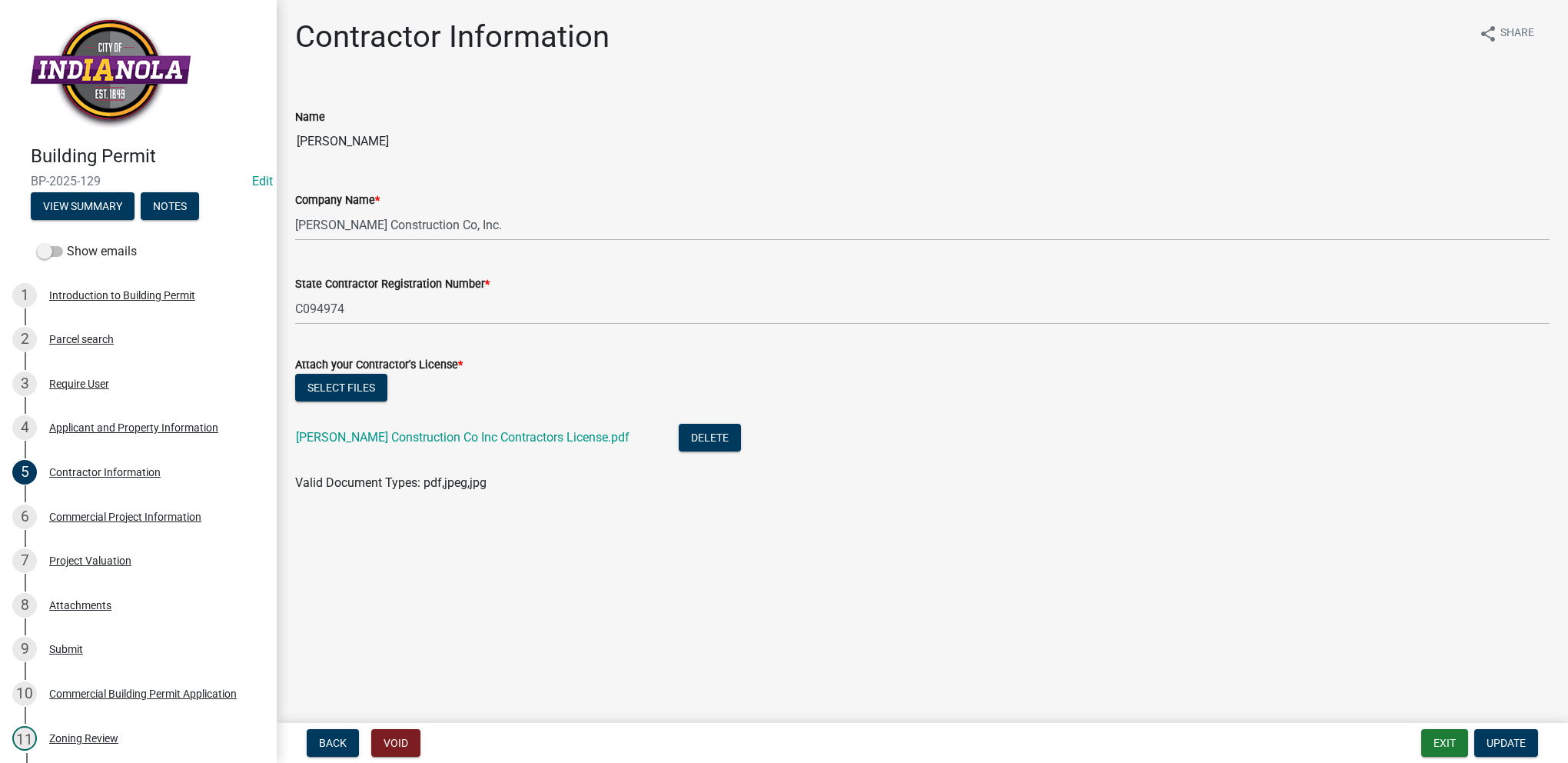
select select "0: null"
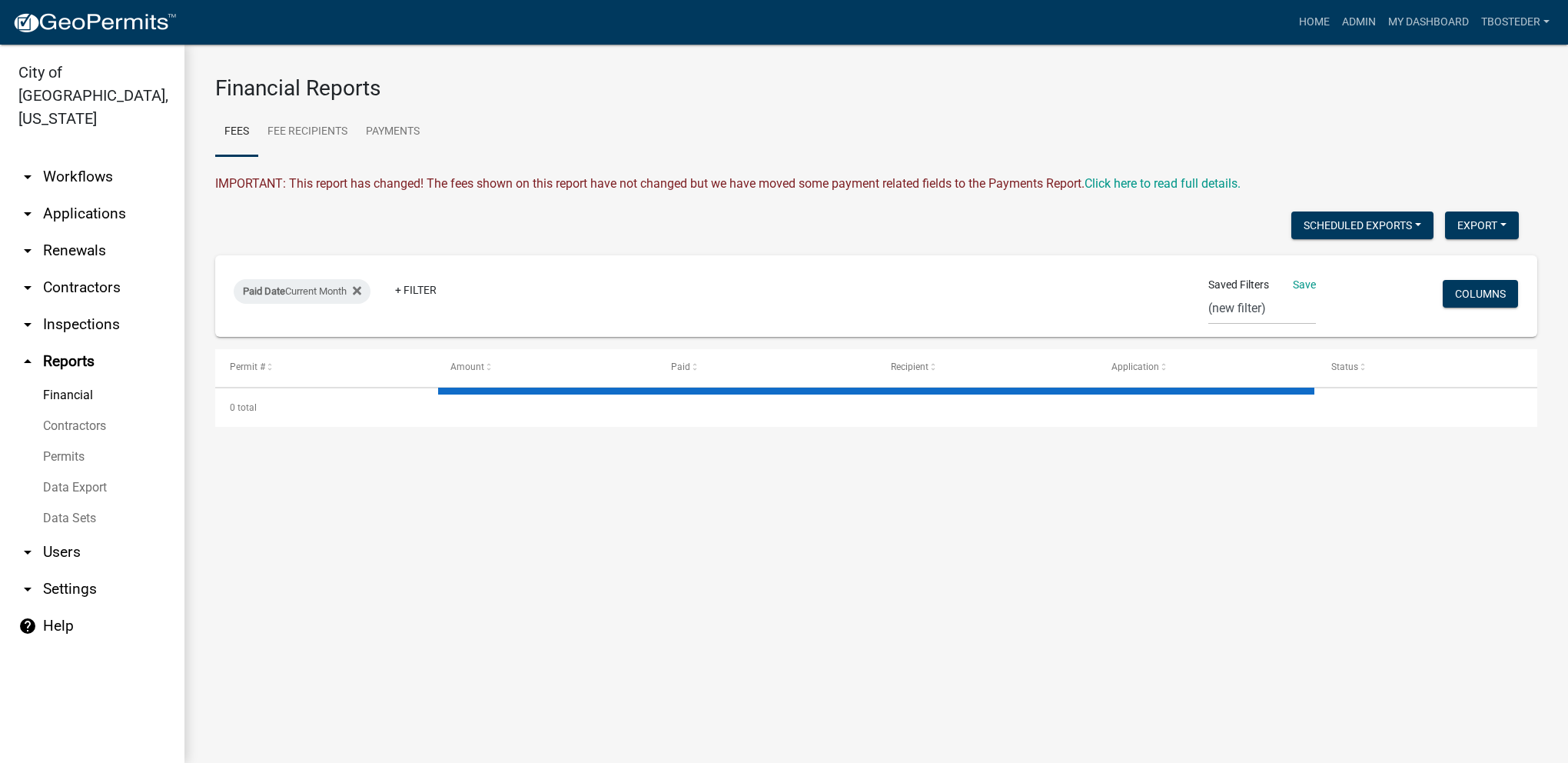
select select "2: 50"
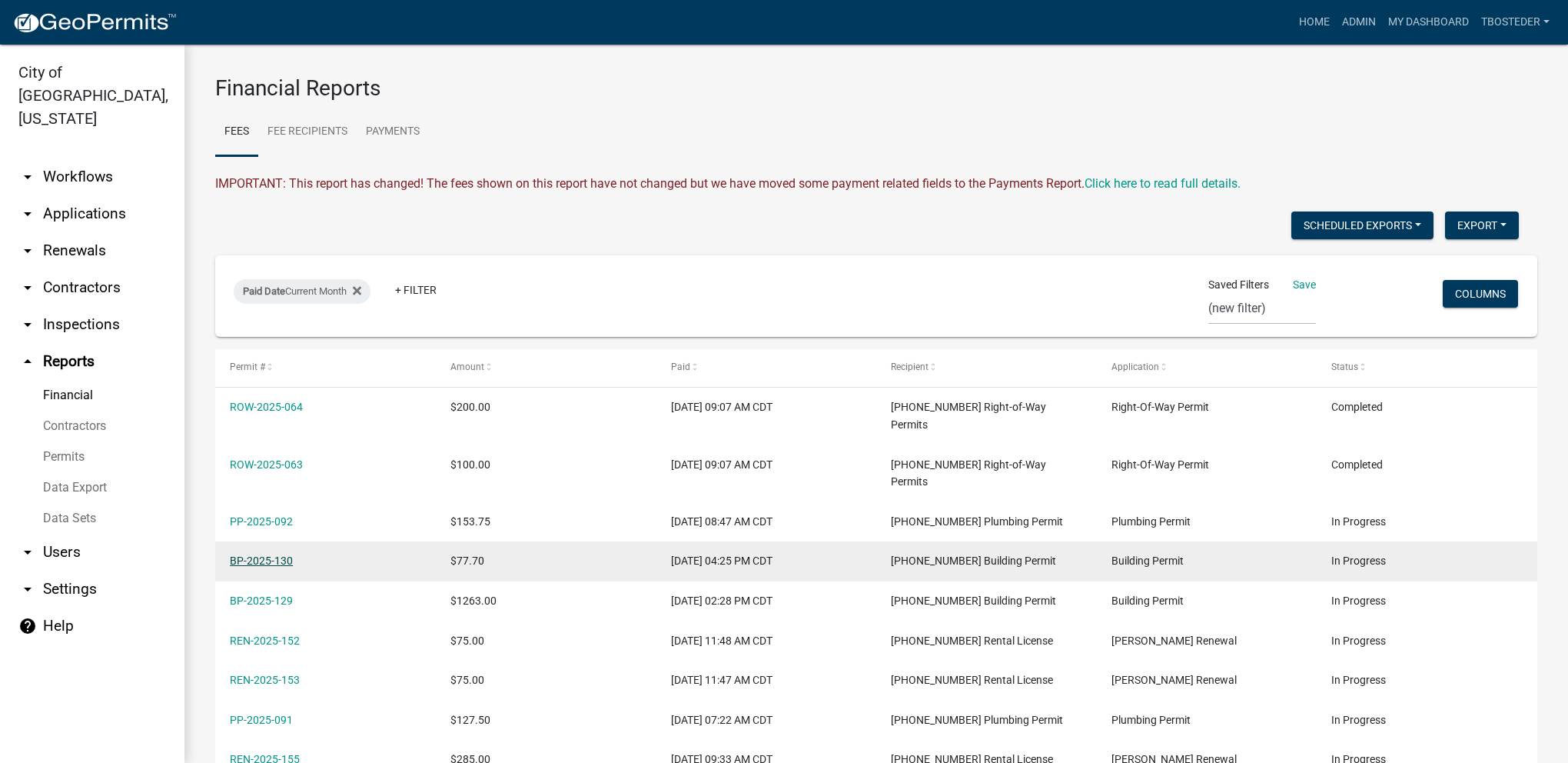
click at [249, 554] on link "BP-2025-130" at bounding box center [261, 560] width 63 height 12
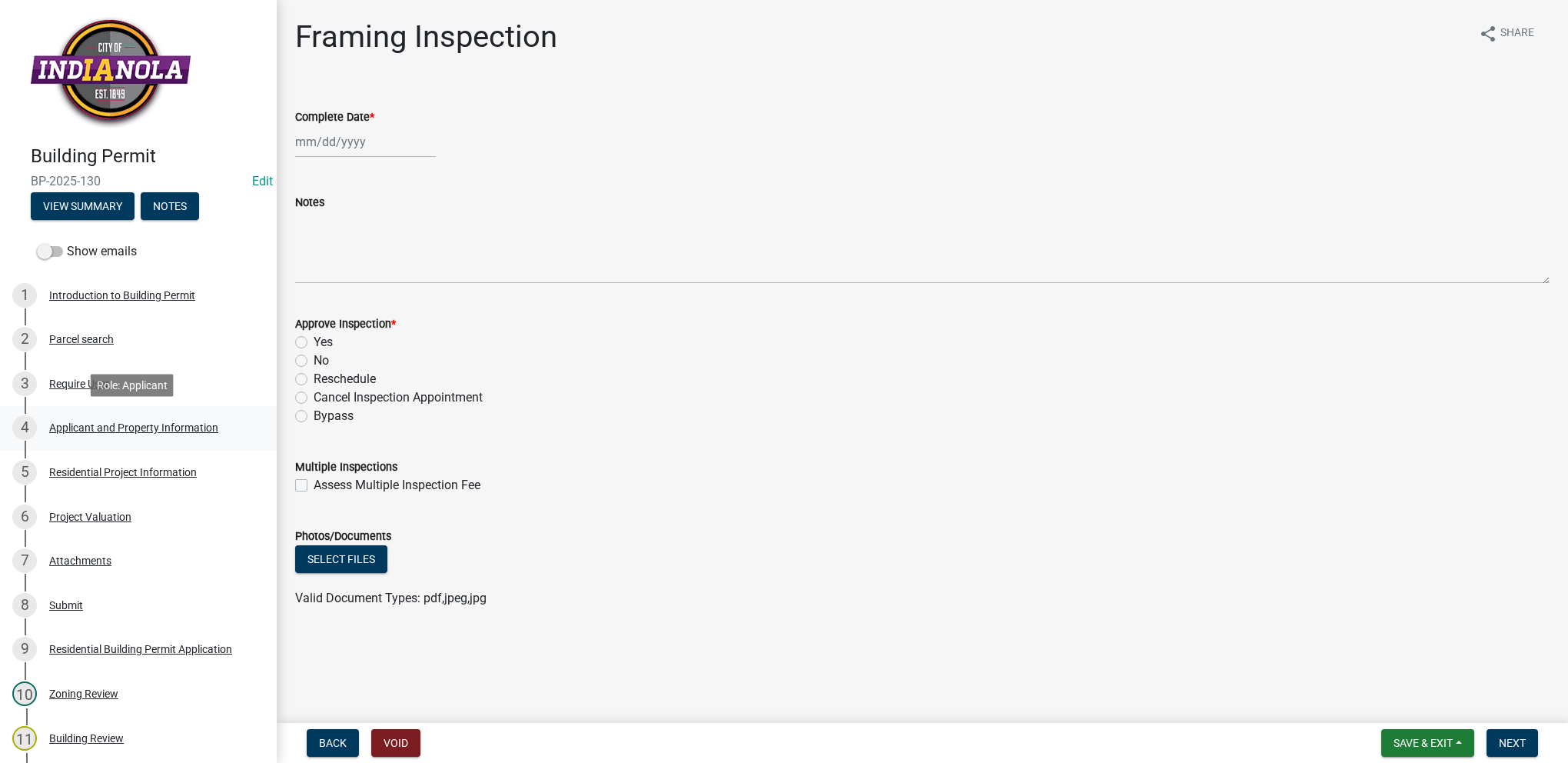
click at [106, 437] on div "4 Applicant and Property Information" at bounding box center [132, 427] width 240 height 25
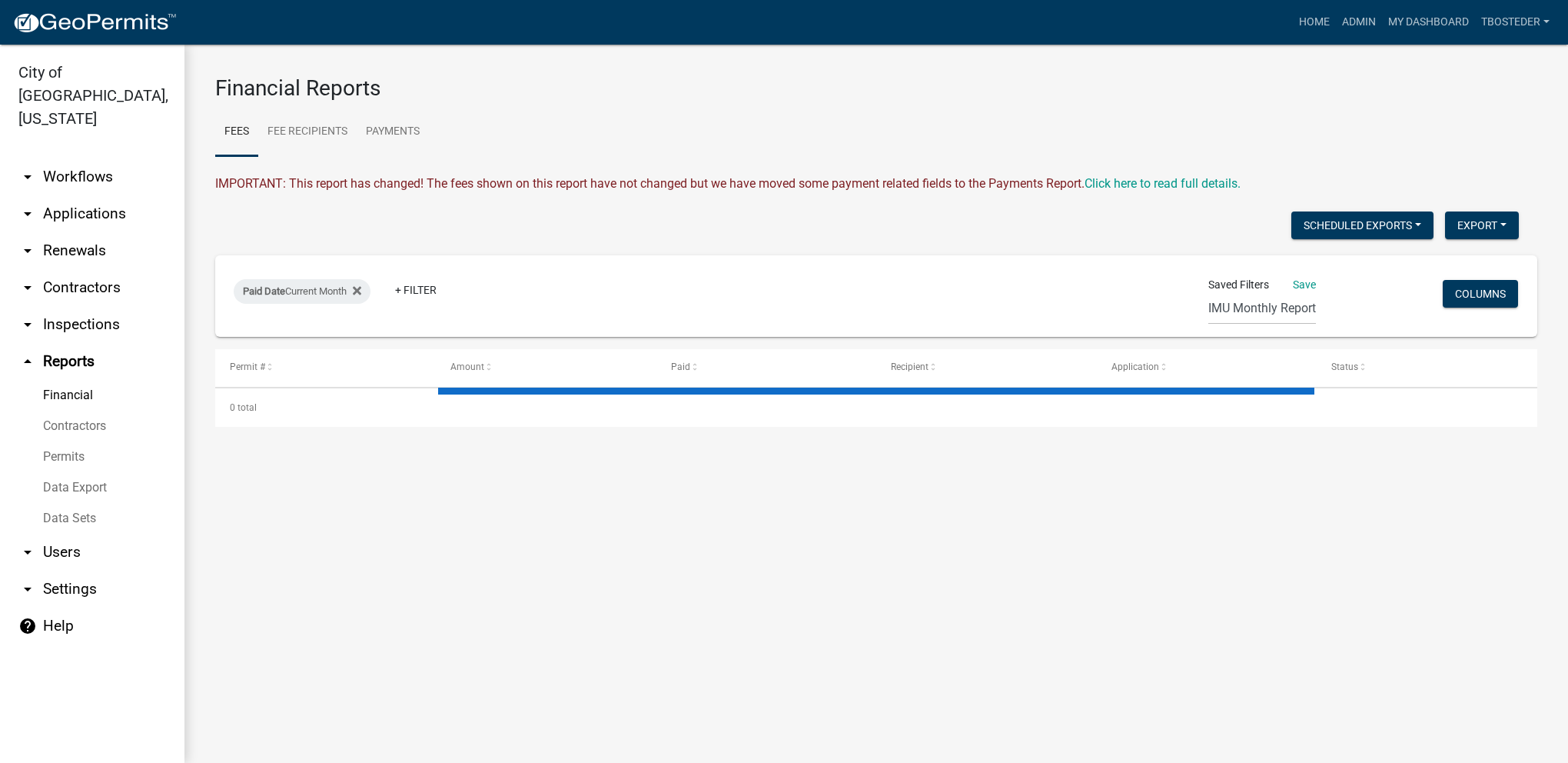
select select "2: 50"
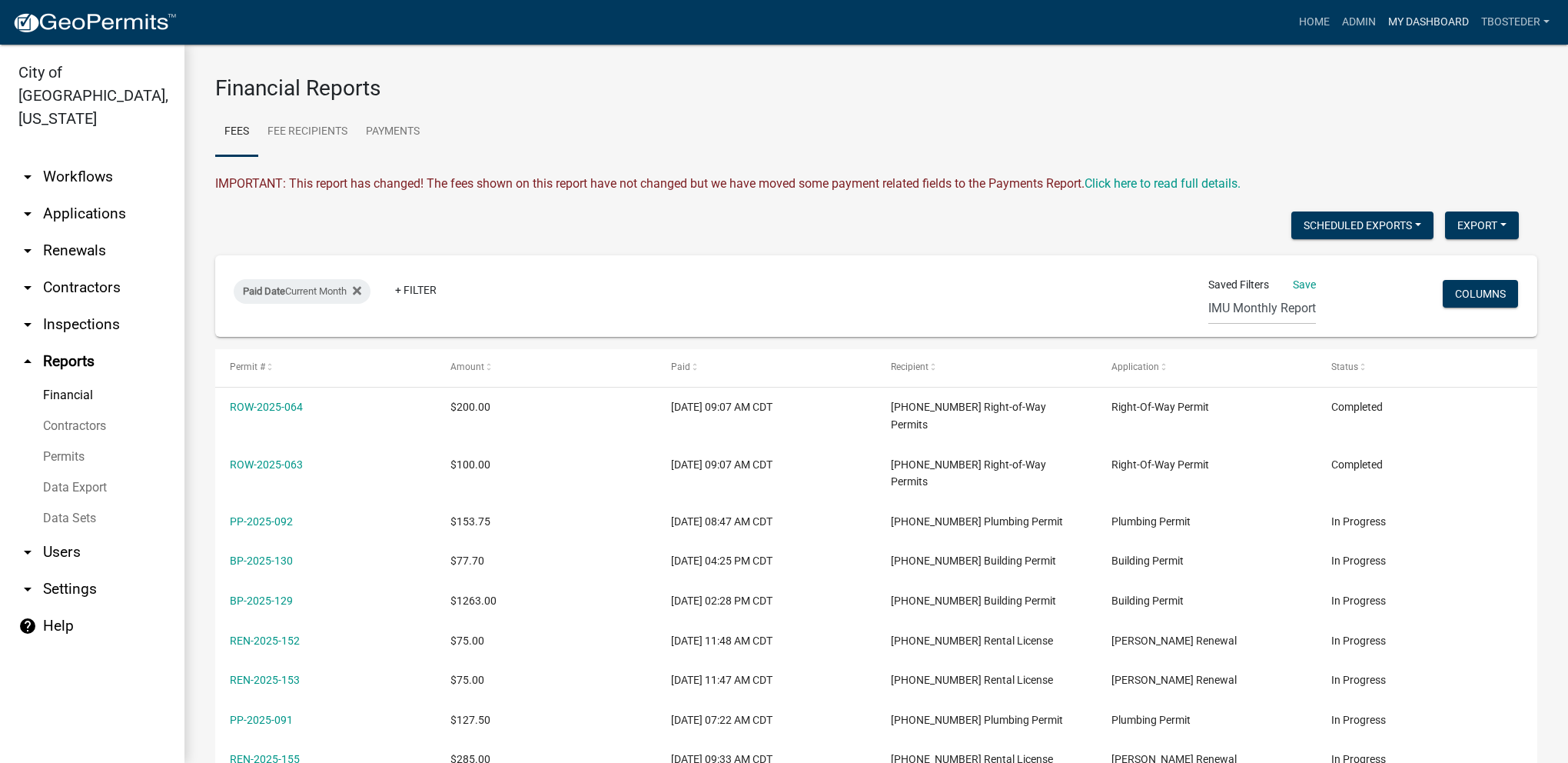
click at [1401, 25] on link "My Dashboard" at bounding box center [1428, 22] width 93 height 29
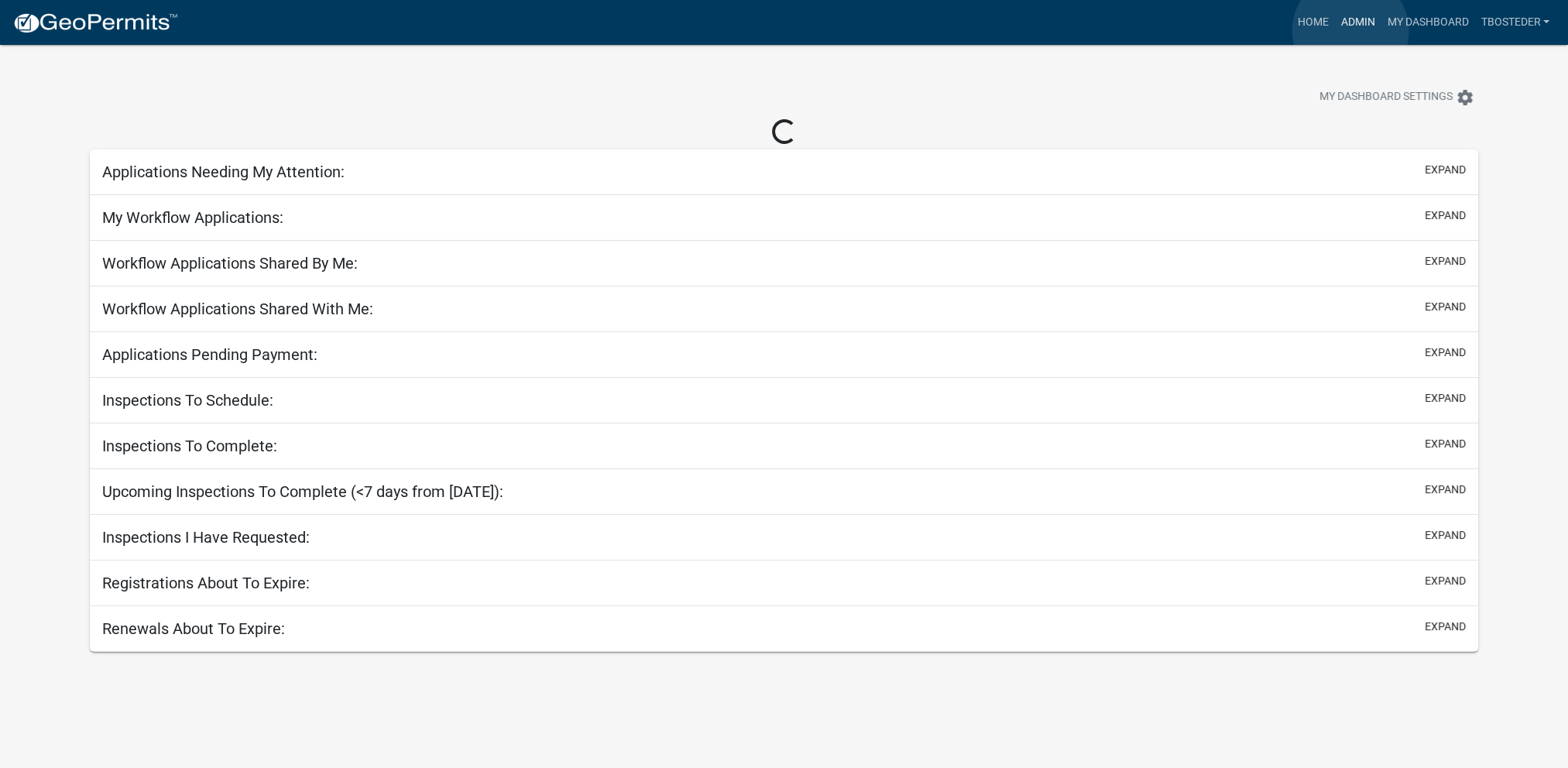
click at [1351, 31] on link "Admin" at bounding box center [1358, 22] width 46 height 30
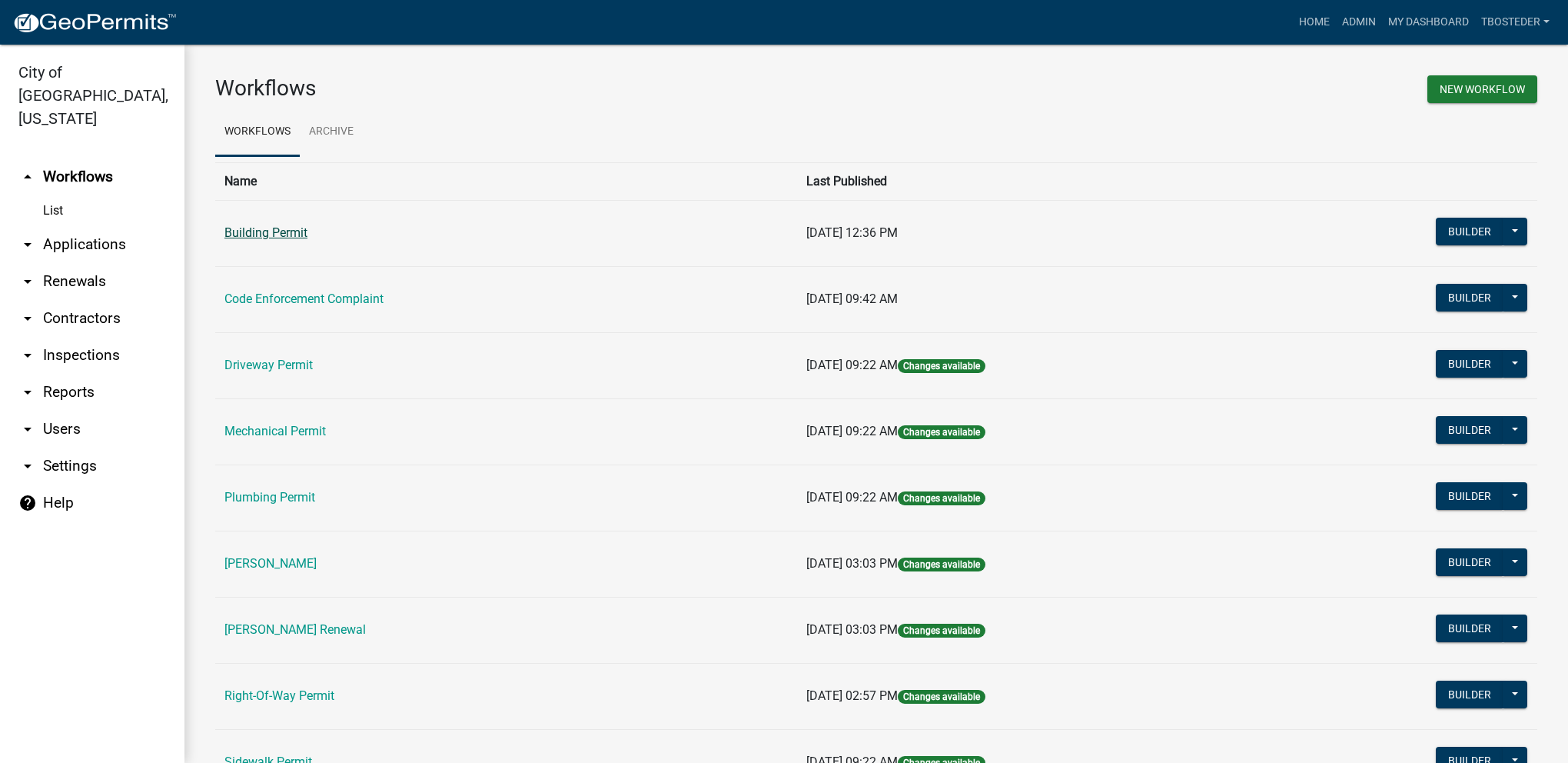
click at [296, 237] on link "Building Permit" at bounding box center [266, 233] width 83 height 14
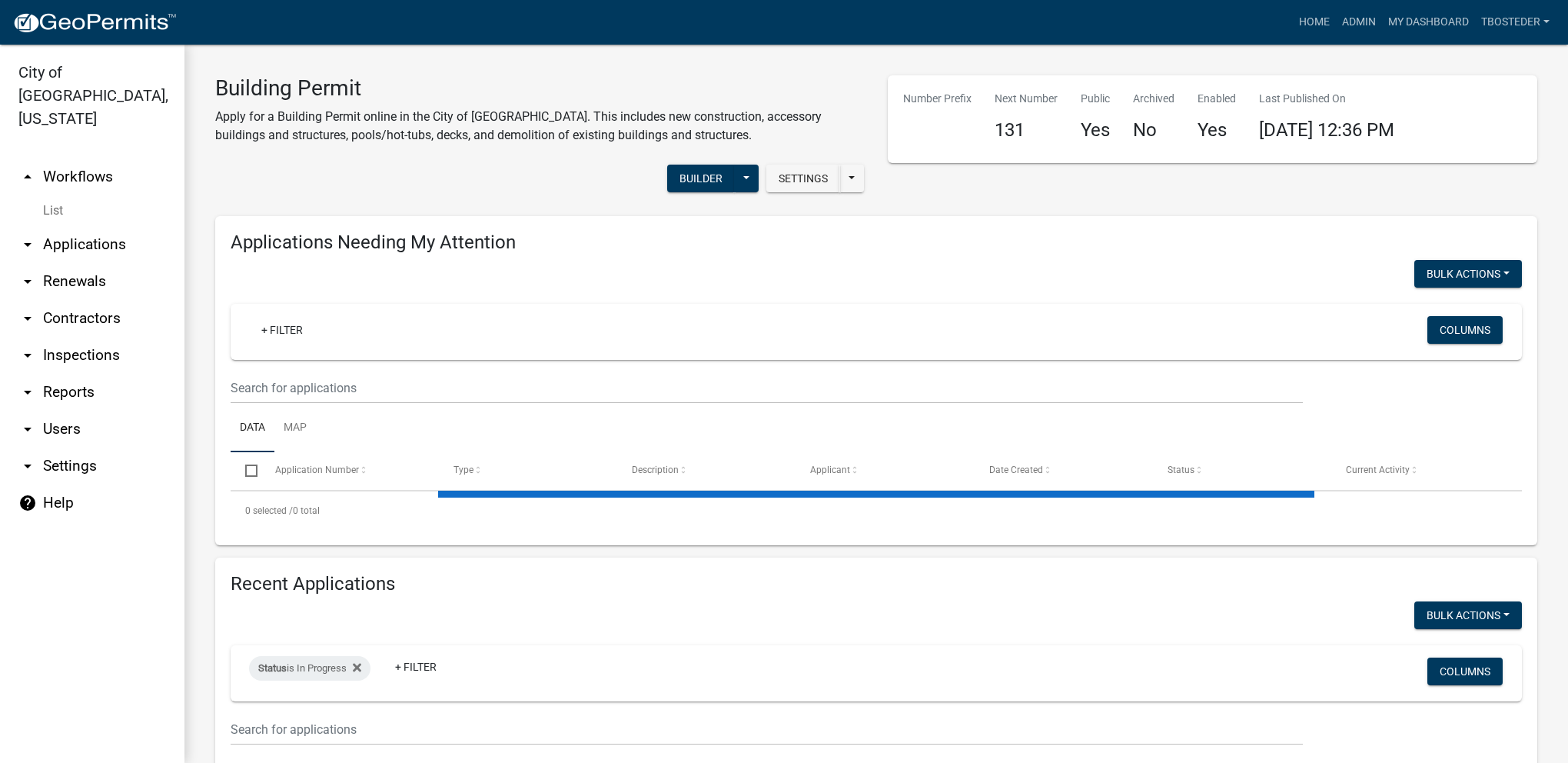
select select "1: 25"
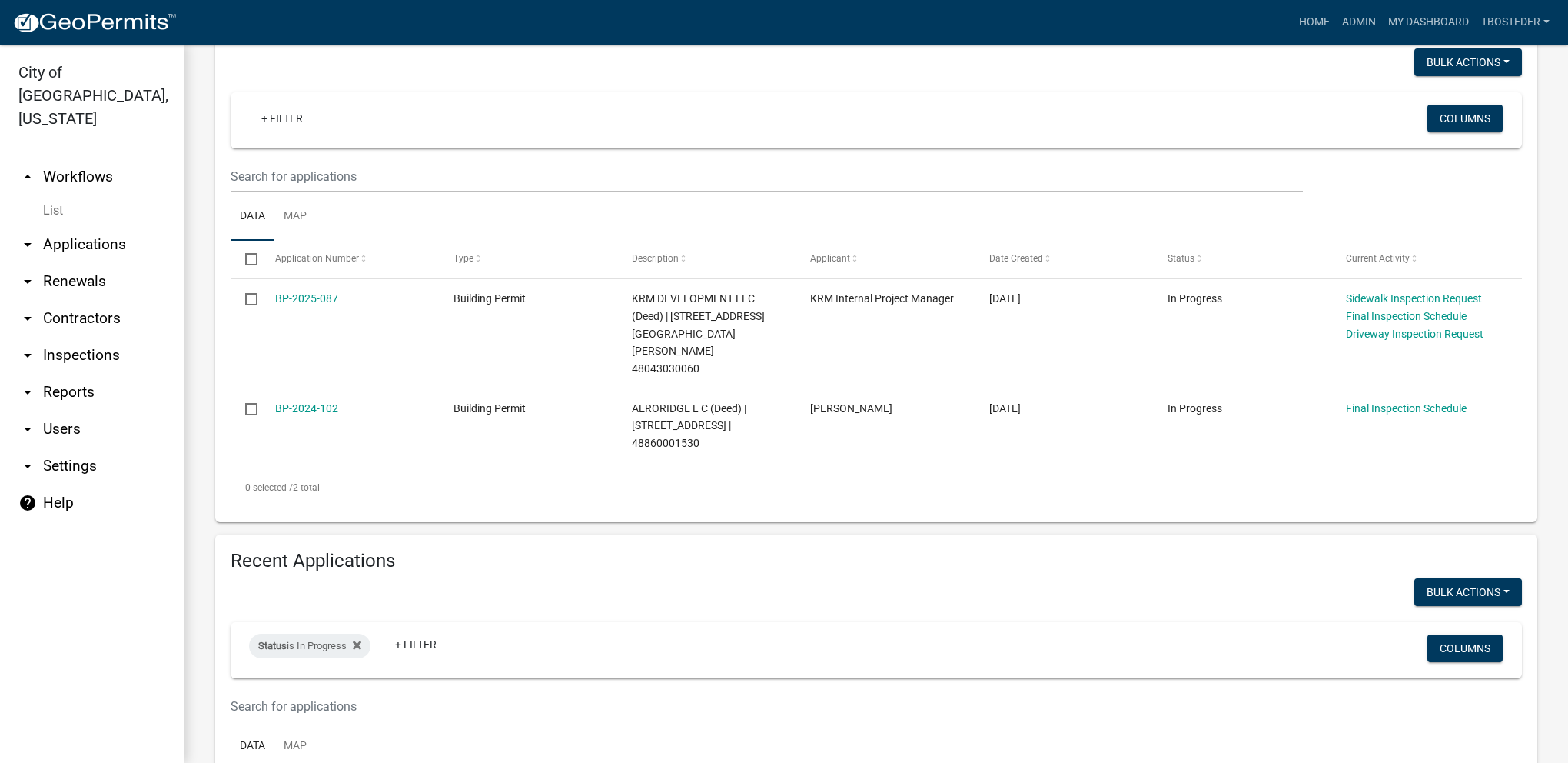
scroll to position [231, 0]
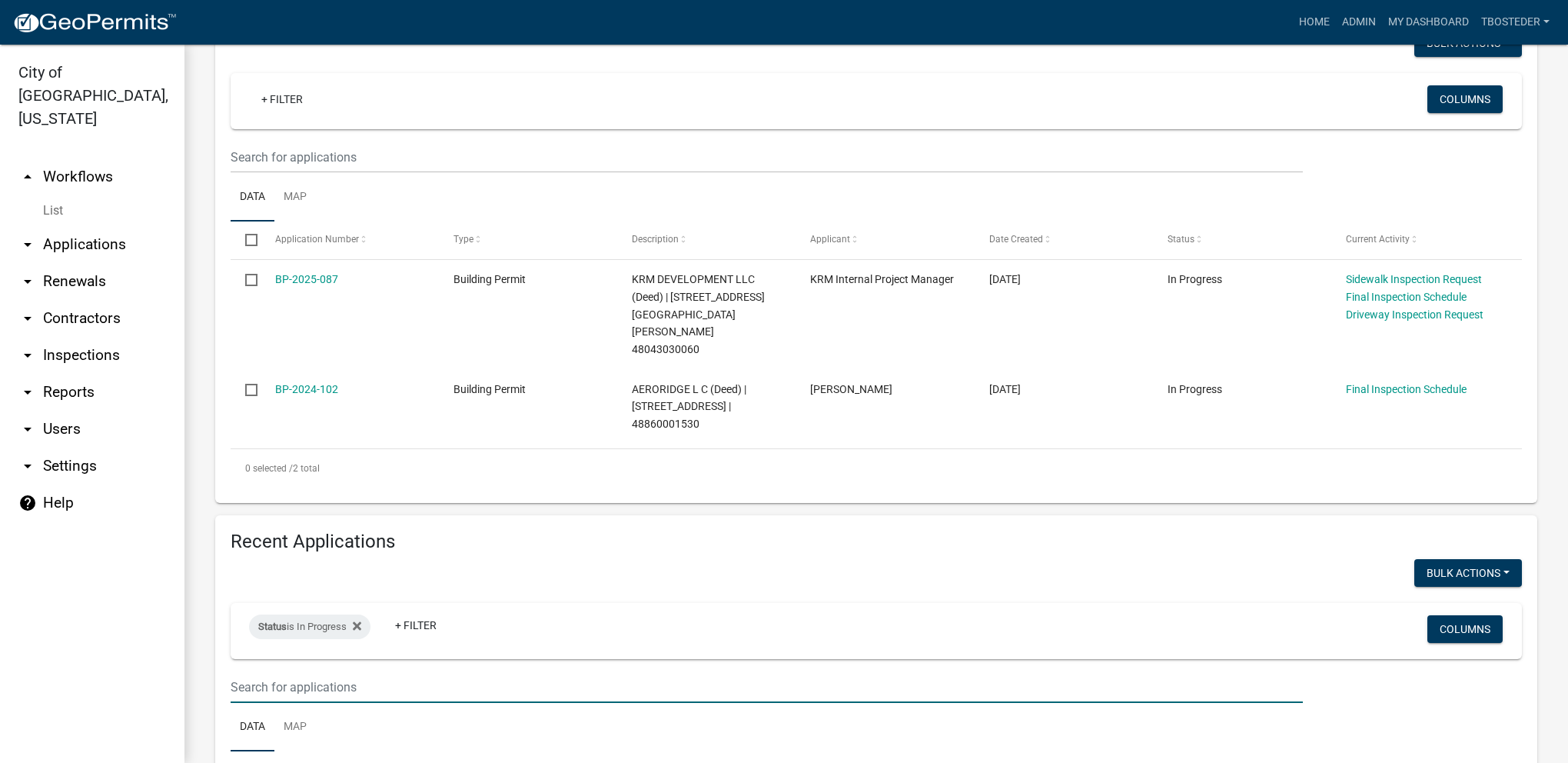
click at [319, 672] on input "text" at bounding box center [767, 688] width 1072 height 32
type input "simpson"
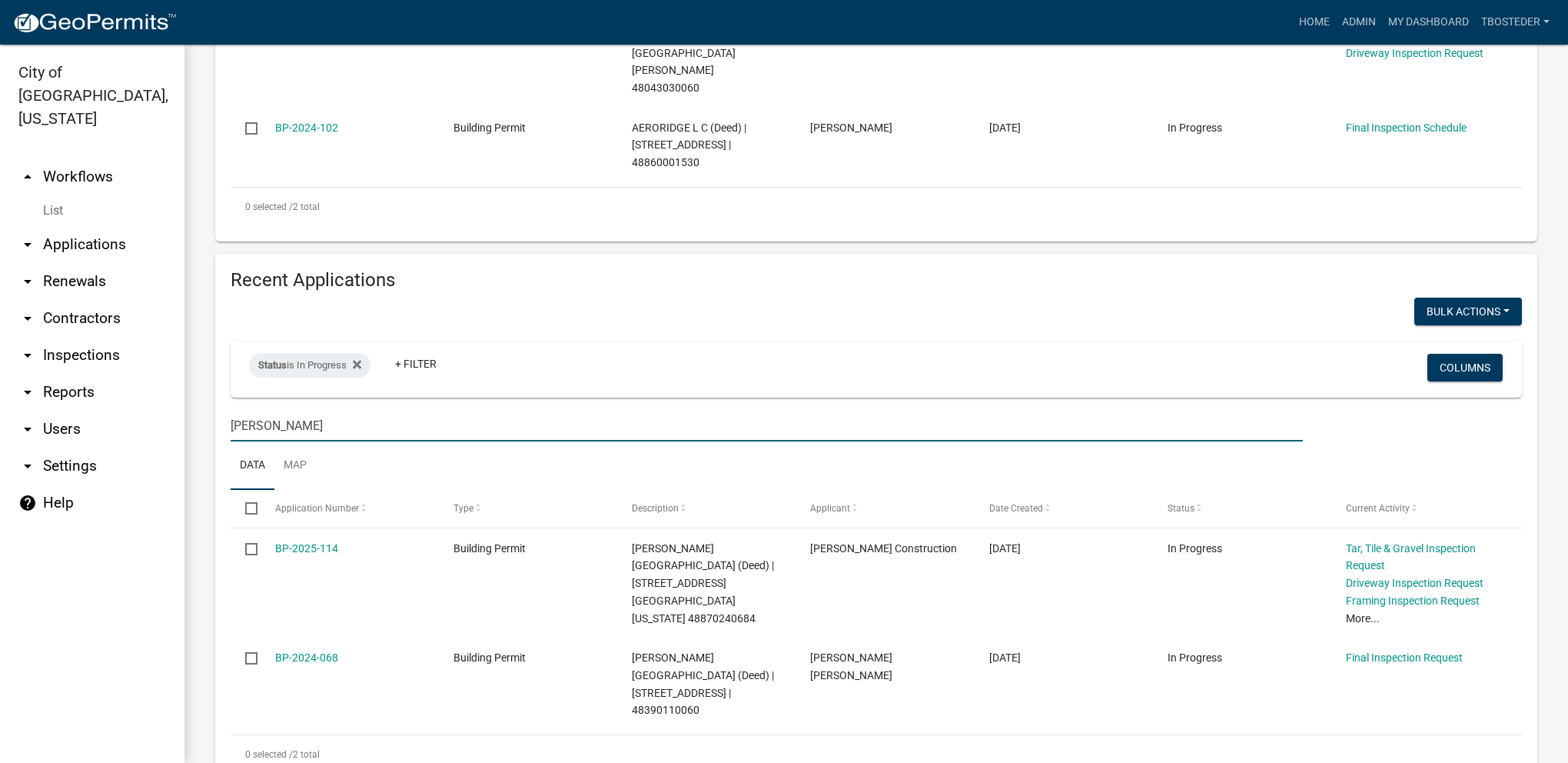
scroll to position [496, 0]
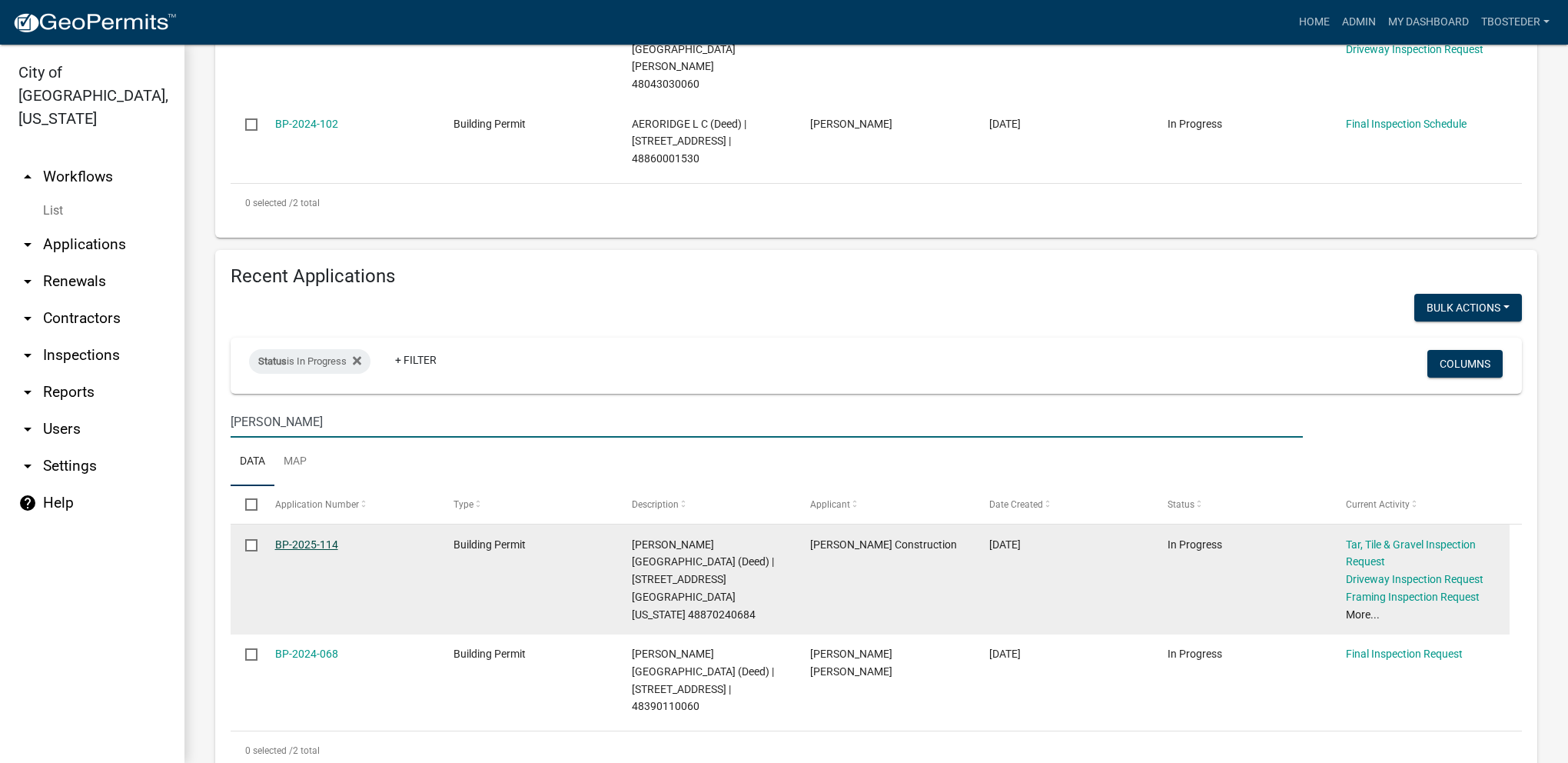
click at [326, 538] on link "BP-2025-114" at bounding box center [306, 544] width 63 height 12
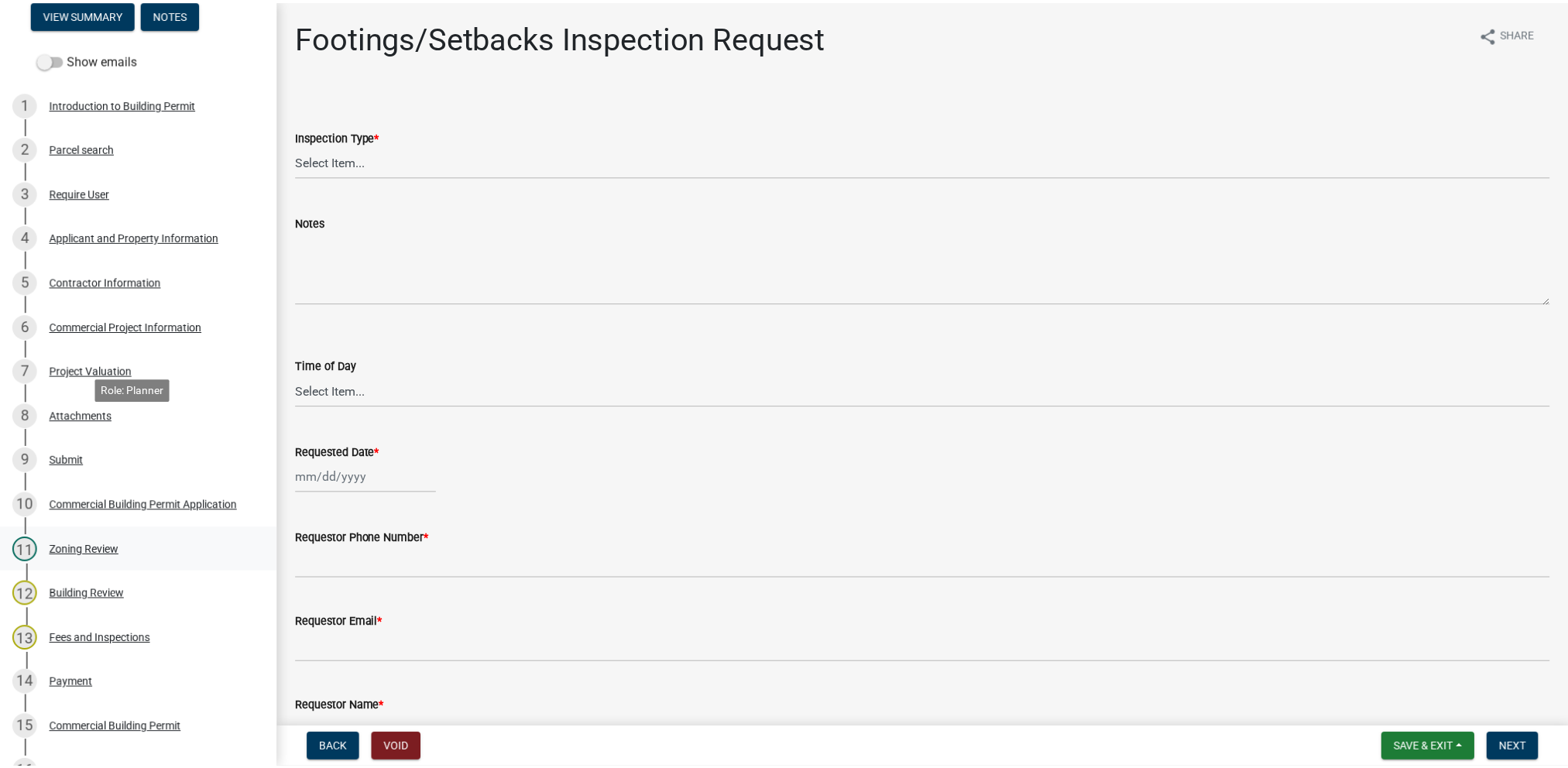
scroll to position [309, 0]
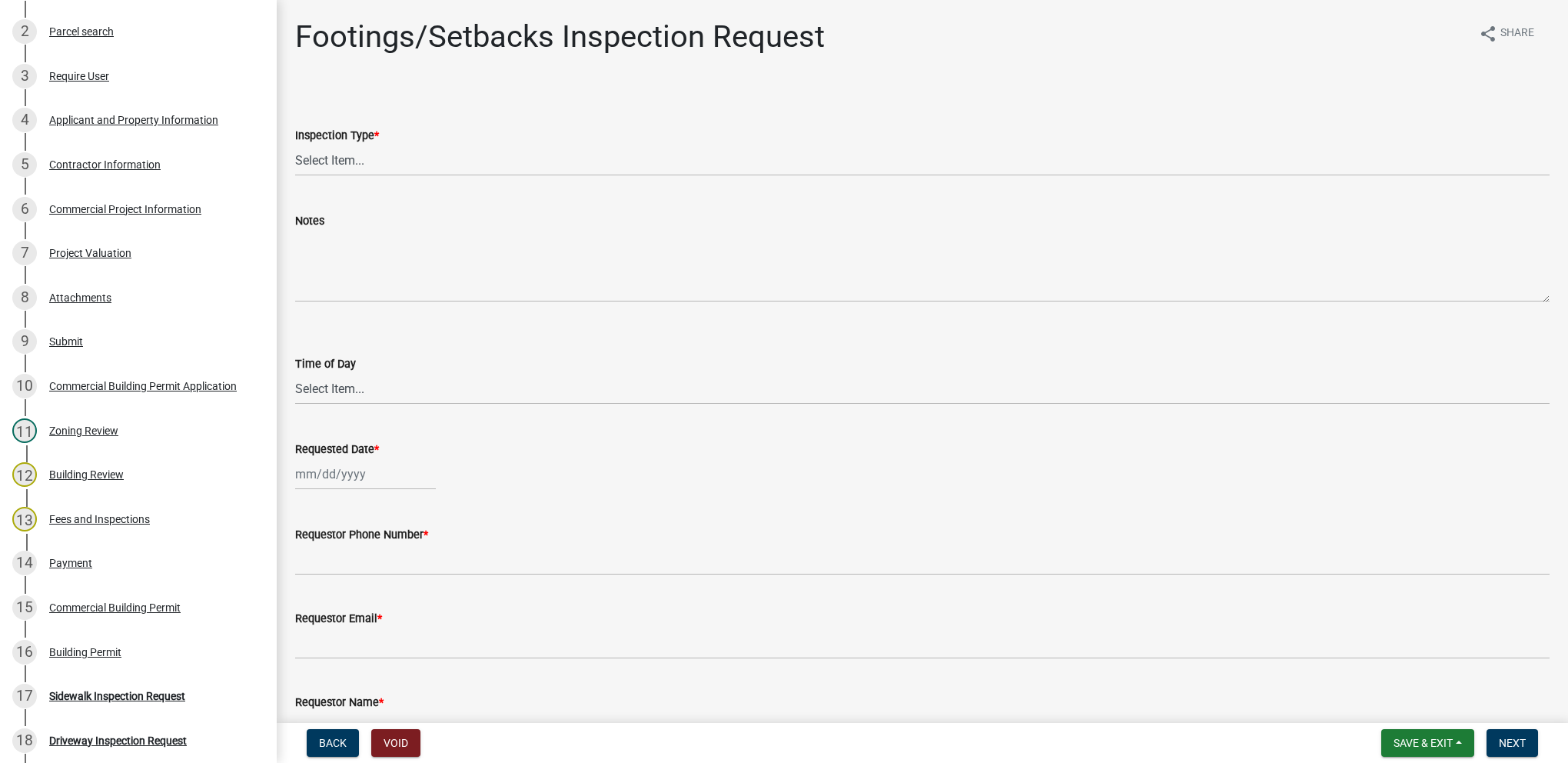
click at [133, 573] on div "14 Payment" at bounding box center [132, 562] width 240 height 25
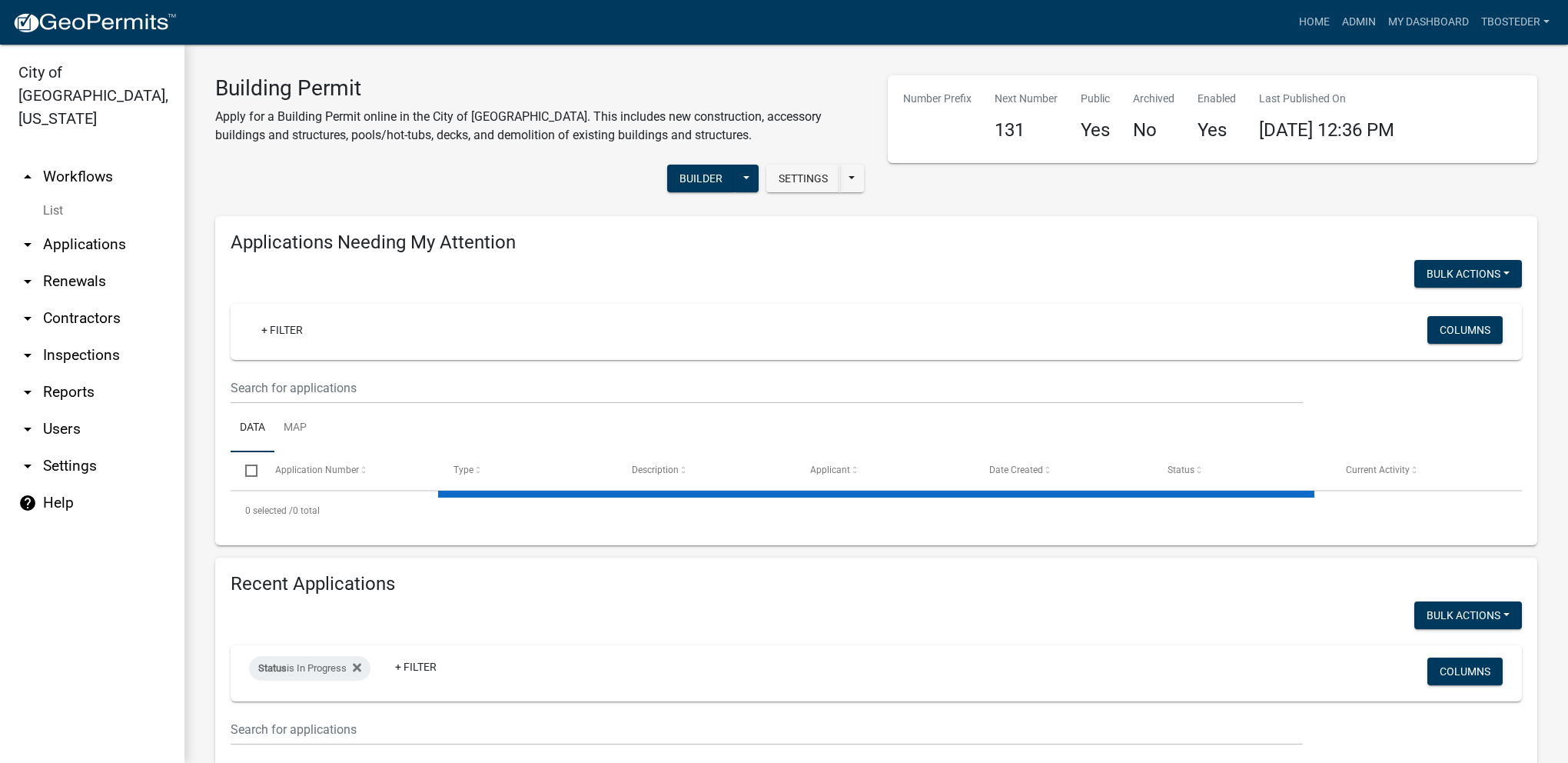
select select "1: 25"
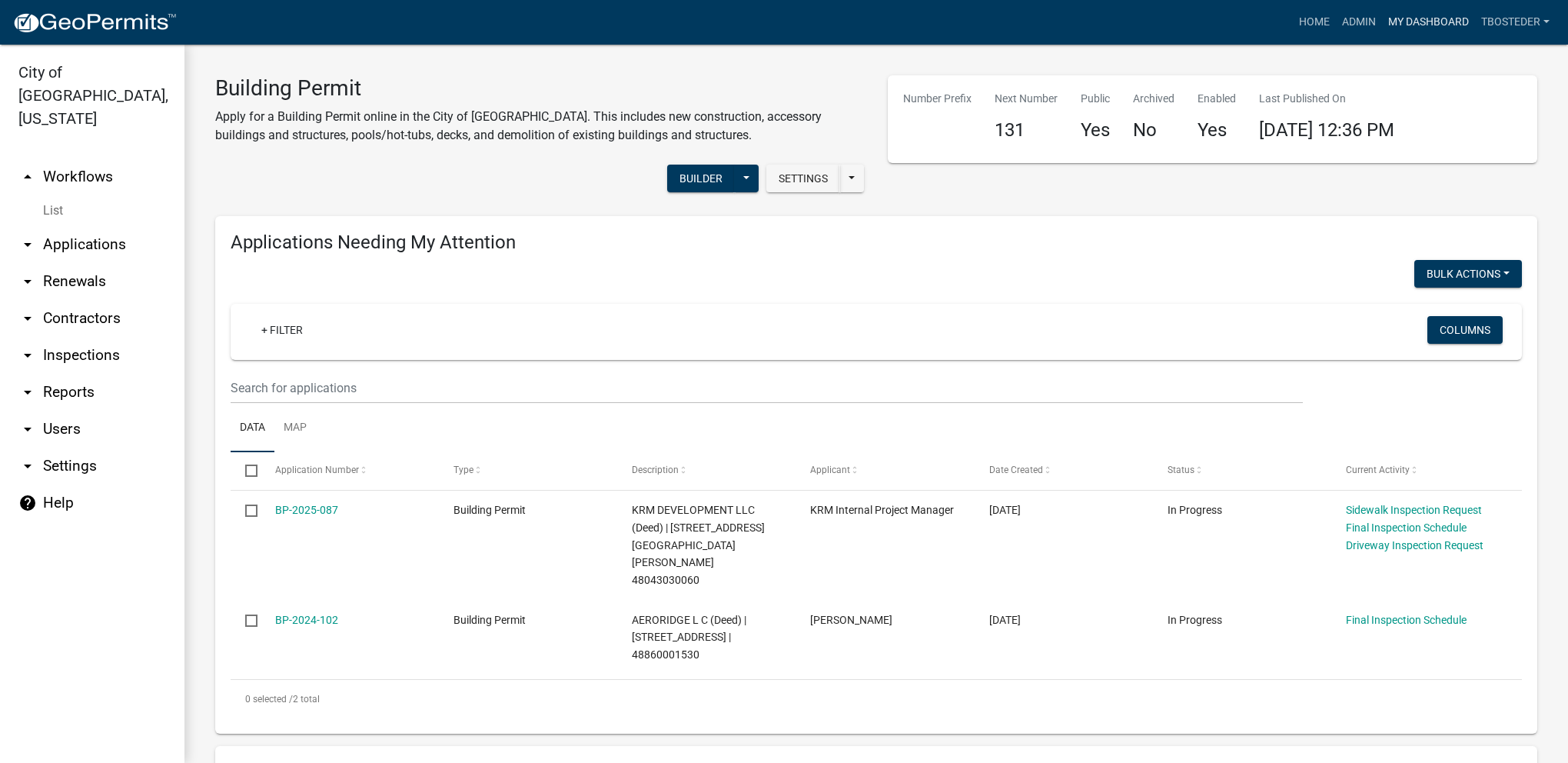
click at [1444, 17] on link "My Dashboard" at bounding box center [1428, 22] width 93 height 29
